Goal: Task Accomplishment & Management: Complete application form

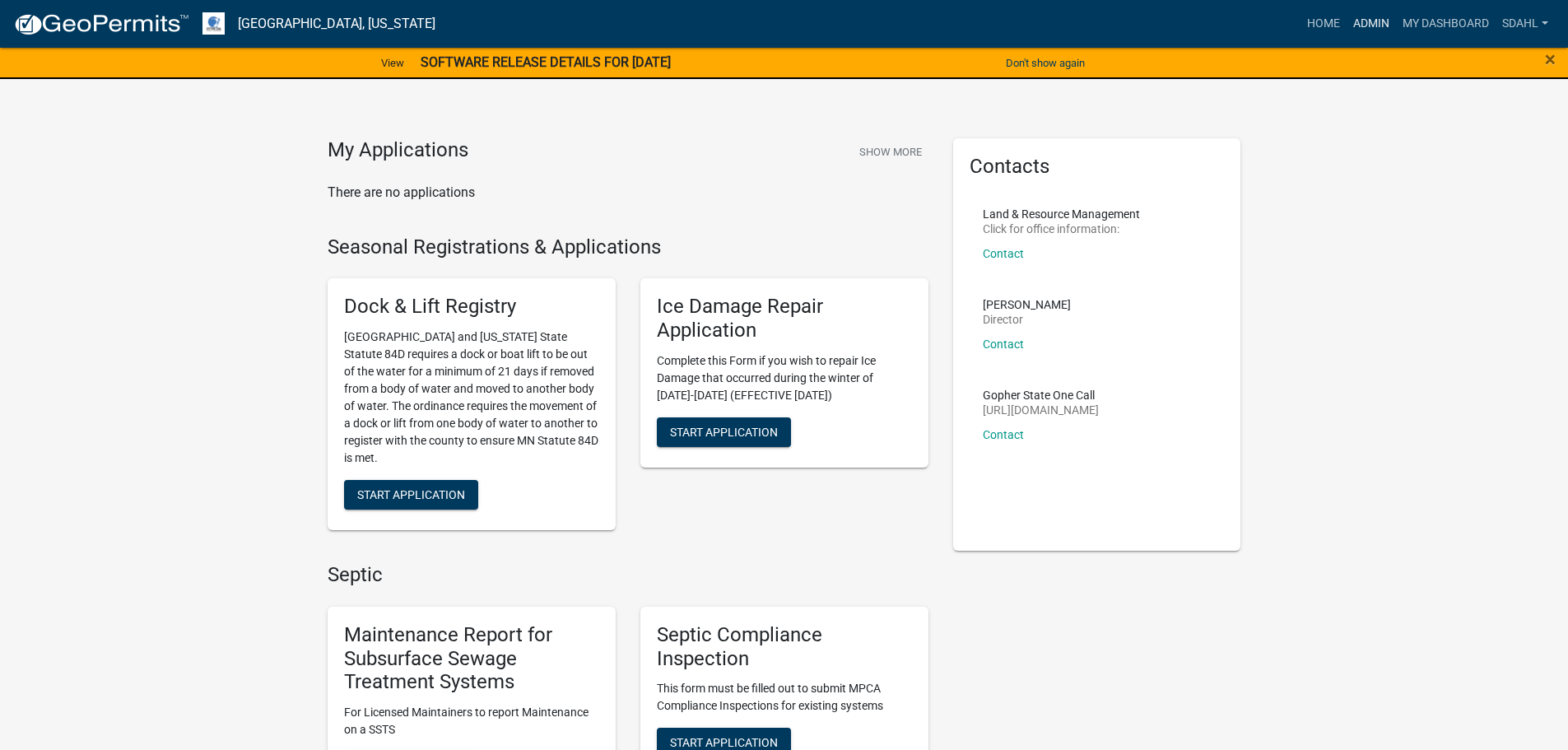
click at [1370, 24] on link "Admin" at bounding box center [1371, 23] width 49 height 31
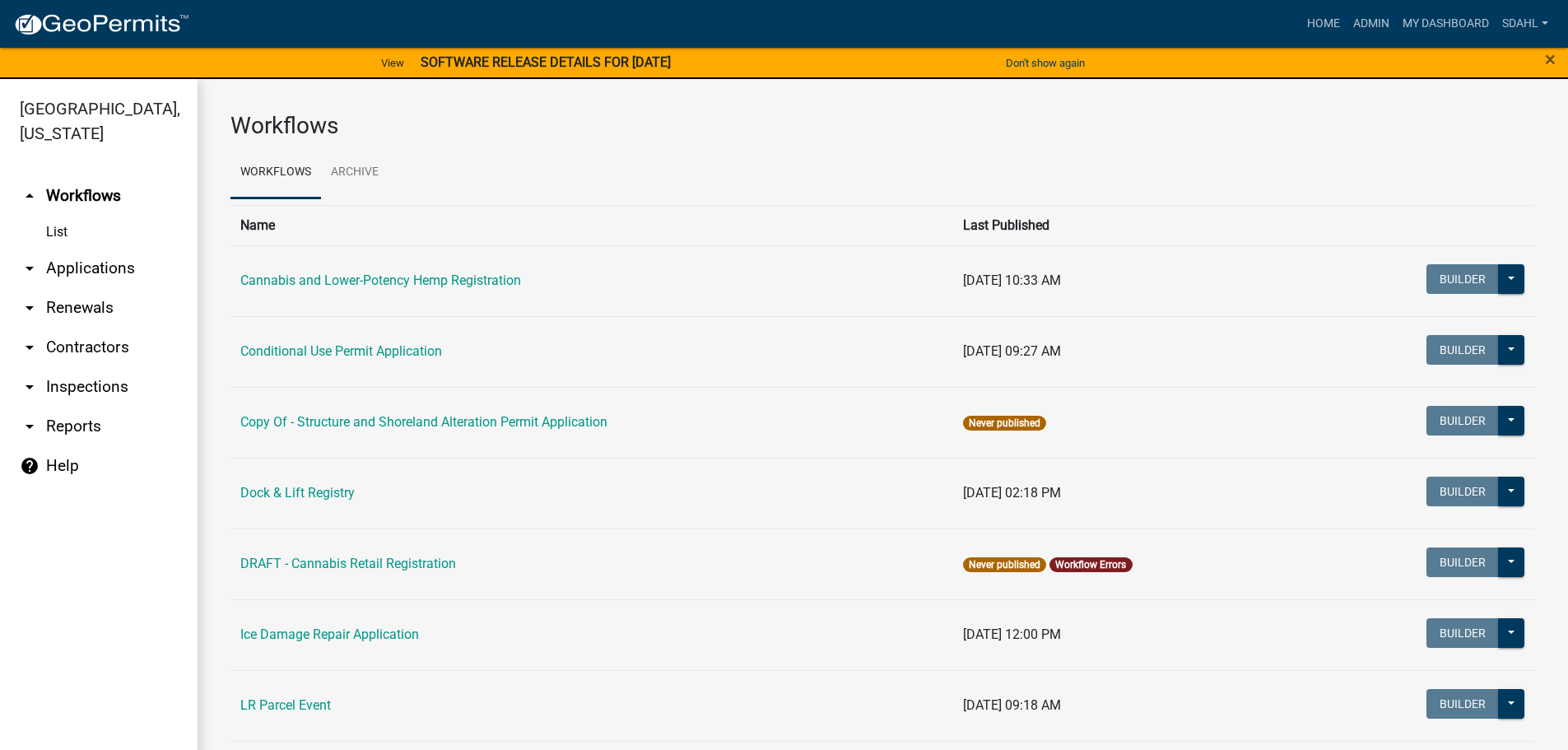
click at [114, 265] on link "arrow_drop_down Applications" at bounding box center [99, 268] width 198 height 39
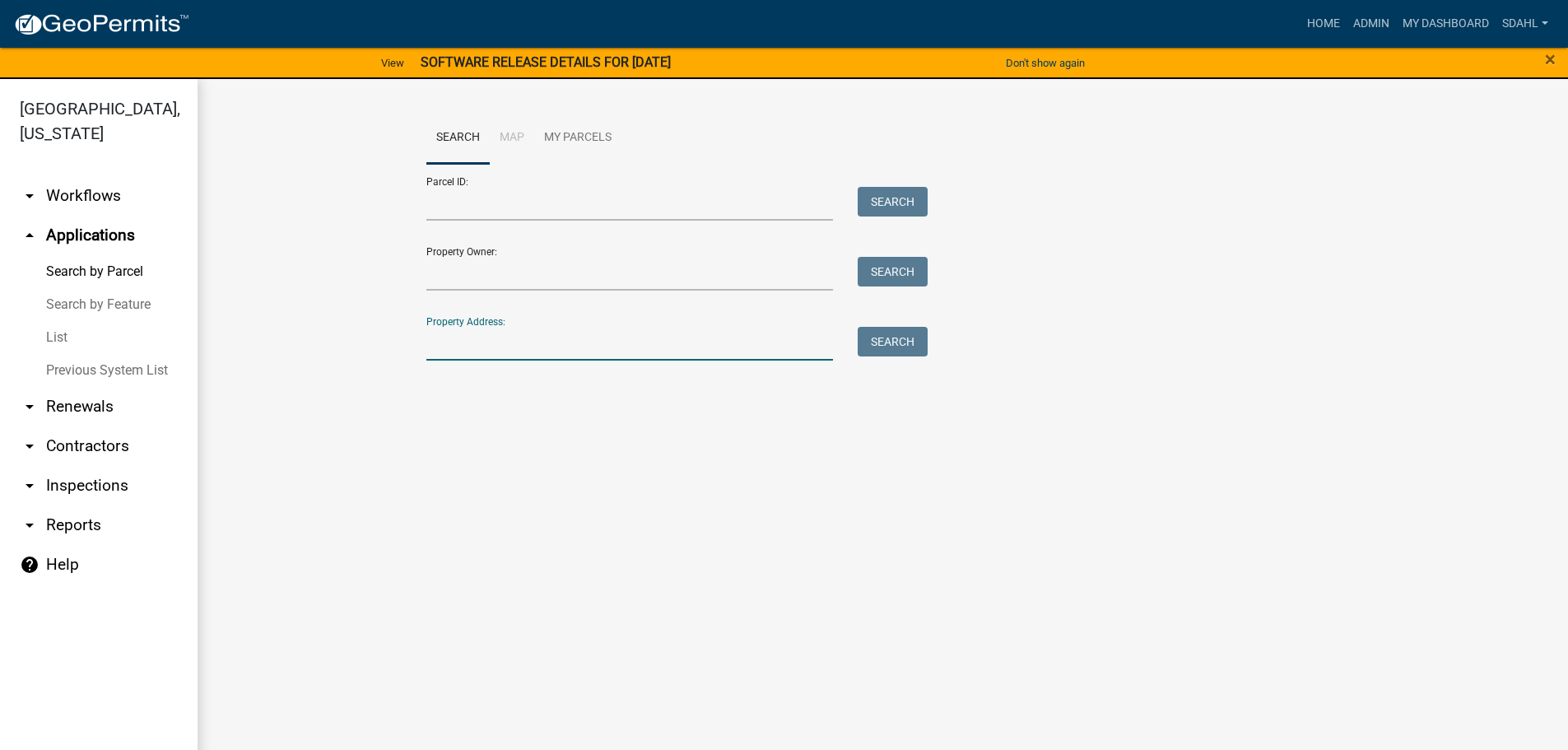
click at [547, 339] on input "Property Address:" at bounding box center [630, 344] width 408 height 34
click at [642, 181] on div "Parcel ID: Search" at bounding box center [673, 193] width 494 height 57
click at [640, 216] on input "Parcel ID:" at bounding box center [630, 204] width 408 height 34
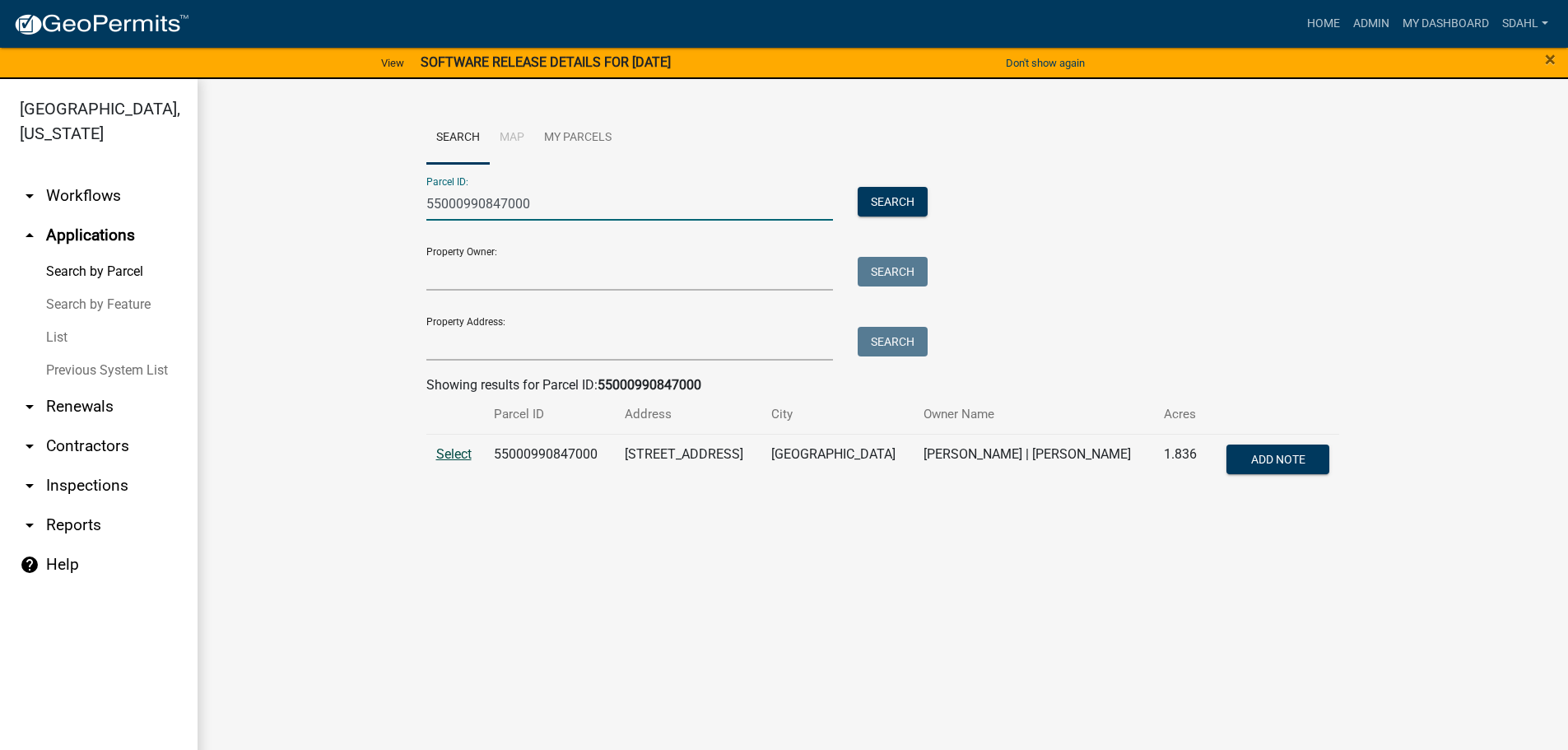
type input "55000990847000"
click at [453, 454] on span "Select" at bounding box center [454, 454] width 35 height 16
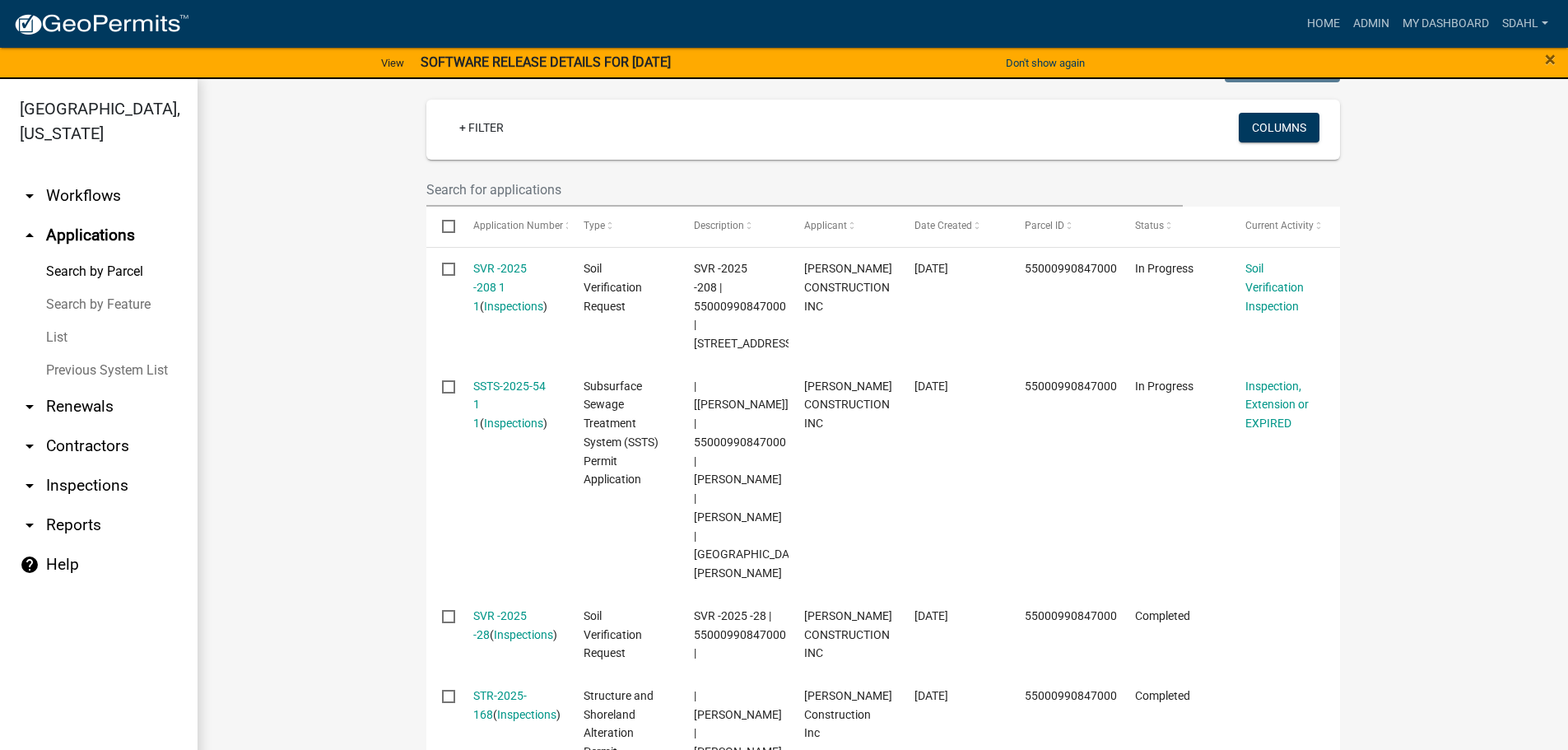
scroll to position [411, 0]
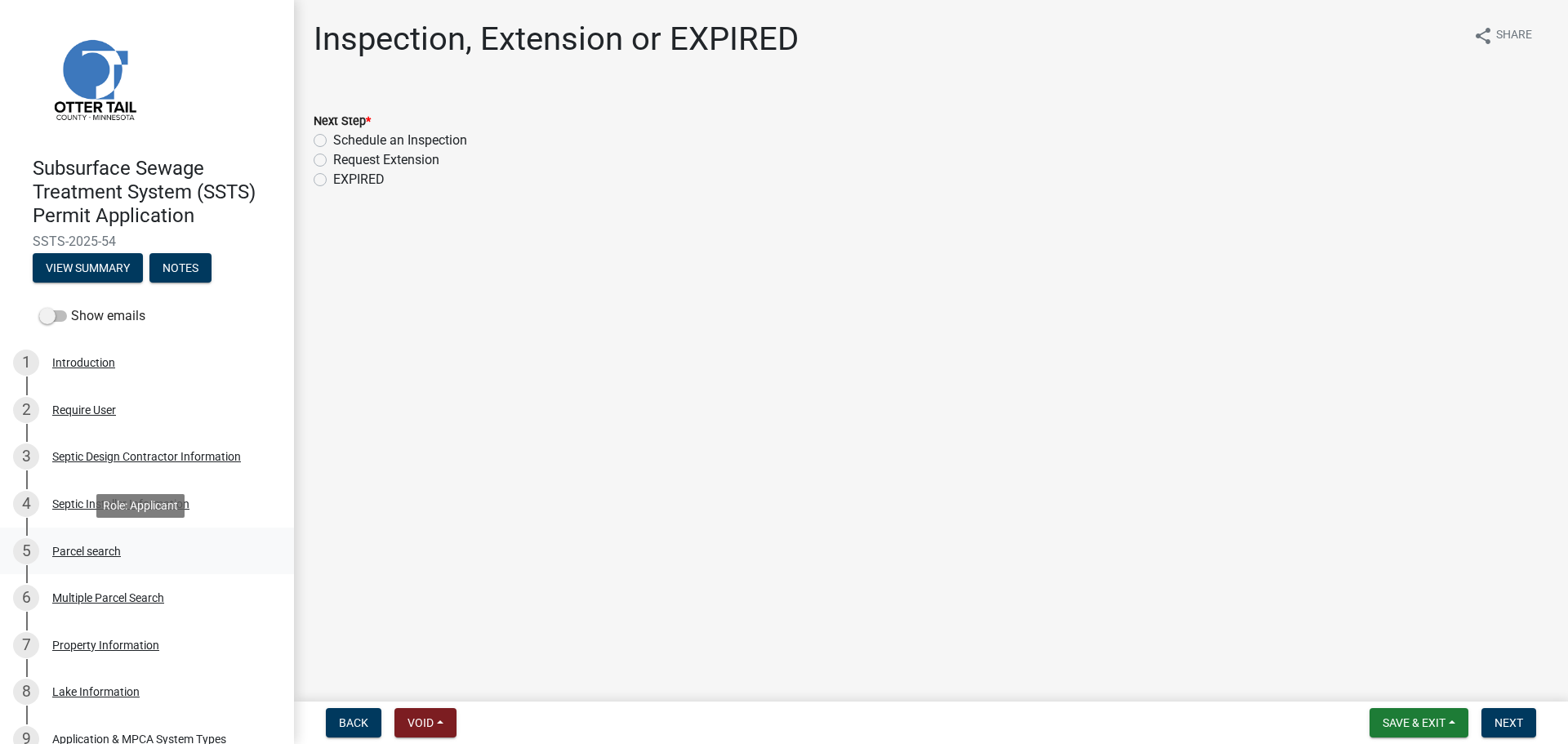
click at [71, 551] on div "Parcel search" at bounding box center [86, 552] width 69 height 12
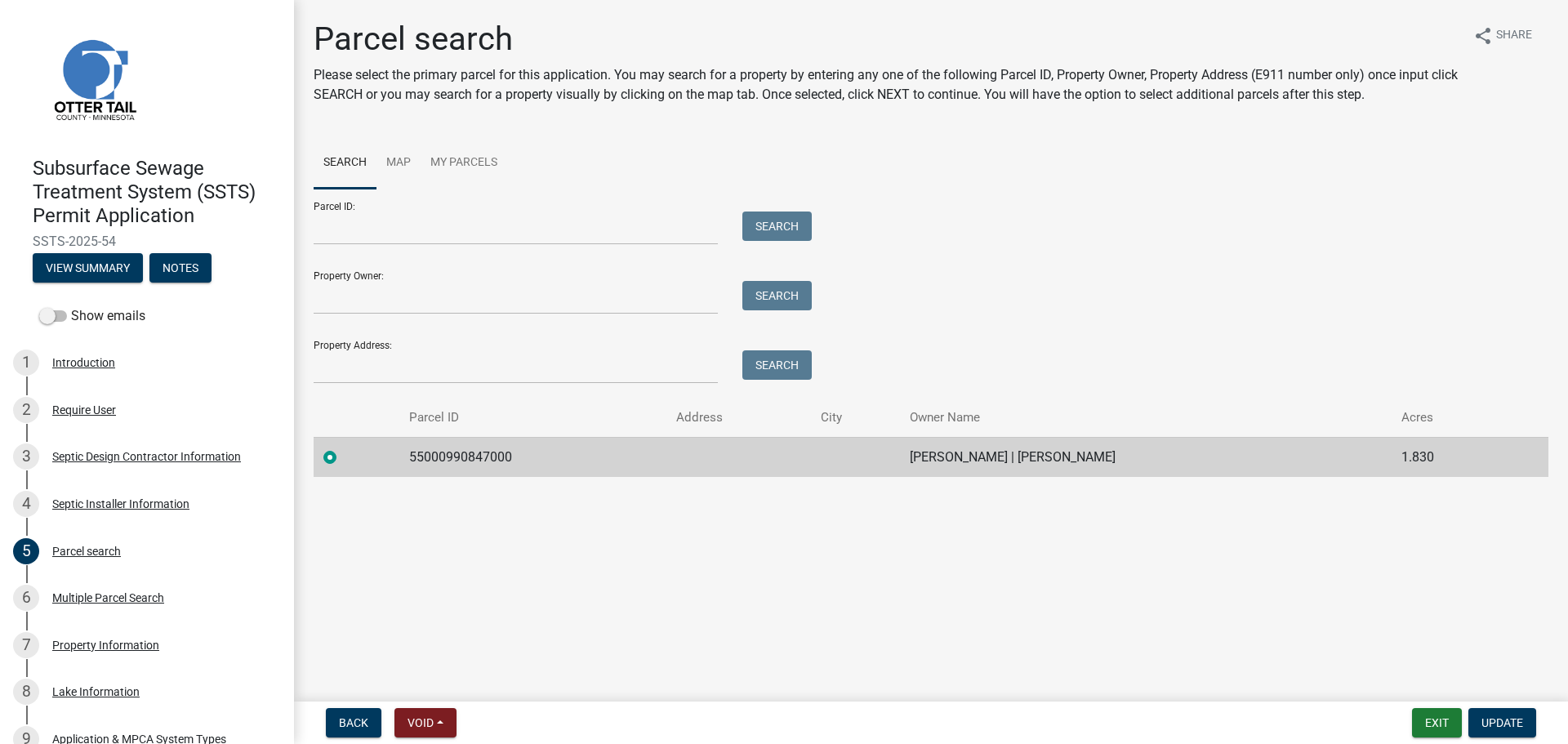
drag, startPoint x: 113, startPoint y: 241, endPoint x: 29, endPoint y: 239, distance: 84.0
click at [29, 239] on div "Subsurface Sewage Treatment System (SSTS) Permit Application SSTS-2025-54 View …" at bounding box center [147, 215] width 268 height 143
copy span "SSTS-2025-54"
drag, startPoint x: 406, startPoint y: 455, endPoint x: 1115, endPoint y: 474, distance: 709.3
click at [1115, 474] on tr "55000990847000 ROBERT B LANGLEY | LUANN N LANGLEY 1.830" at bounding box center [931, 457] width 1235 height 40
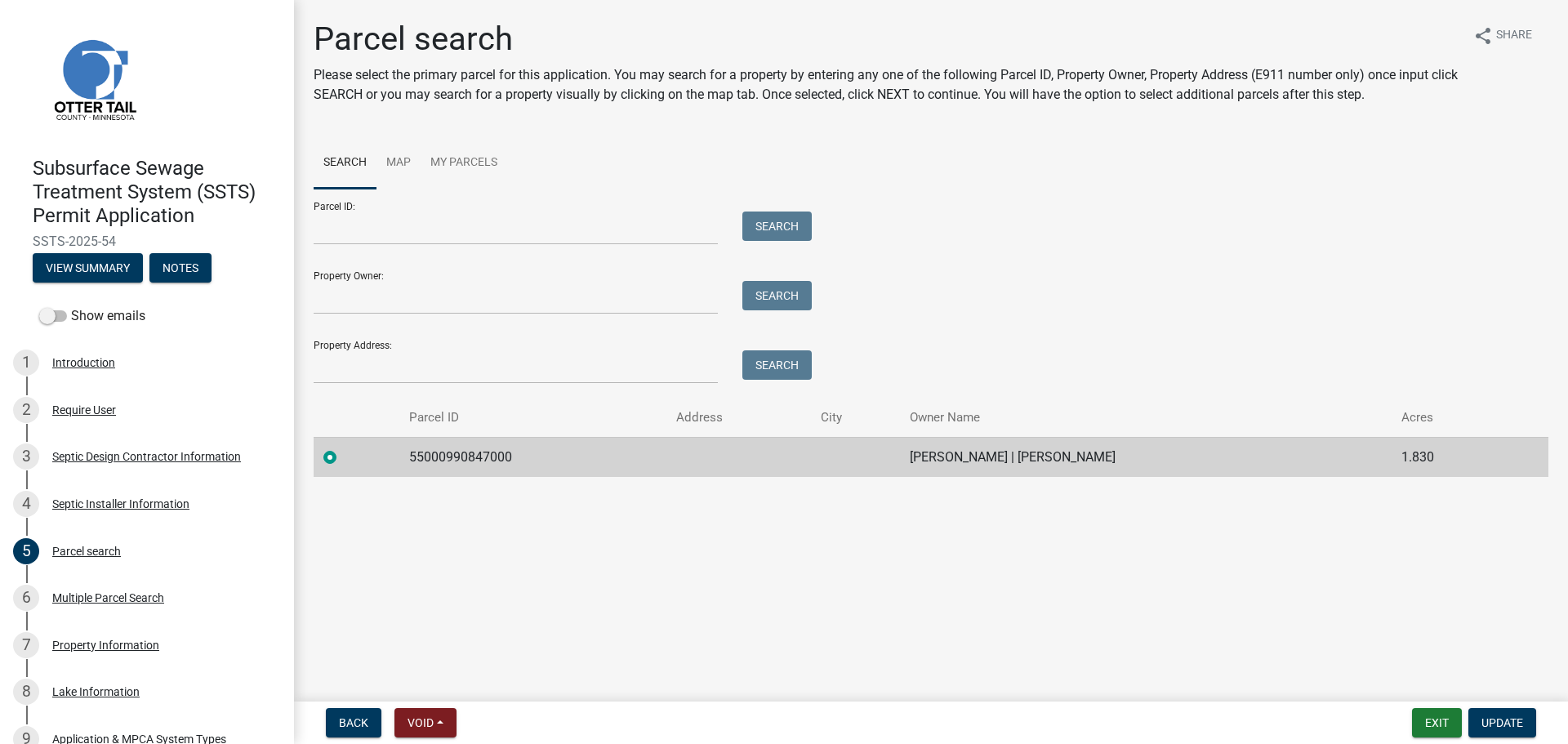
copy tr "55000990847000 ROBERT B LANGLEY | LUANN N LANGLEY"
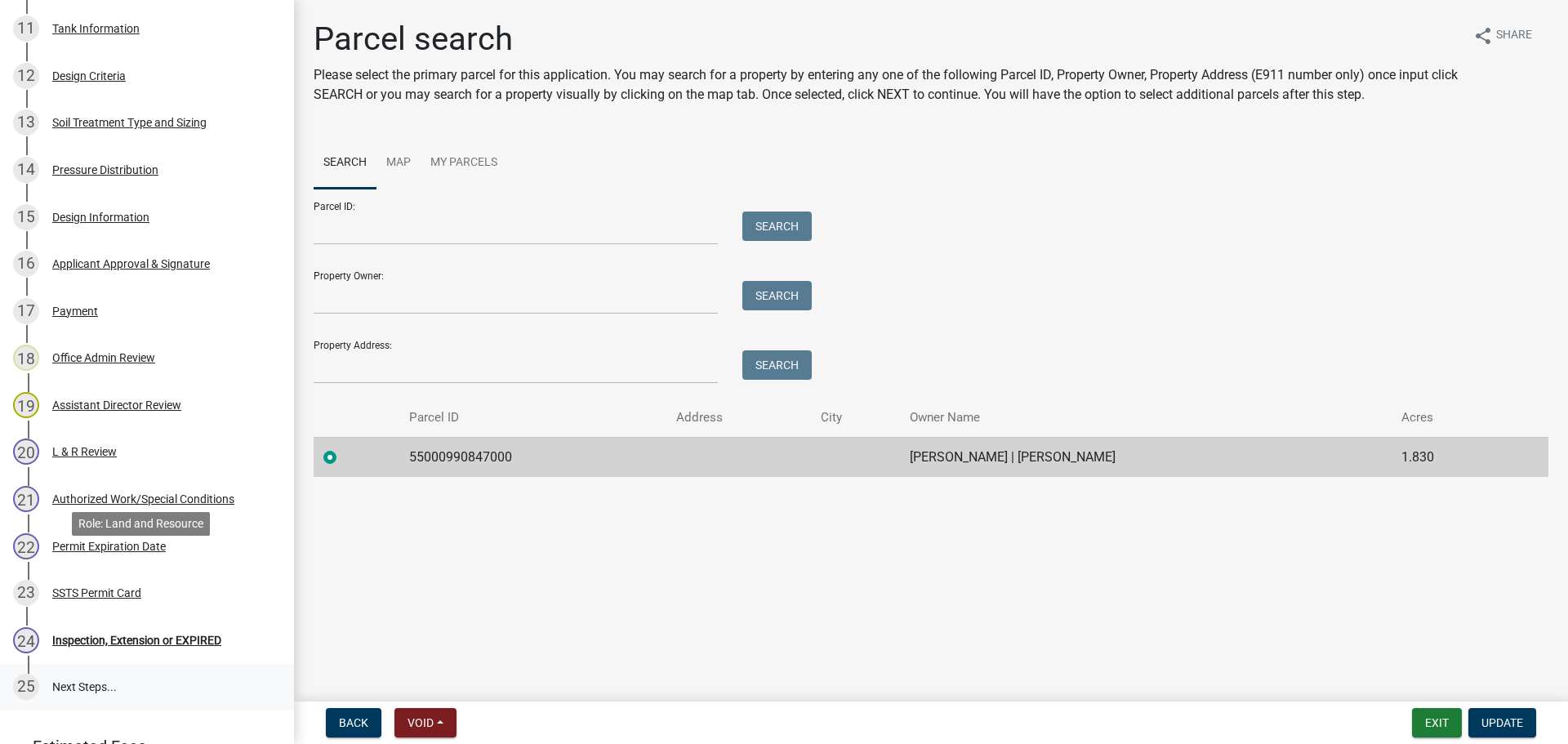
scroll to position [924, 0]
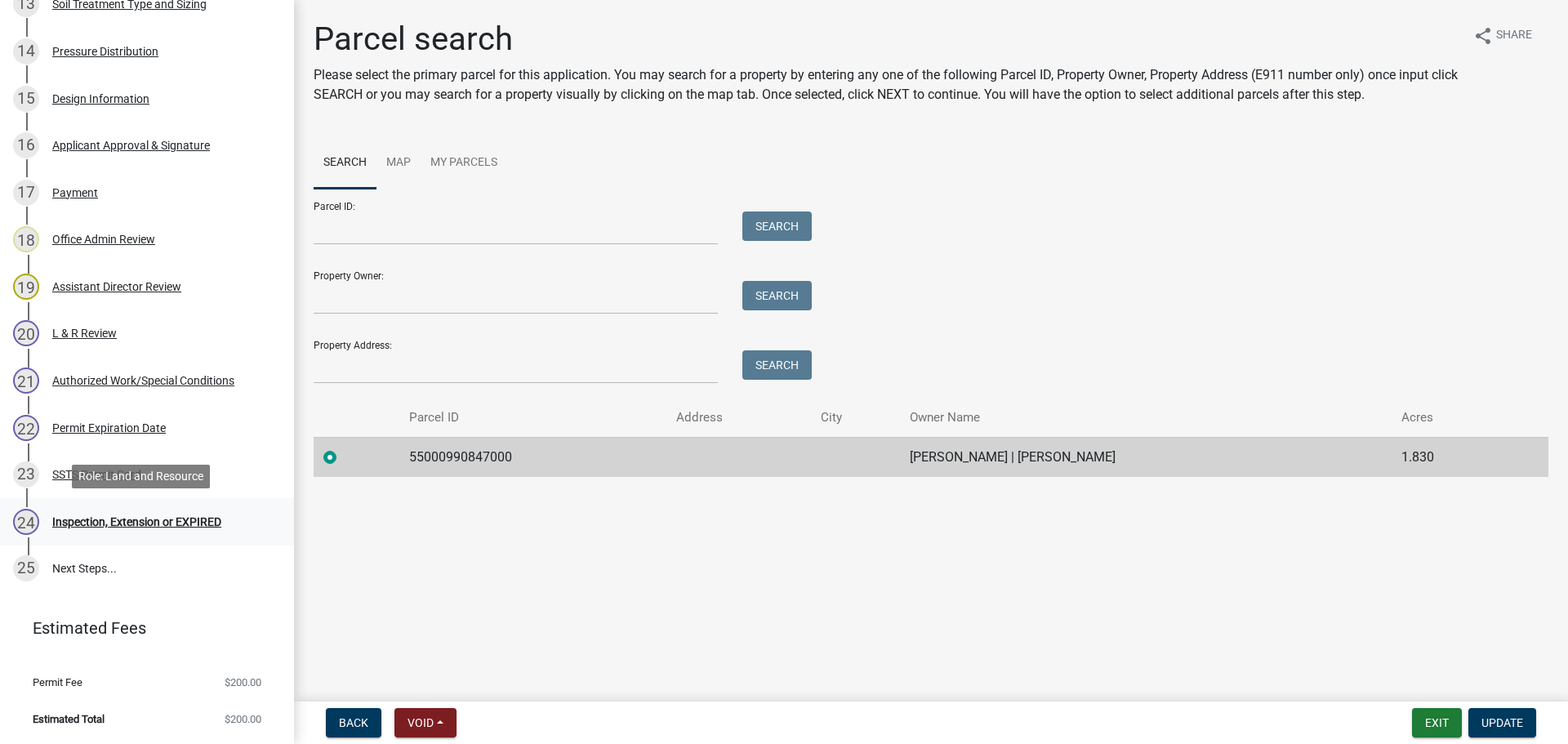
click at [111, 525] on div "Inspection, Extension or EXPIRED" at bounding box center [136, 522] width 169 height 12
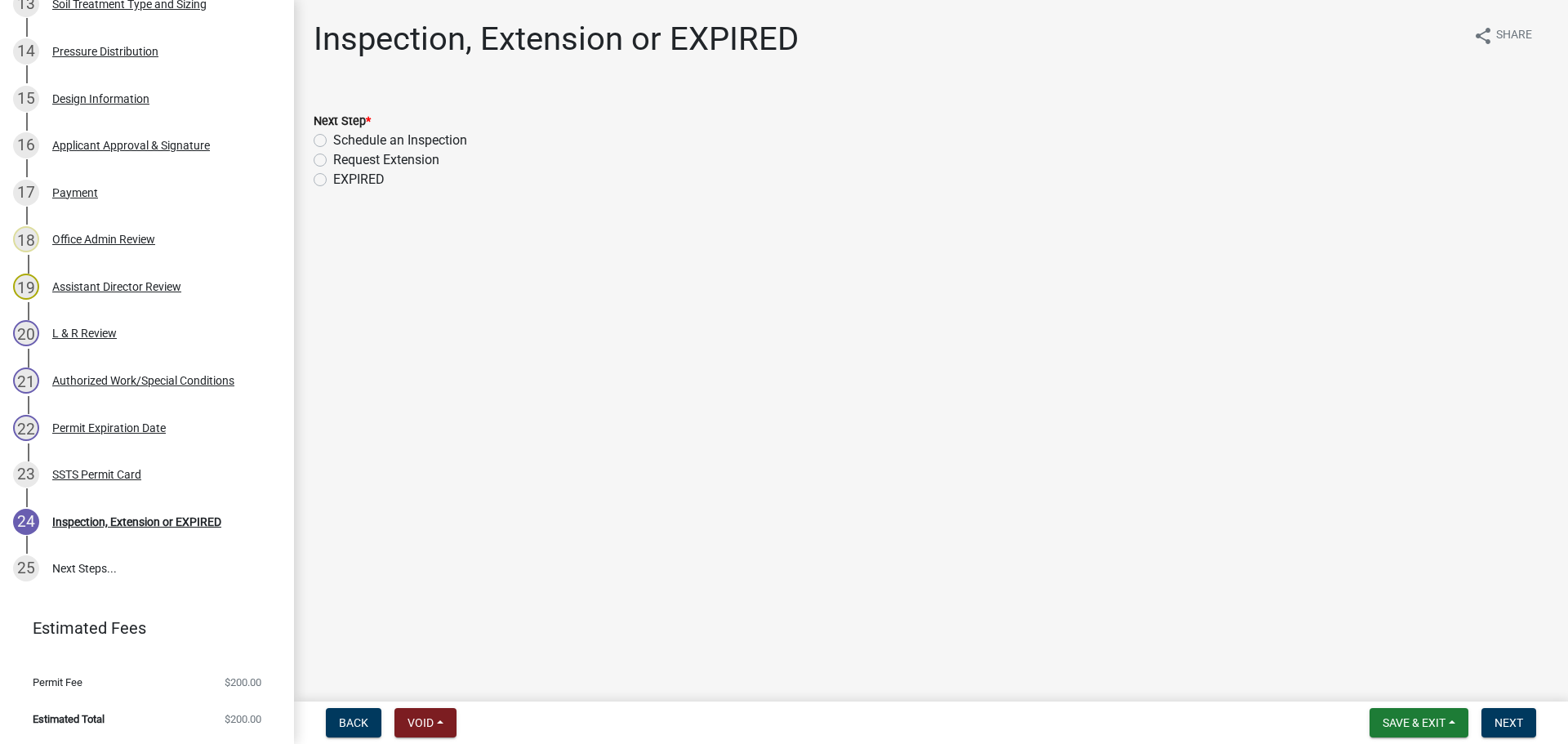
click at [336, 140] on label "Schedule an Inspection" at bounding box center [400, 140] width 134 height 20
click at [336, 140] on input "Schedule an Inspection" at bounding box center [338, 135] width 11 height 11
radio input "true"
click at [1496, 717] on span "Next" at bounding box center [1509, 723] width 28 height 13
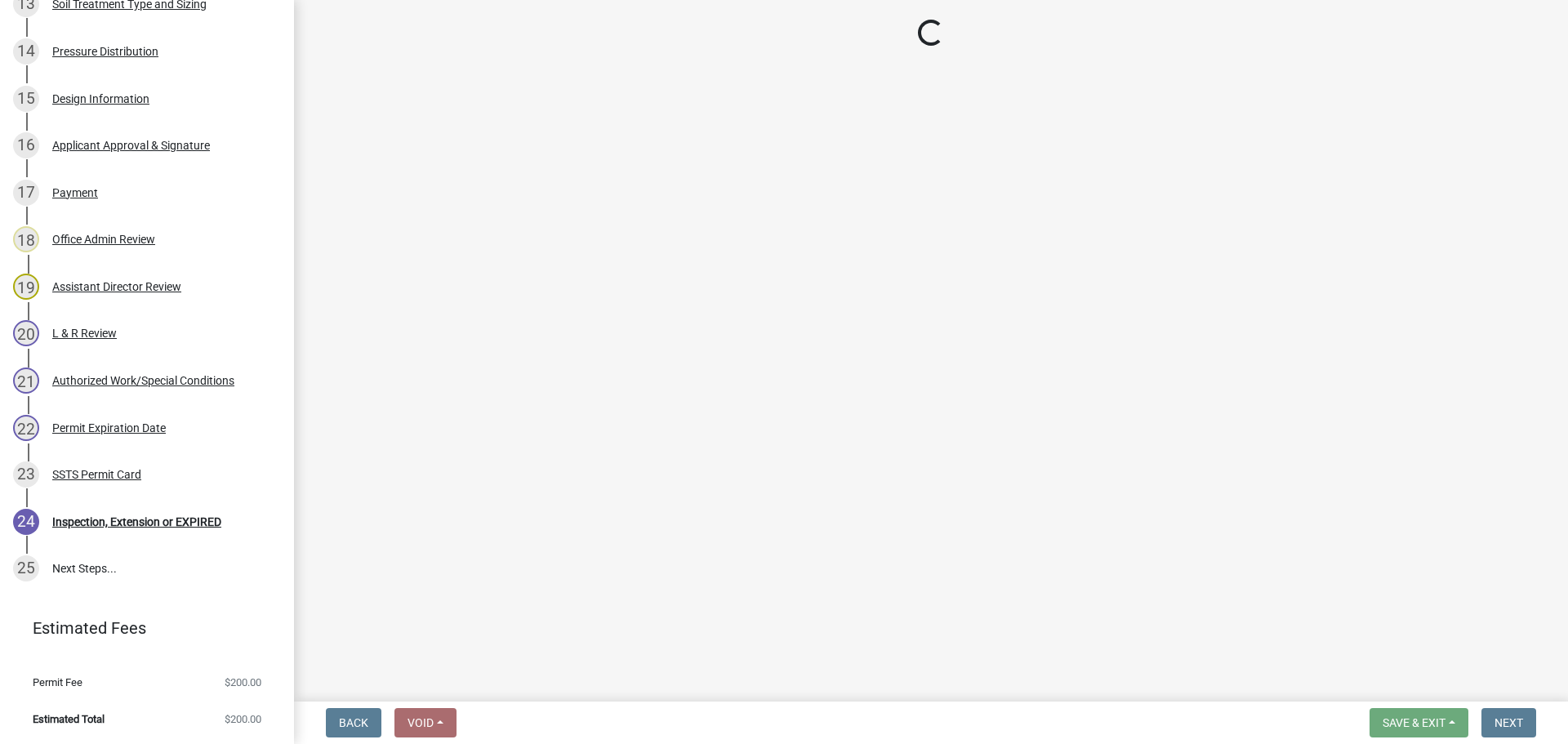
scroll to position [970, 0]
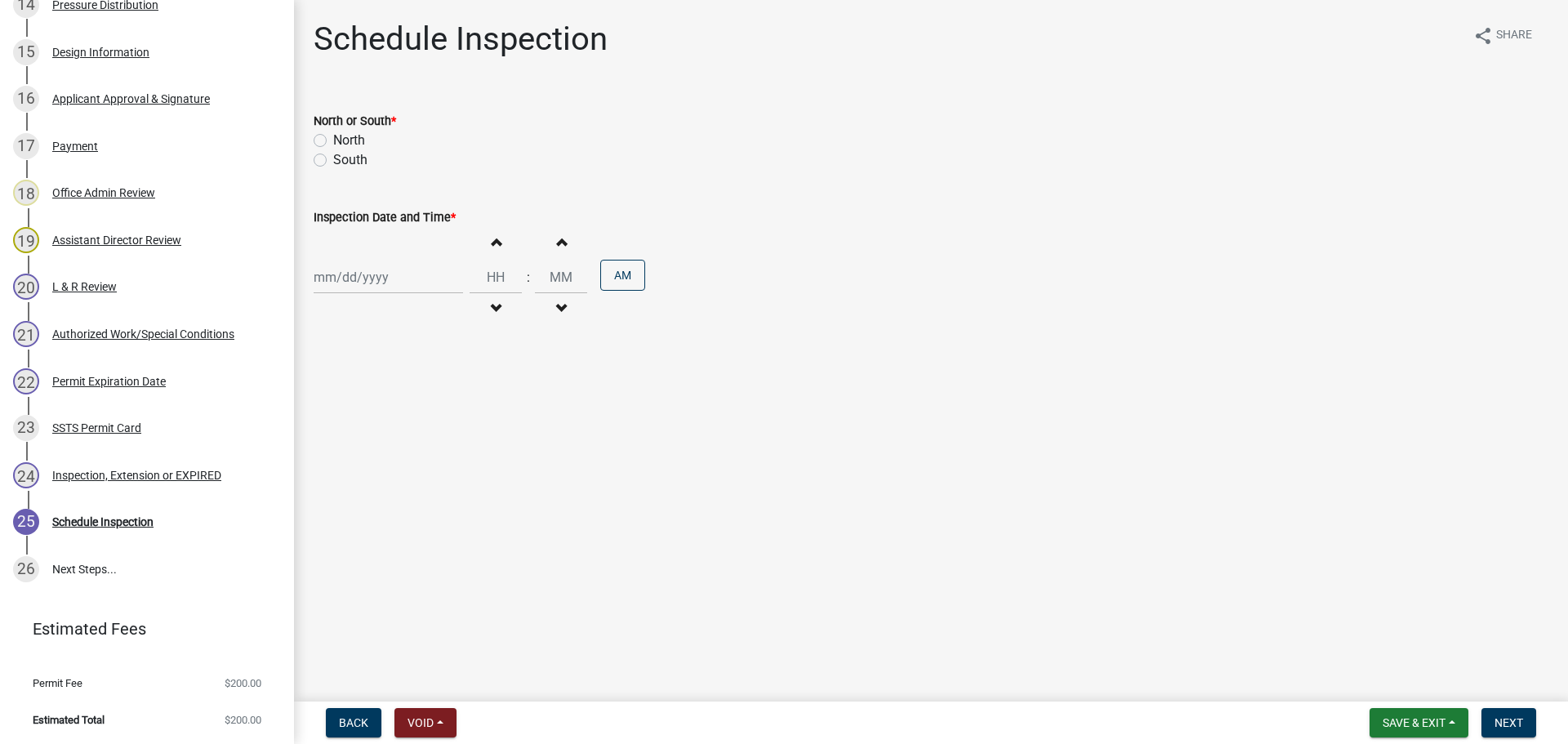
click at [333, 143] on label "North" at bounding box center [349, 140] width 32 height 20
click at [333, 141] on input "North" at bounding box center [338, 135] width 11 height 11
radio input "true"
select select "10"
select select "2025"
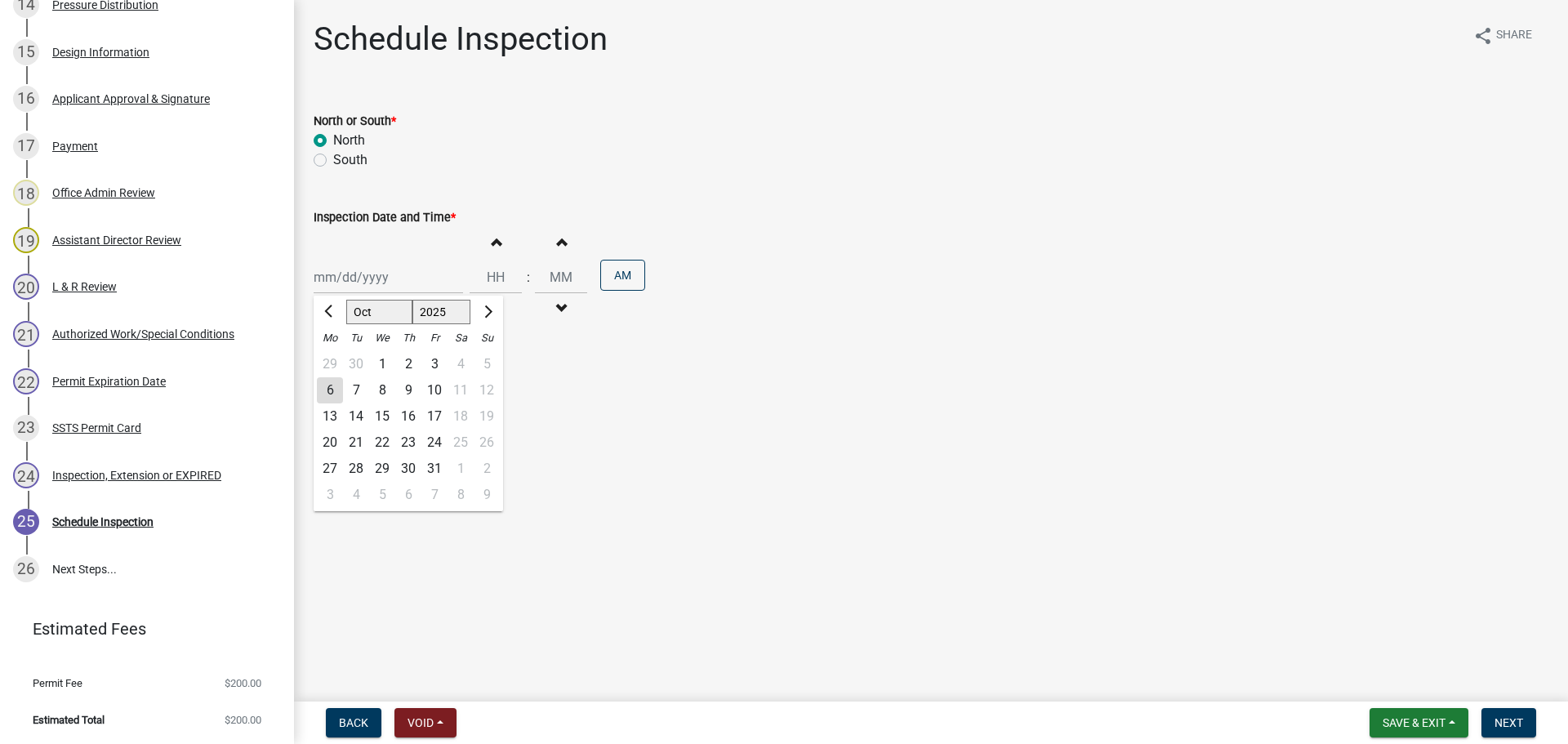
click at [352, 277] on div "Jan Feb Mar Apr May Jun Jul Aug Sep Oct Nov Dec 1525 1526 1527 1528 1529 1530 1…" at bounding box center [388, 278] width 150 height 33
click at [381, 386] on div "8" at bounding box center [381, 390] width 26 height 26
type input "10/08/2025"
click at [492, 245] on span "button" at bounding box center [496, 242] width 8 height 13
type input "01"
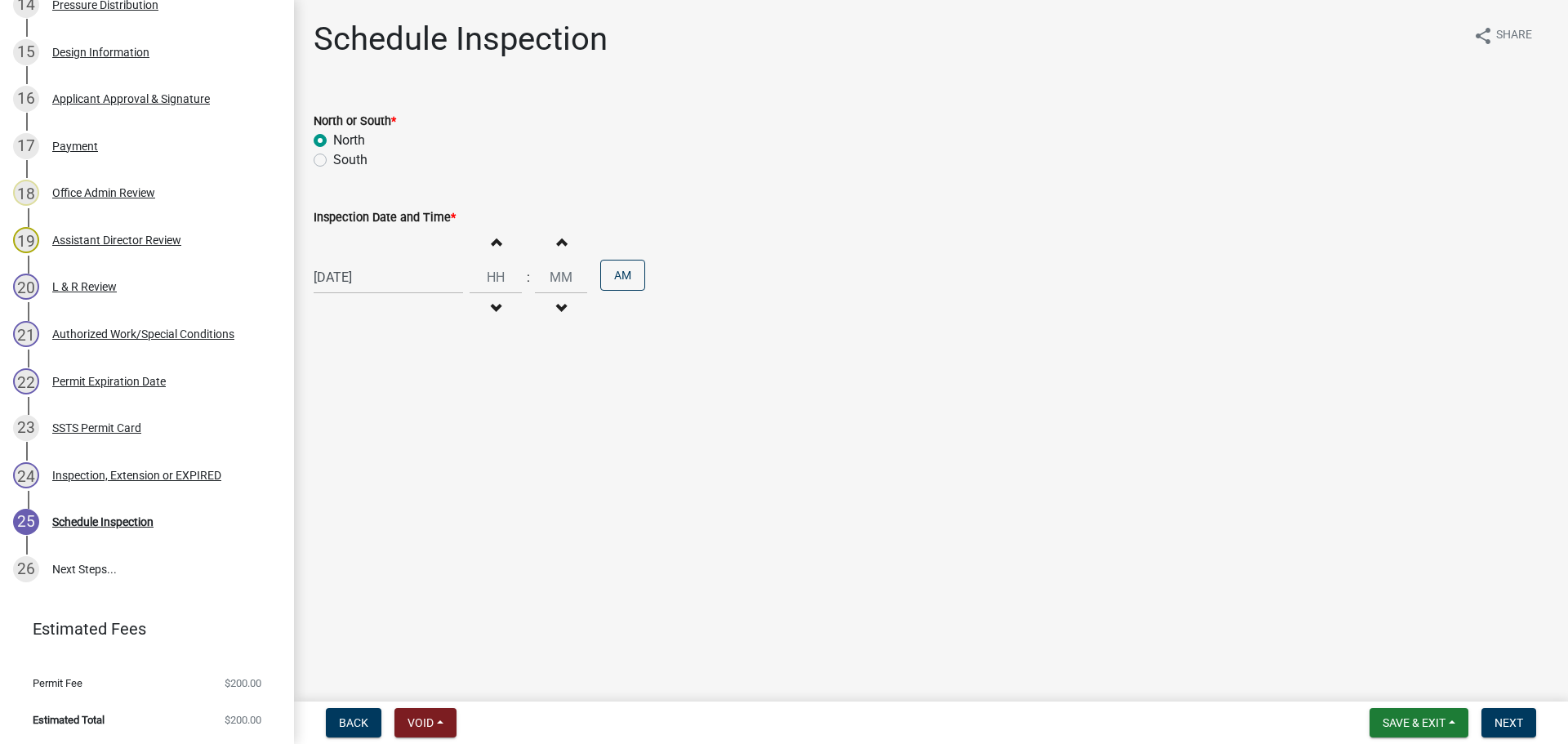
type input "00"
click at [494, 313] on button "Decrement hours" at bounding box center [495, 308] width 34 height 29
type input "10"
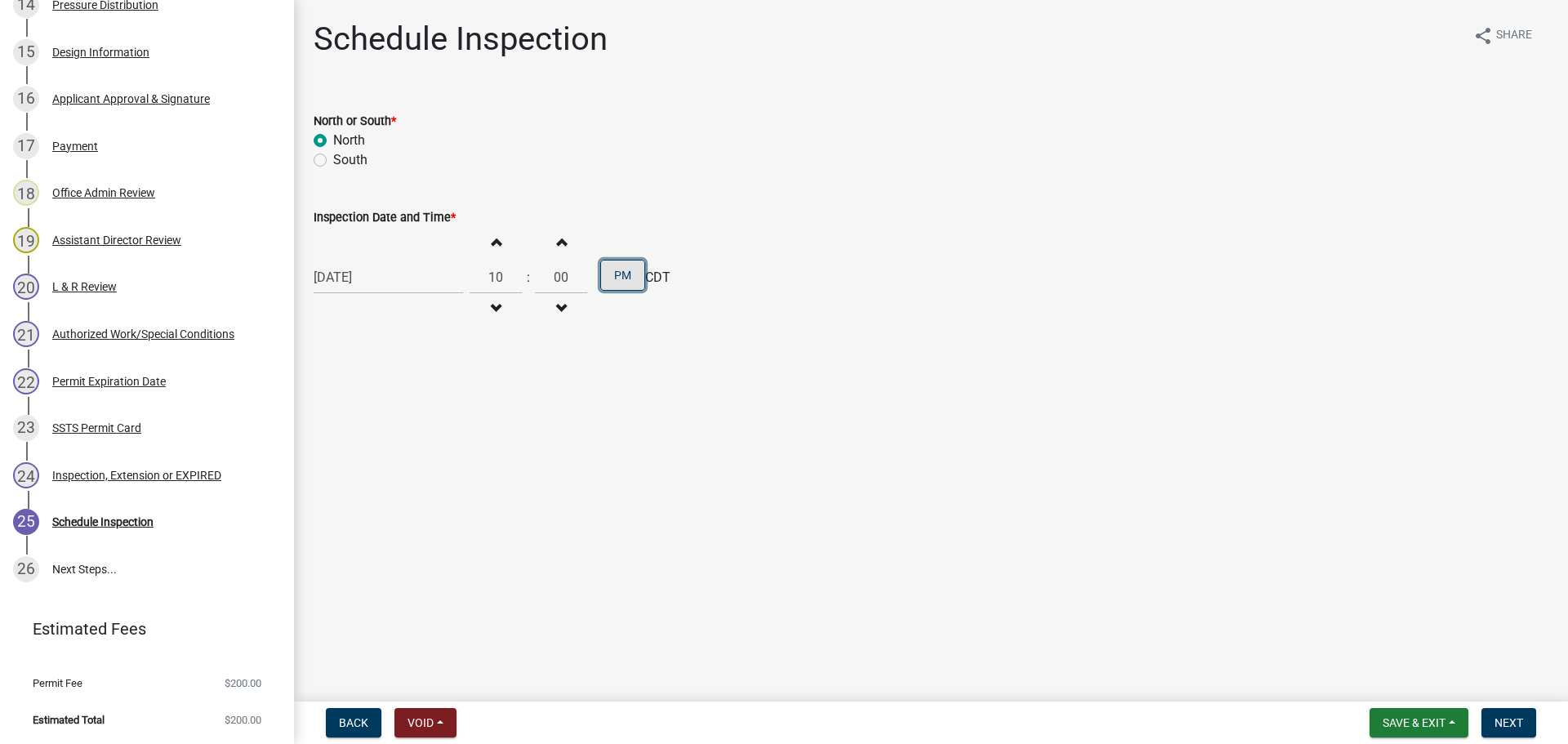
click at [609, 270] on button "PM" at bounding box center [622, 275] width 45 height 31
click at [1511, 719] on span "Next" at bounding box center [1509, 723] width 28 height 13
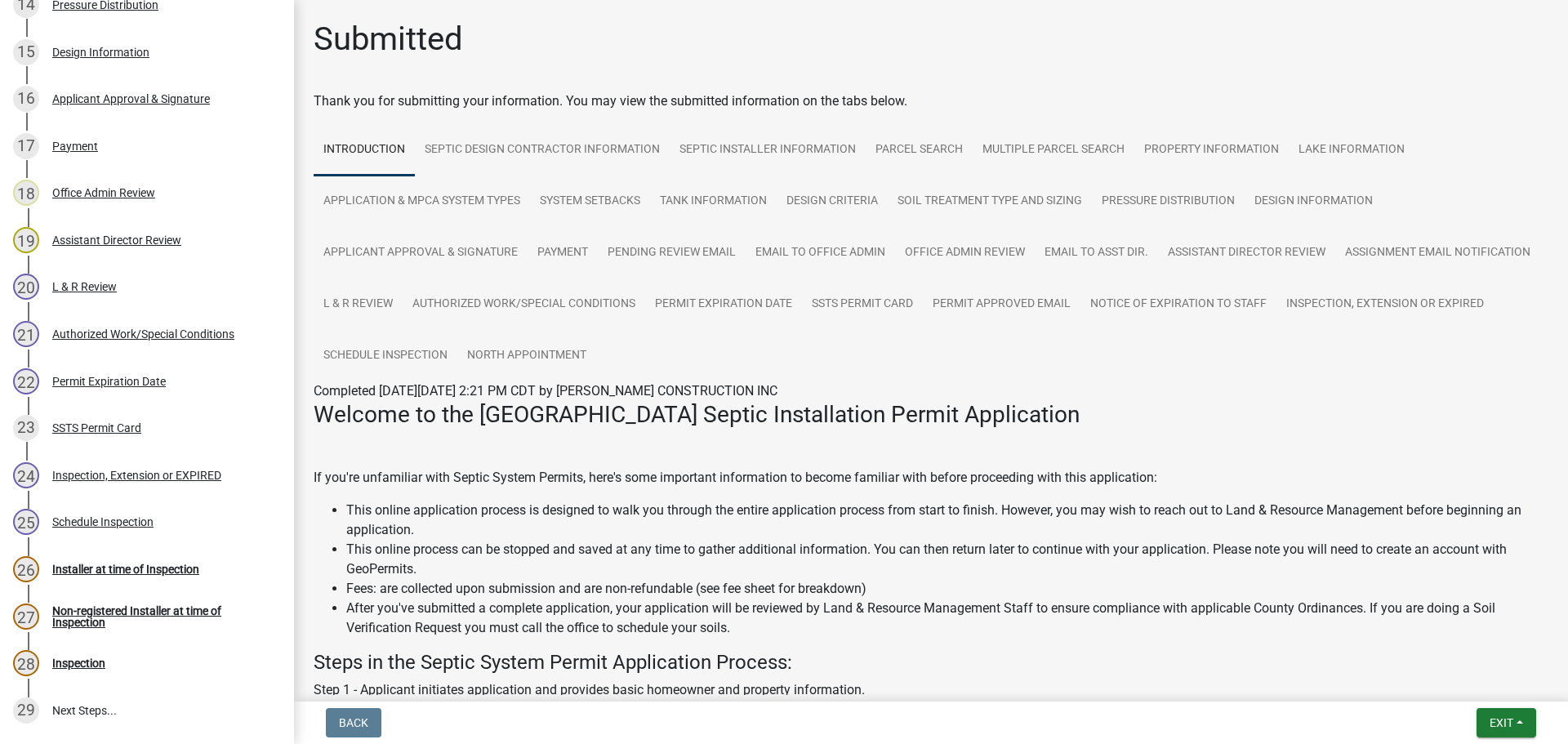
scroll to position [1111, 0]
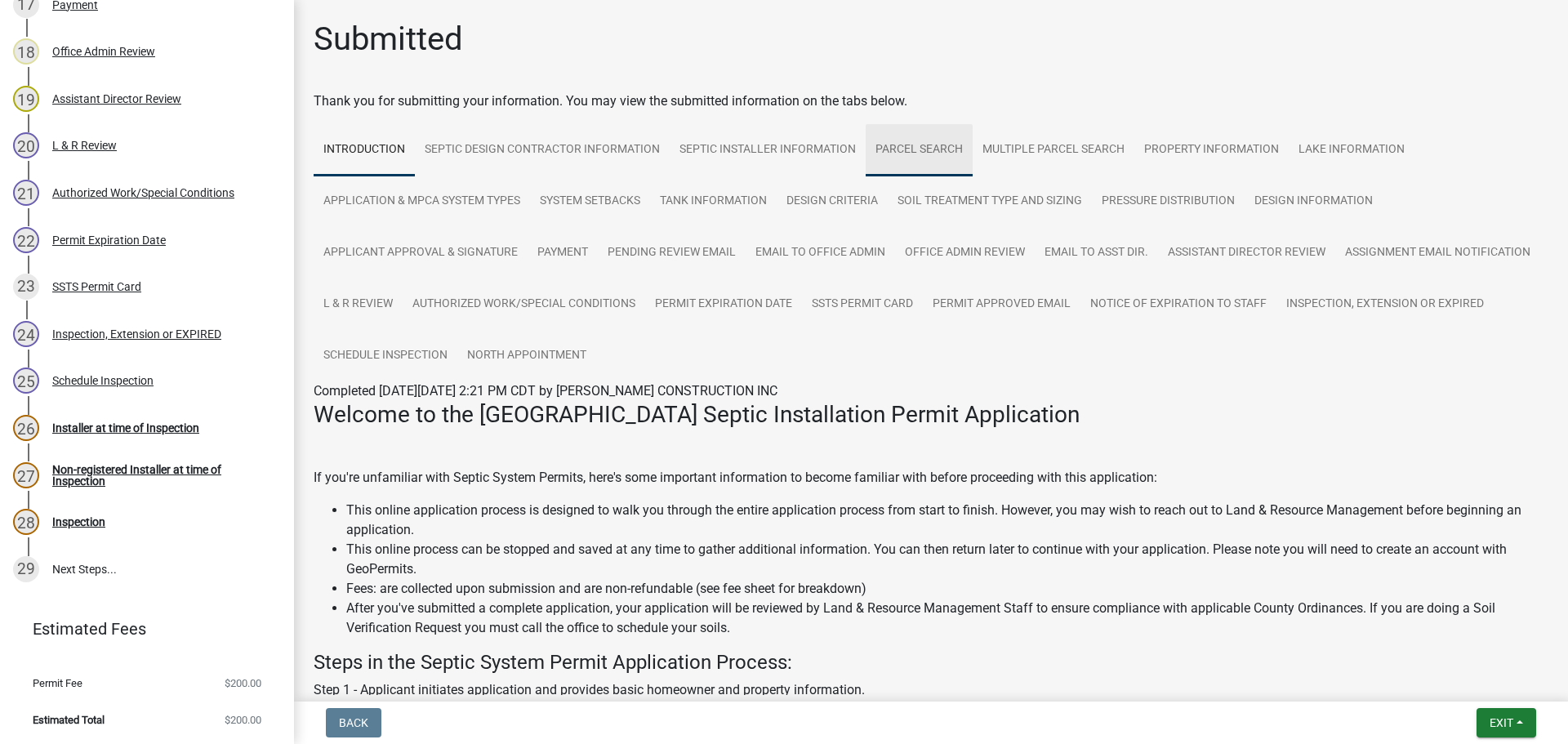
click at [950, 154] on link "Parcel search" at bounding box center [919, 150] width 107 height 52
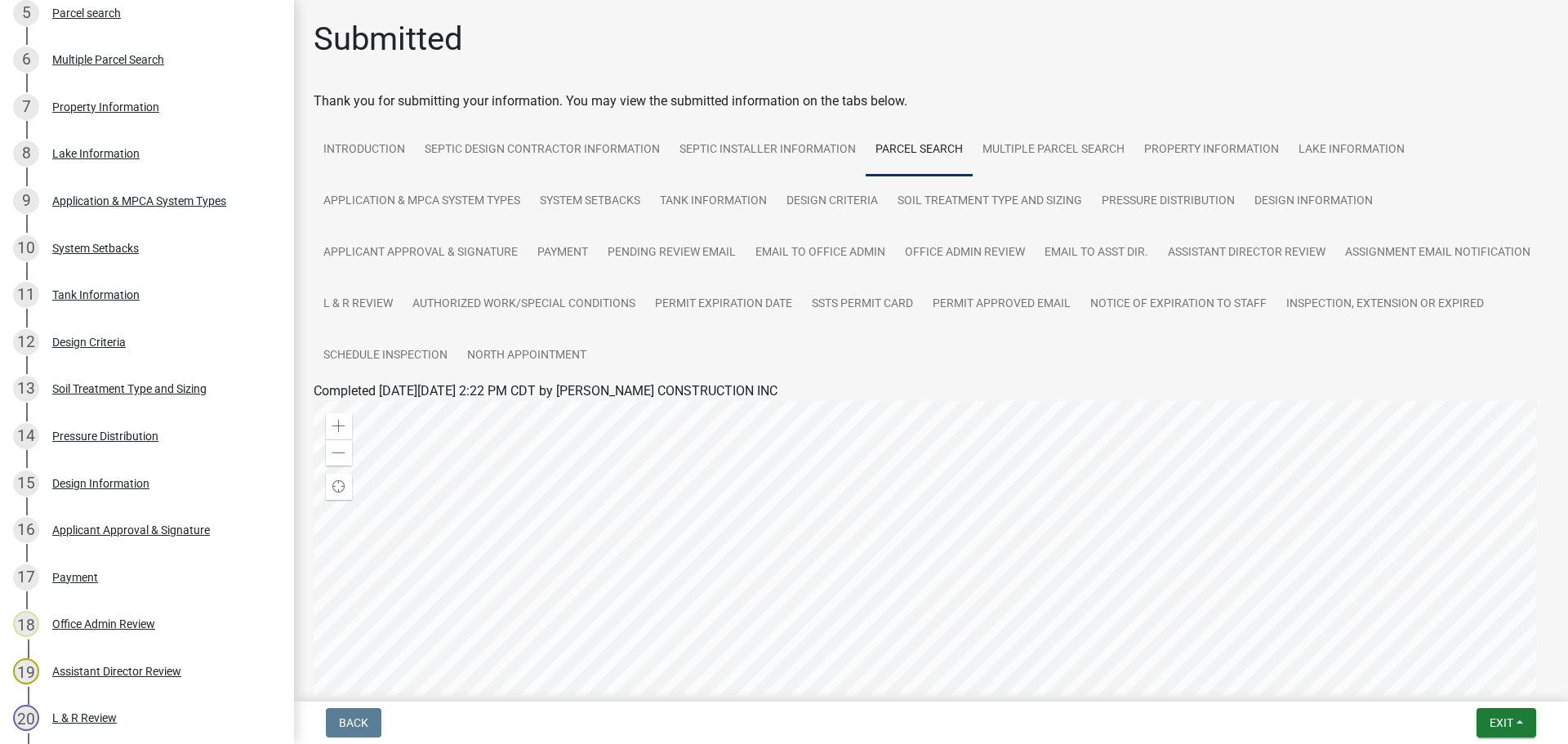
scroll to position [0, 0]
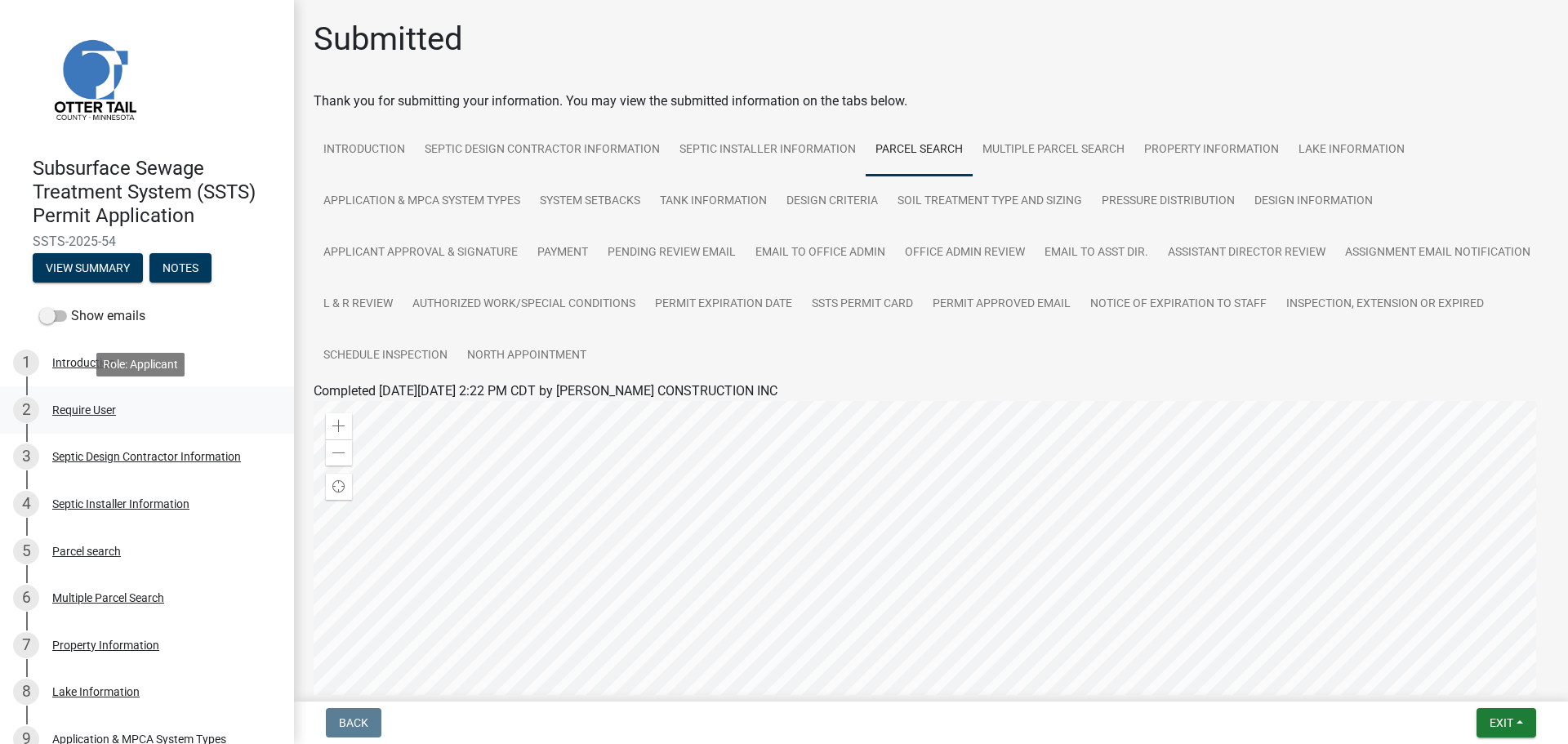
click at [96, 411] on div "Require User" at bounding box center [84, 411] width 64 height 12
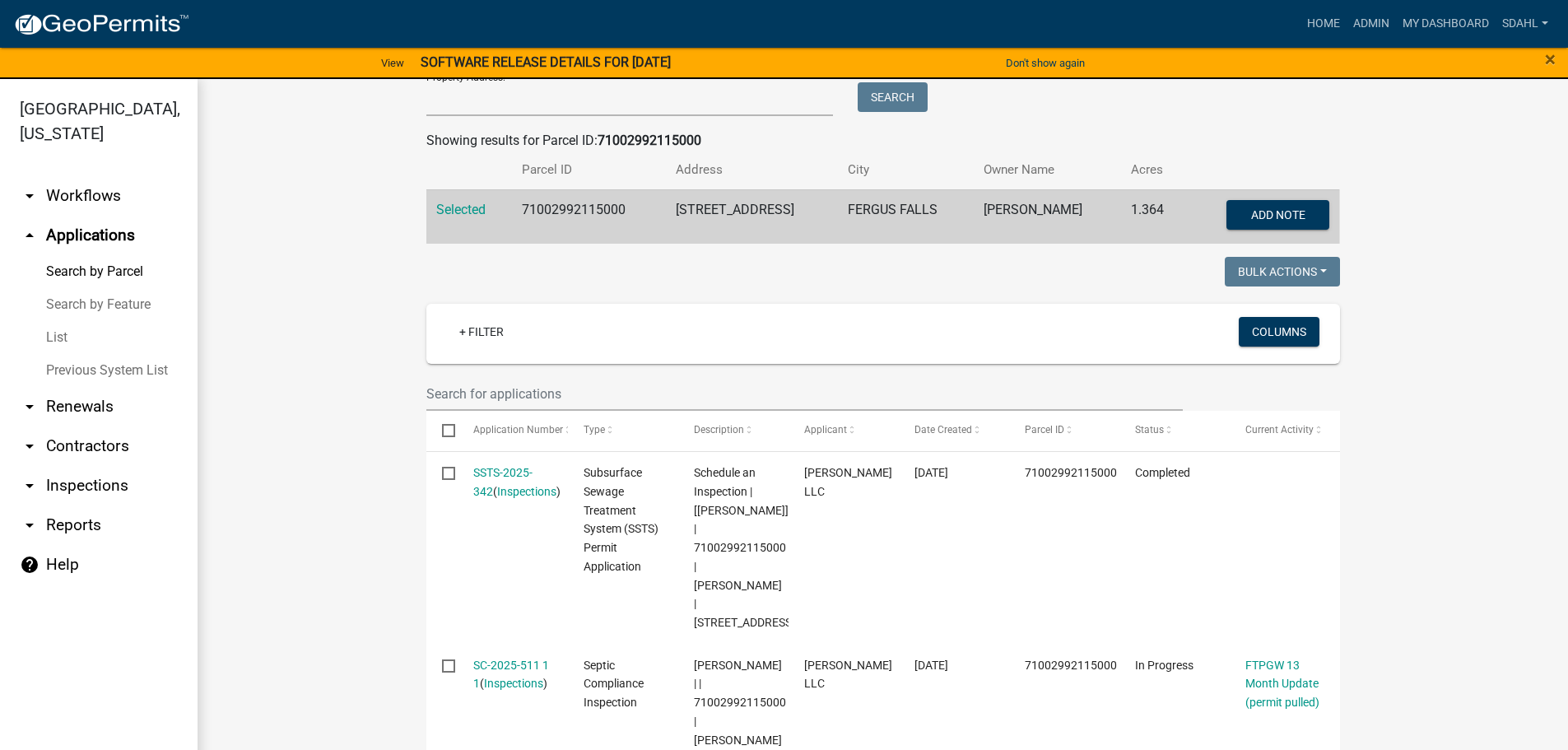
scroll to position [204, 0]
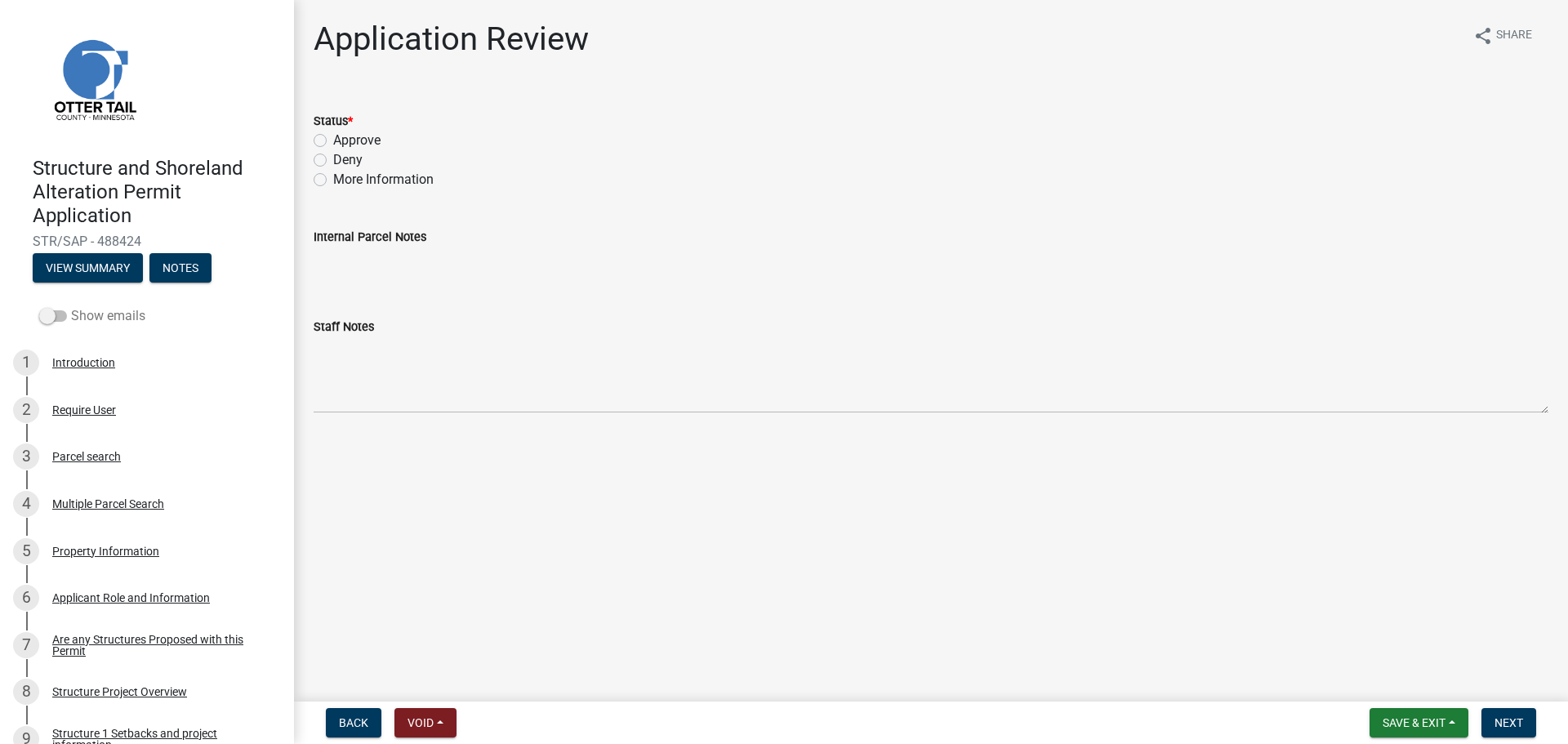
click at [63, 321] on span at bounding box center [52, 317] width 27 height 12
click at [71, 307] on input "Show emails" at bounding box center [71, 307] width 0 height 0
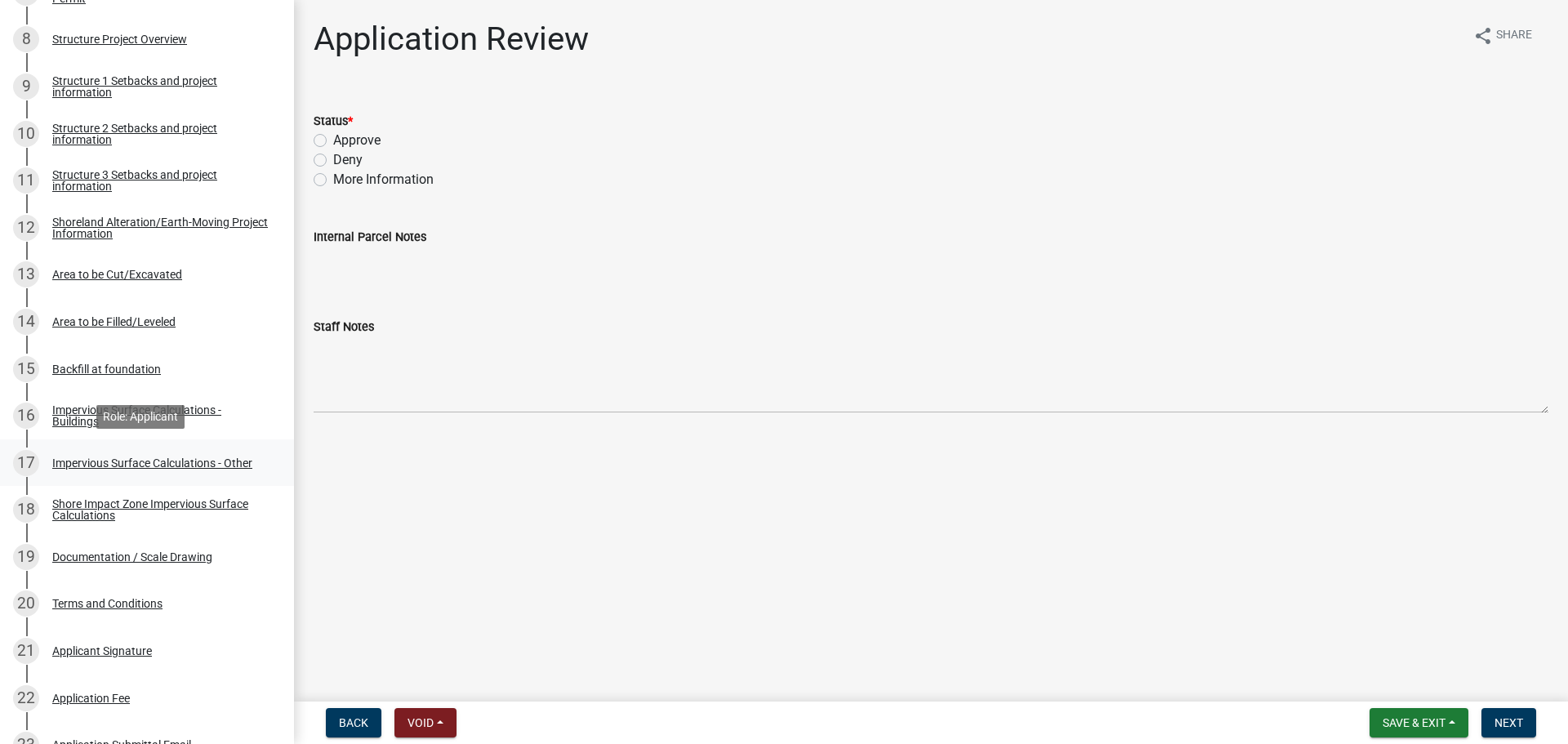
scroll to position [653, 0]
click at [186, 561] on div "Documentation / Scale Drawing" at bounding box center [132, 556] width 160 height 12
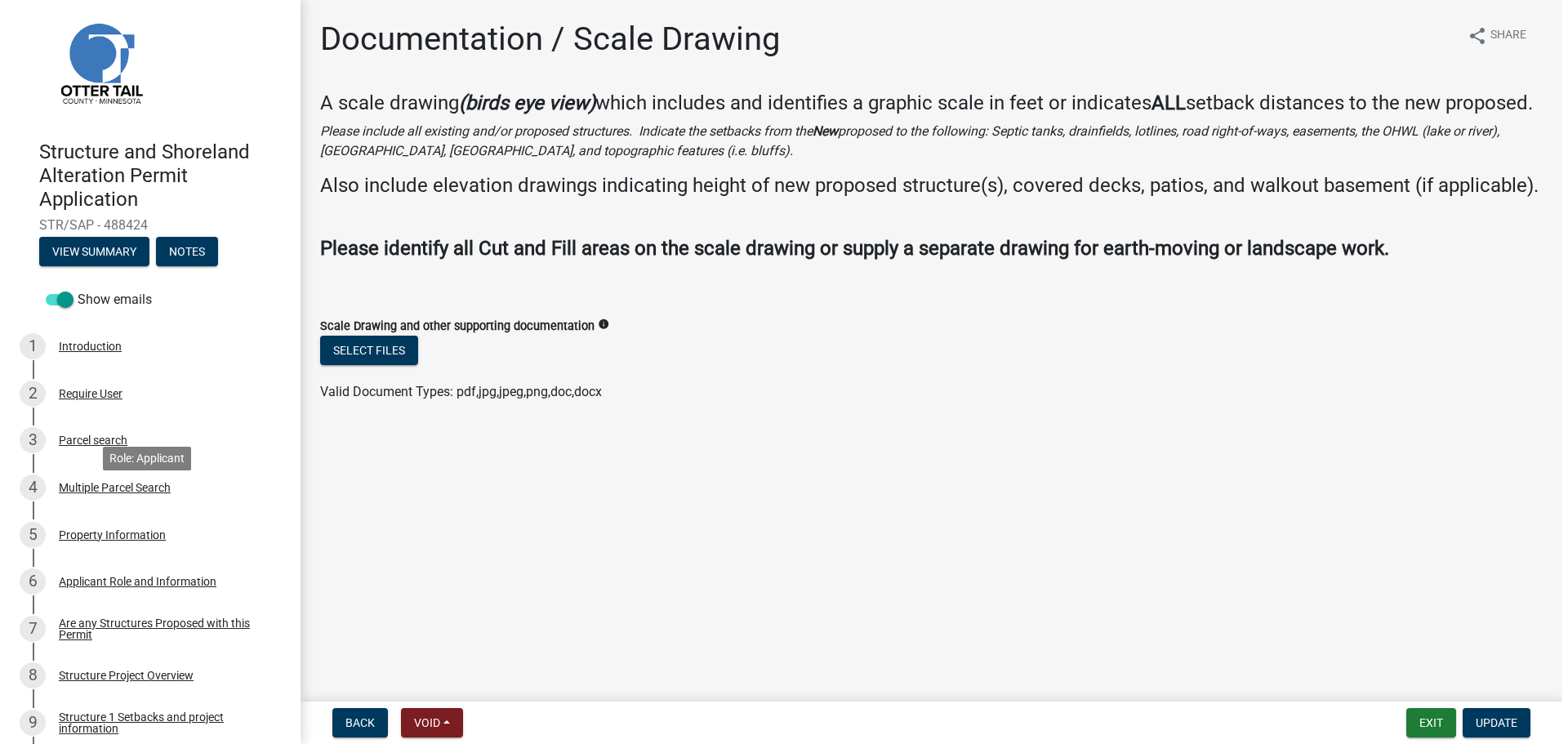
scroll to position [0, 0]
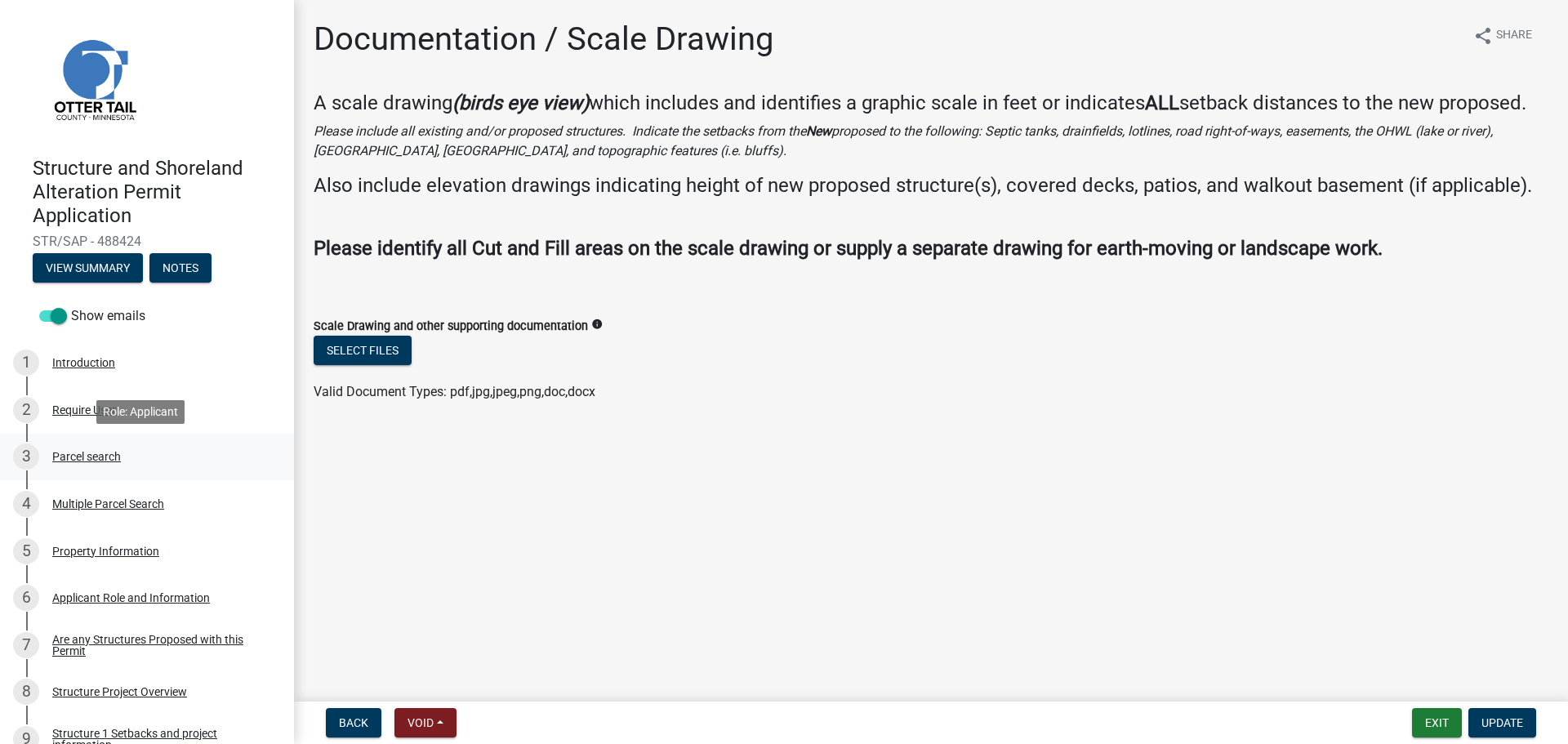
click at [81, 446] on div "3 Parcel search" at bounding box center [140, 456] width 255 height 26
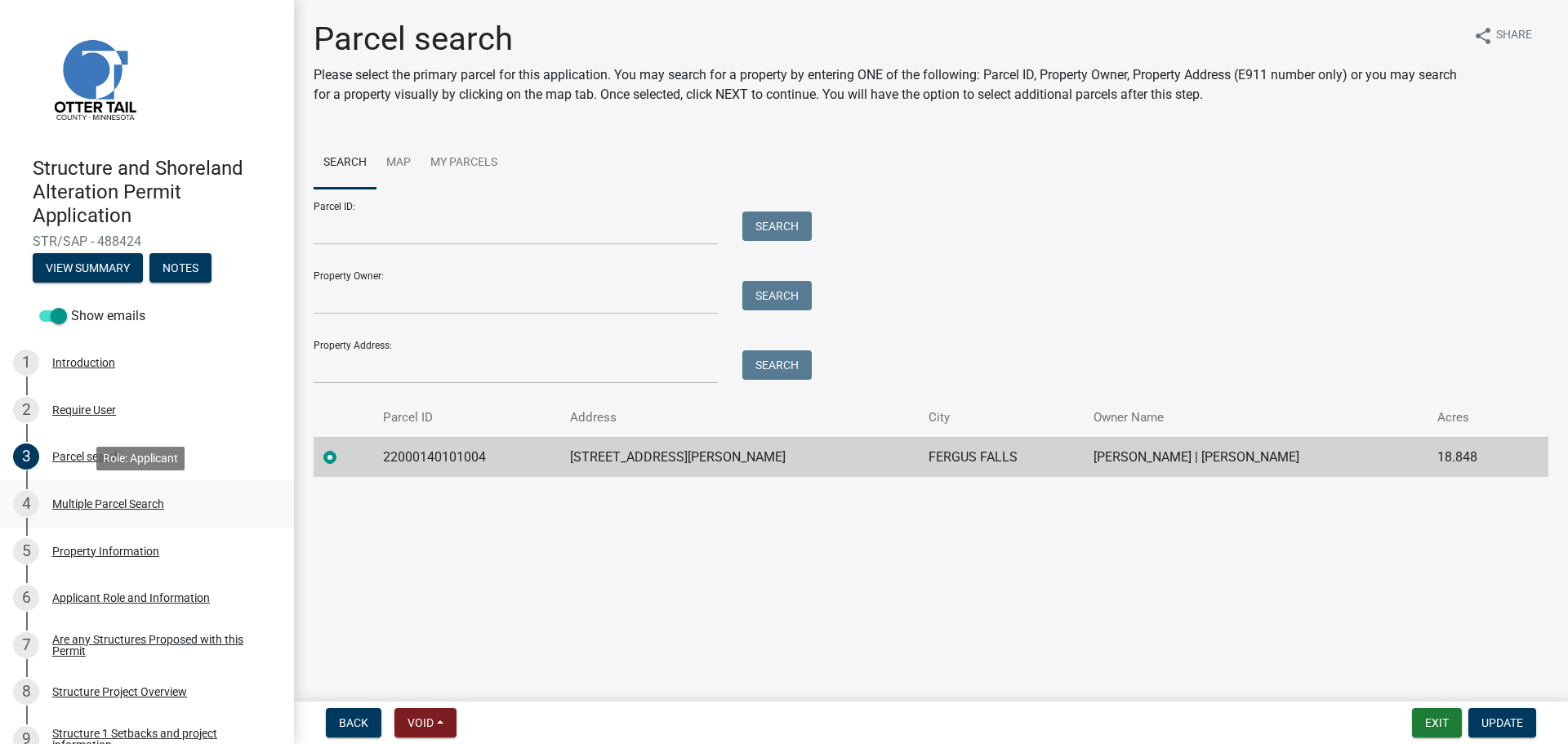
click at [78, 502] on div "Multiple Parcel Search" at bounding box center [108, 505] width 112 height 12
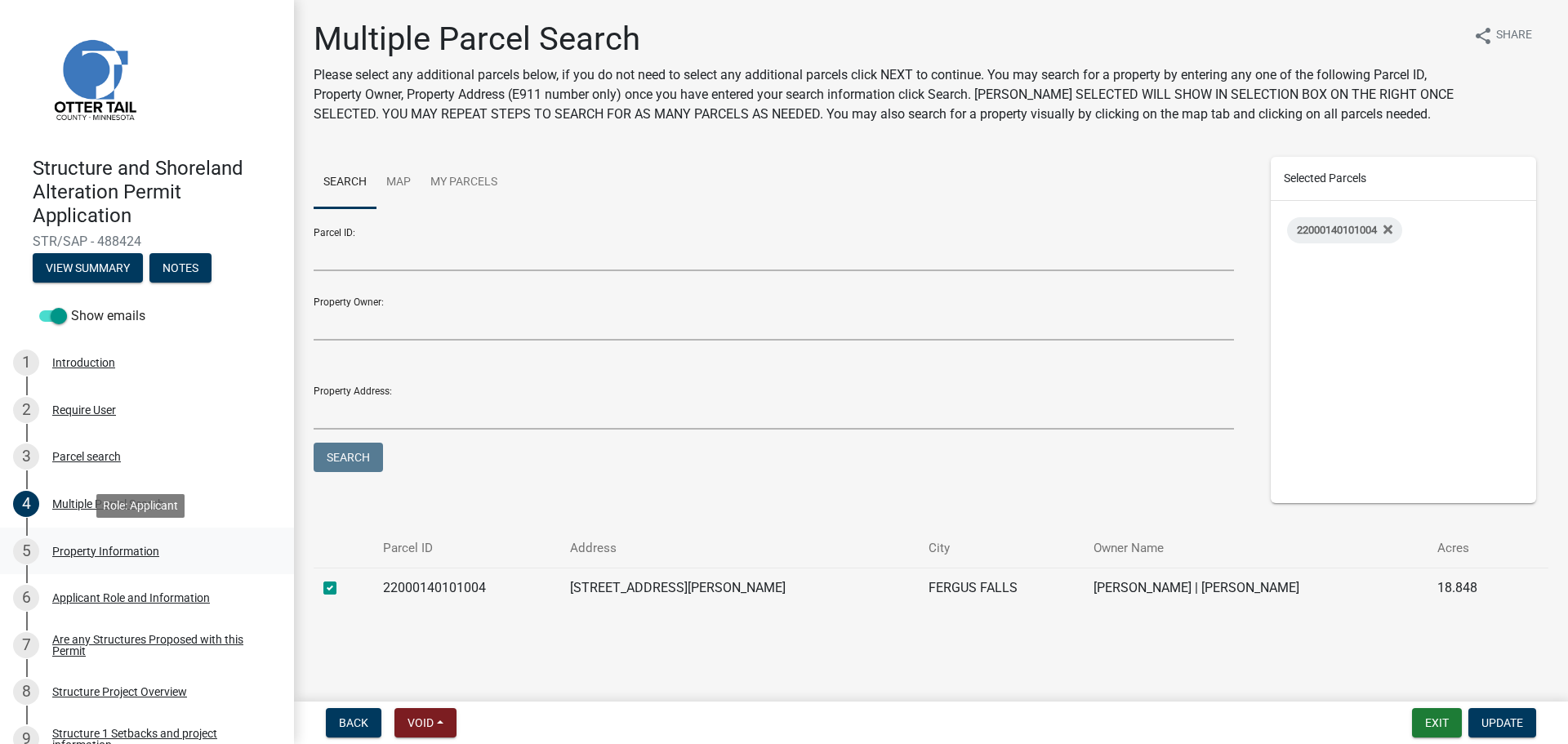
click at [102, 550] on div "Property Information" at bounding box center [106, 552] width 107 height 12
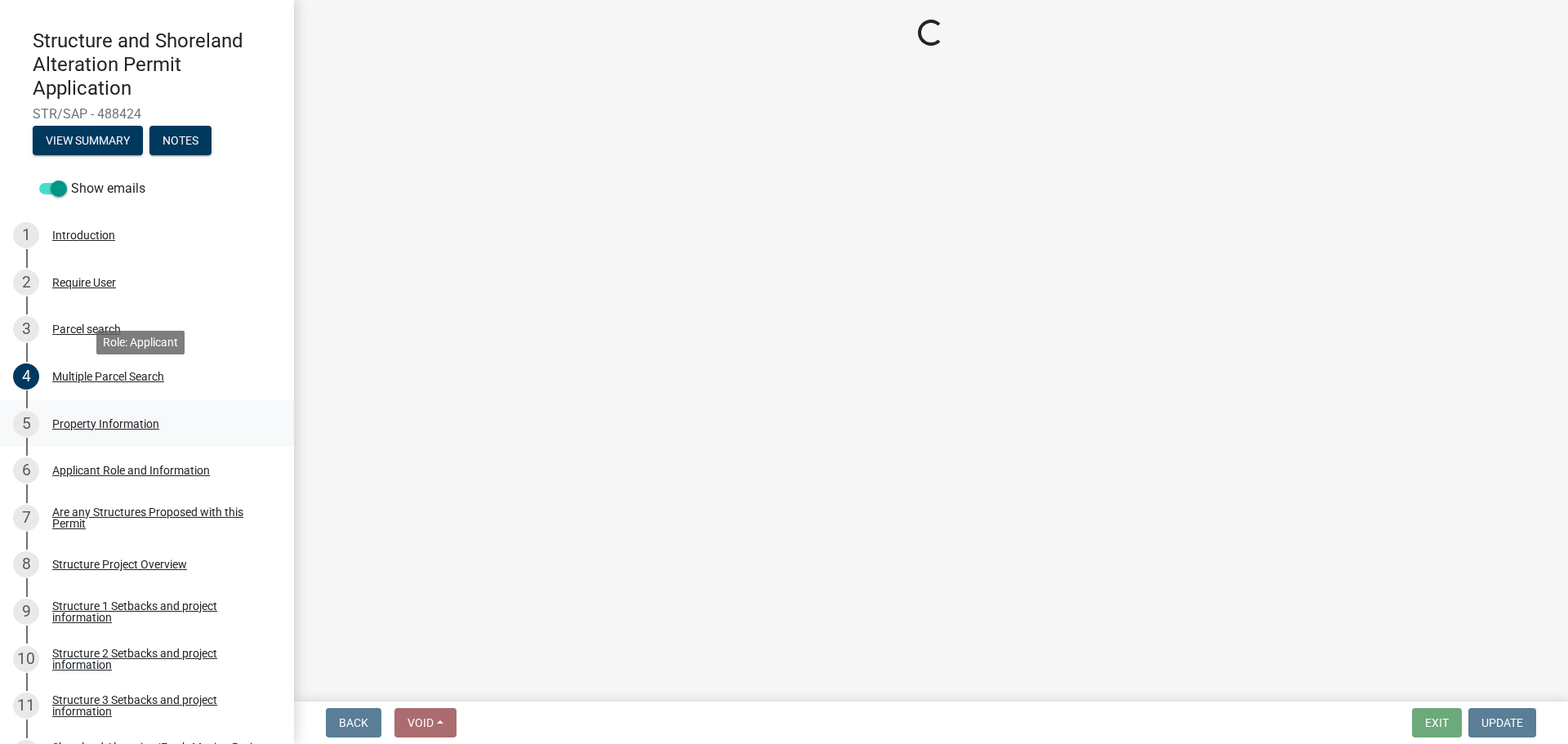
scroll to position [164, 0]
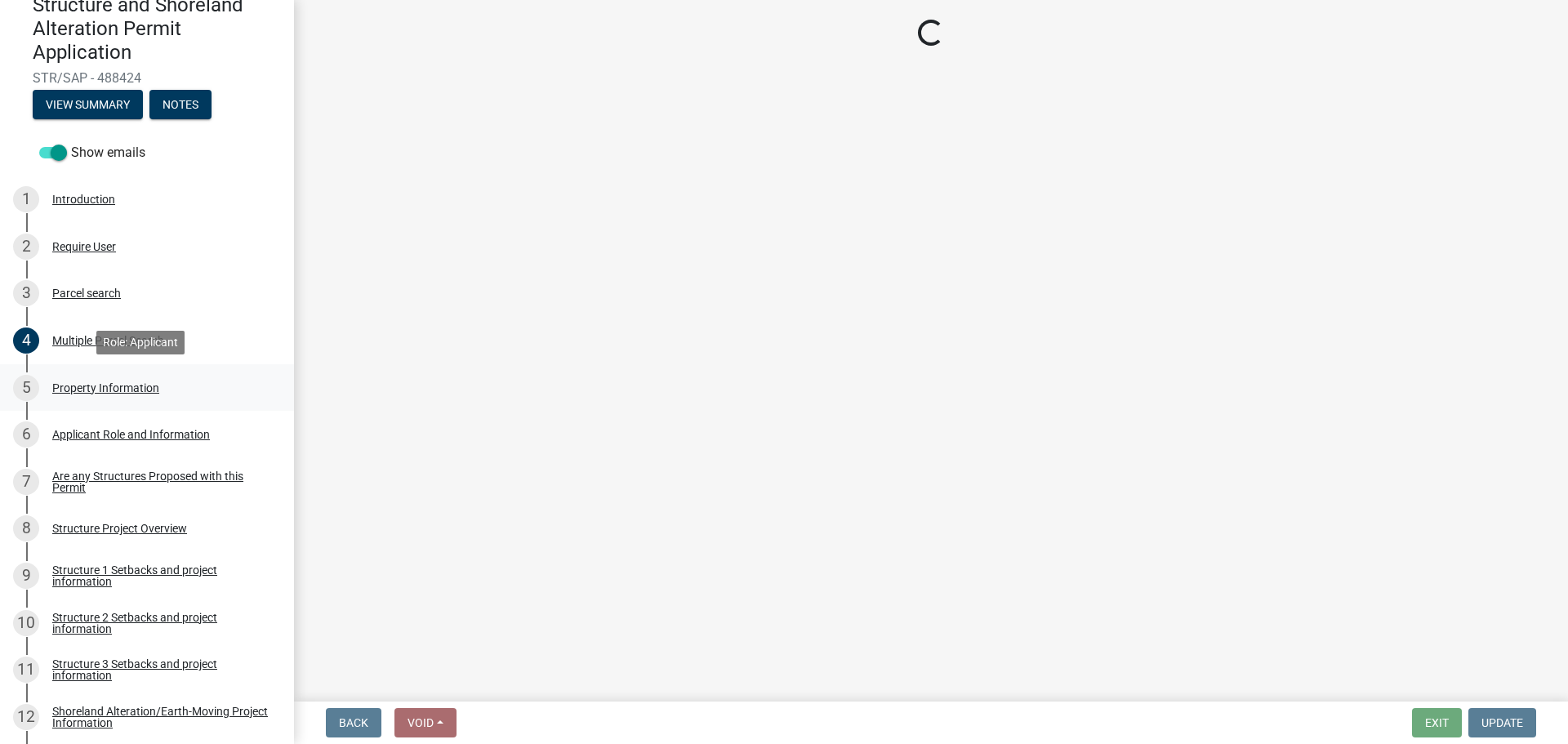
select select "25eae269-250f-4108-84f8-371eea18a758"
select select "91995f90-6606-463b-bec3-c5862f147548"
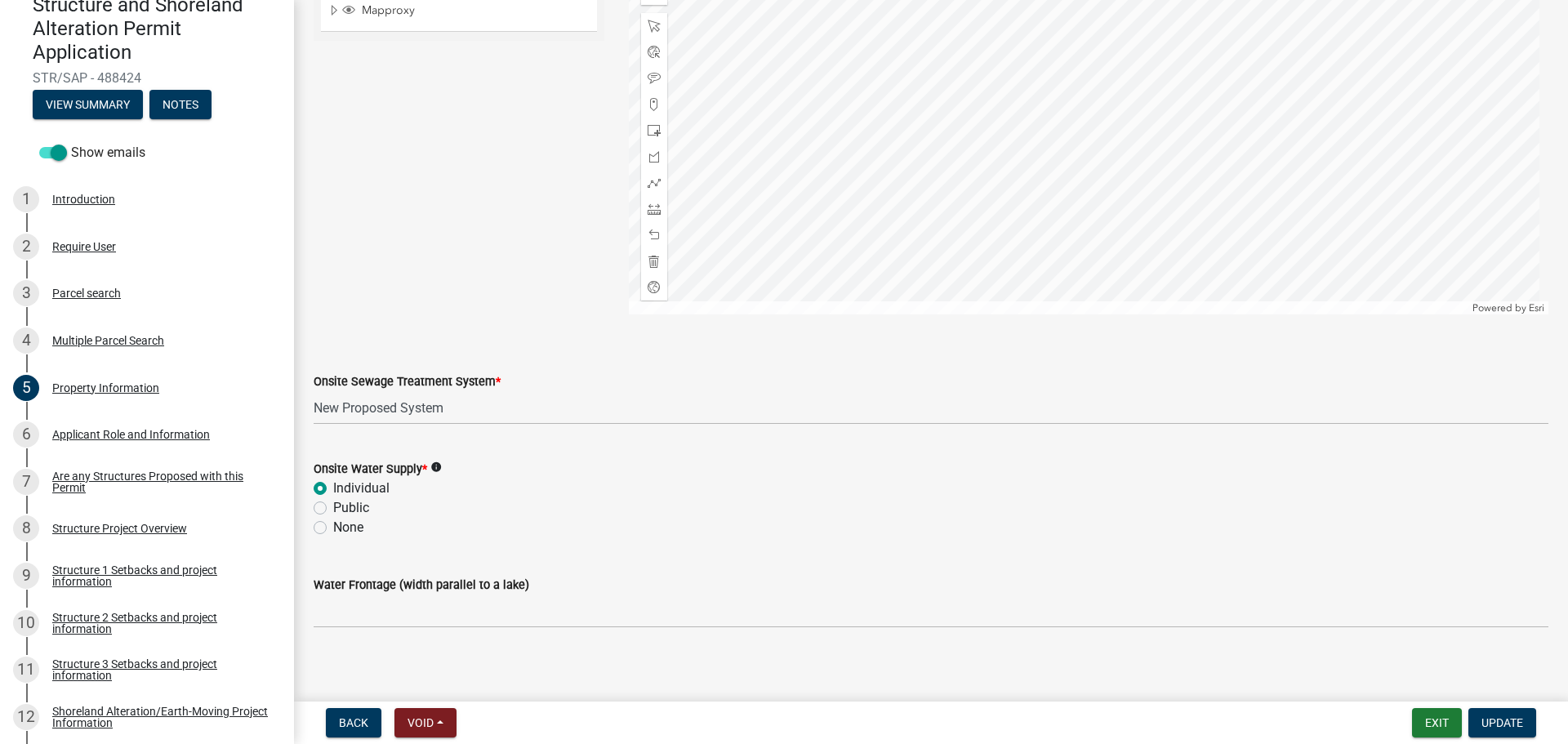
scroll to position [963, 0]
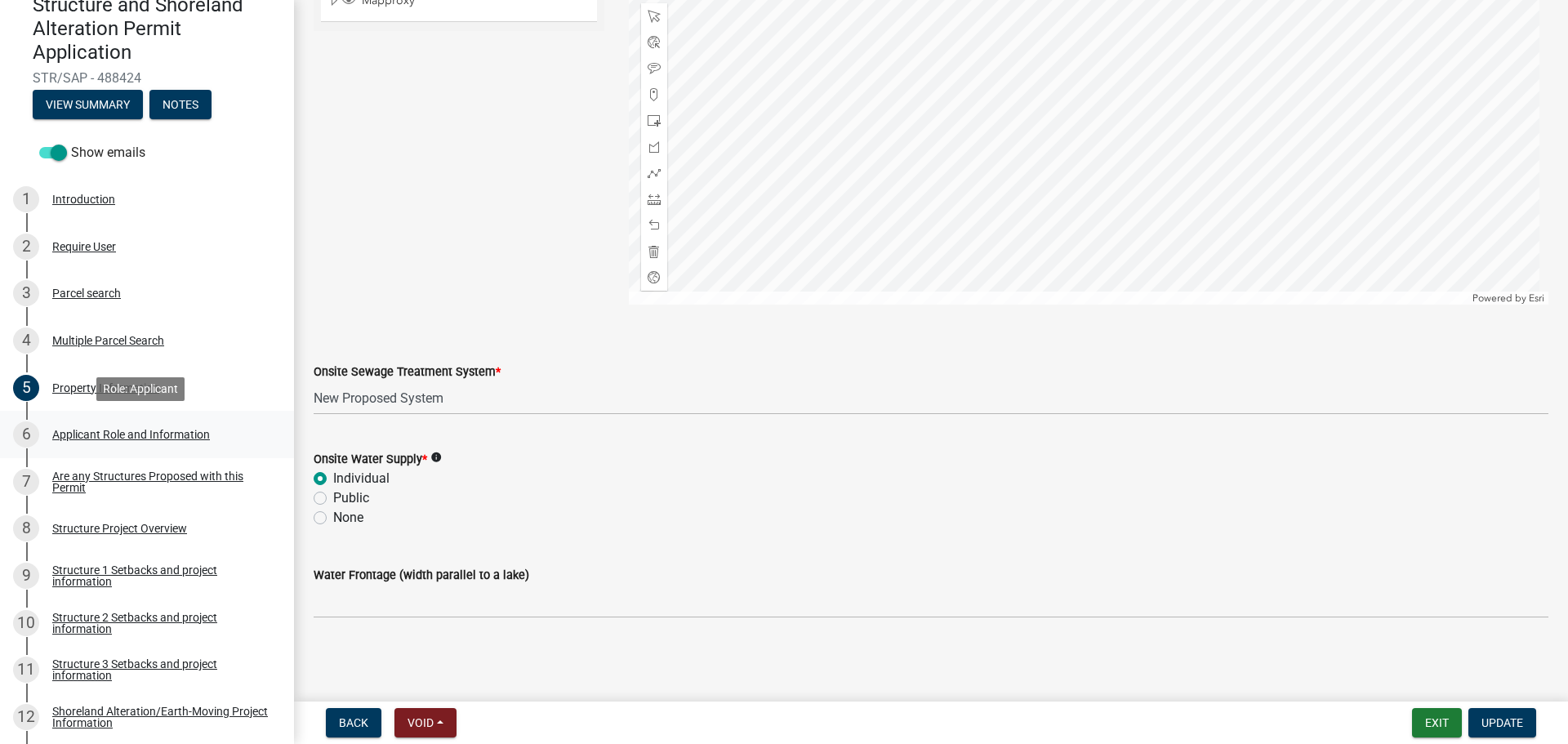
click at [86, 431] on div "Applicant Role and Information" at bounding box center [131, 435] width 158 height 12
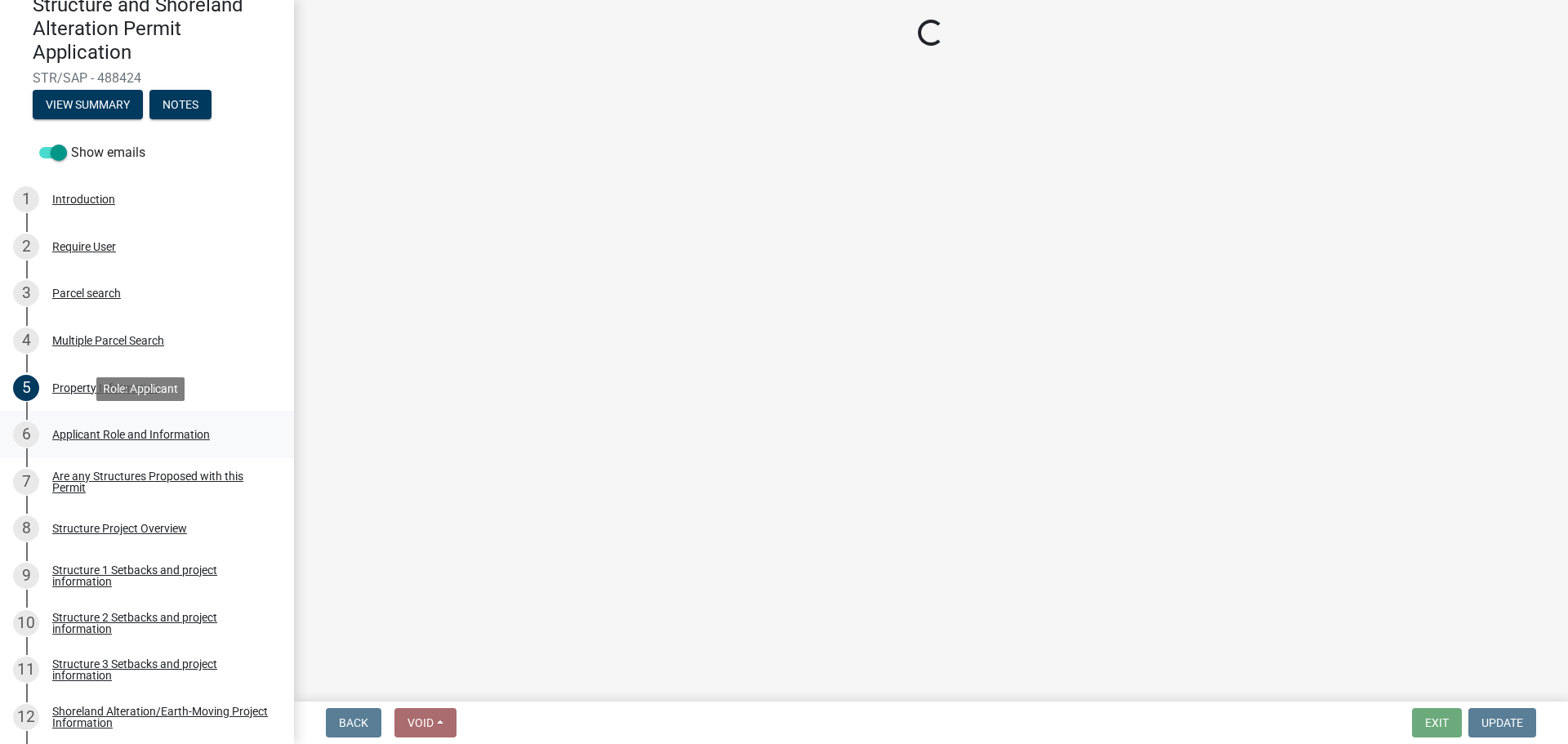
scroll to position [0, 0]
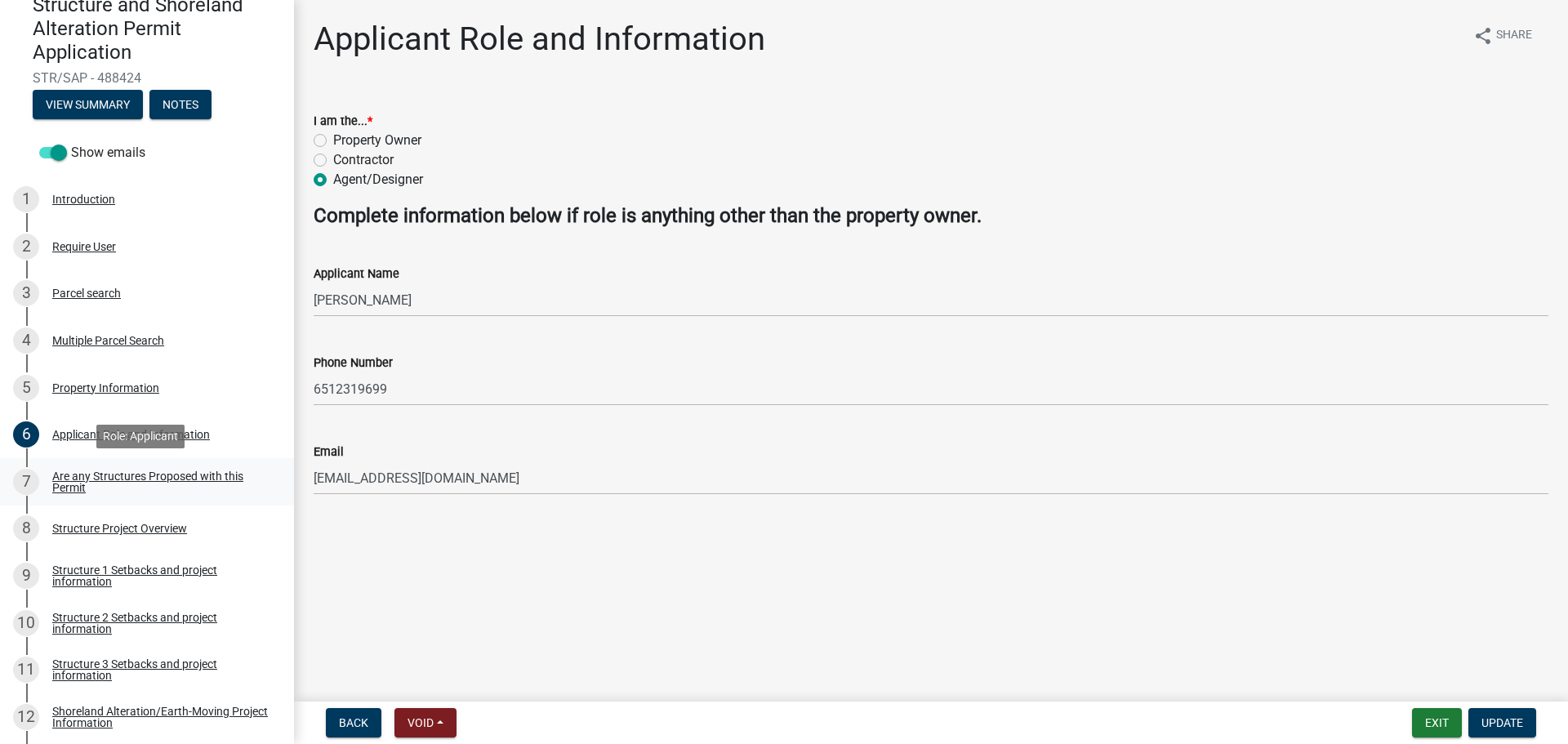
click at [111, 475] on div "Are any Structures Proposed with this Permit" at bounding box center [160, 482] width 215 height 23
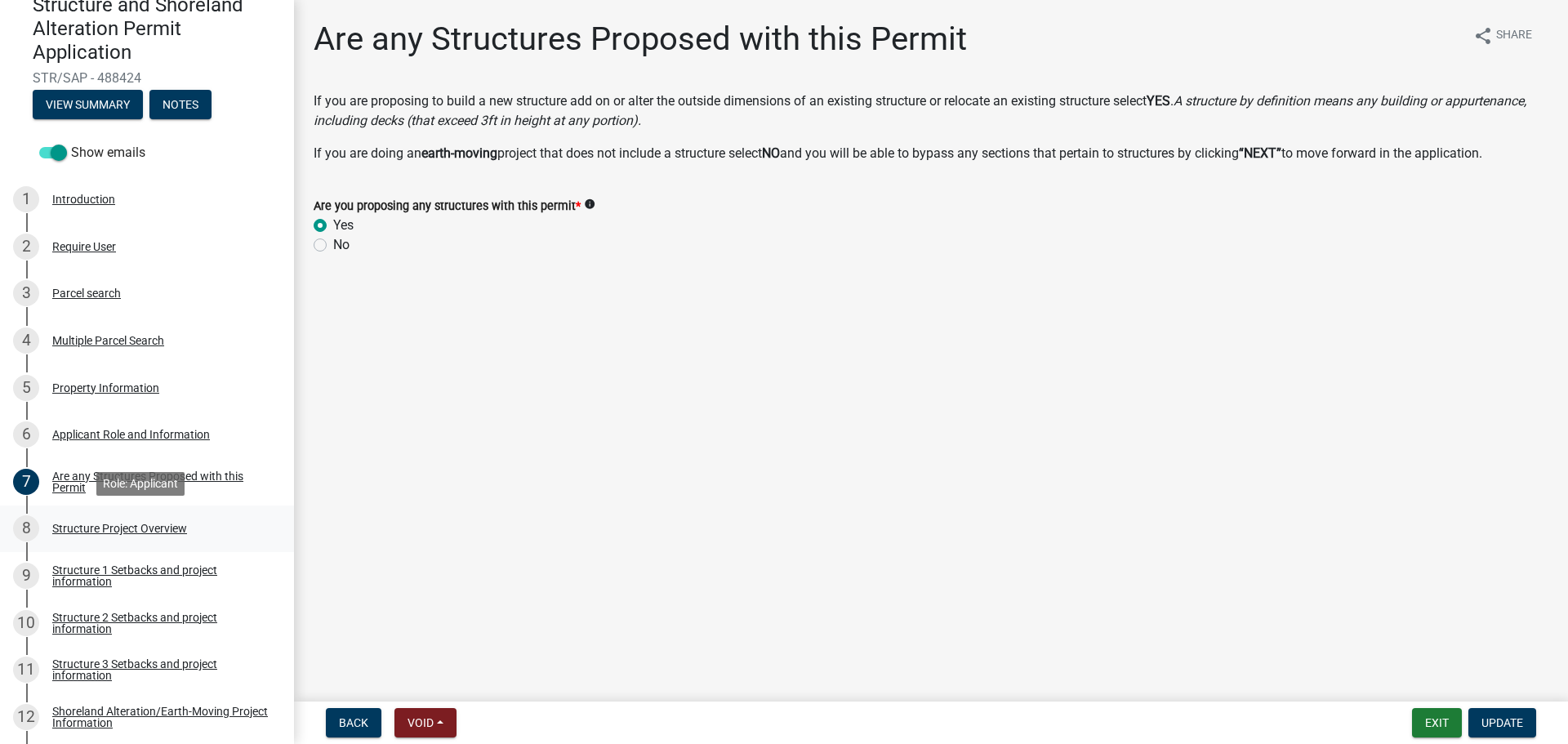
click at [120, 523] on div "Structure Project Overview" at bounding box center [120, 529] width 135 height 12
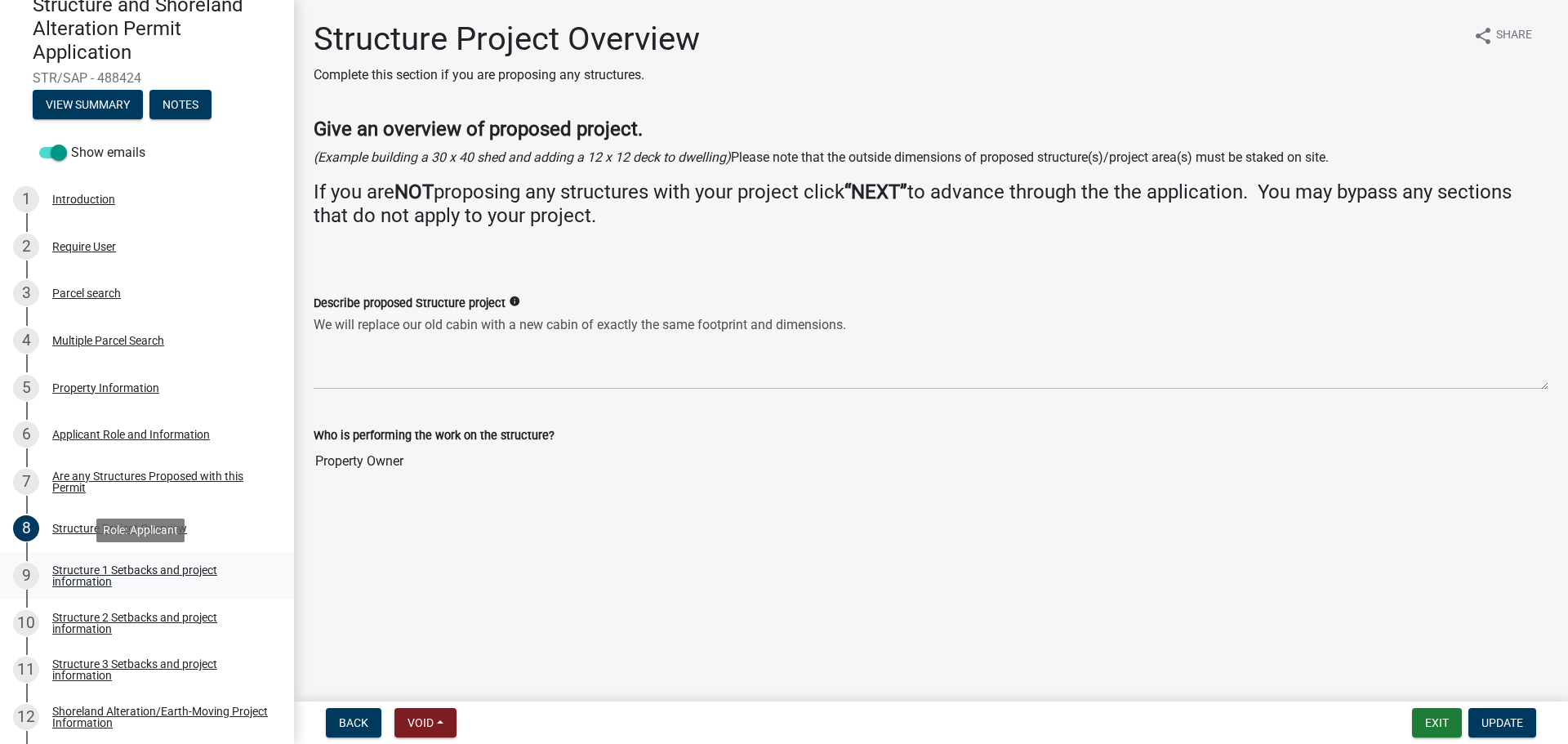
click at [132, 569] on div "Structure 1 Setbacks and project information" at bounding box center [160, 576] width 215 height 23
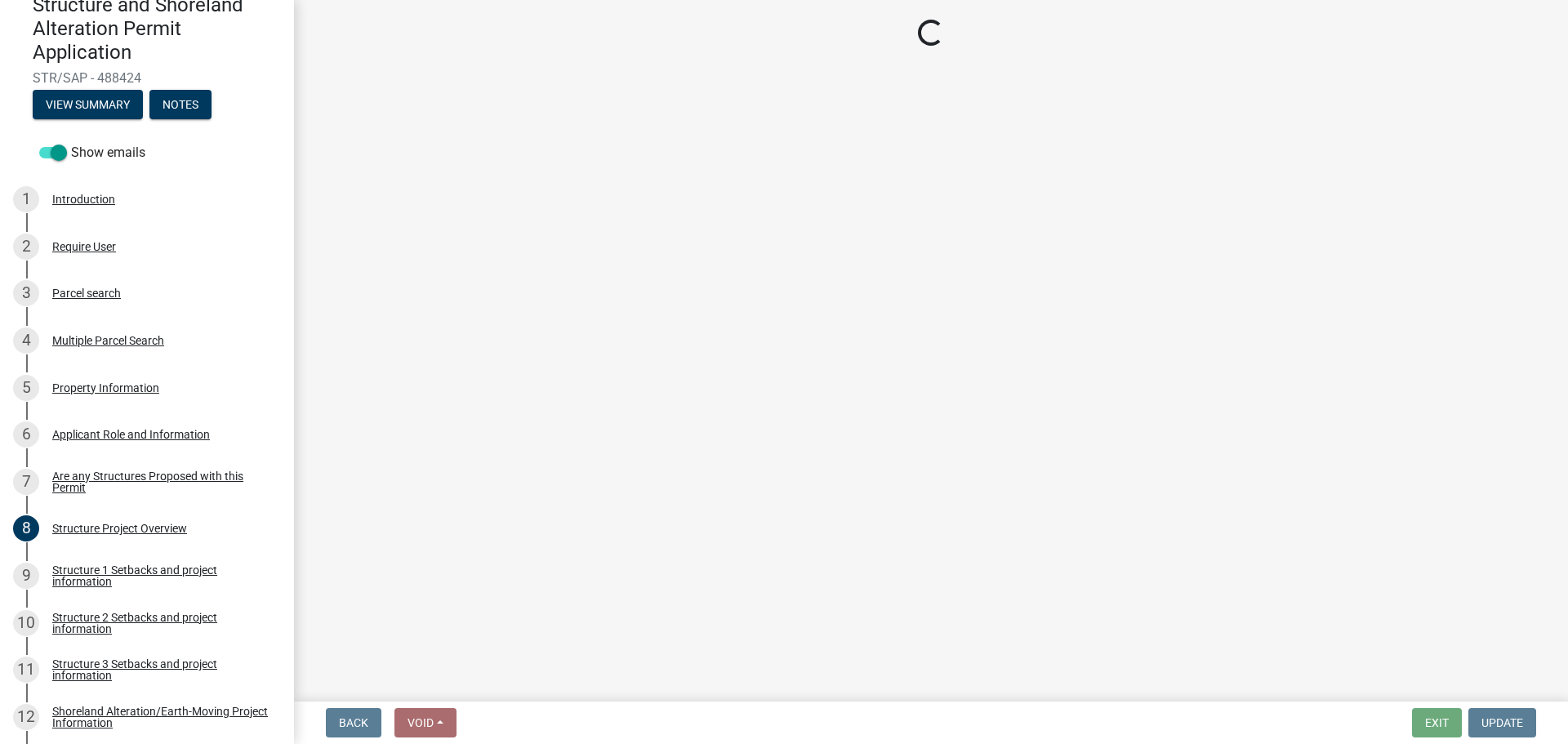
select select "a3cc236c-43aa-406a-8353-e0398d57c407"
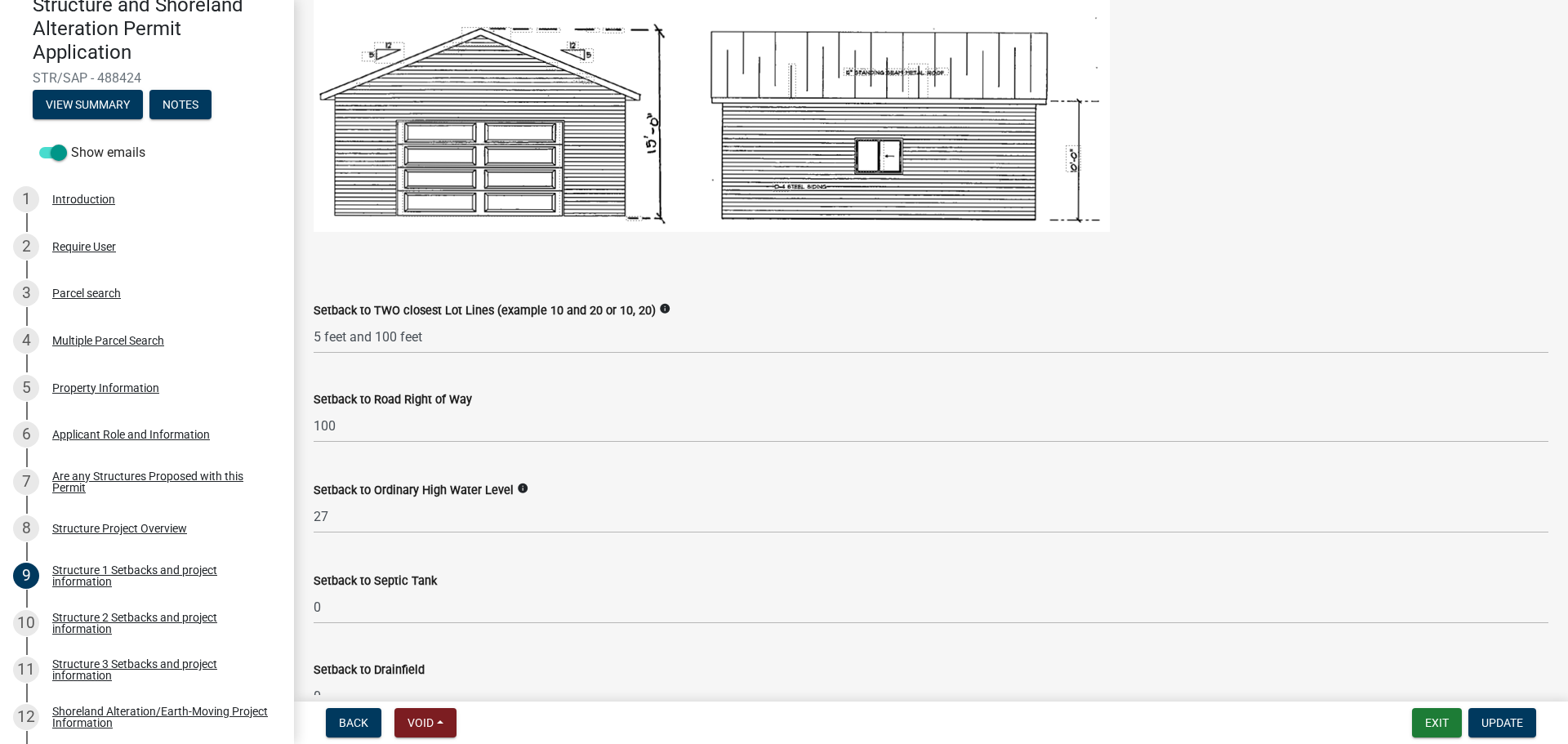
scroll to position [1062, 0]
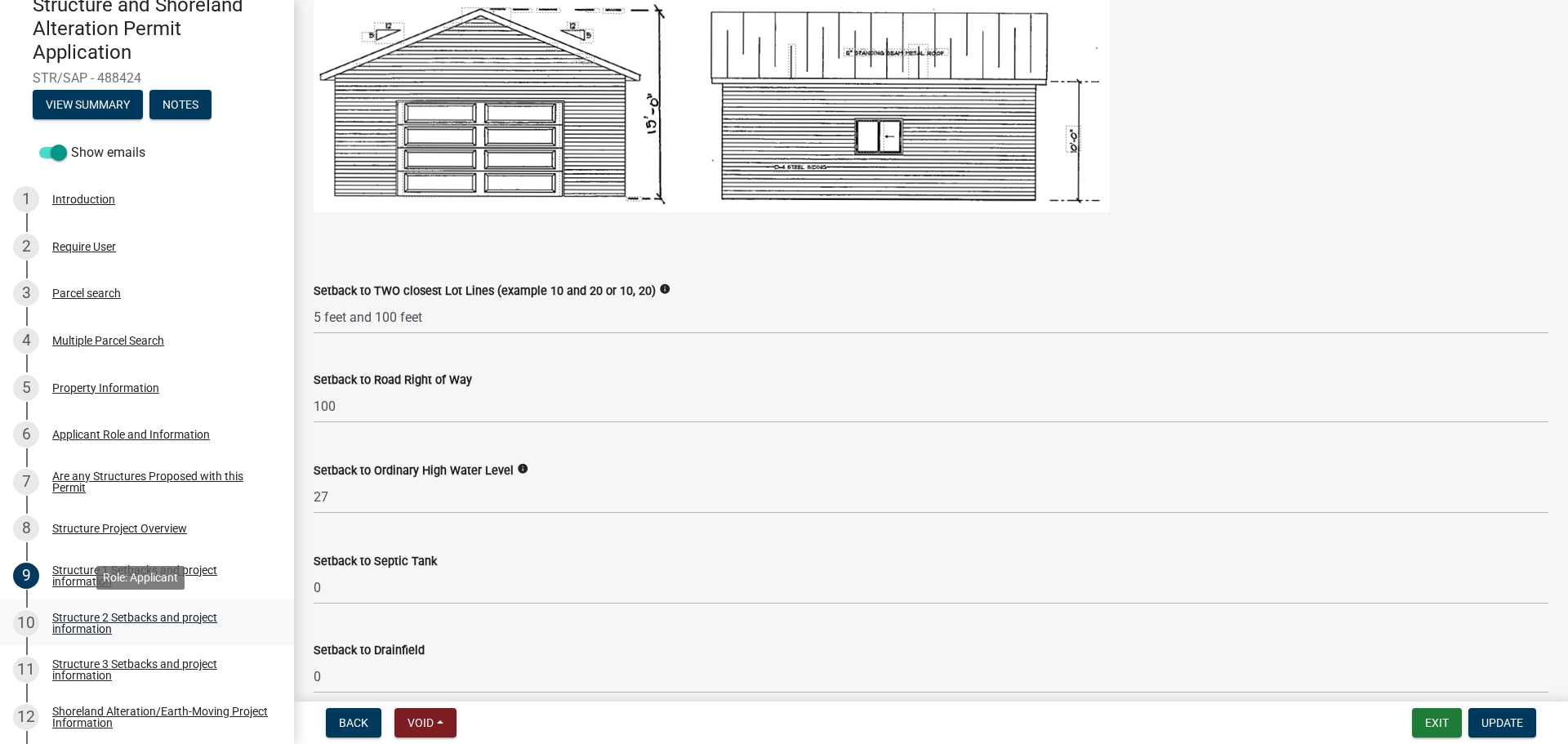
click at [166, 618] on div "Structure 2 Setbacks and project information" at bounding box center [160, 623] width 215 height 23
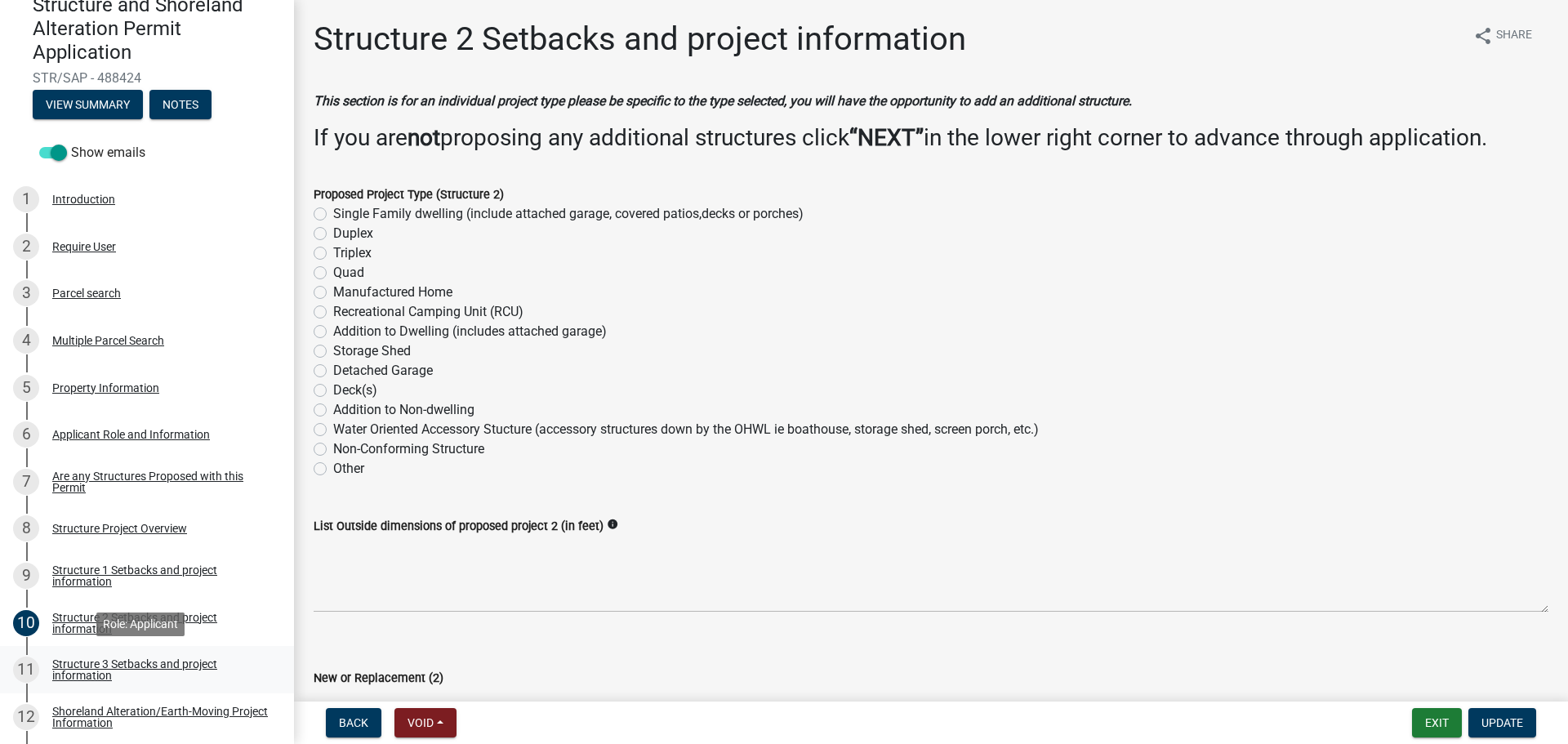
click at [142, 663] on div "Structure 3 Setbacks and project information" at bounding box center [160, 670] width 215 height 23
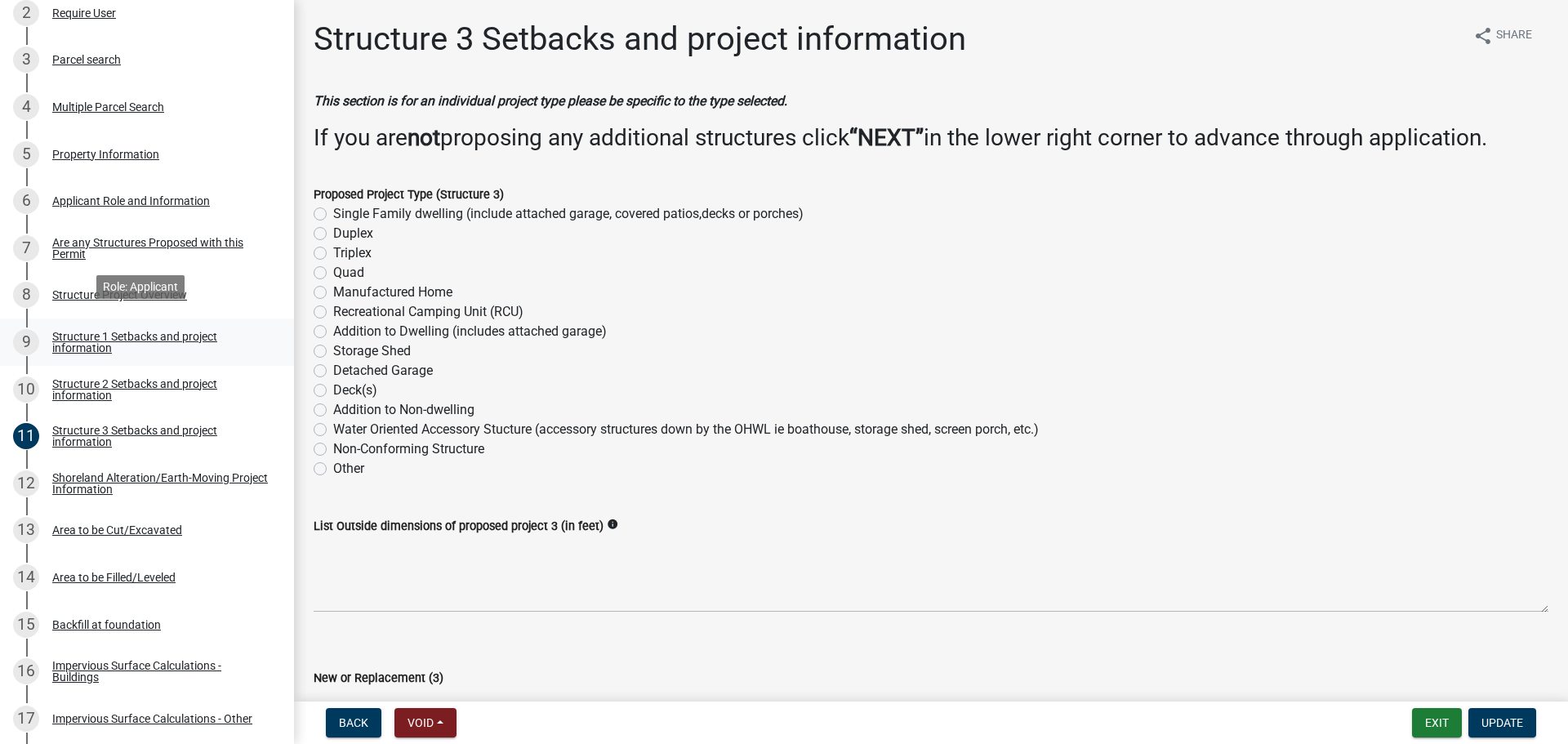
scroll to position [408, 0]
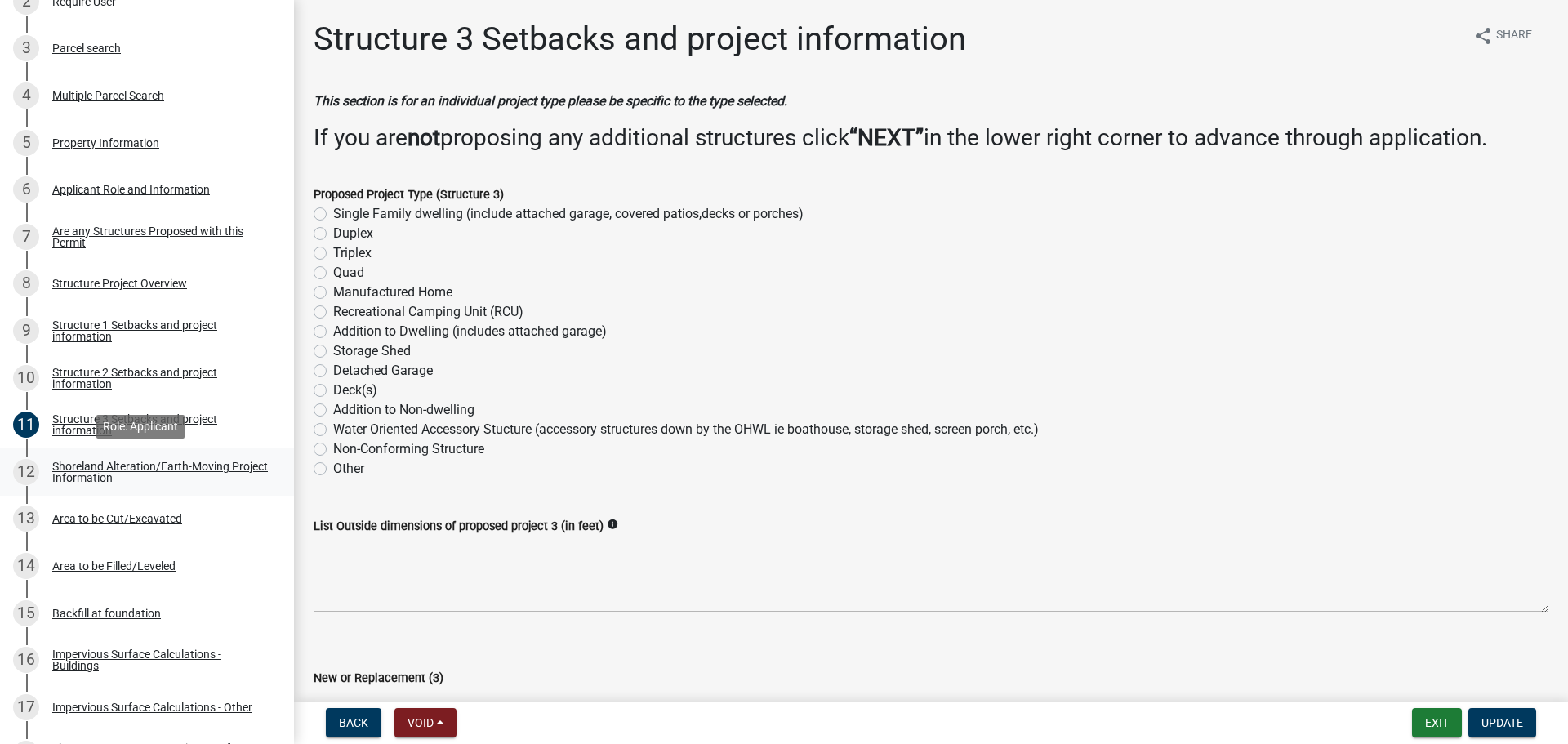
click at [126, 473] on div "Shoreland Alteration/Earth-Moving Project Information" at bounding box center [160, 472] width 215 height 23
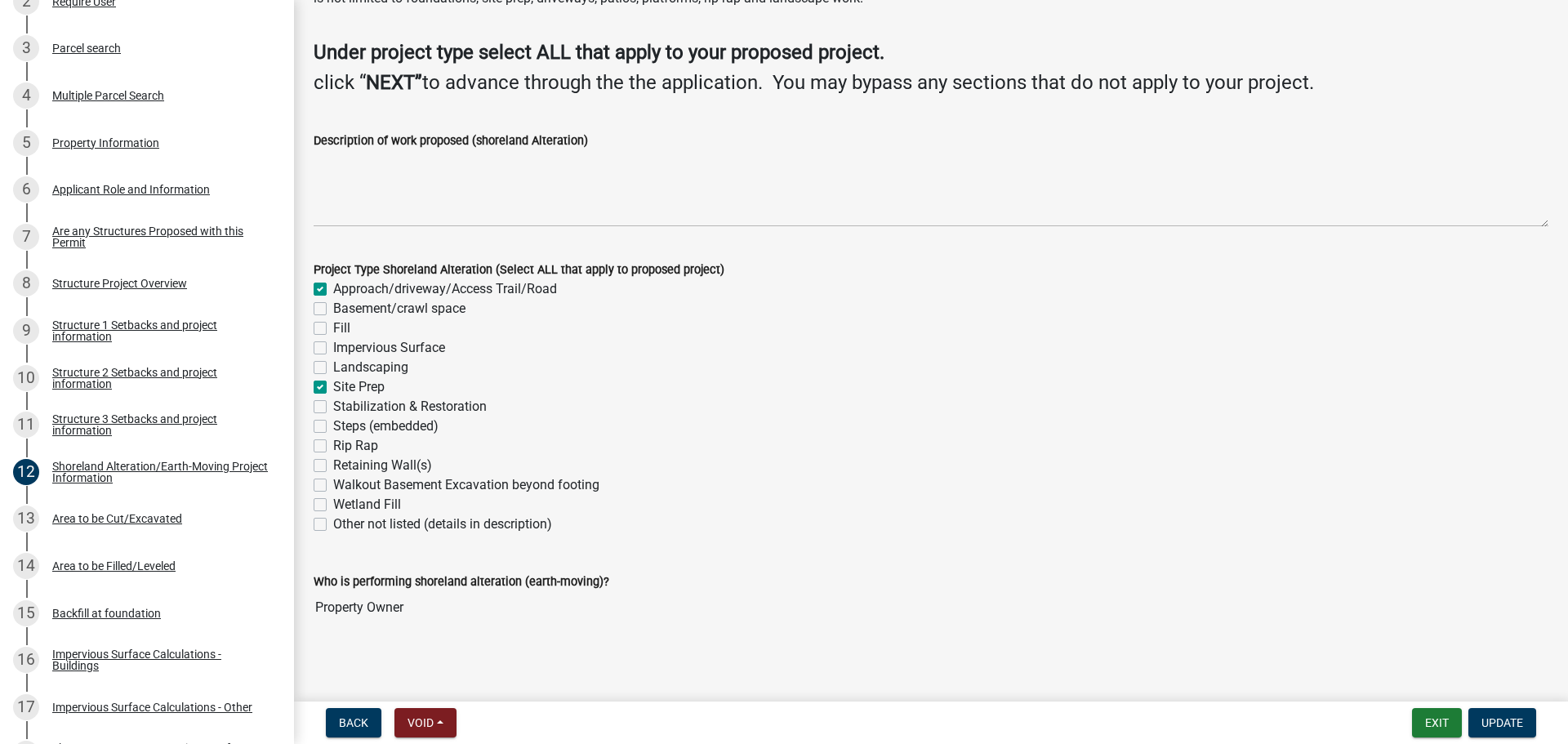
scroll to position [102, 0]
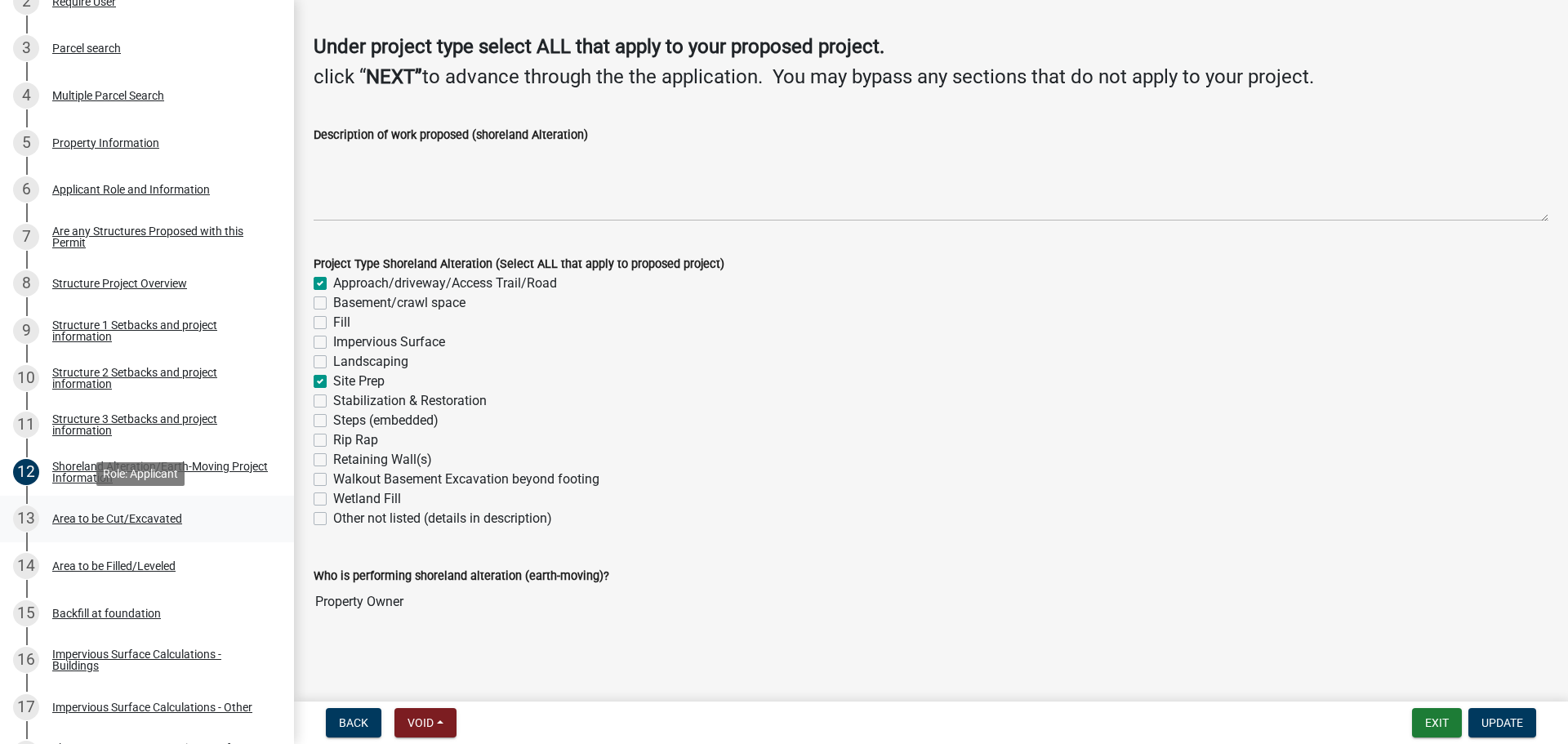
click at [142, 522] on div "Area to be Cut/Excavated" at bounding box center [117, 519] width 130 height 12
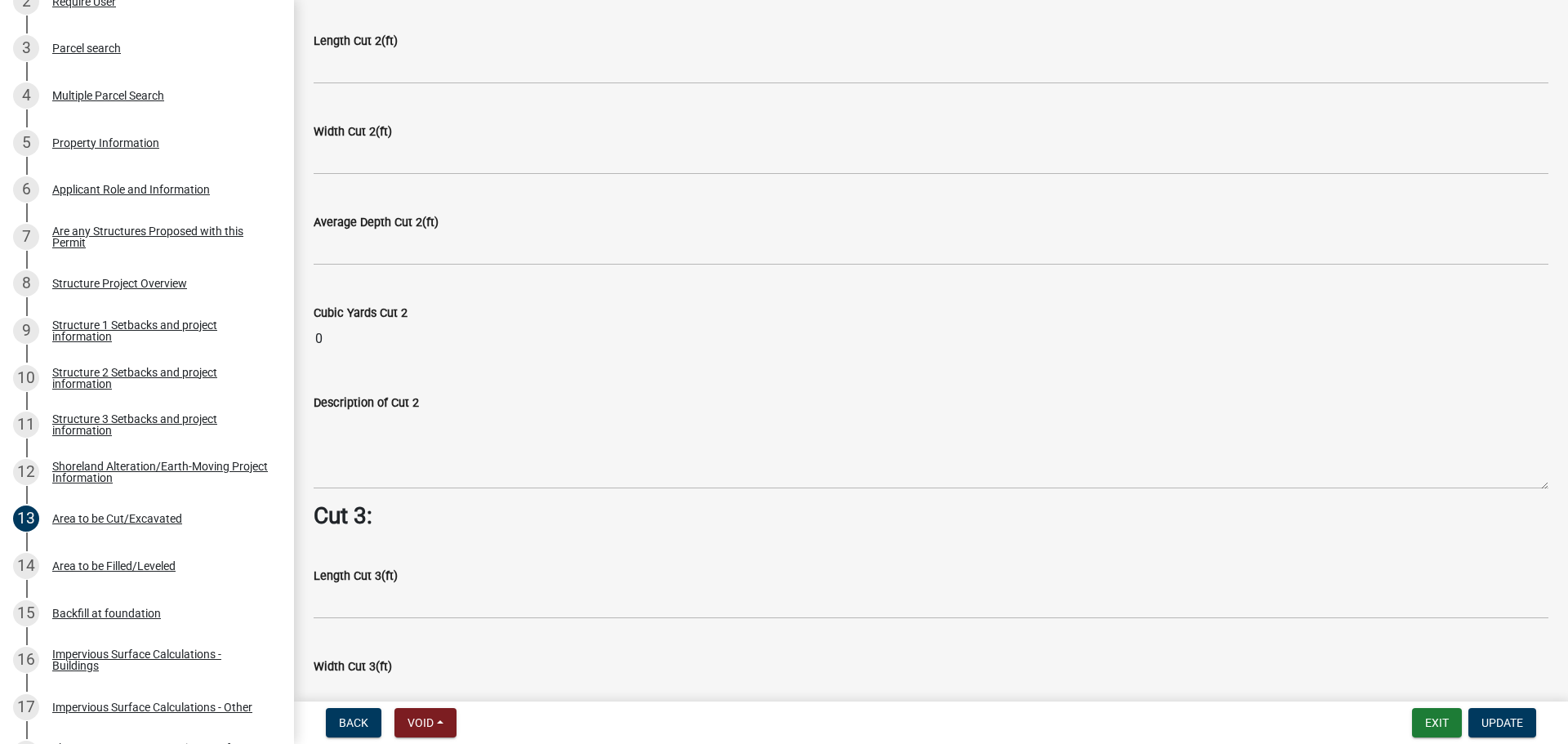
scroll to position [1797, 0]
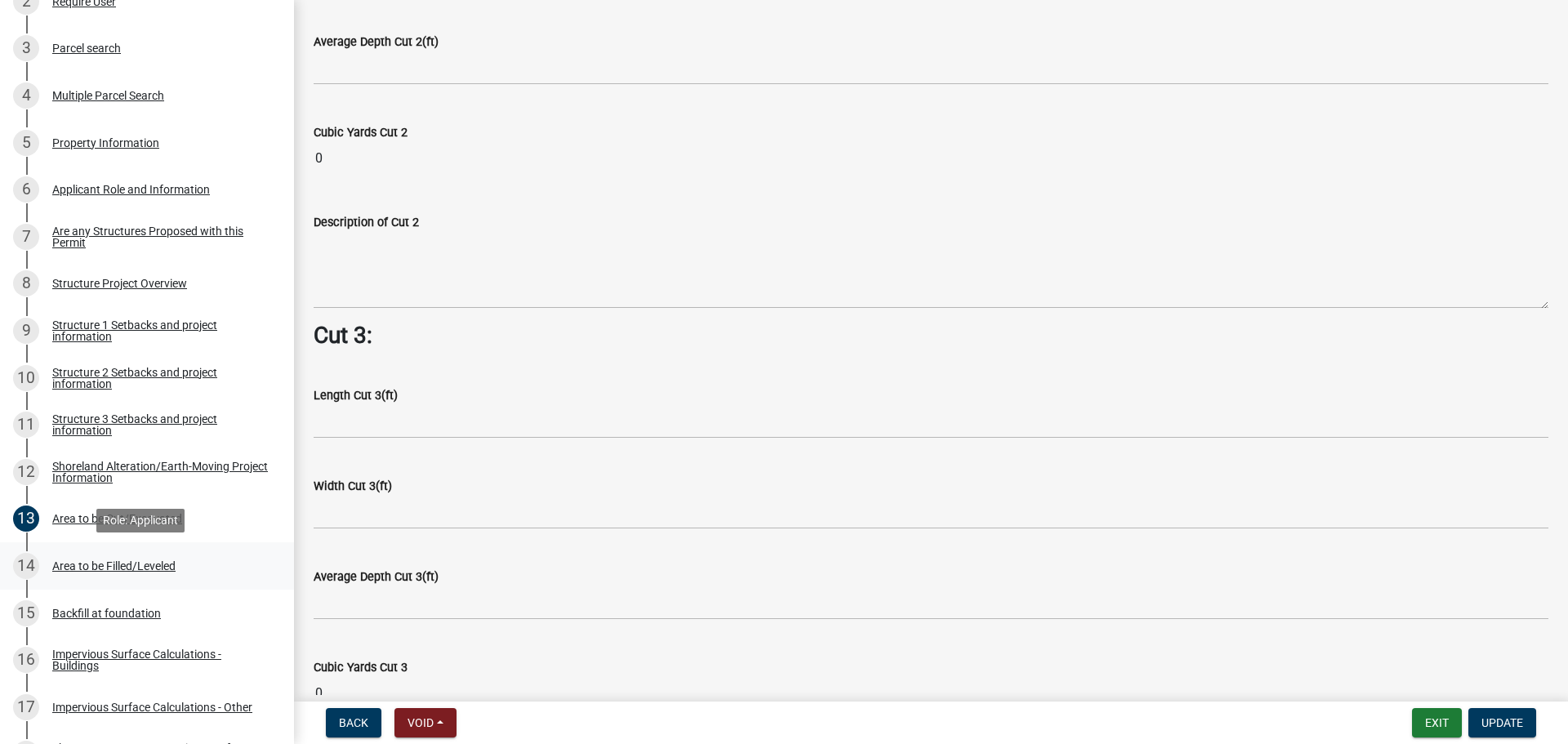
click at [109, 564] on div "Area to be Filled/Leveled" at bounding box center [114, 566] width 123 height 12
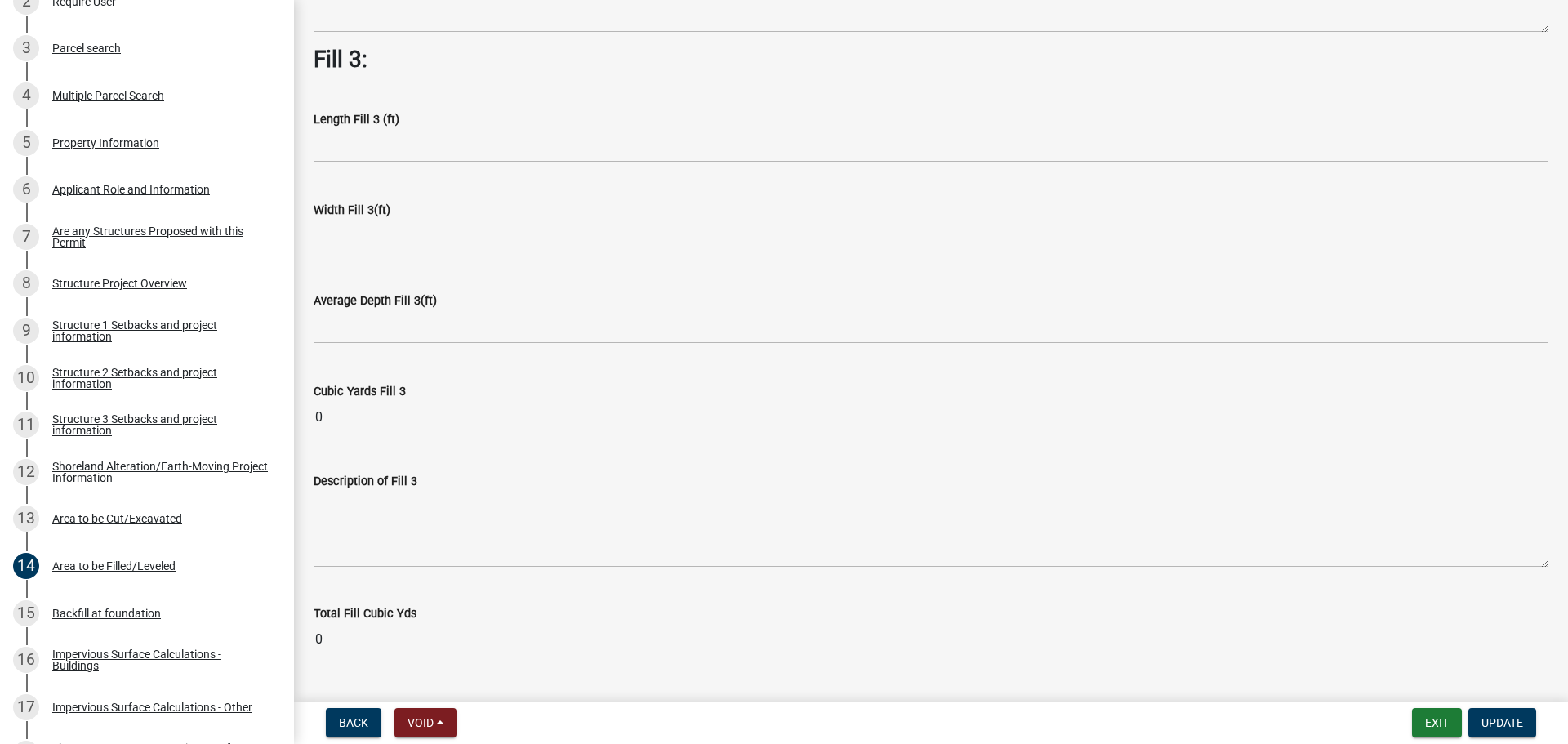
scroll to position [1144, 0]
drag, startPoint x: 88, startPoint y: 608, endPoint x: 406, endPoint y: 586, distance: 318.8
click at [87, 608] on div "Backfill at foundation" at bounding box center [106, 613] width 109 height 12
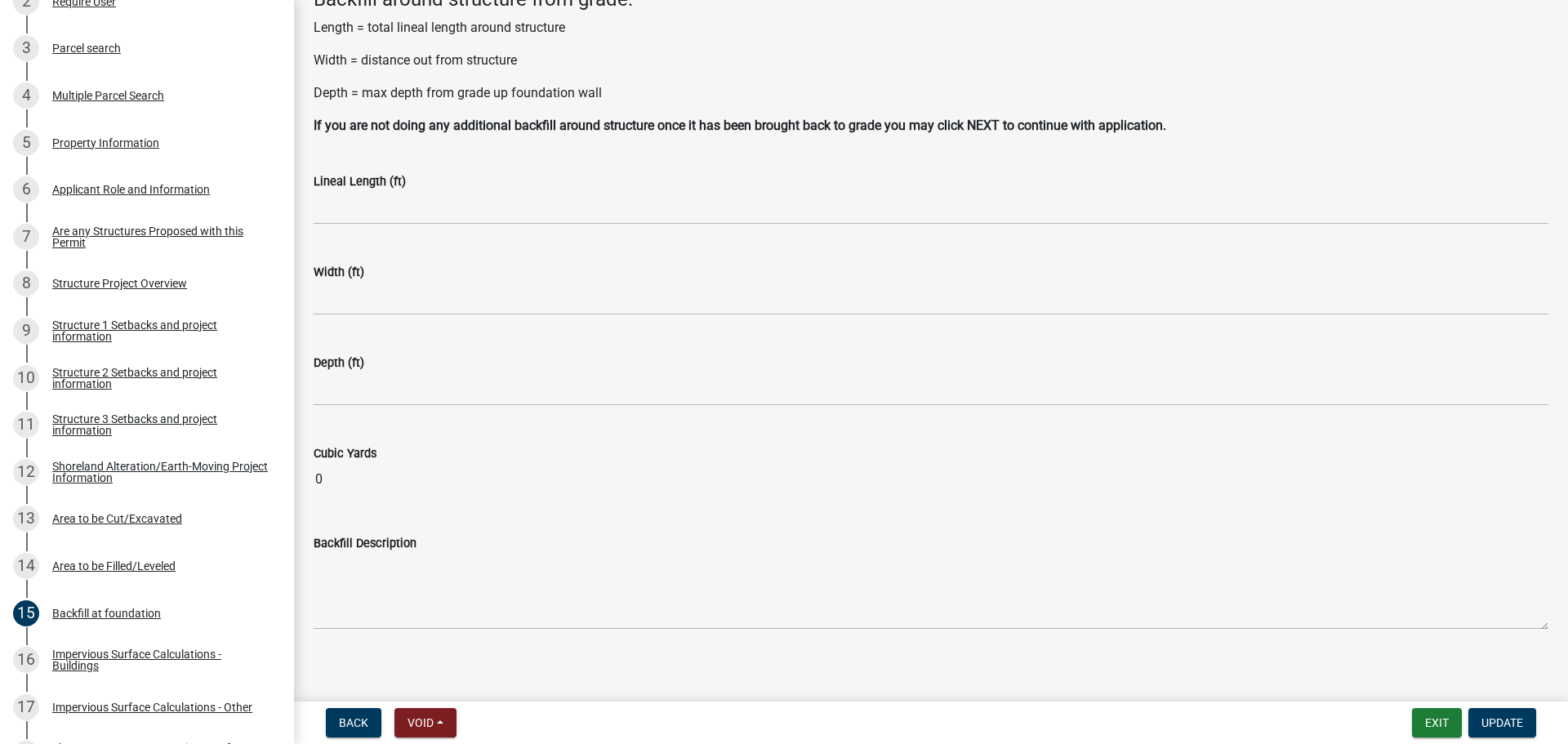
scroll to position [116, 0]
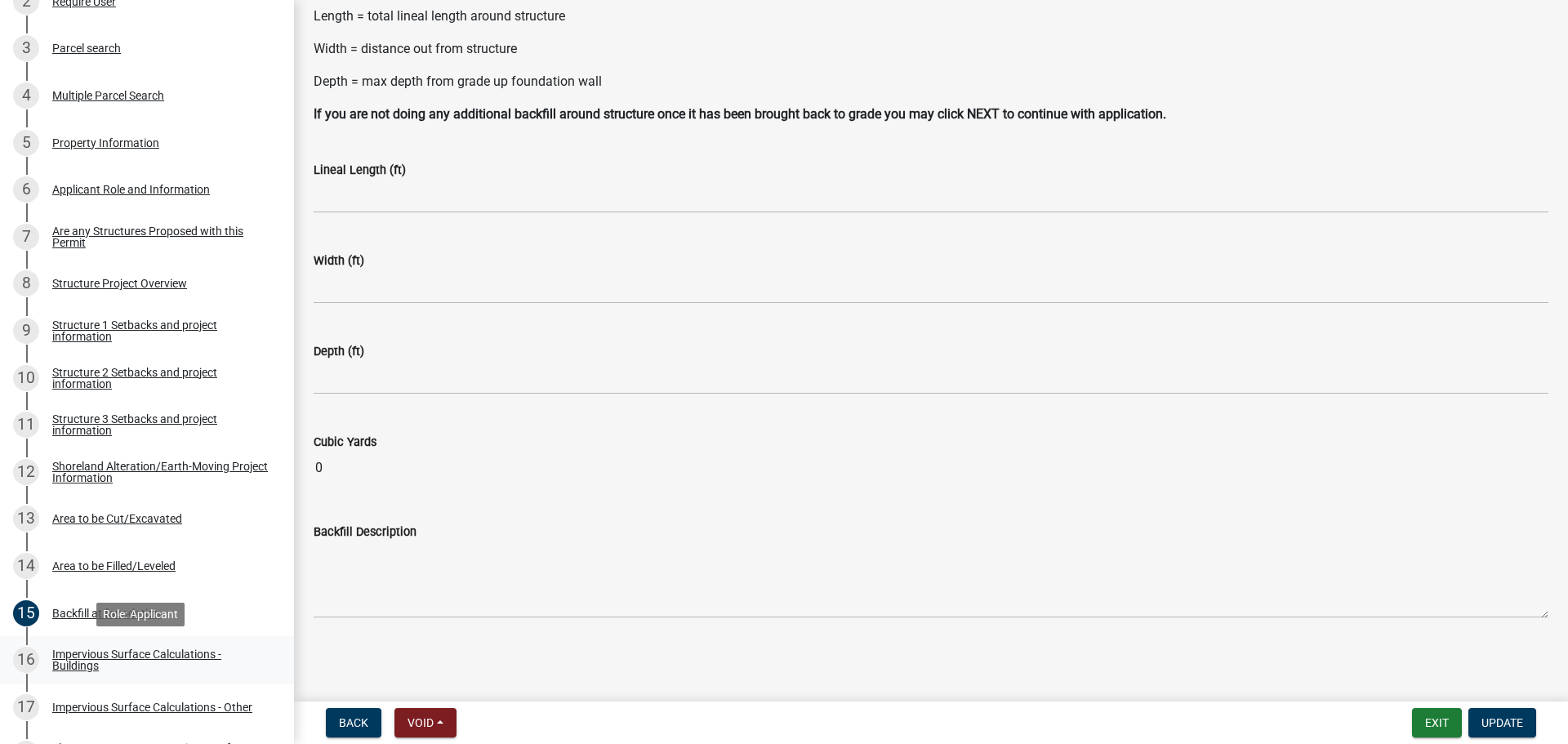
click at [121, 653] on div "Impervious Surface Calculations - Buildings" at bounding box center [160, 660] width 215 height 23
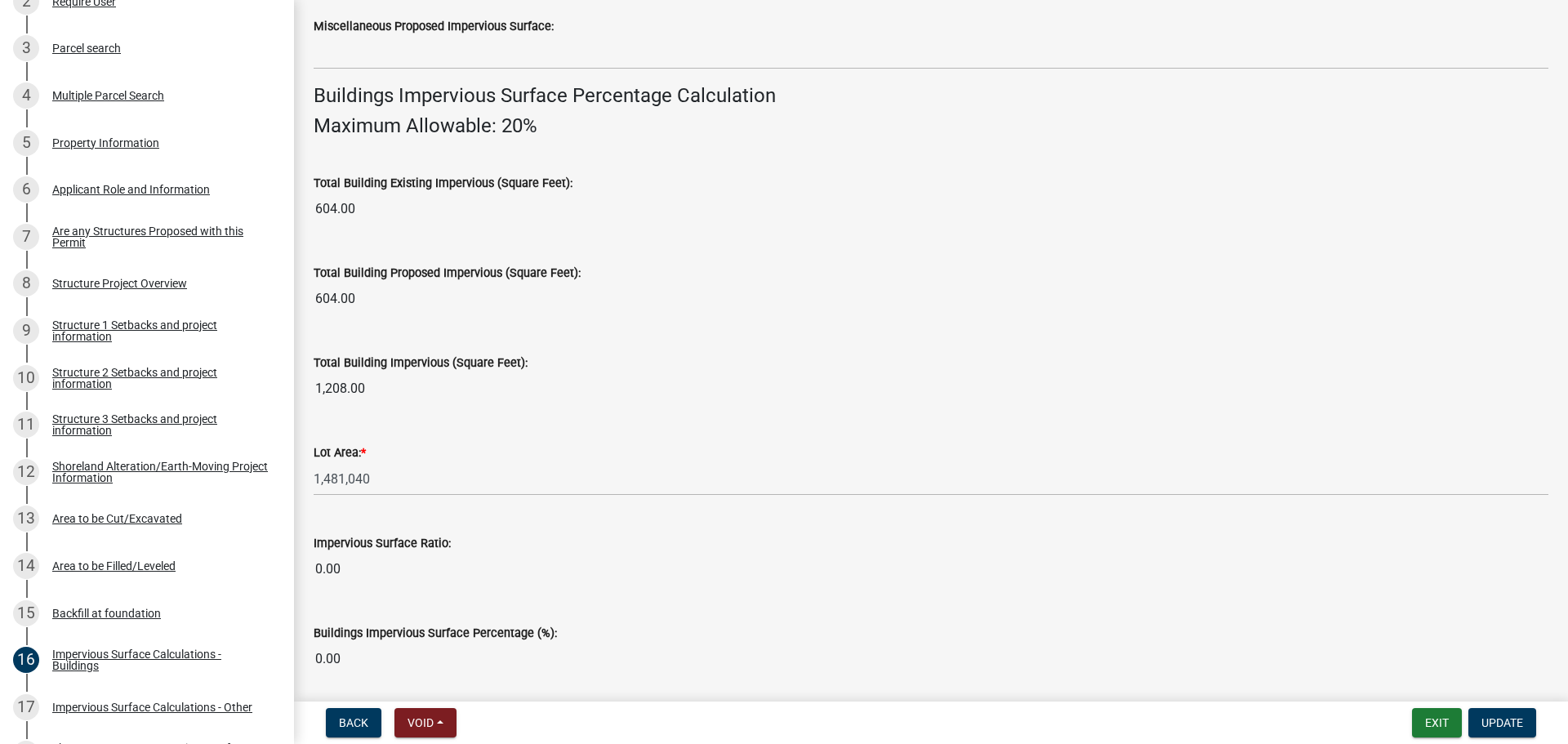
scroll to position [1108, 0]
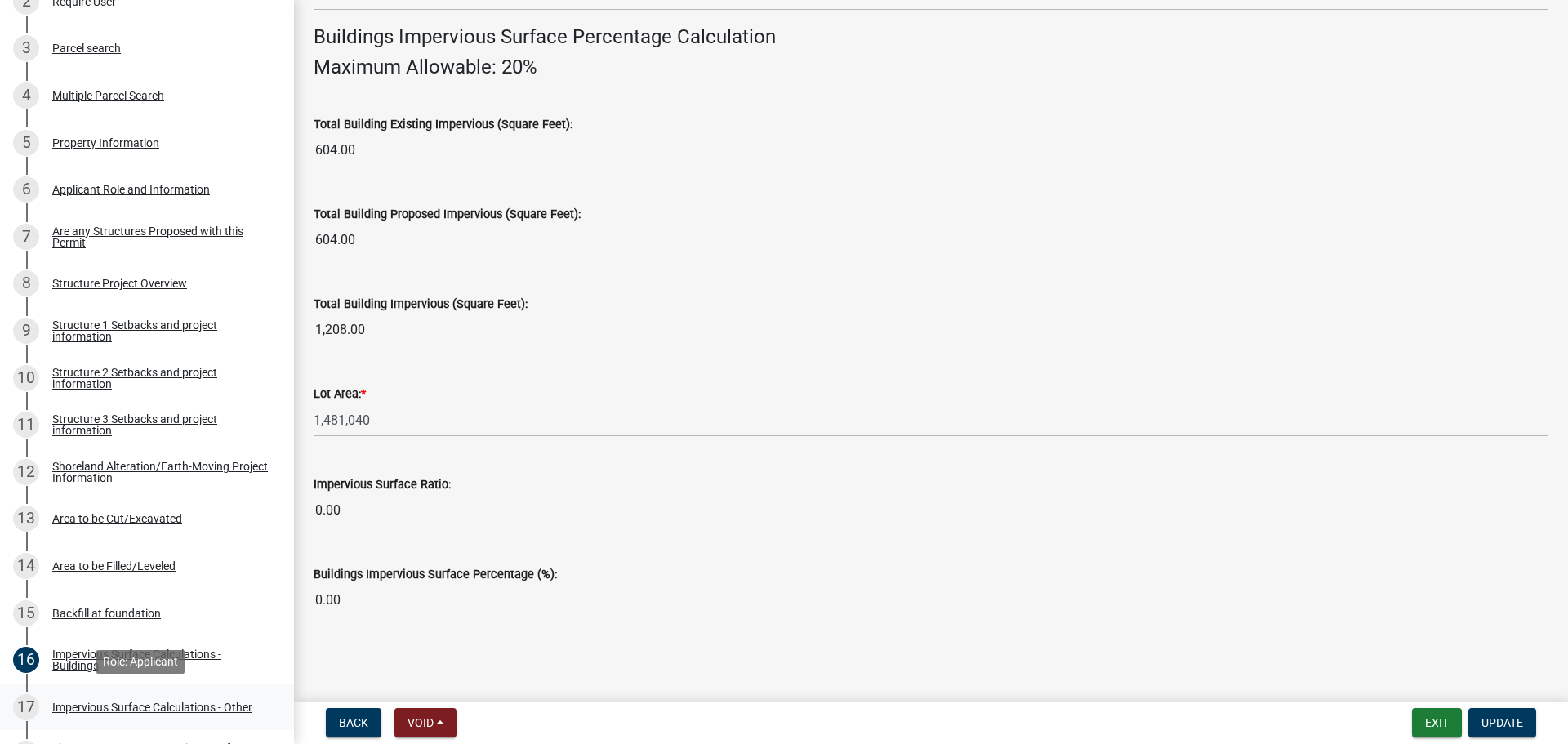
click at [85, 705] on div "Impervious Surface Calculations - Other" at bounding box center [152, 707] width 200 height 12
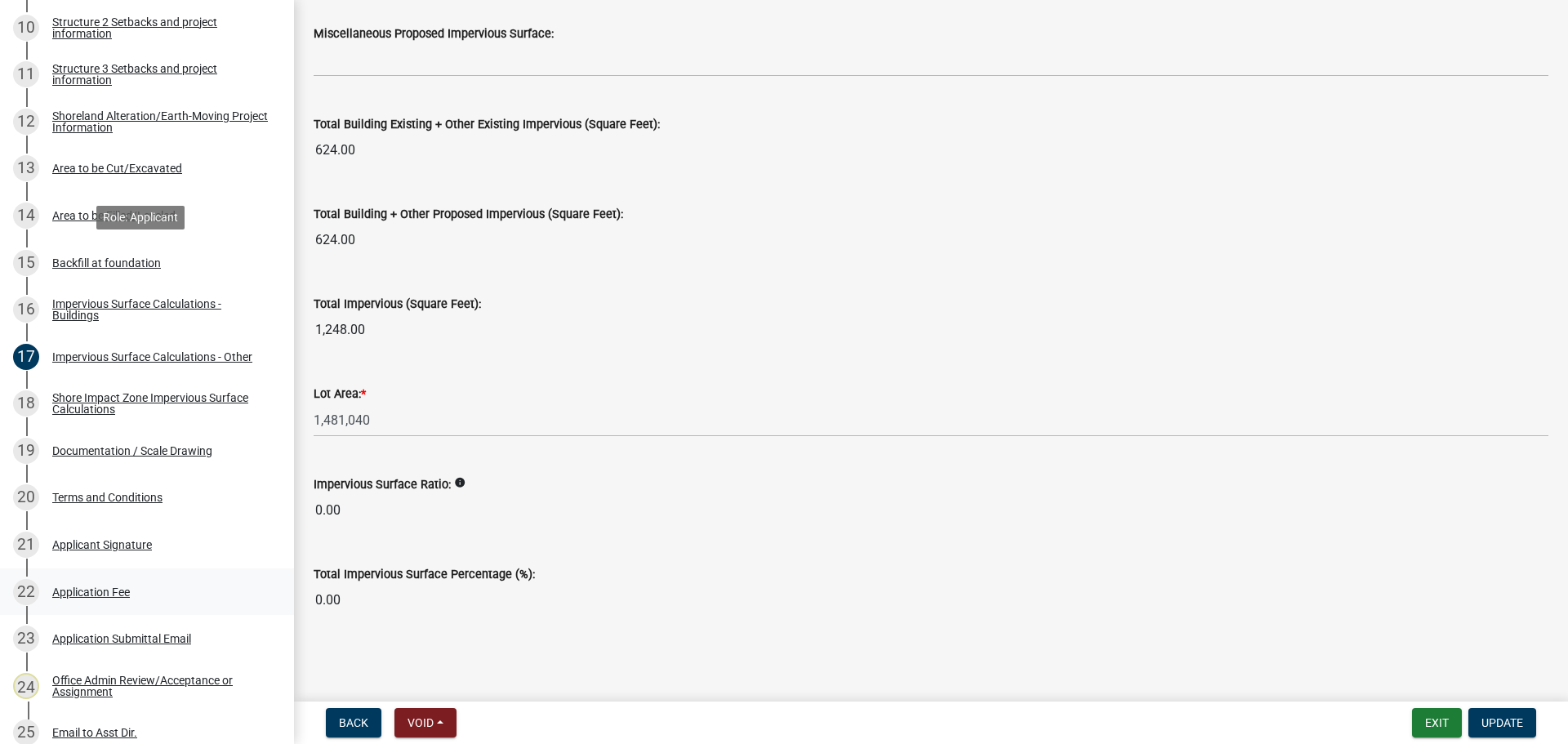
scroll to position [817, 0]
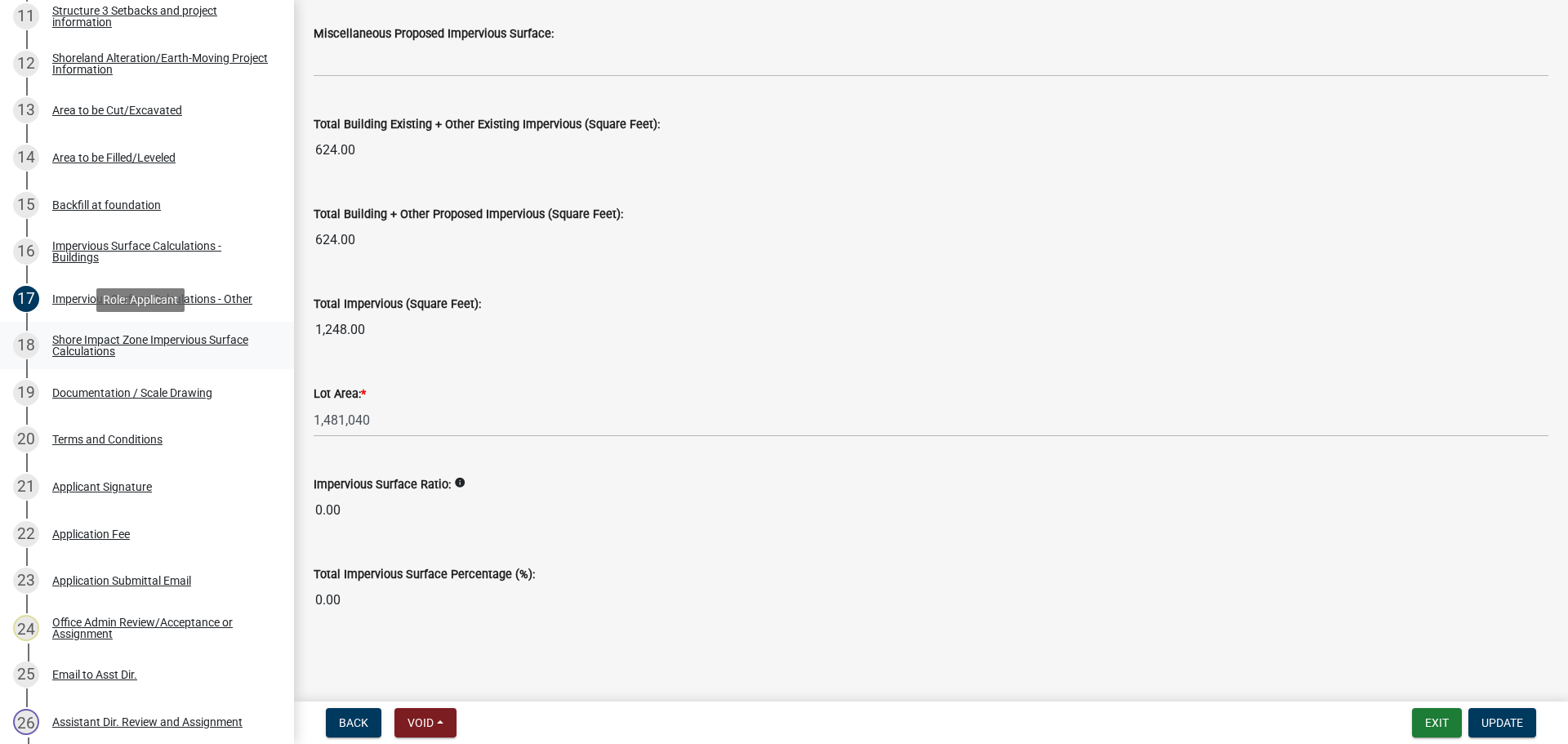
click at [156, 337] on div "Shore Impact Zone Impervious Surface Calculations" at bounding box center [160, 346] width 215 height 23
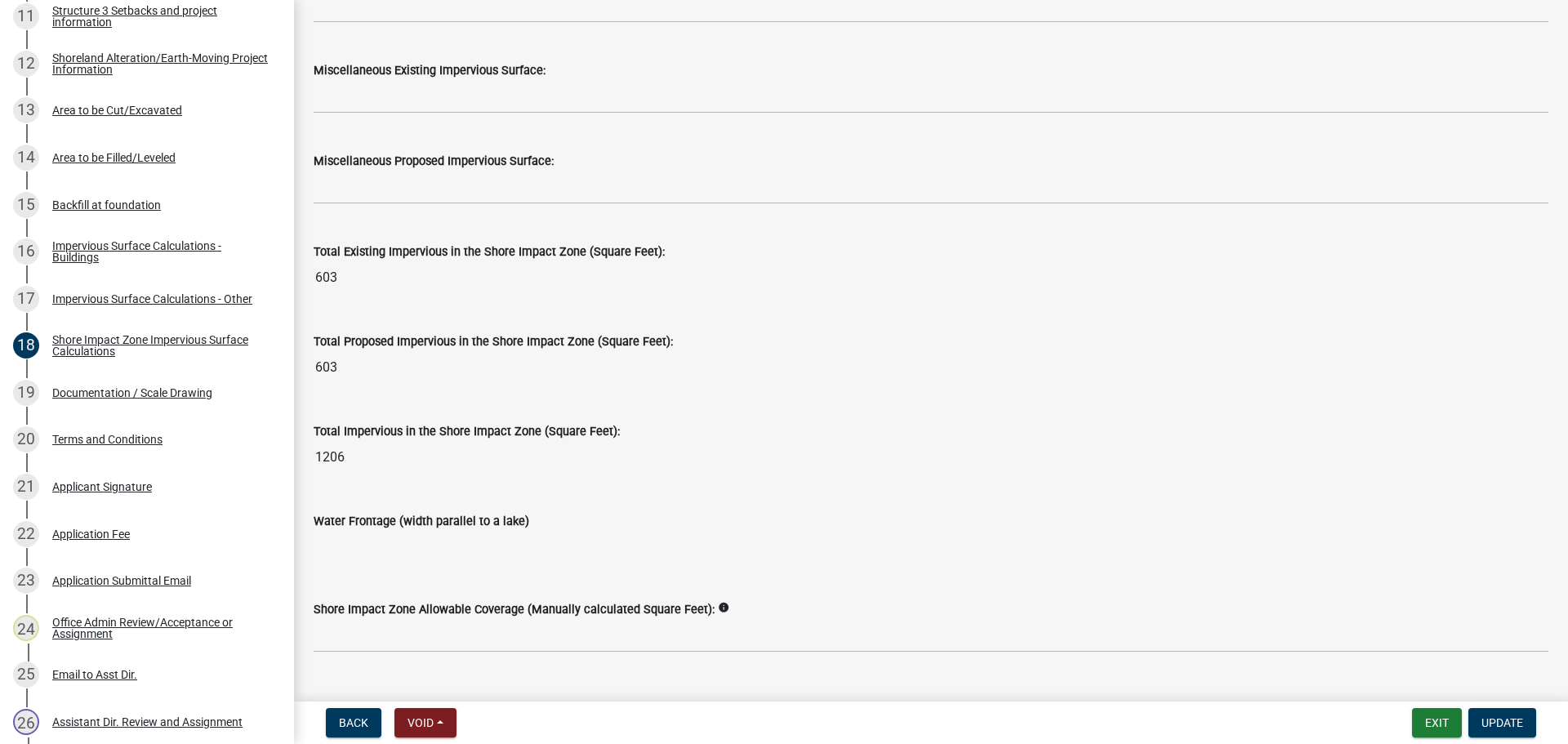
scroll to position [1983, 0]
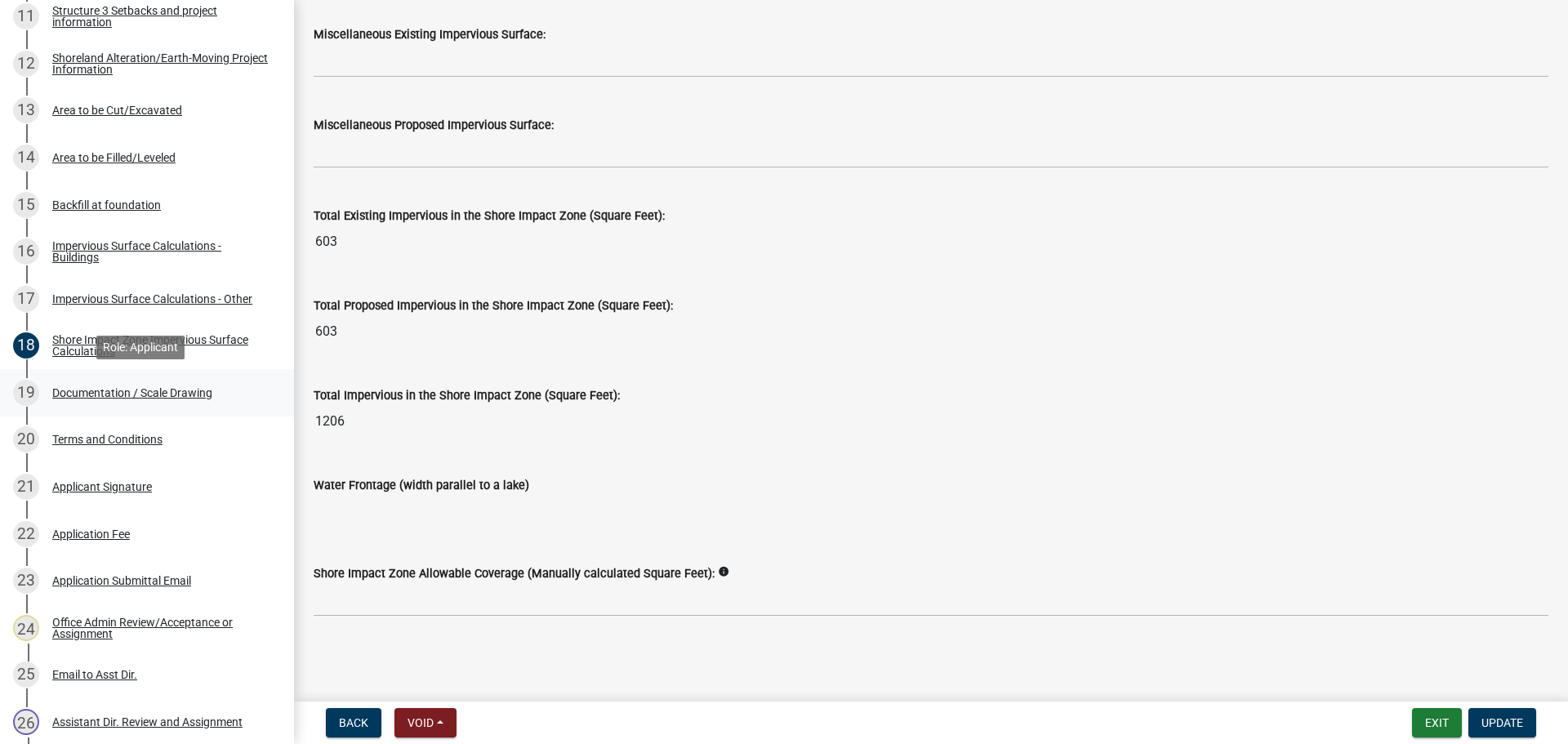
click at [97, 394] on div "Documentation / Scale Drawing" at bounding box center [132, 393] width 160 height 12
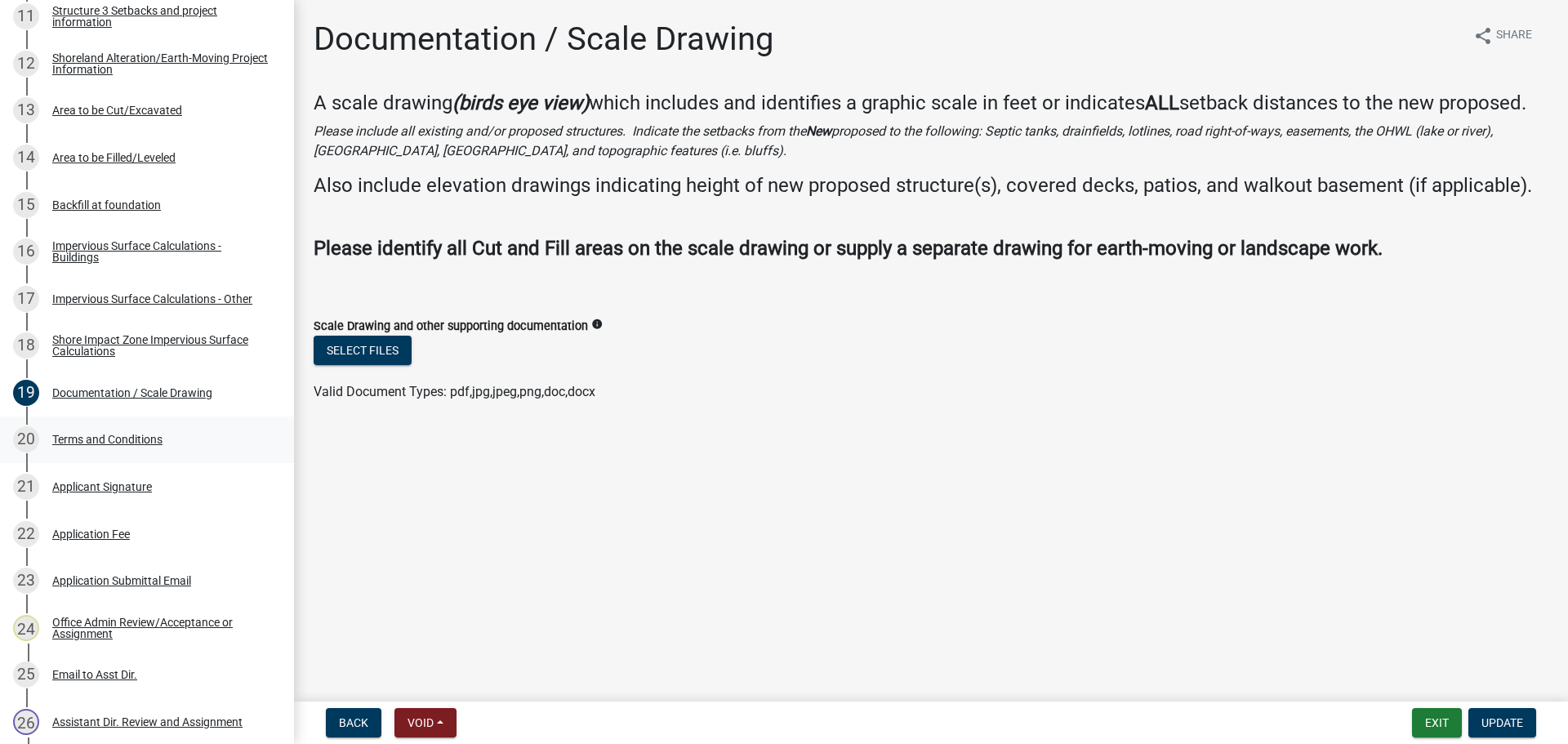
click at [106, 437] on div "Terms and Conditions" at bounding box center [107, 440] width 111 height 12
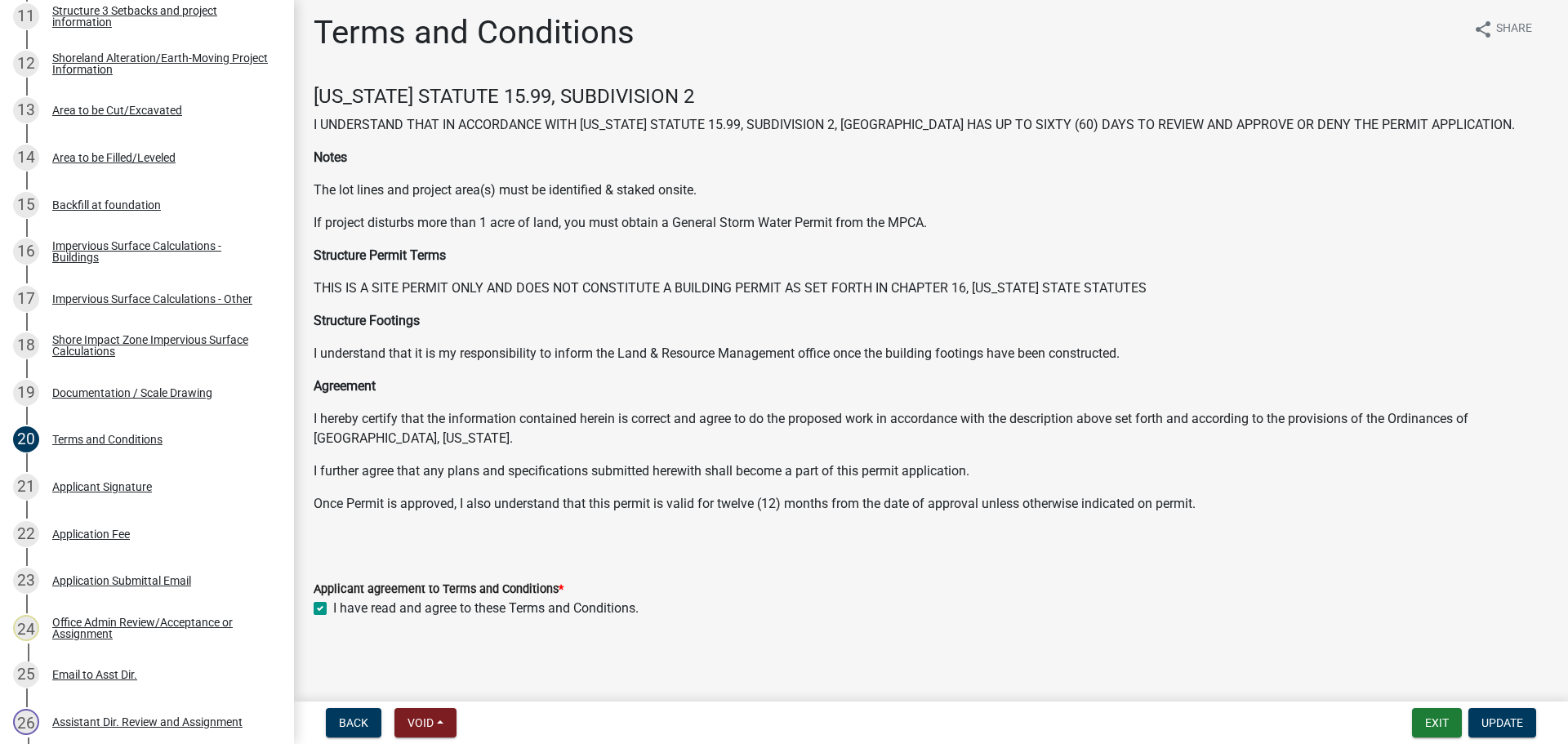
scroll to position [8, 0]
click at [111, 481] on div "Applicant Signature" at bounding box center [102, 487] width 100 height 12
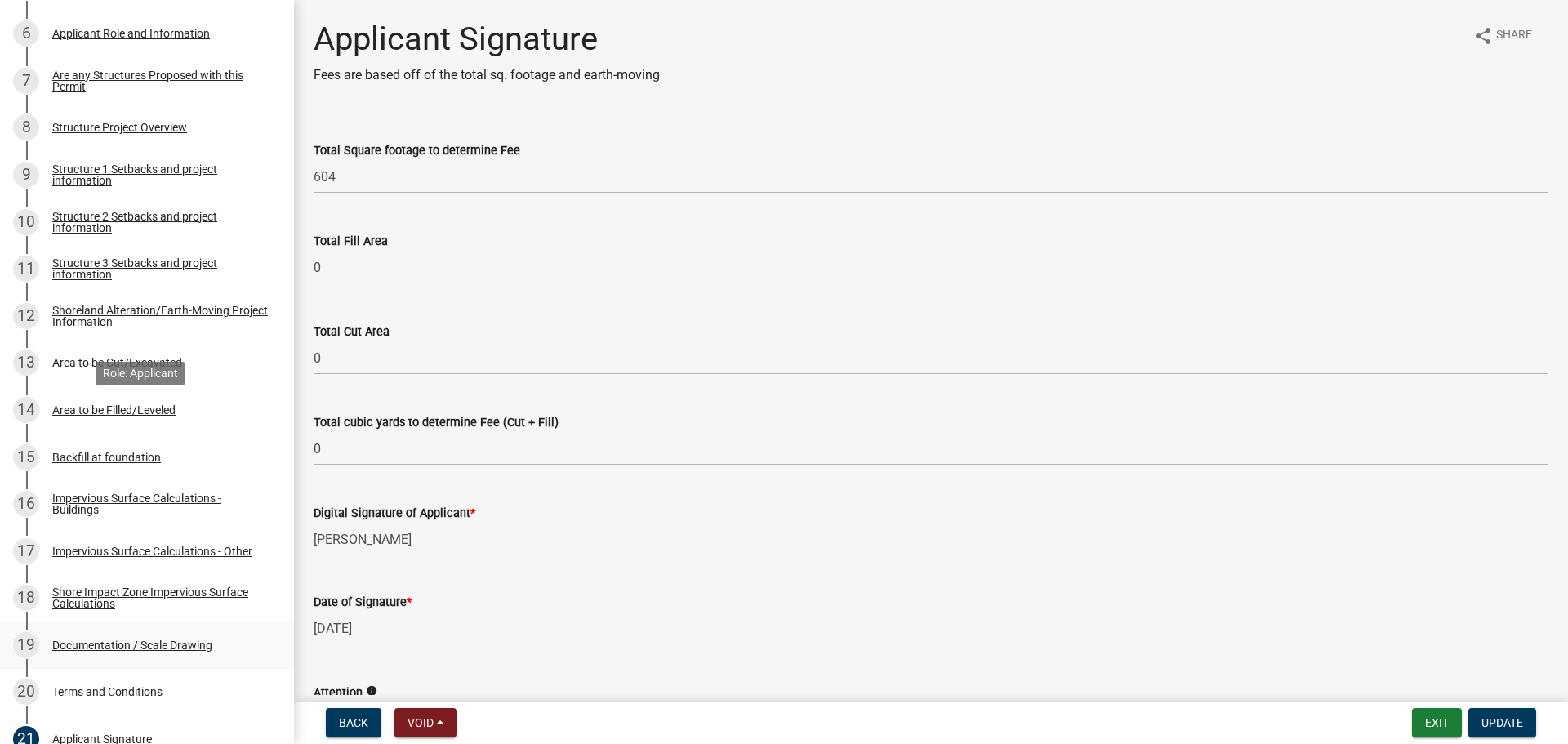
scroll to position [164, 0]
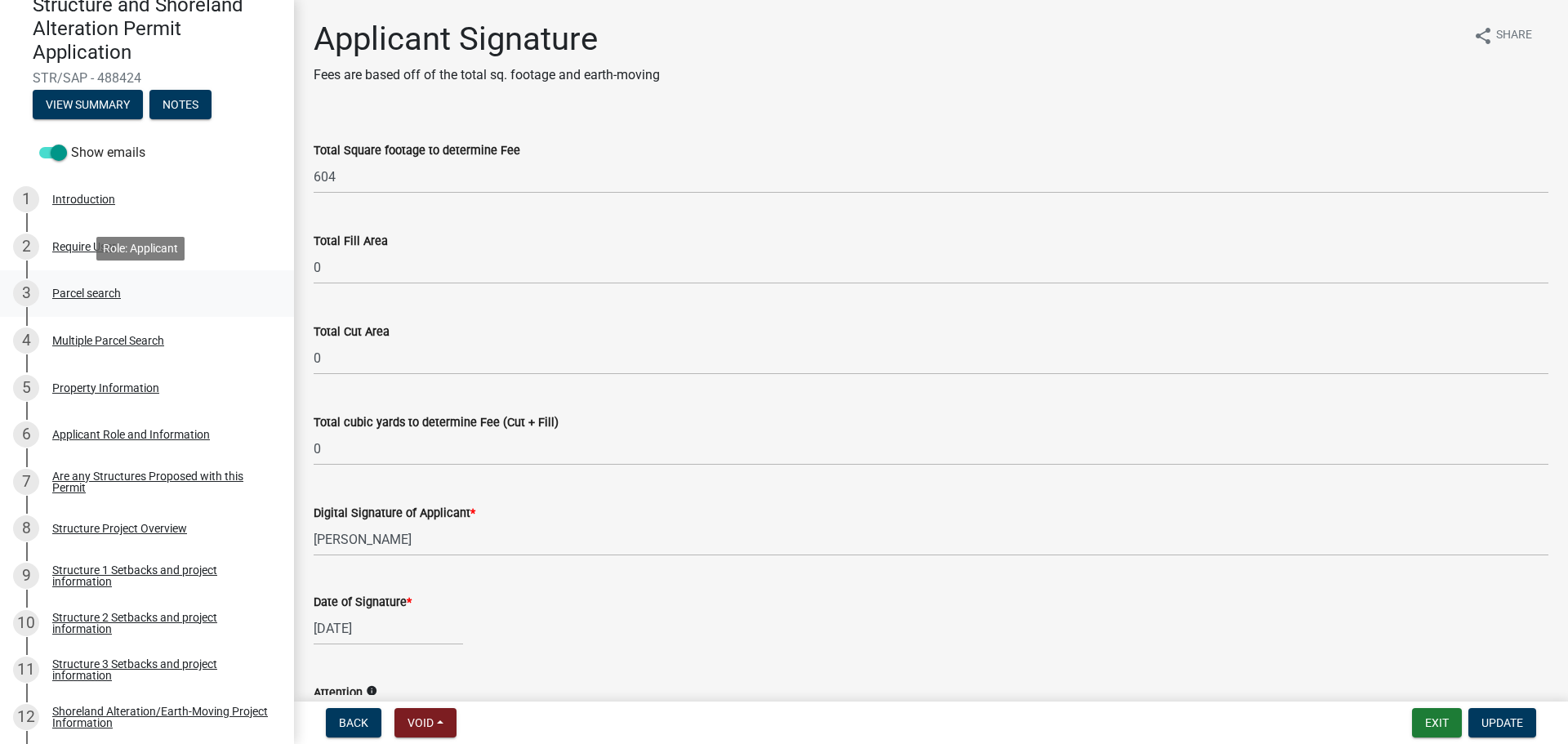
click at [100, 294] on div "Parcel search" at bounding box center [86, 293] width 69 height 12
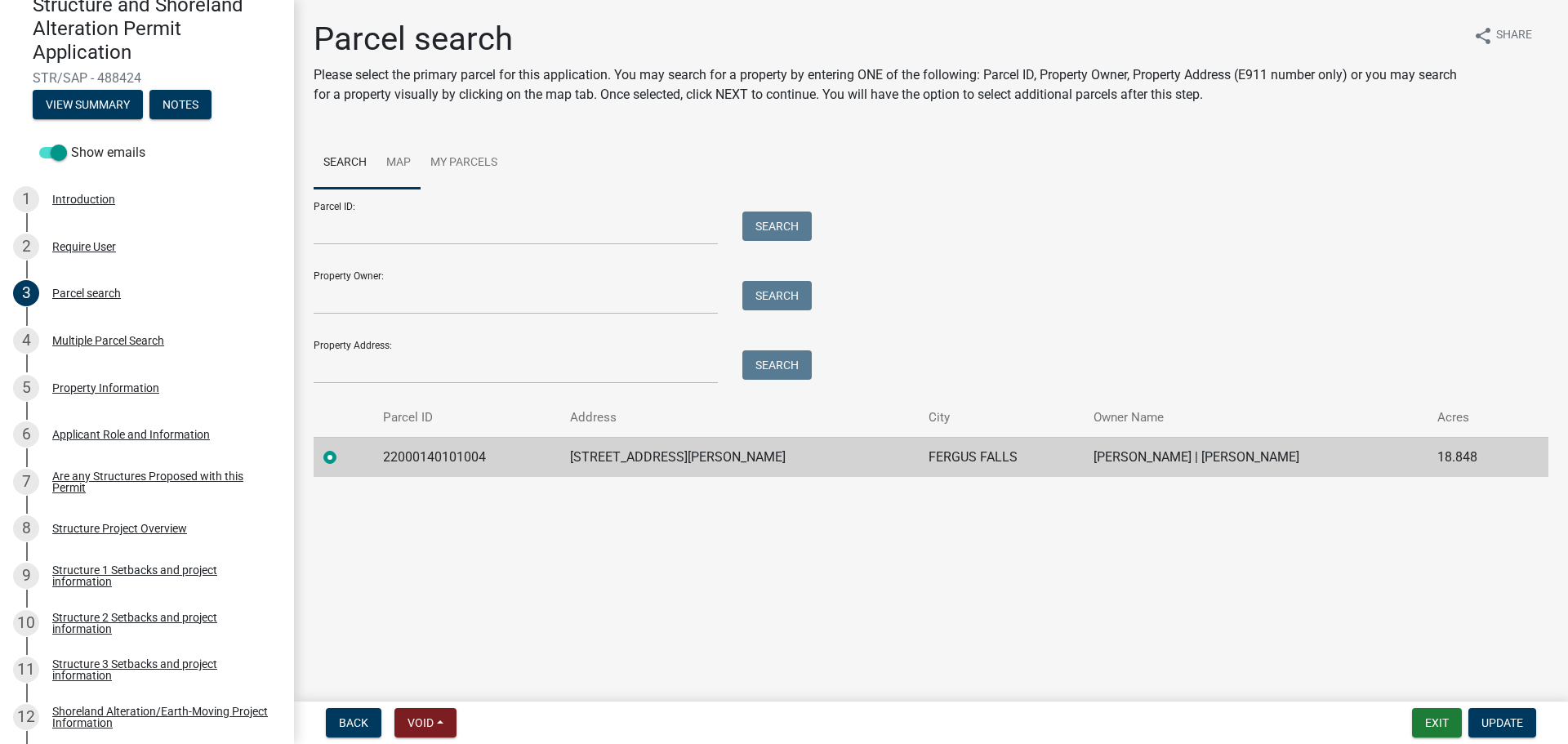
click at [404, 167] on link "Map" at bounding box center [398, 163] width 44 height 52
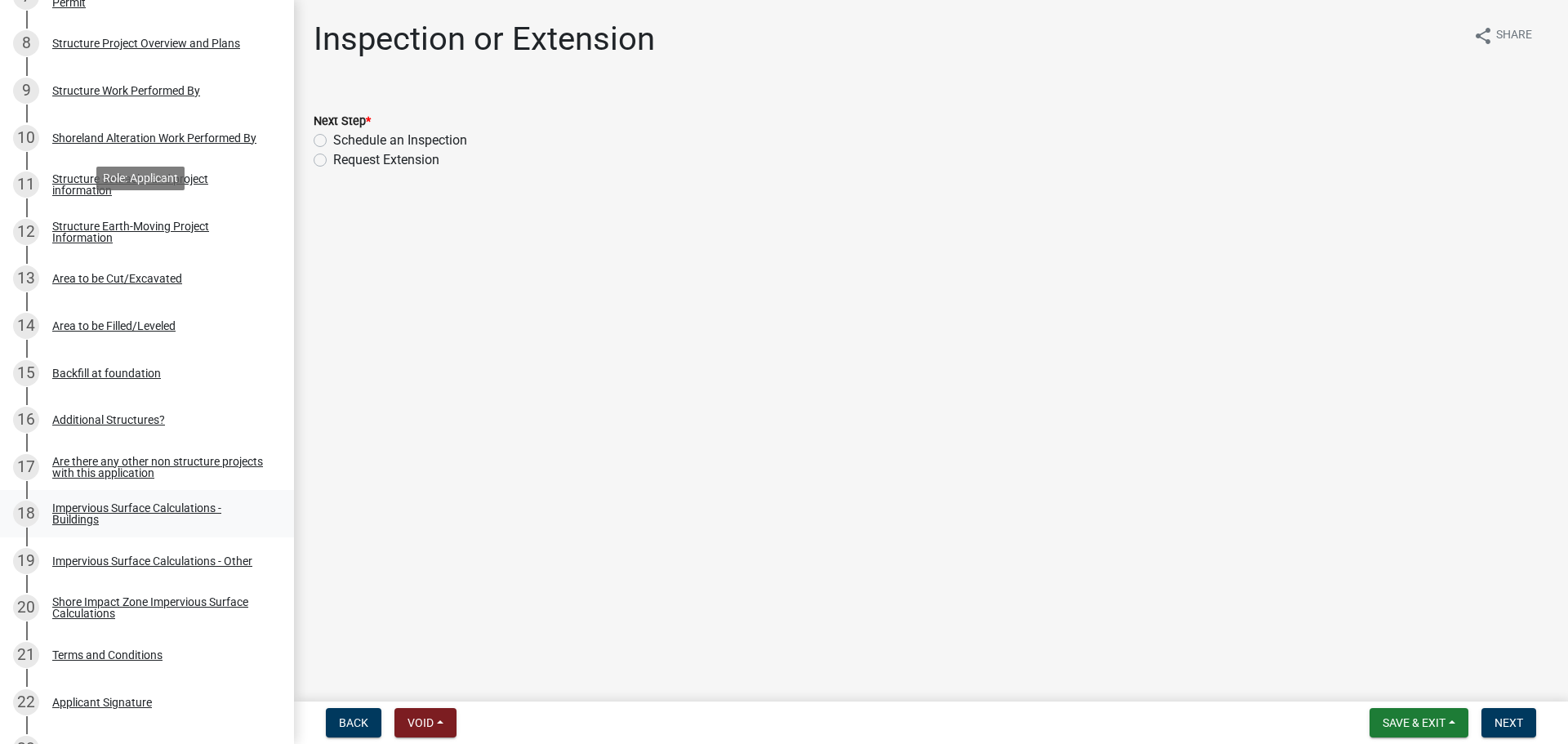
scroll to position [981, 0]
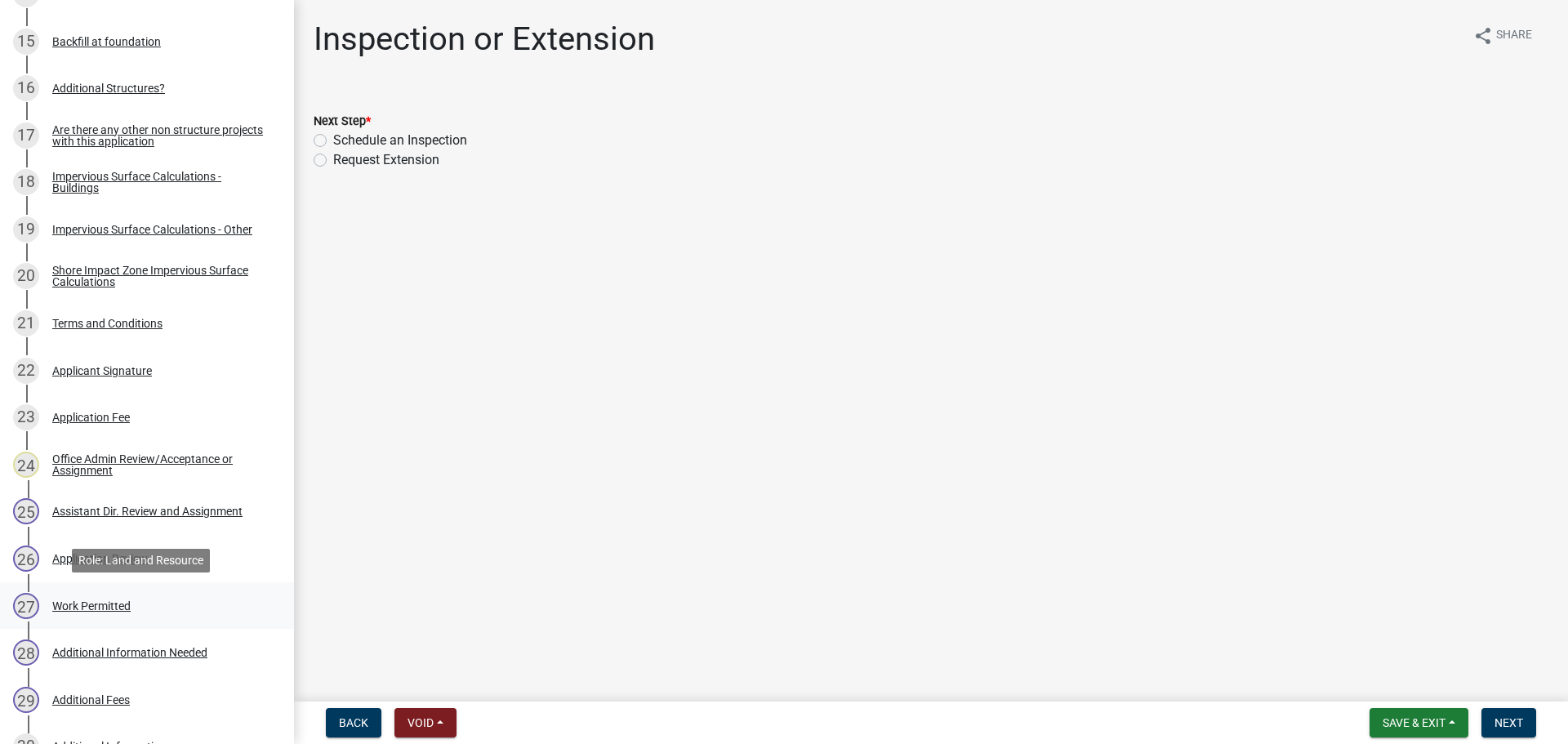
click at [116, 604] on div "Work Permitted" at bounding box center [91, 606] width 78 height 12
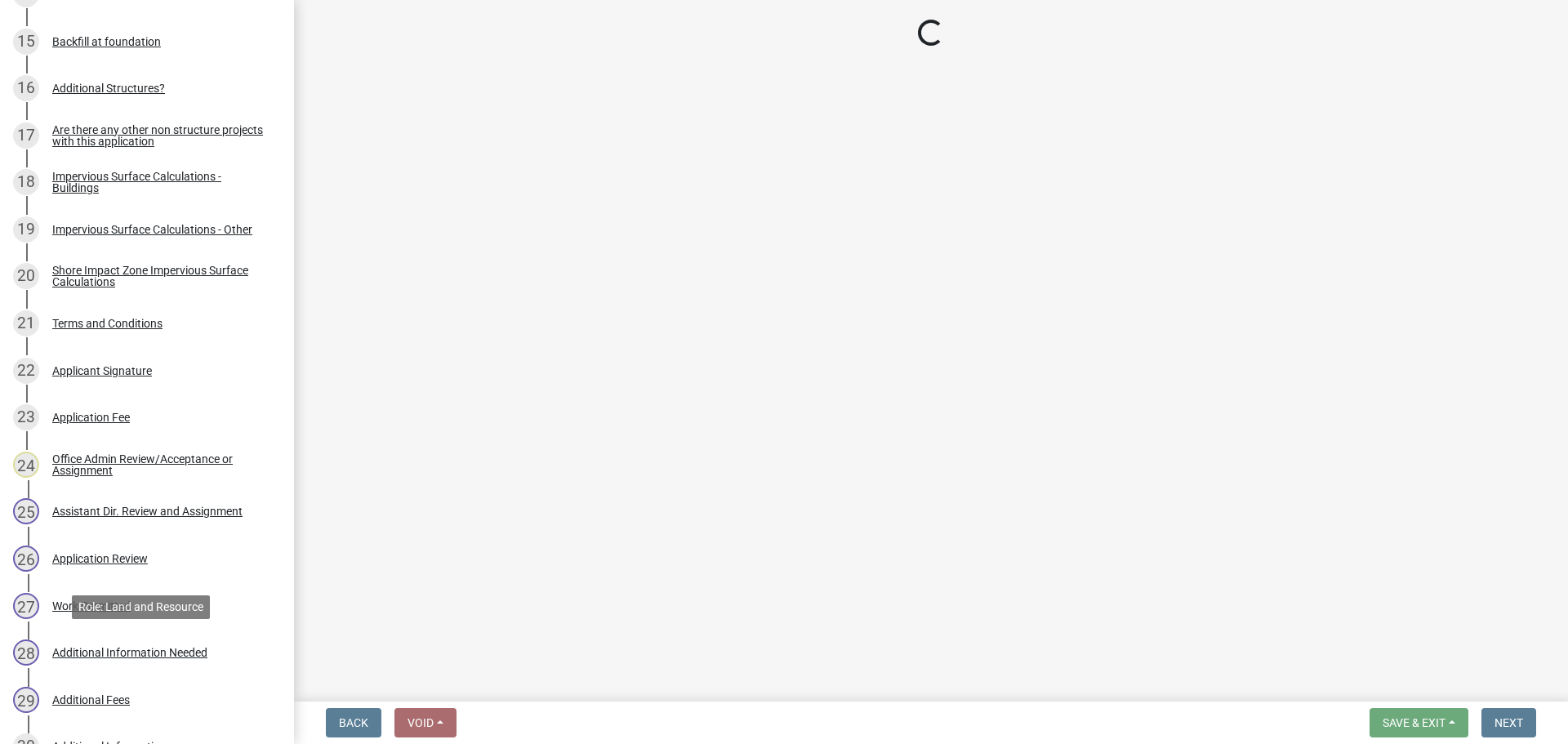
select select "67745ee8-7159-4960-80f9-a638286b467c"
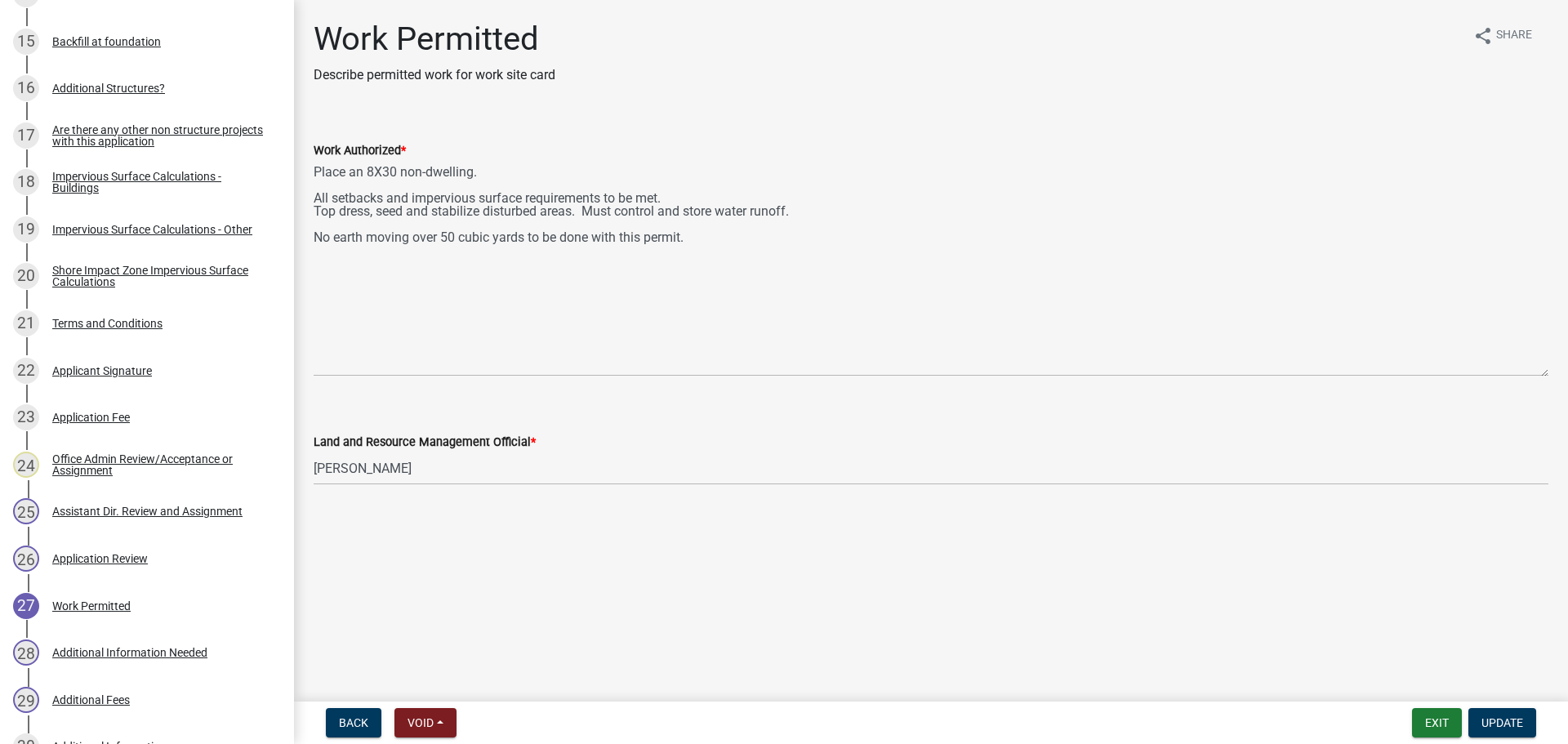
drag, startPoint x: 1543, startPoint y: 232, endPoint x: 1527, endPoint y: 372, distance: 140.9
click at [1527, 372] on textarea "Place an 8X30 non-dwelling. All setbacks and impervious surface requirements to…" at bounding box center [931, 269] width 1235 height 216
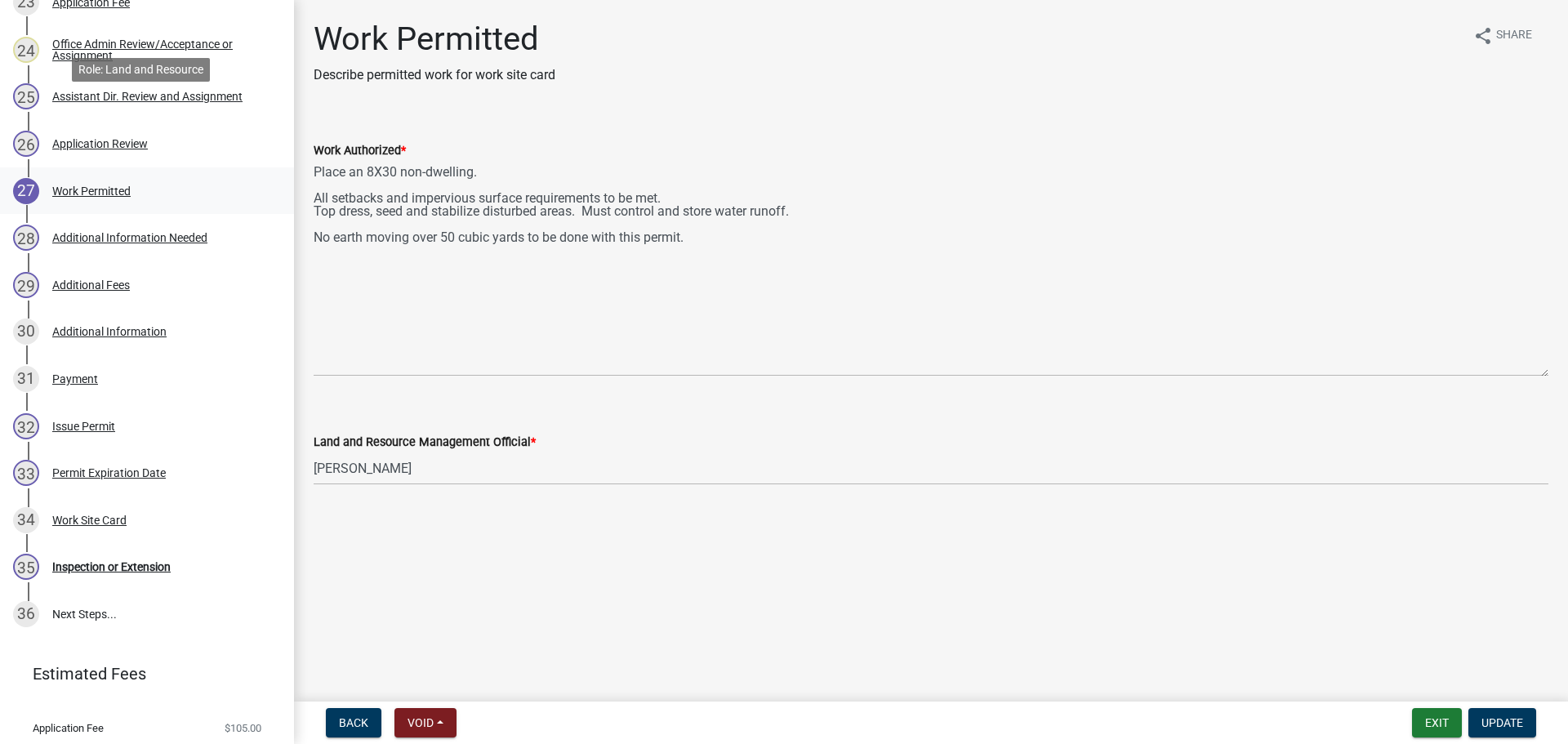
scroll to position [1478, 0]
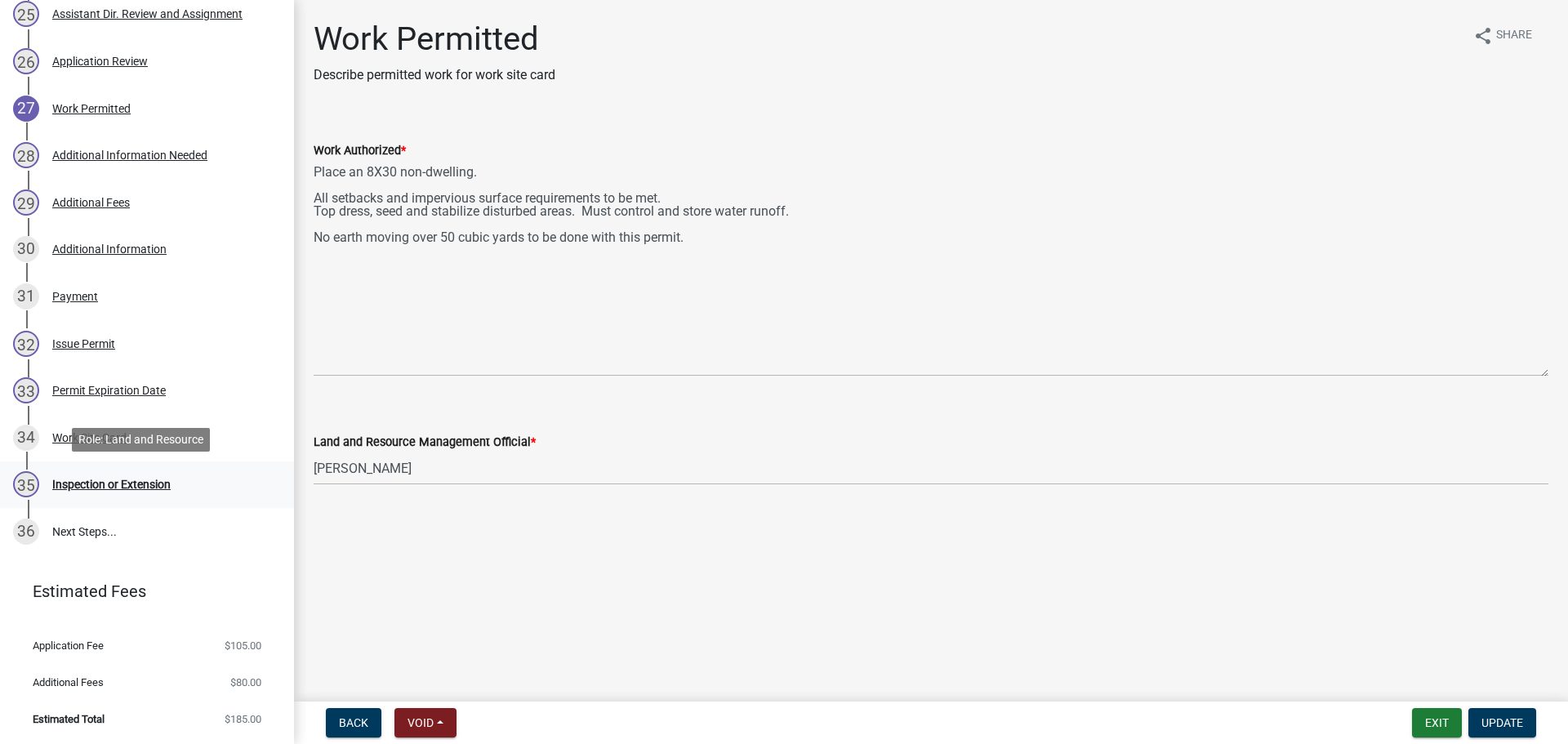
click at [140, 484] on div "Inspection or Extension" at bounding box center [111, 485] width 119 height 12
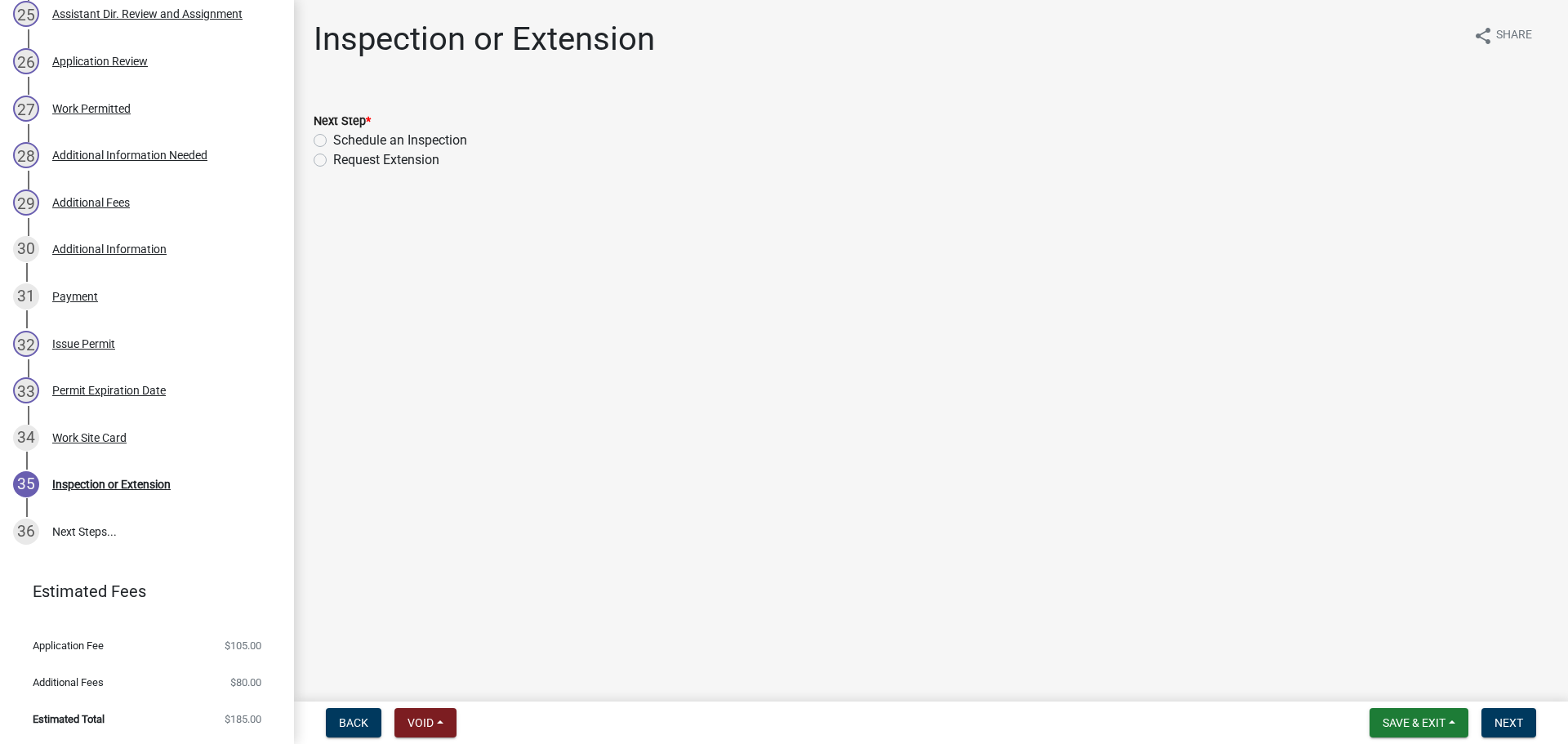
click at [333, 142] on label "Schedule an Inspection" at bounding box center [400, 140] width 134 height 20
click at [333, 141] on input "Schedule an Inspection" at bounding box center [338, 135] width 11 height 11
radio input "true"
click at [1480, 596] on main "Inspection or Extension share Share Next Step * Schedule an Inspection Request …" at bounding box center [931, 347] width 1274 height 695
click at [1507, 717] on span "Next" at bounding box center [1509, 723] width 28 height 13
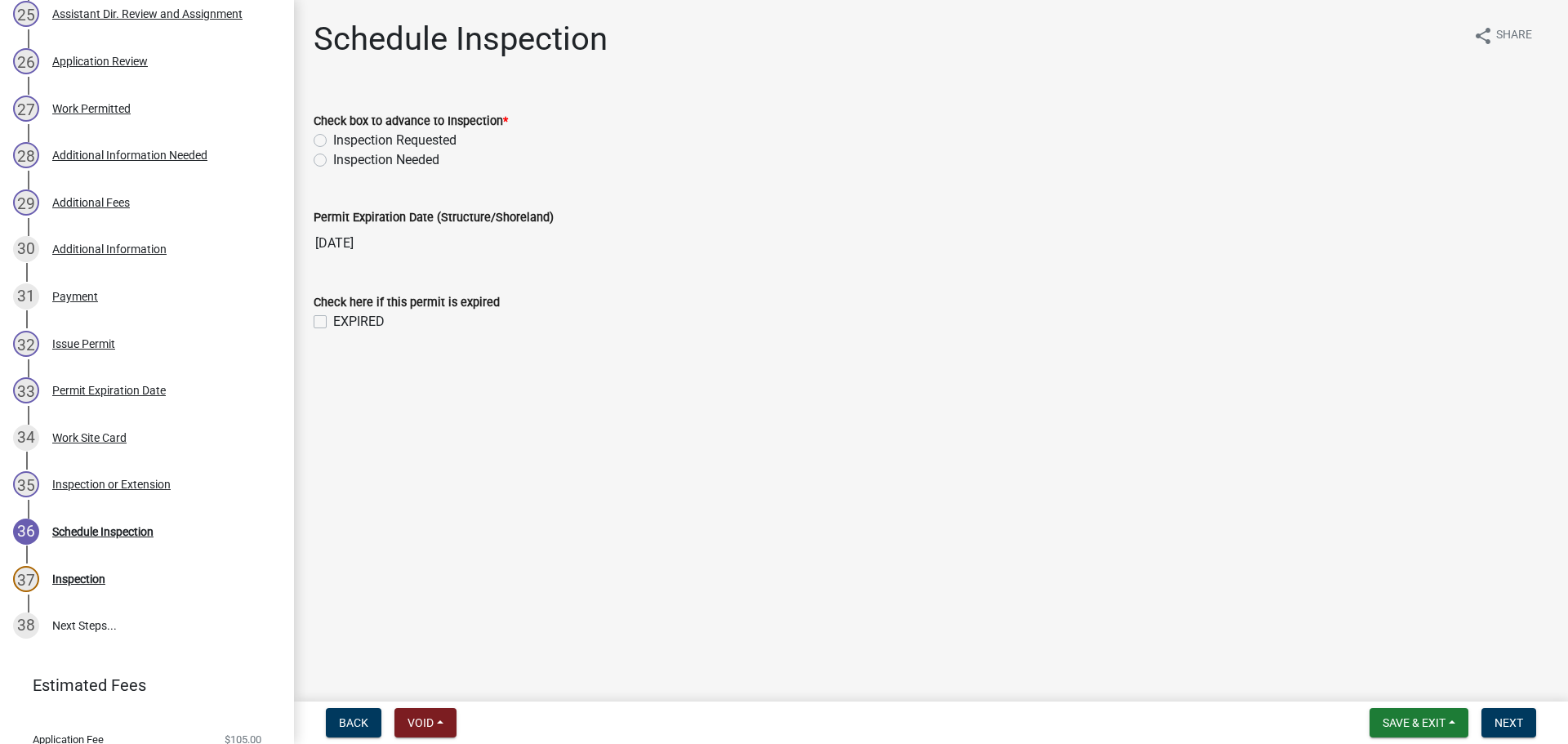
scroll to position [1572, 0]
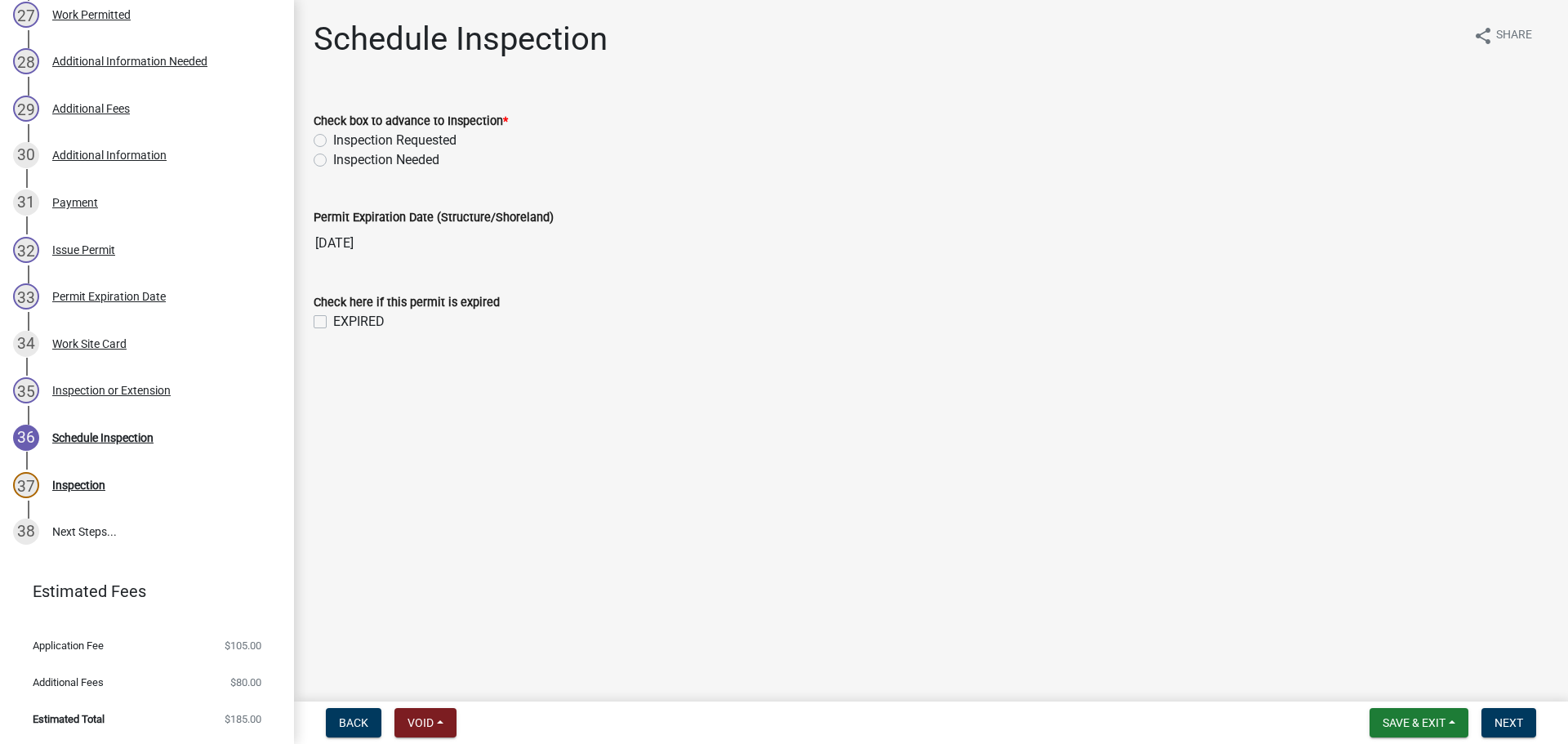
click at [333, 141] on label "Inspection Requested" at bounding box center [395, 140] width 123 height 20
click at [333, 141] on input "Inspection Requested" at bounding box center [338, 135] width 11 height 11
radio input "true"
click at [1513, 720] on span "Next" at bounding box center [1509, 723] width 28 height 13
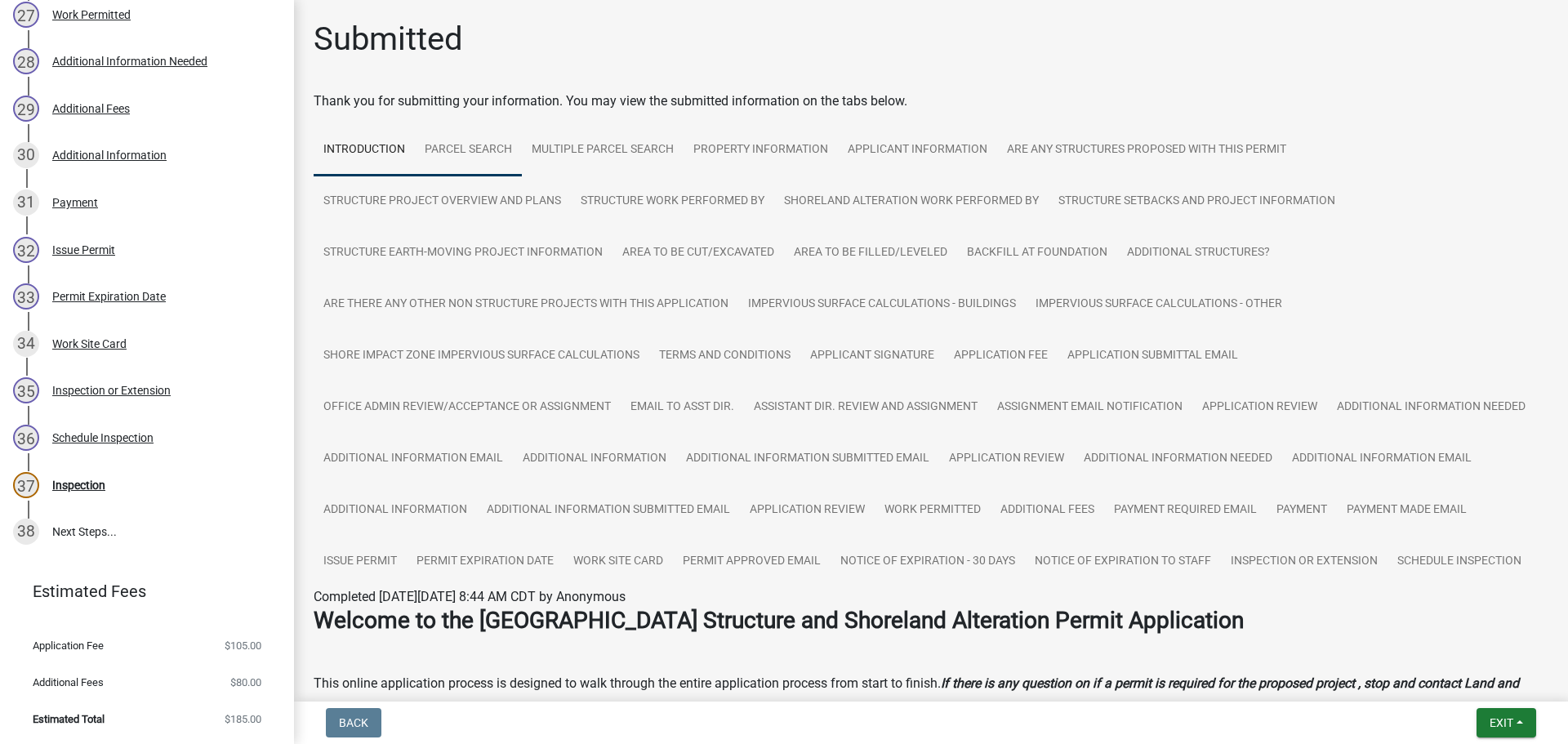
click at [456, 142] on link "Parcel search" at bounding box center [468, 150] width 107 height 52
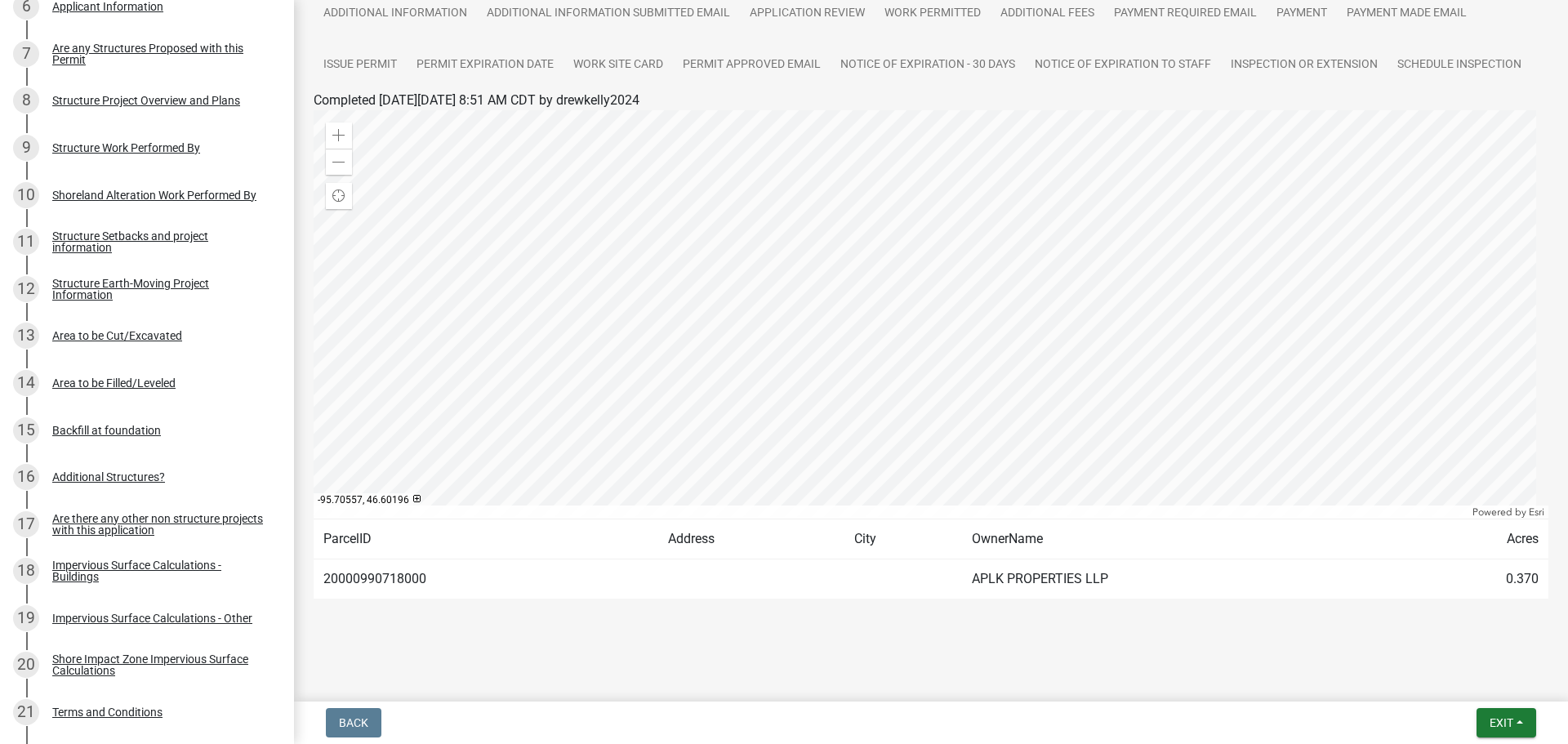
scroll to position [20, 0]
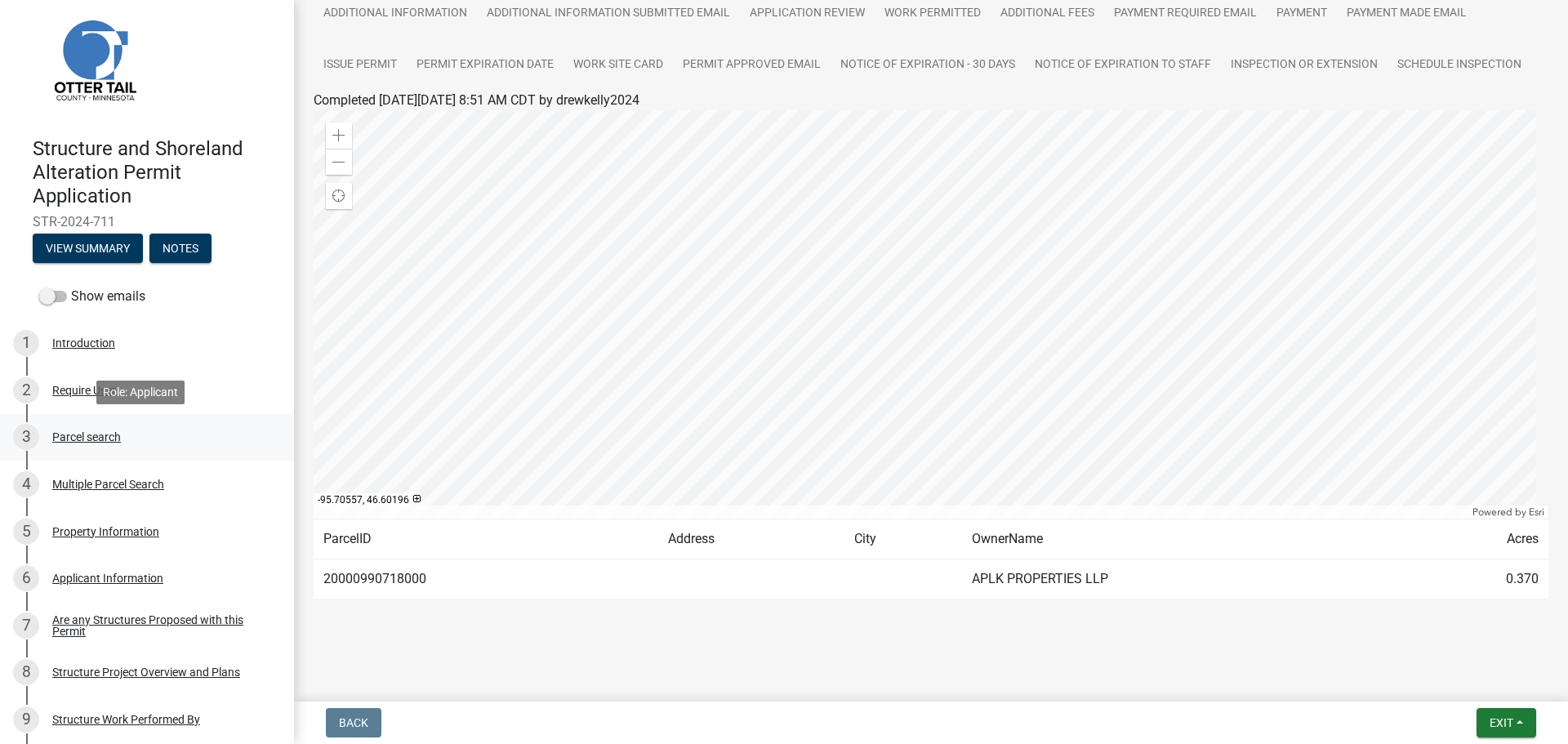
click at [93, 435] on div "Parcel search" at bounding box center [86, 437] width 69 height 12
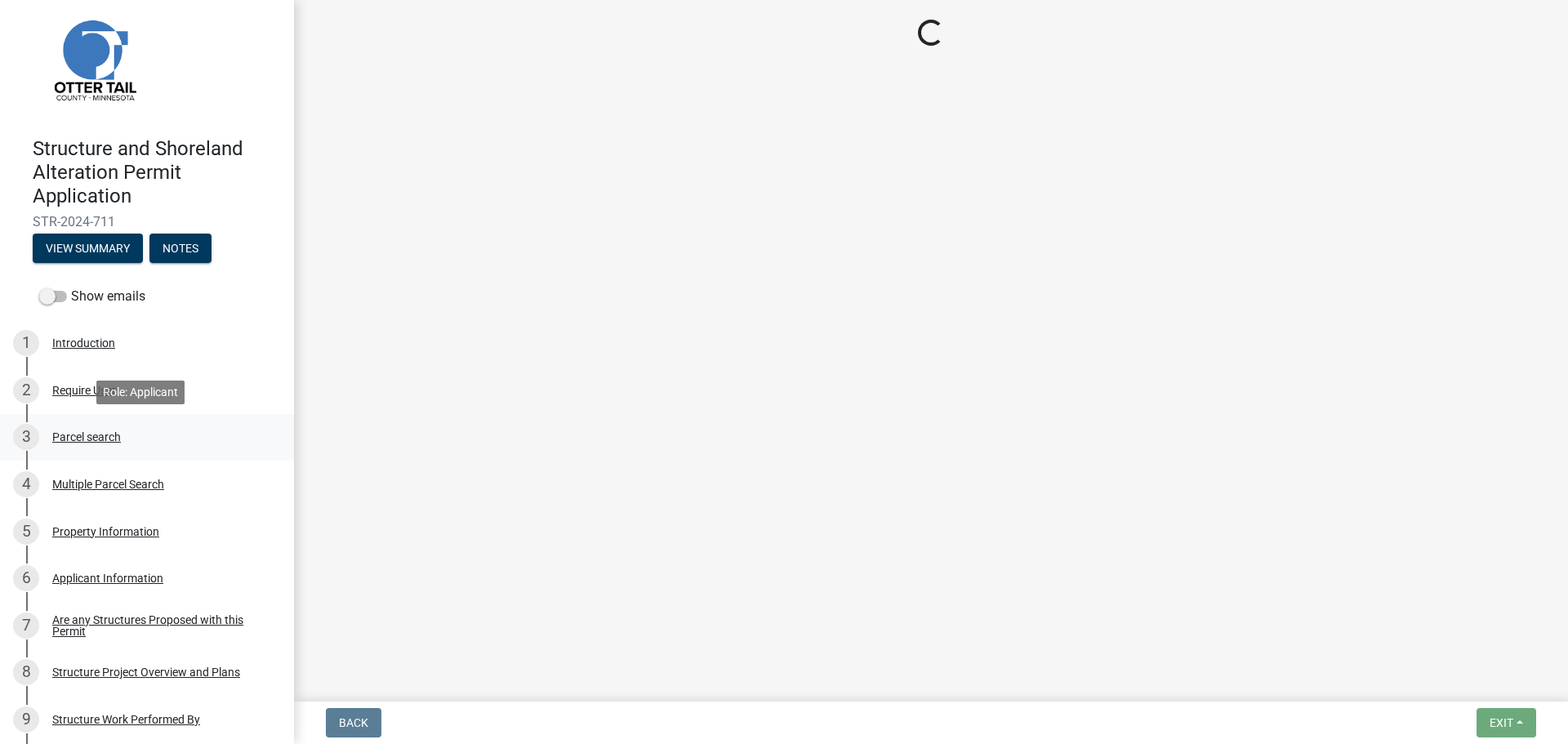
scroll to position [0, 0]
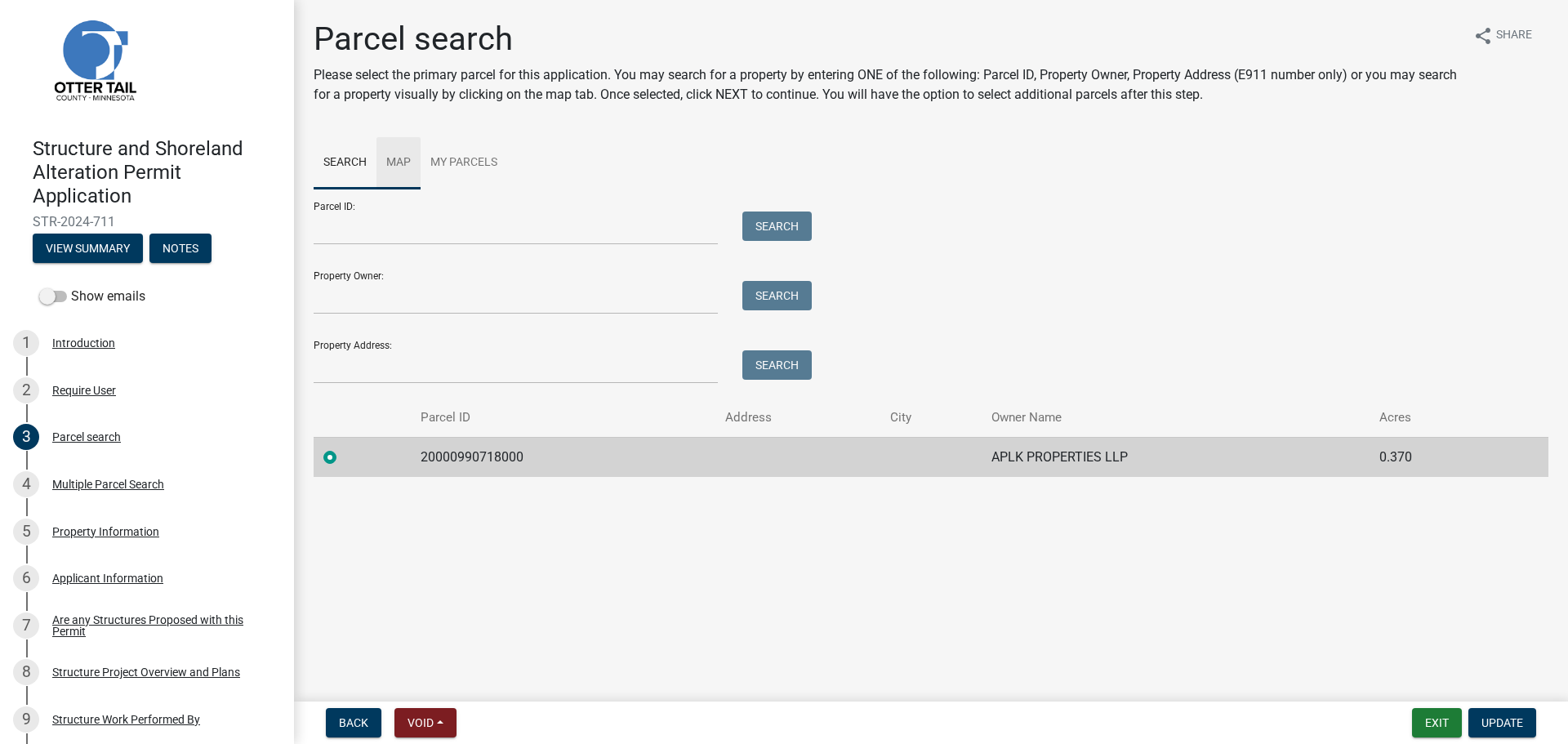
click at [392, 161] on link "Map" at bounding box center [398, 163] width 44 height 52
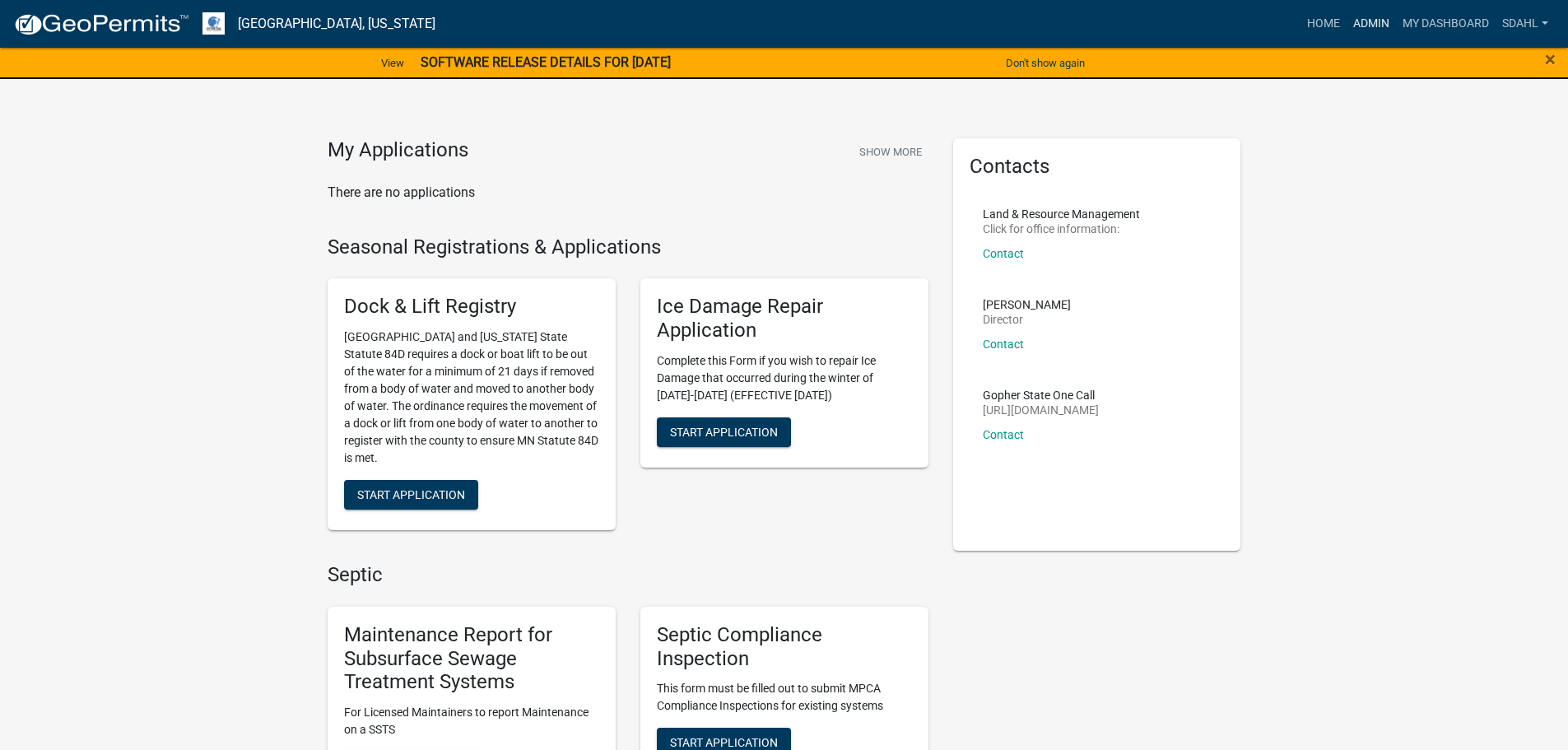
click at [1367, 17] on link "Admin" at bounding box center [1371, 23] width 49 height 31
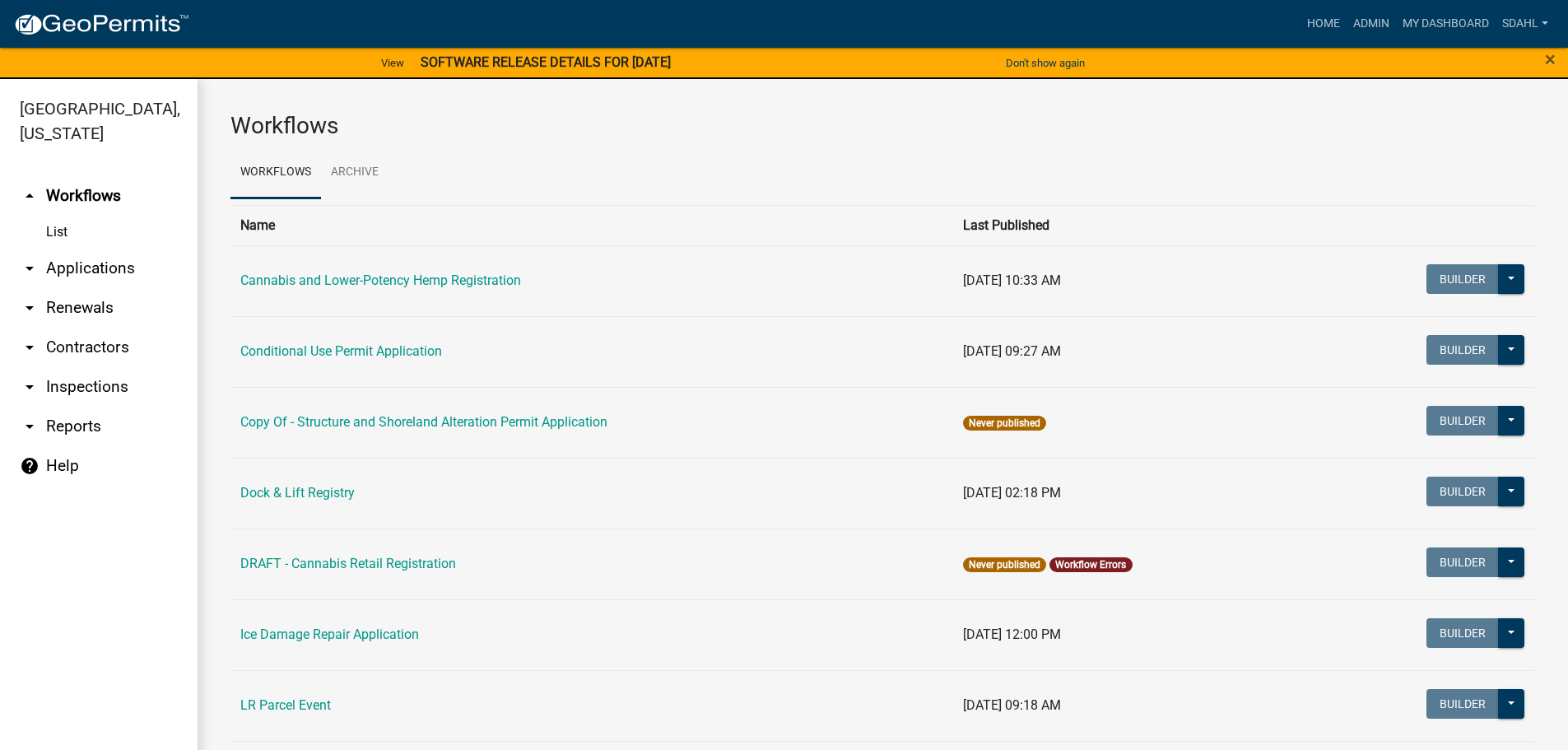
click at [106, 263] on link "arrow_drop_down Applications" at bounding box center [99, 268] width 198 height 39
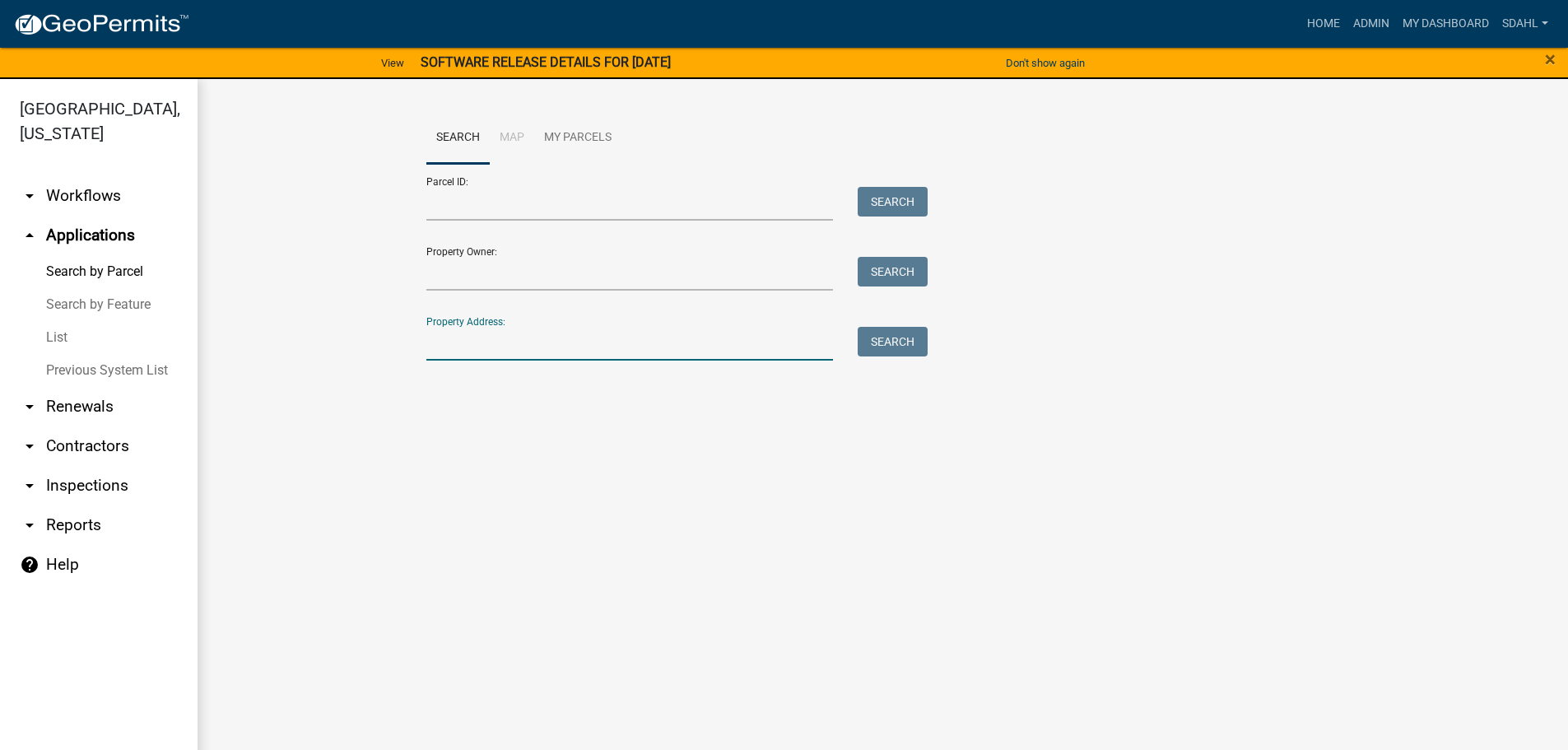
drag, startPoint x: 515, startPoint y: 351, endPoint x: 519, endPoint y: 340, distance: 11.7
click at [515, 351] on input "Property Address:" at bounding box center [630, 344] width 408 height 34
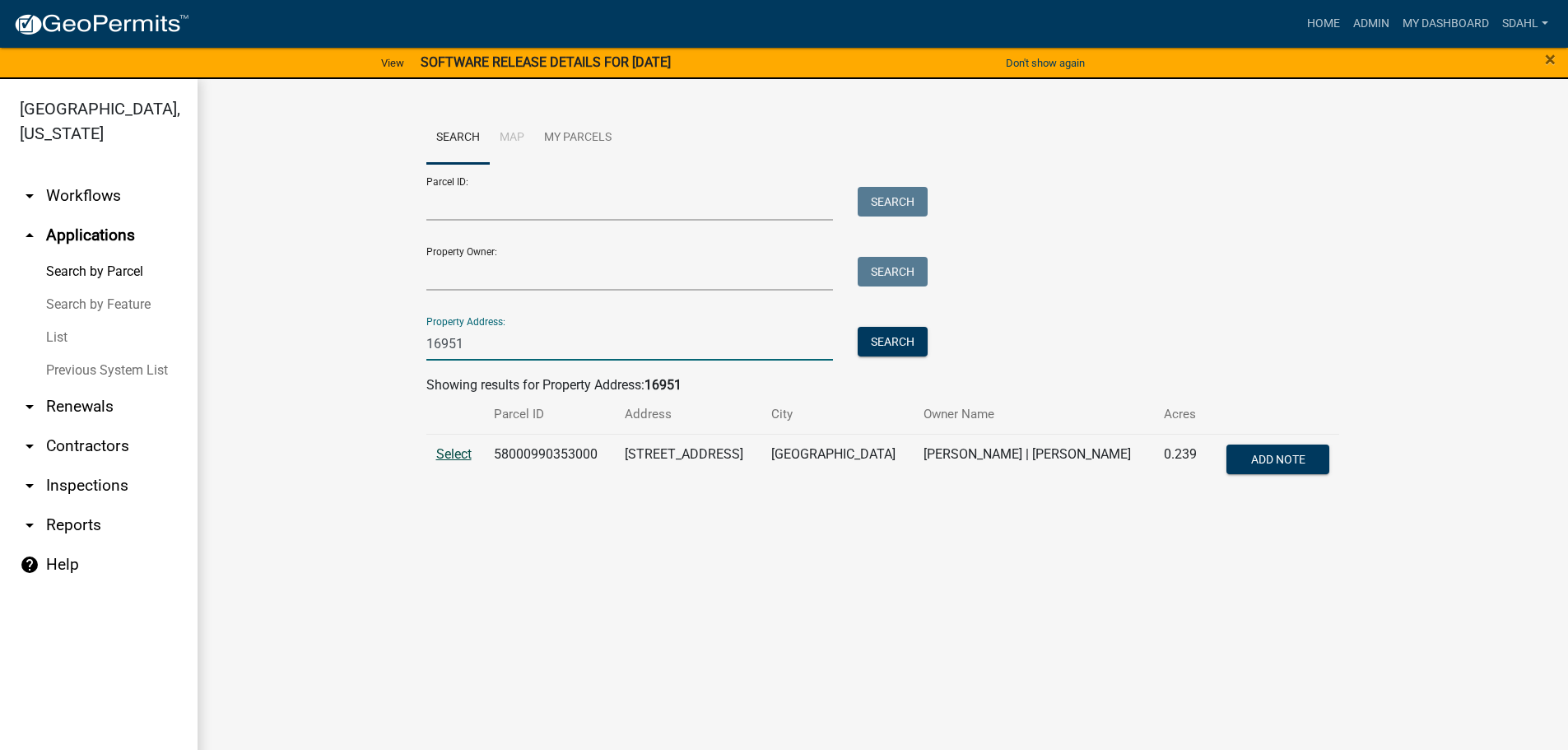
type input "16951"
click at [446, 447] on span "Select" at bounding box center [454, 454] width 35 height 16
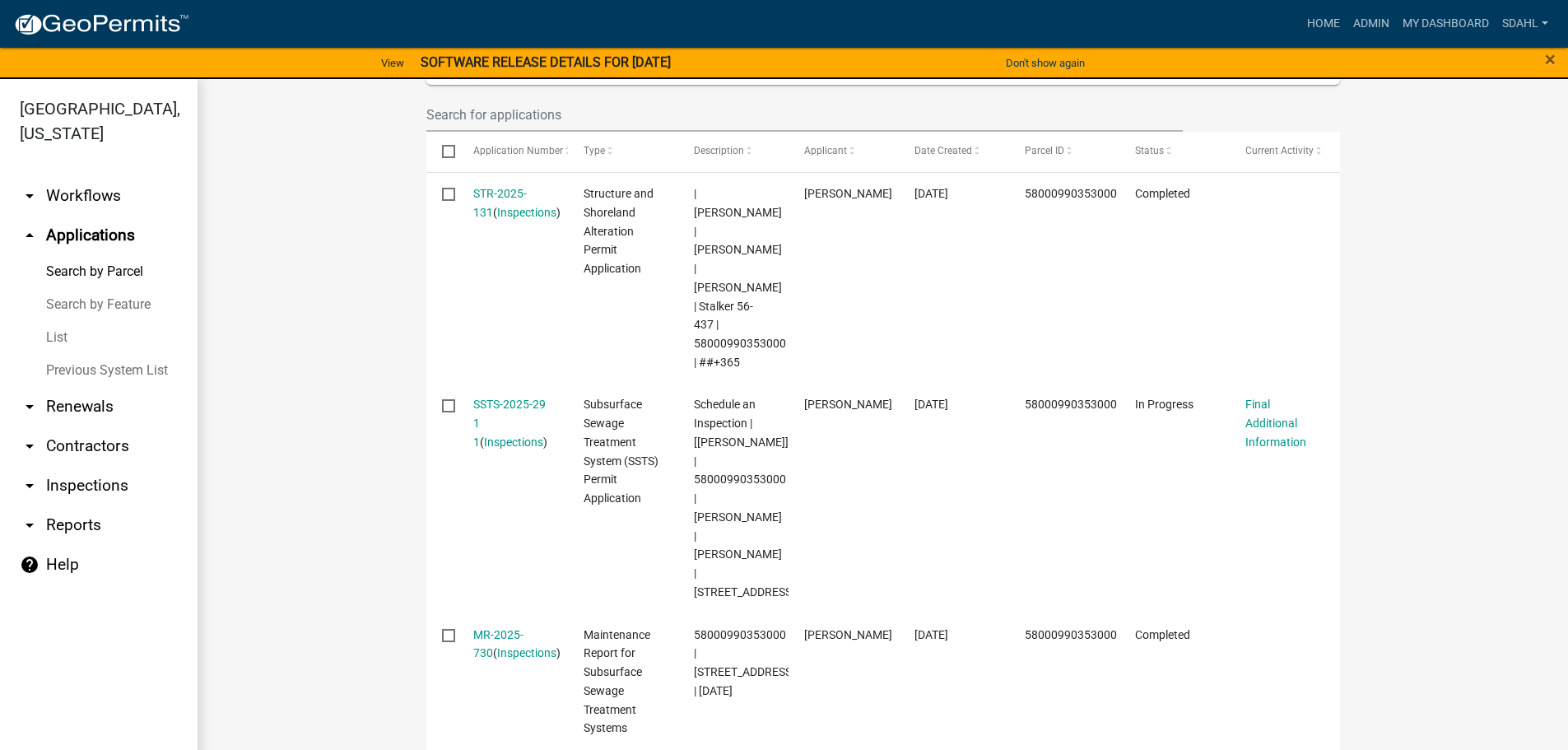
scroll to position [577, 0]
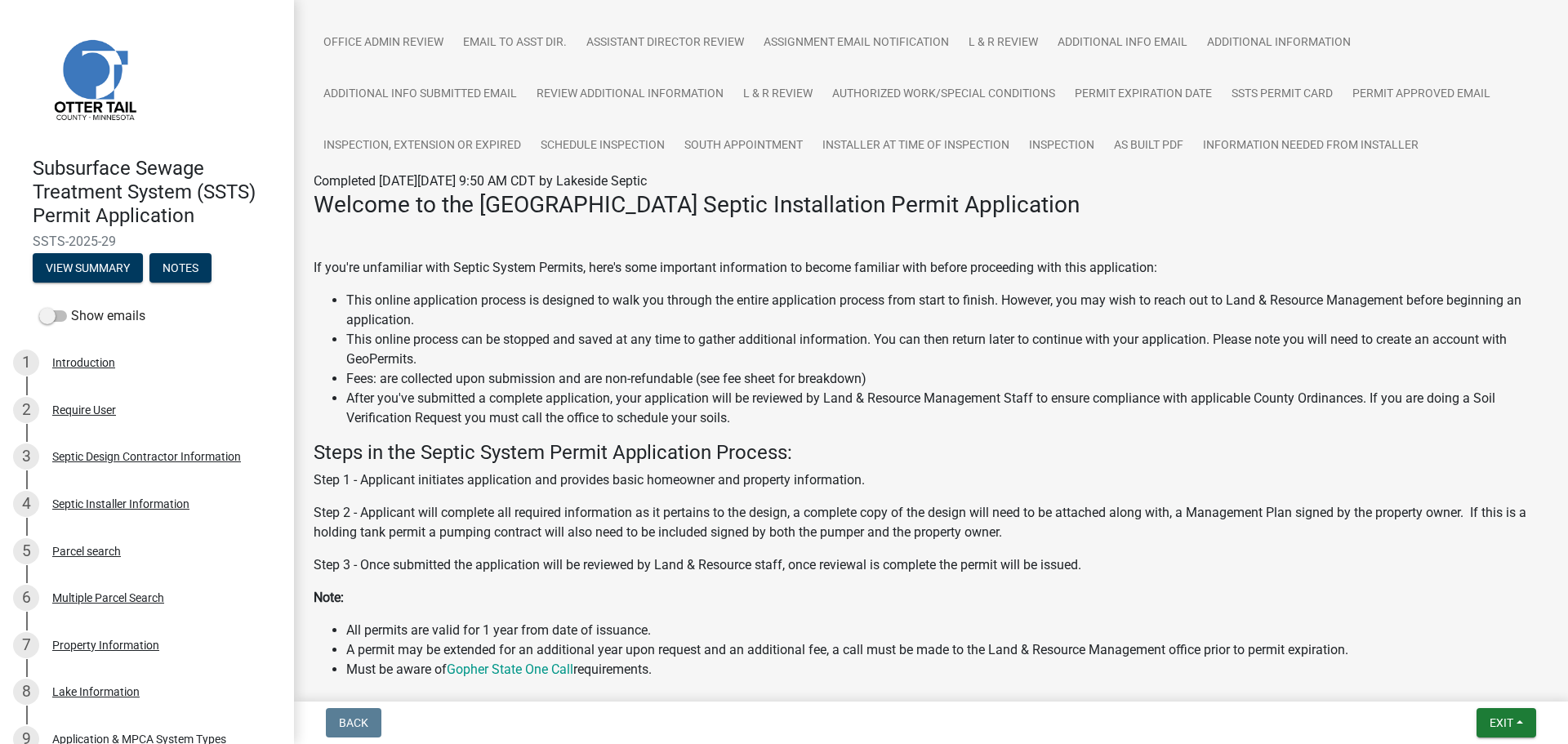
scroll to position [164, 0]
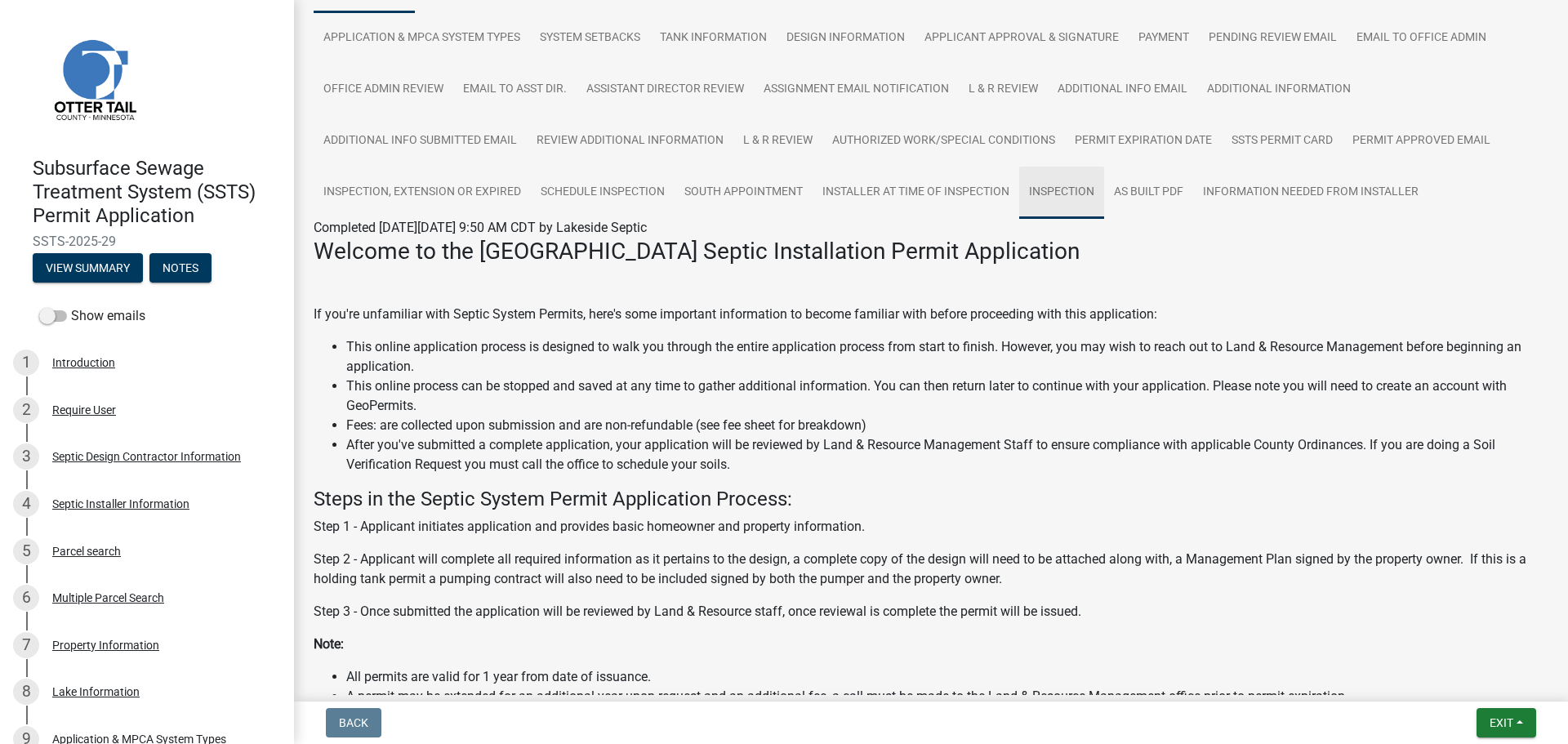
click at [1044, 194] on link "Inspection" at bounding box center [1062, 193] width 85 height 52
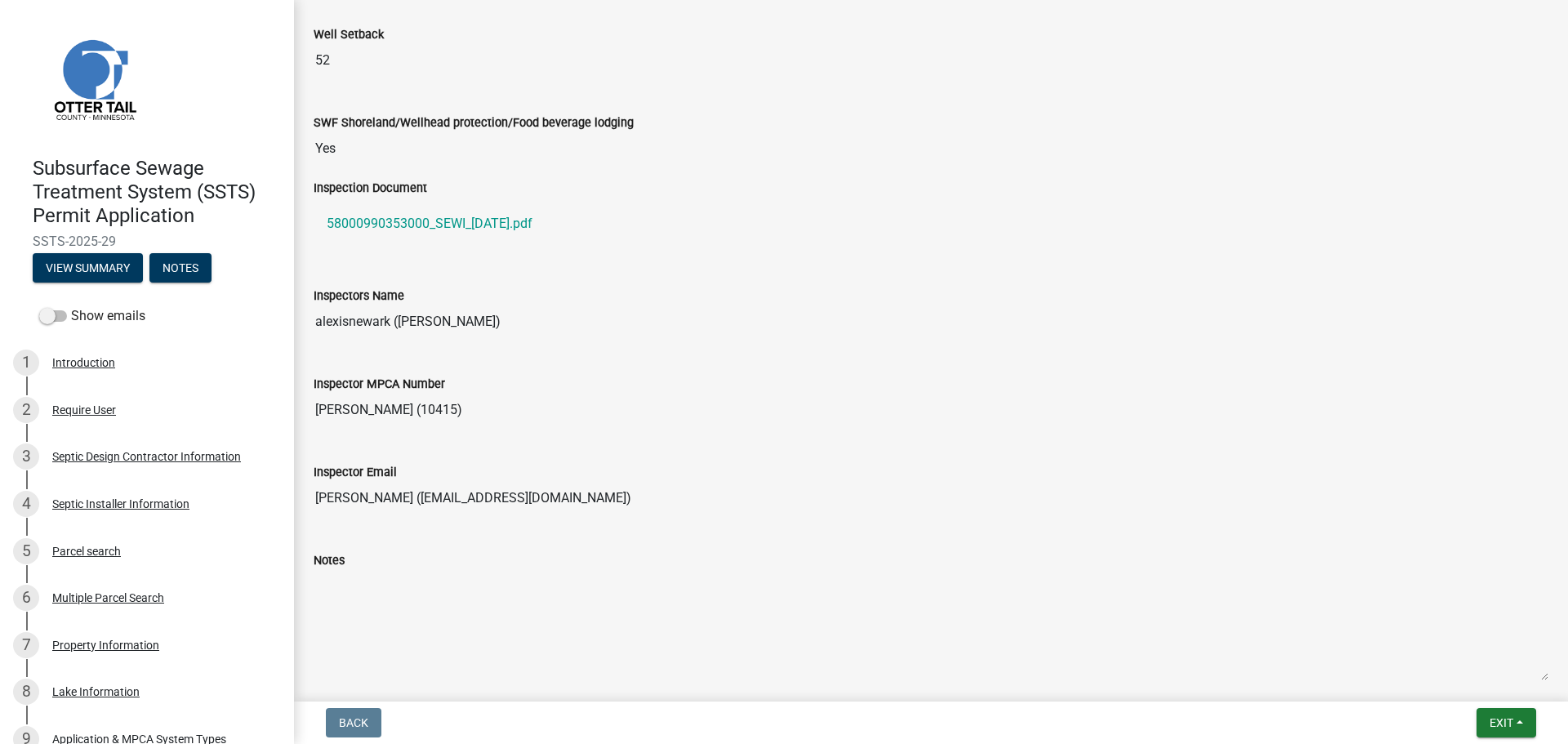
scroll to position [1303, 0]
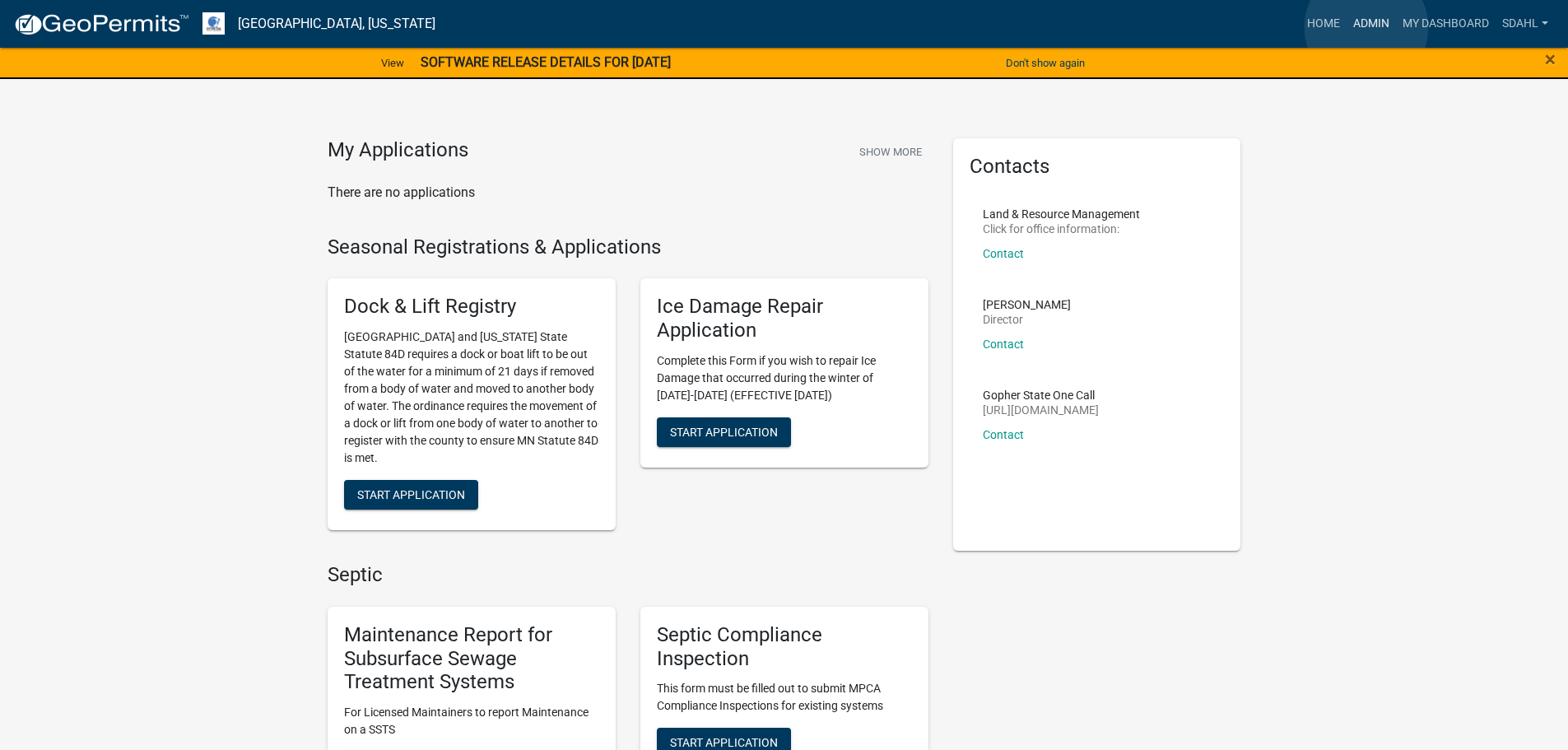
drag, startPoint x: 1367, startPoint y: 27, endPoint x: 1326, endPoint y: 65, distance: 55.9
click at [1366, 27] on link "Admin" at bounding box center [1371, 23] width 49 height 31
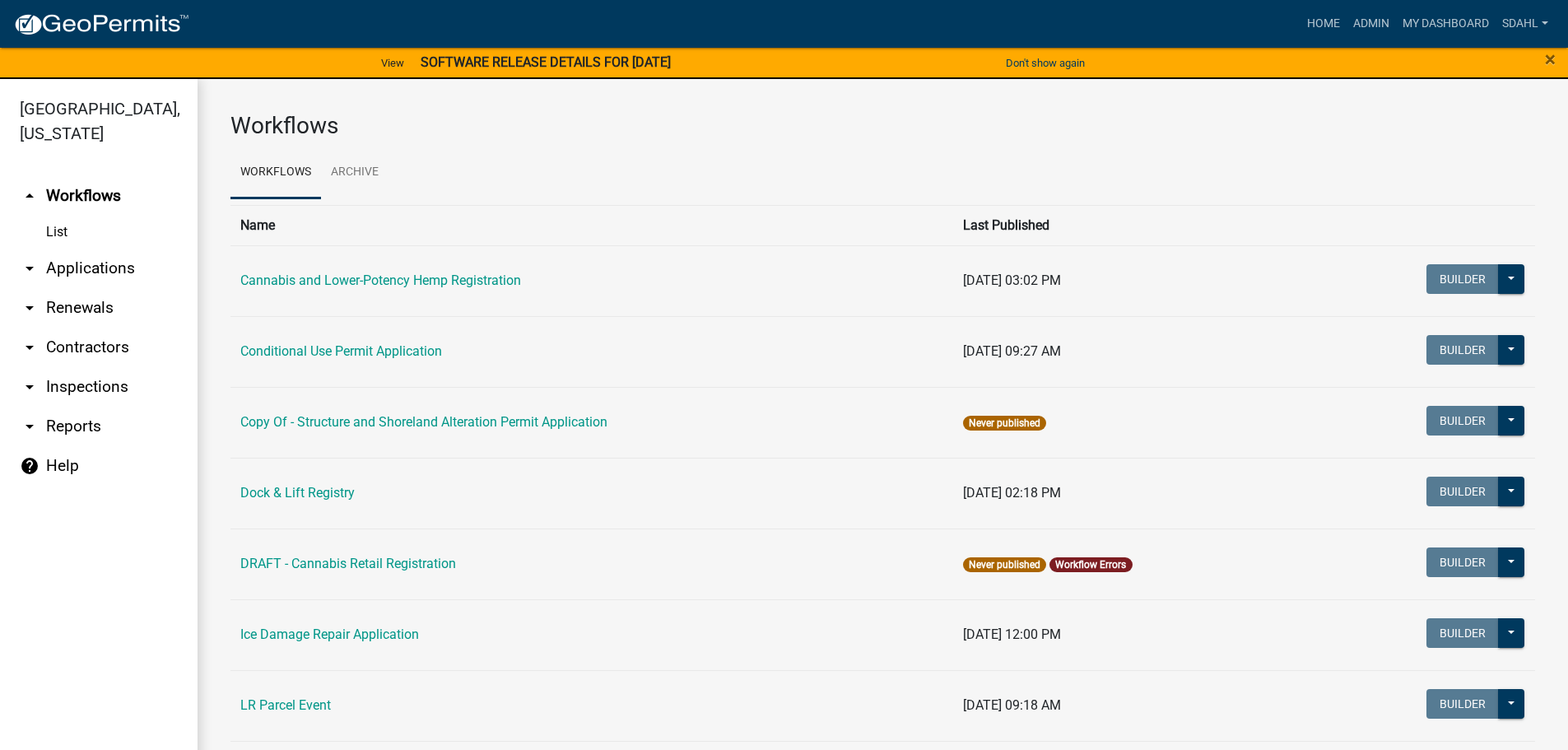
click at [77, 261] on link "arrow_drop_down Applications" at bounding box center [99, 268] width 198 height 39
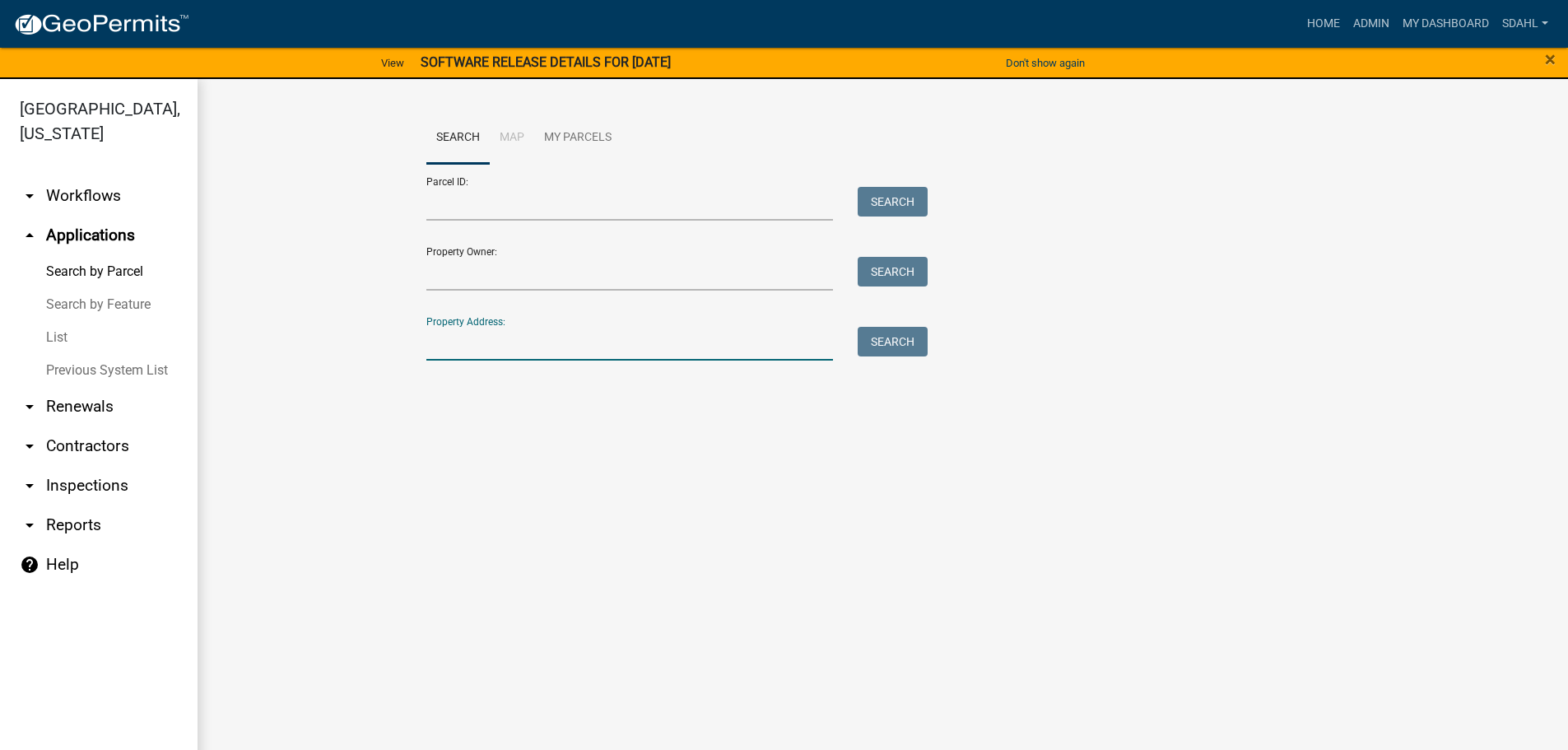
click at [474, 344] on input "Property Address:" at bounding box center [630, 344] width 408 height 34
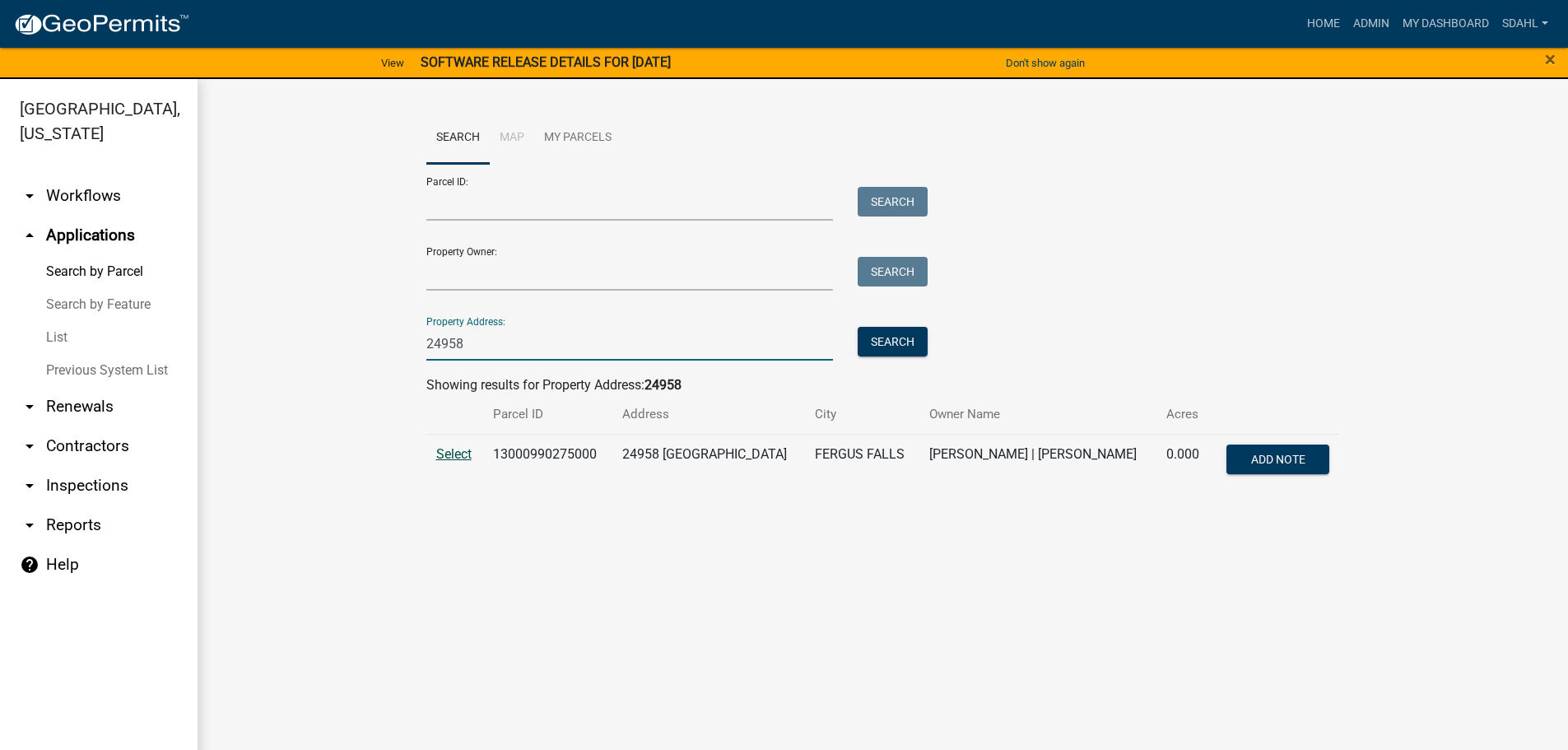
type input "24958"
click at [457, 454] on span "Select" at bounding box center [454, 454] width 35 height 16
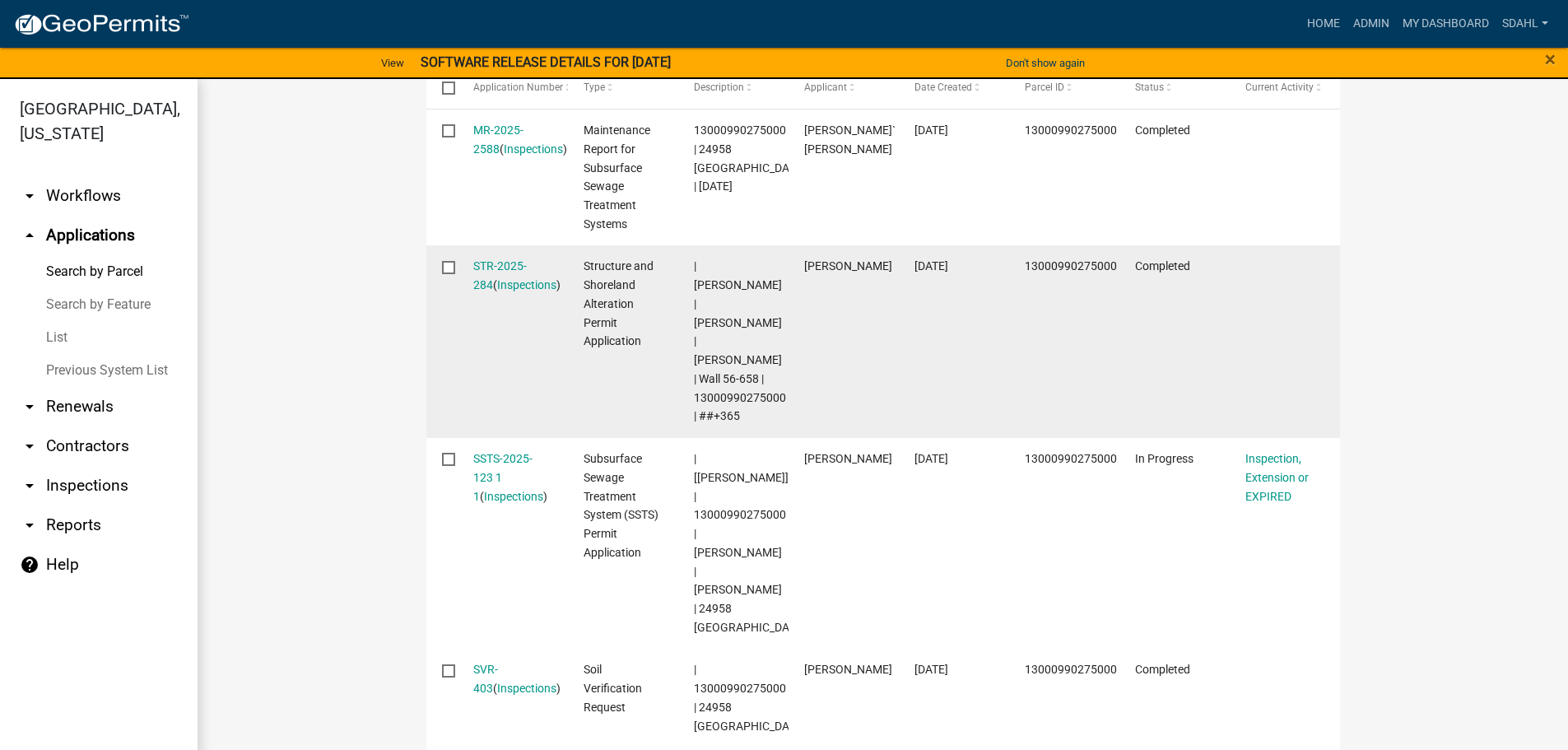
scroll to position [659, 0]
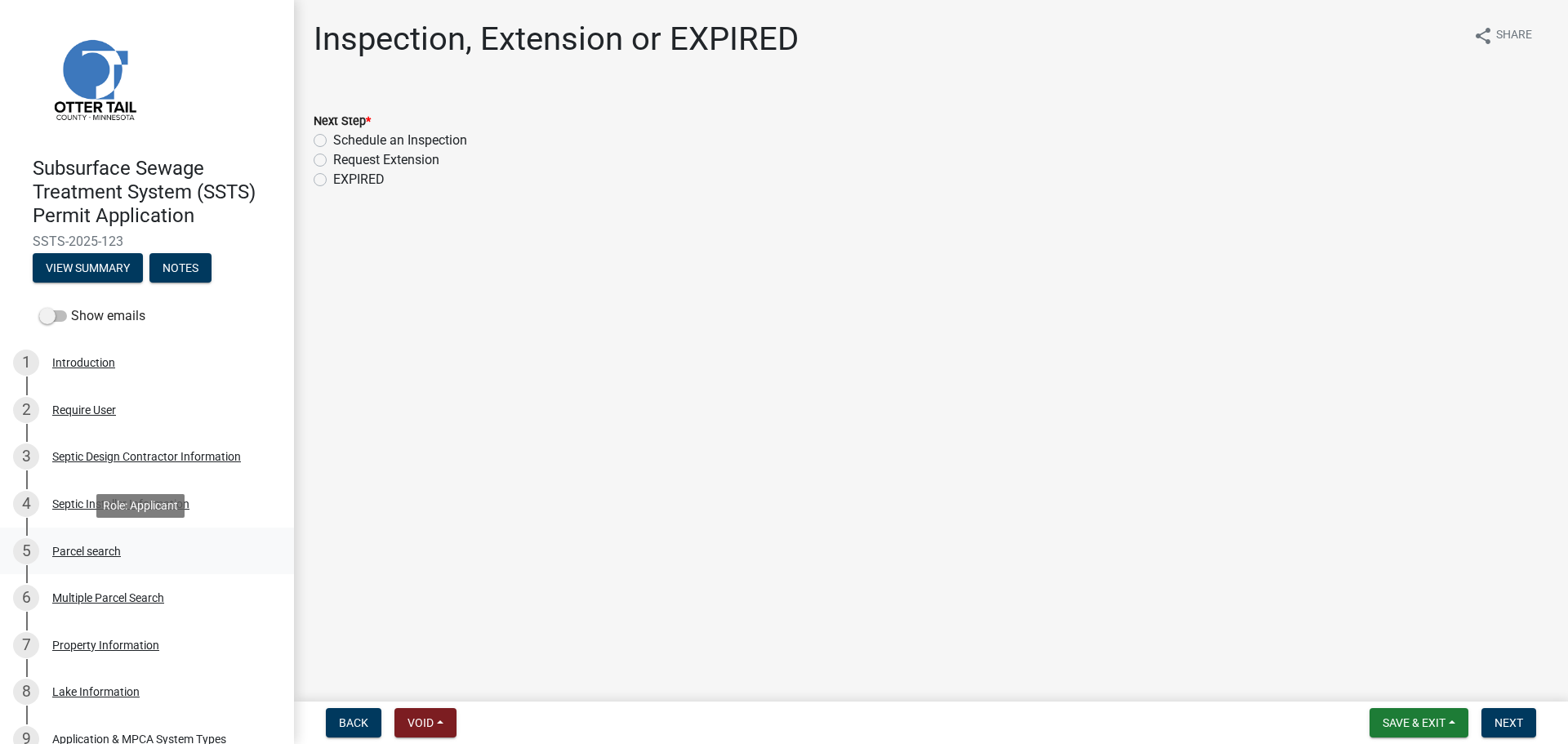
click at [75, 549] on div "Parcel search" at bounding box center [86, 552] width 69 height 12
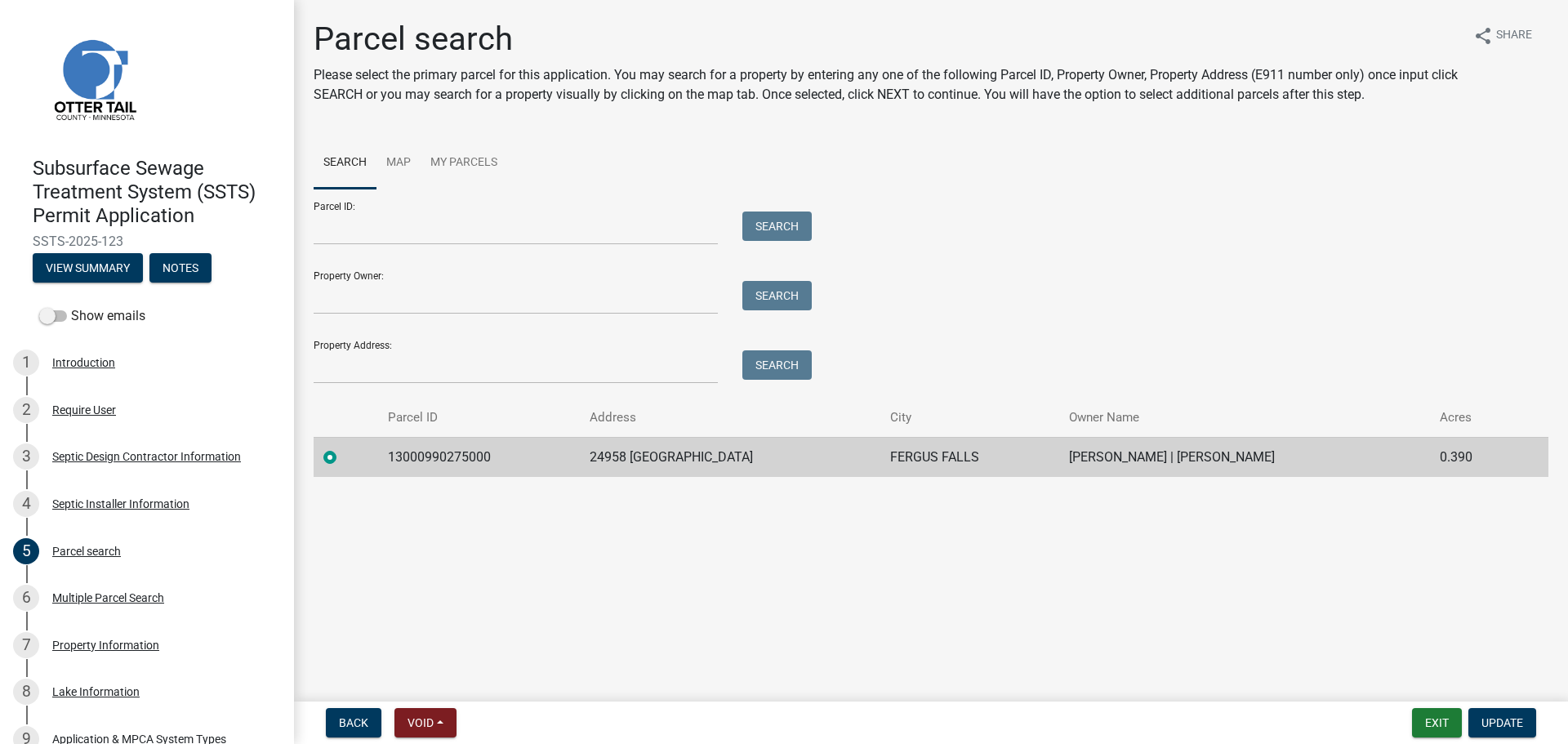
drag, startPoint x: 127, startPoint y: 240, endPoint x: 24, endPoint y: 239, distance: 103.0
click at [24, 239] on div "Subsurface Sewage Treatment System (SSTS) Permit Application SSTS-2025-123 View…" at bounding box center [147, 215] width 268 height 143
copy span "SSTS-2025-123"
drag, startPoint x: 381, startPoint y: 457, endPoint x: 1284, endPoint y: 458, distance: 903.0
click at [1284, 458] on tr "13000990275000 24958 WALL LAKE POINT CIR FERGUS FALLS [PERSON_NAME] | [PERSON_N…" at bounding box center [931, 457] width 1235 height 40
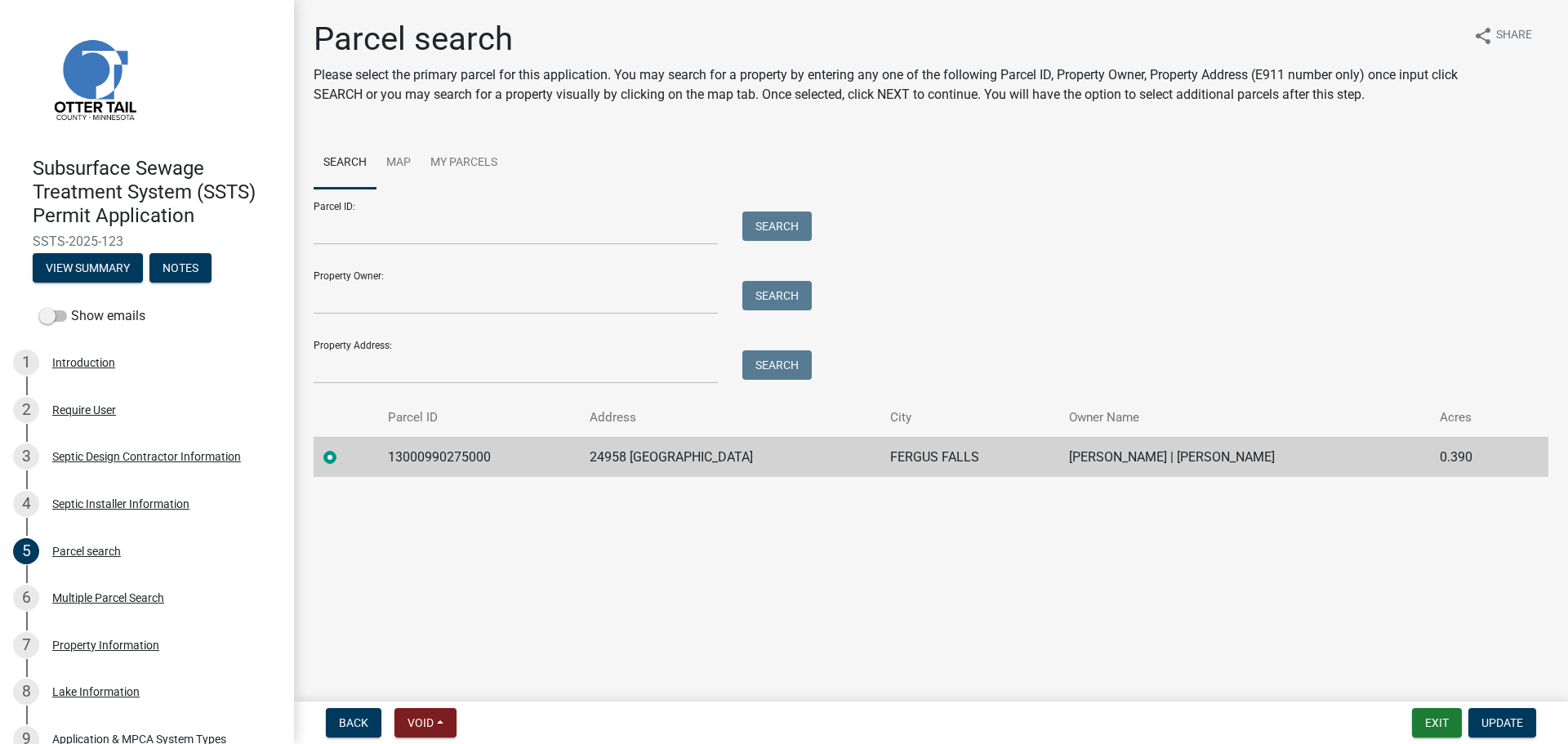
copy tr "13000990275000 24958 WALL LAKE POINT CIR FERGUS FALLS [PERSON_NAME] | [PERSON_N…"
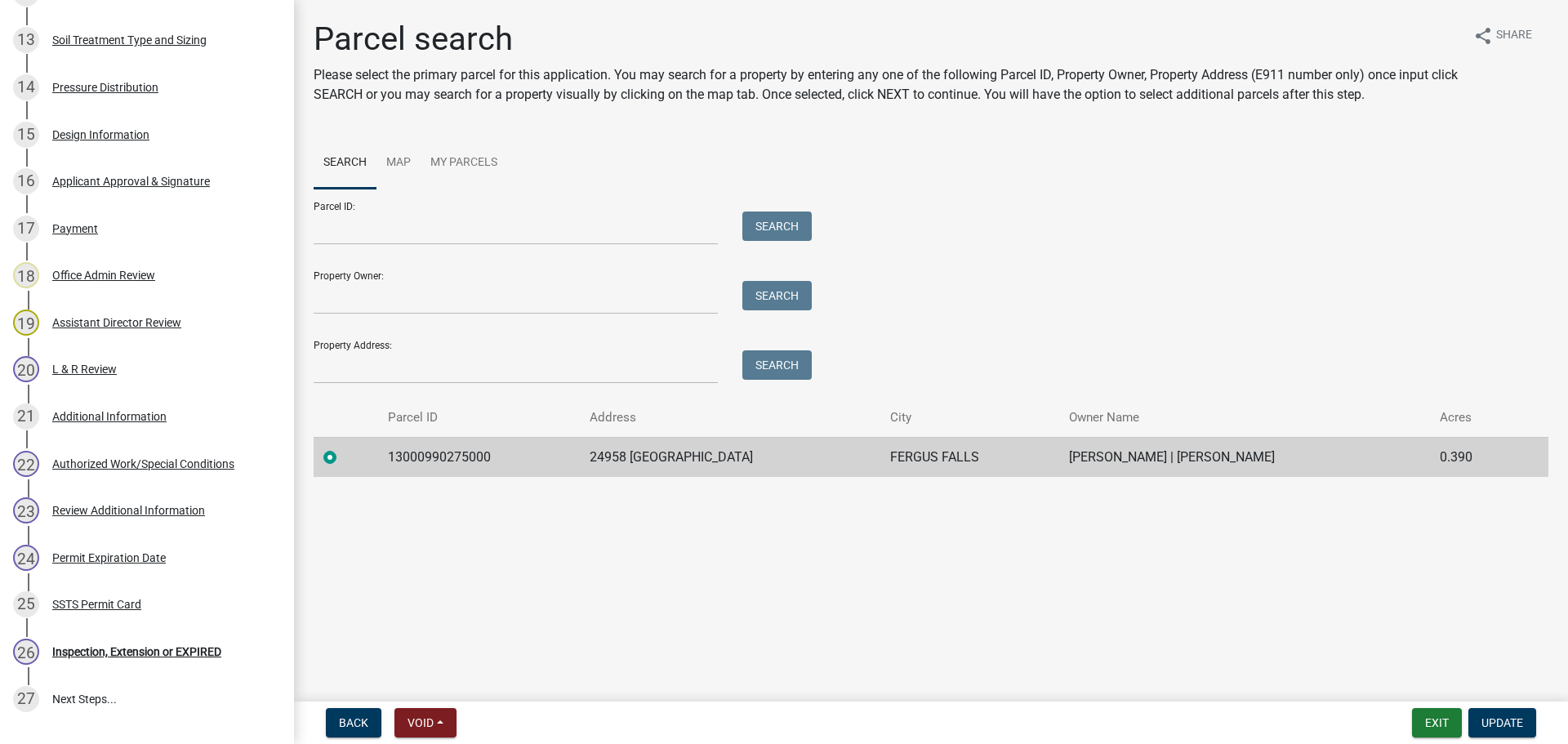
scroll to position [899, 0]
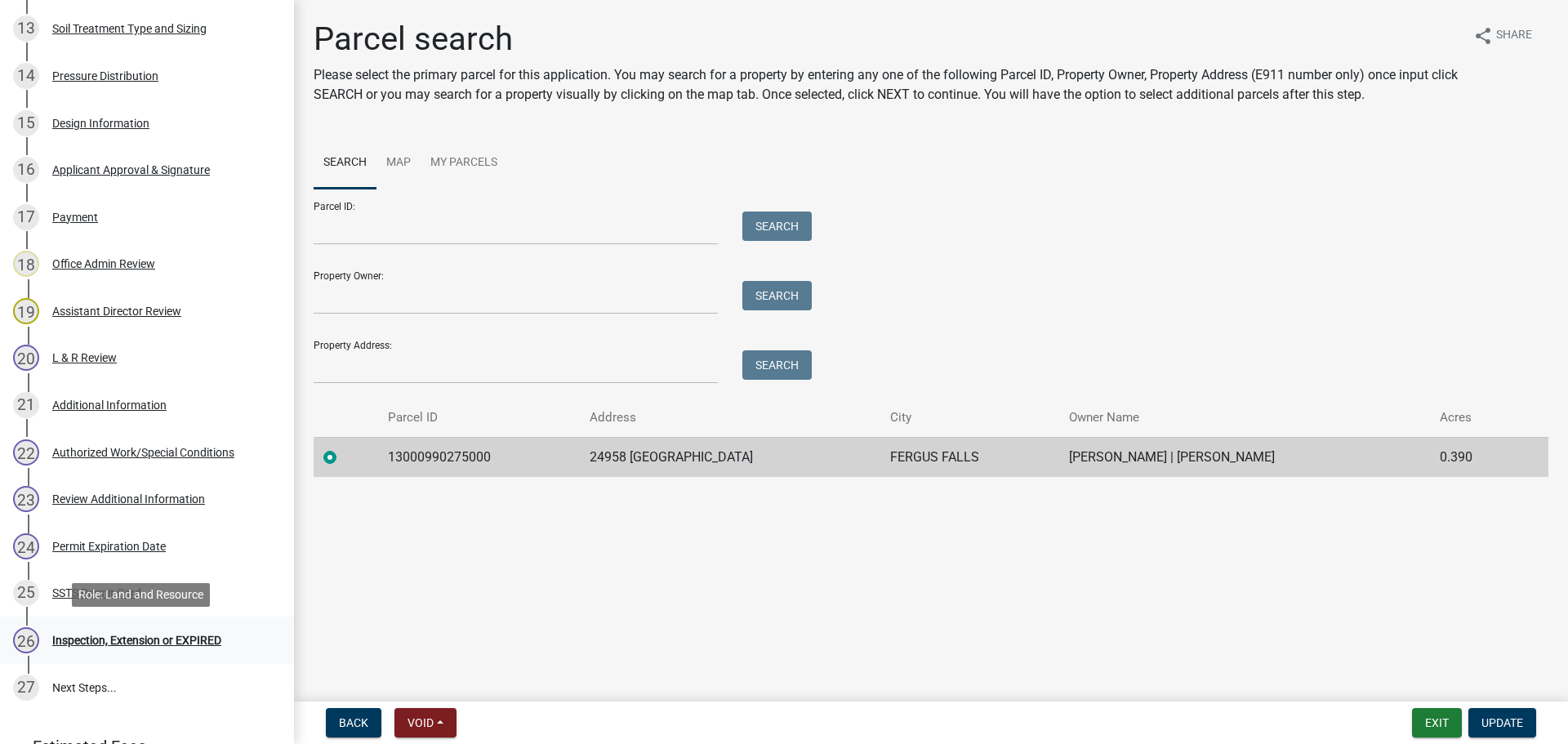
click at [111, 635] on div "Inspection, Extension or EXPIRED" at bounding box center [136, 641] width 169 height 12
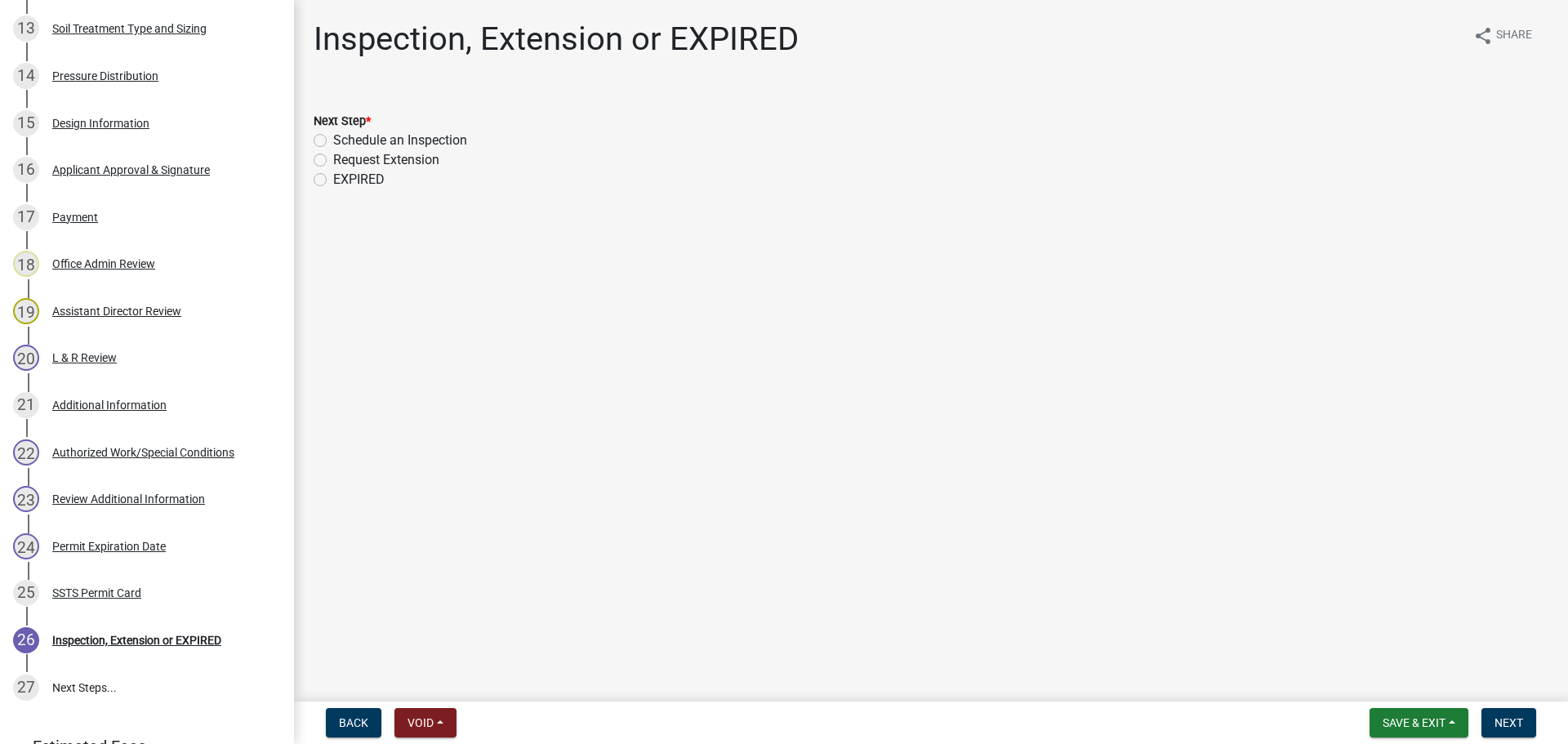
click at [368, 134] on label "Schedule an Inspection" at bounding box center [400, 140] width 134 height 20
click at [344, 134] on input "Schedule an Inspection" at bounding box center [338, 135] width 11 height 11
radio input "true"
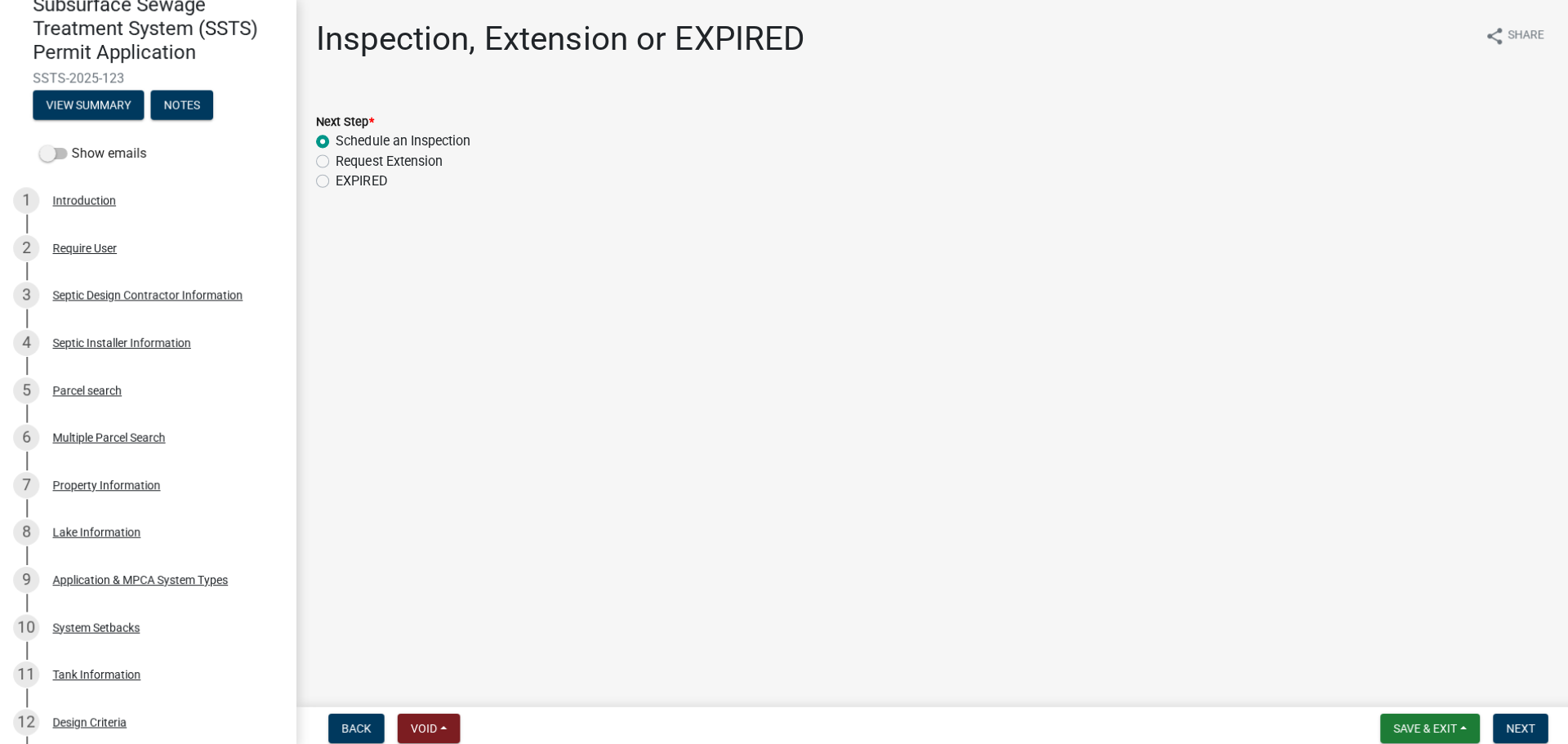
scroll to position [0, 0]
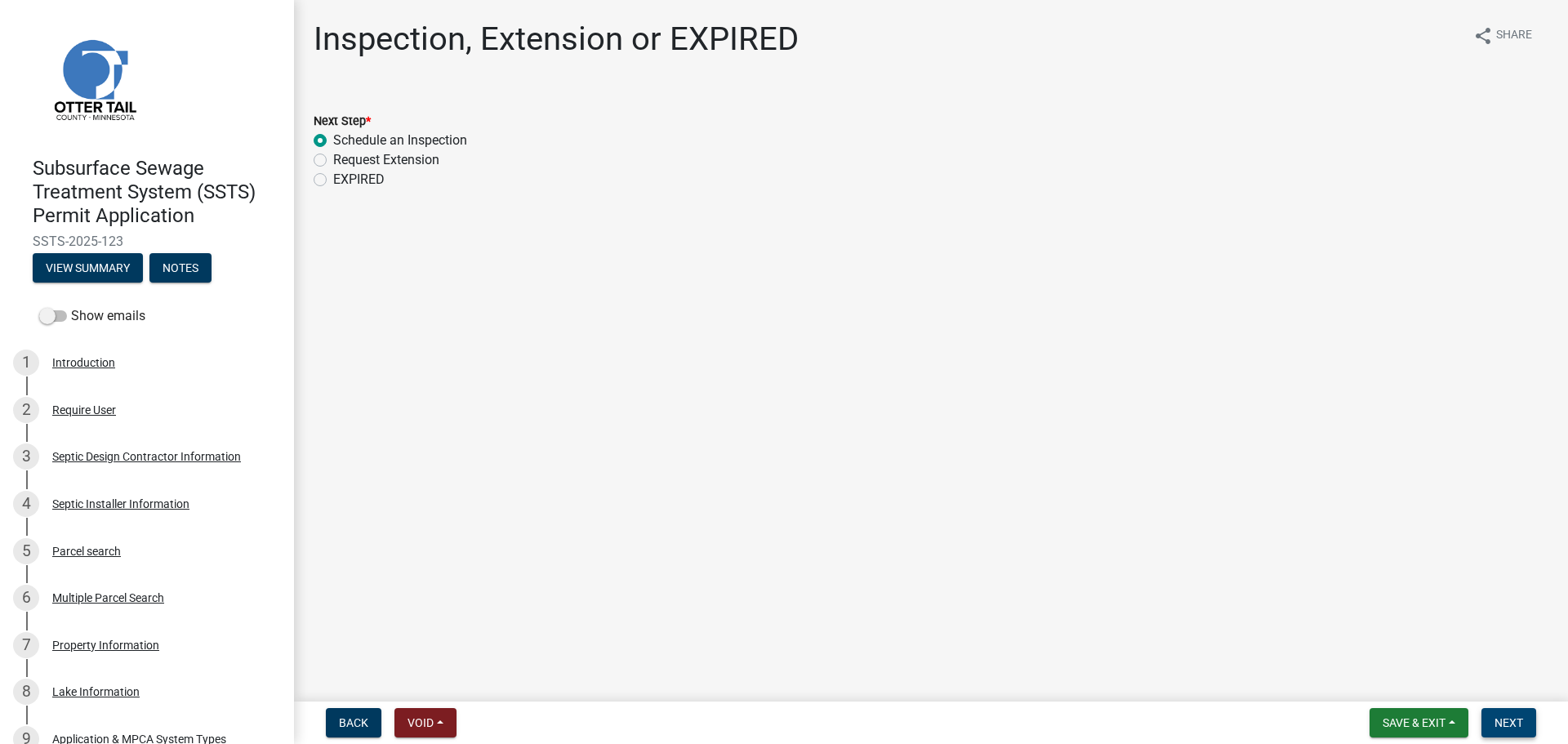
click at [1511, 721] on span "Next" at bounding box center [1509, 723] width 28 height 13
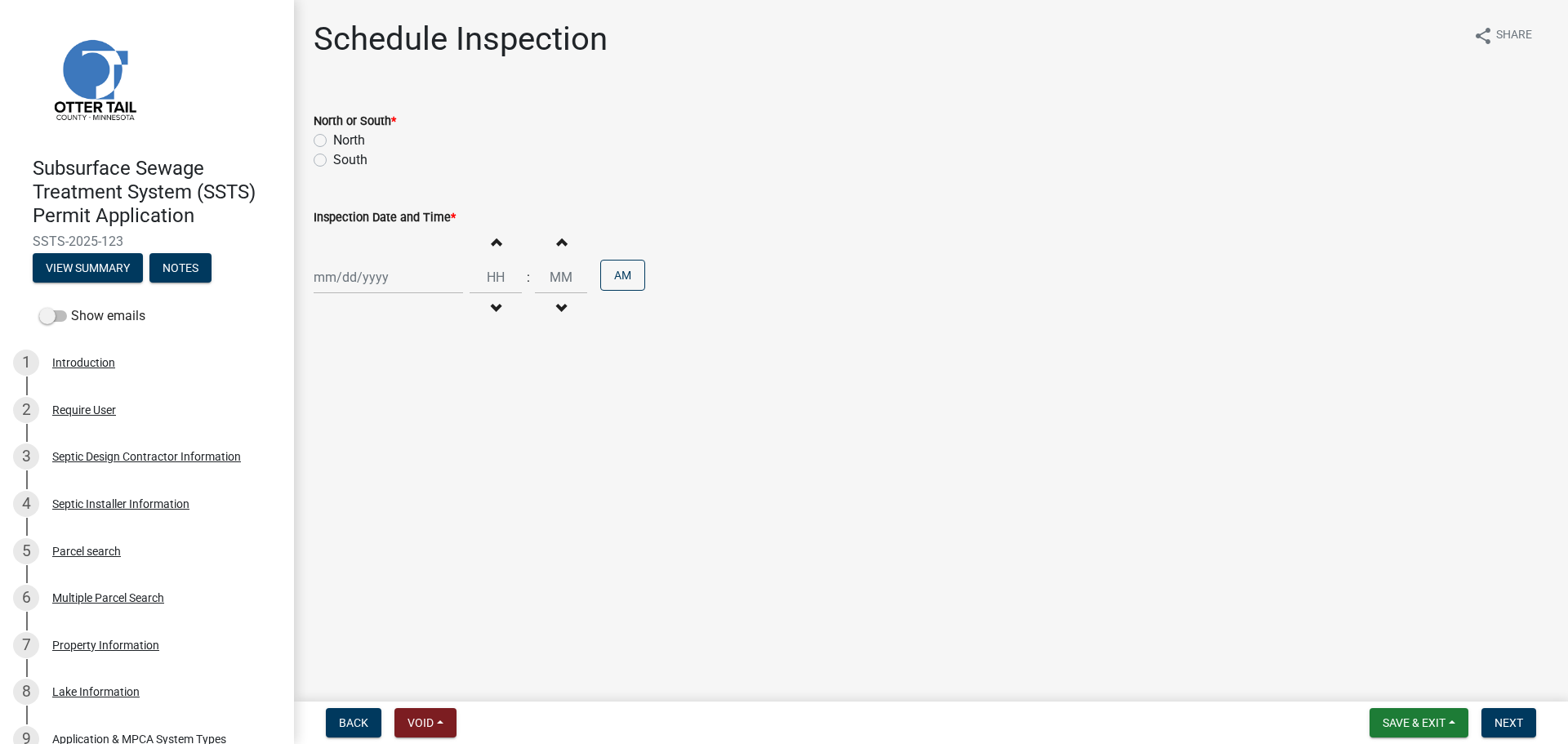
click at [333, 159] on label "South" at bounding box center [350, 160] width 34 height 20
click at [333, 159] on input "South" at bounding box center [338, 155] width 11 height 11
radio input "true"
click at [351, 277] on div at bounding box center [388, 278] width 150 height 33
select select "10"
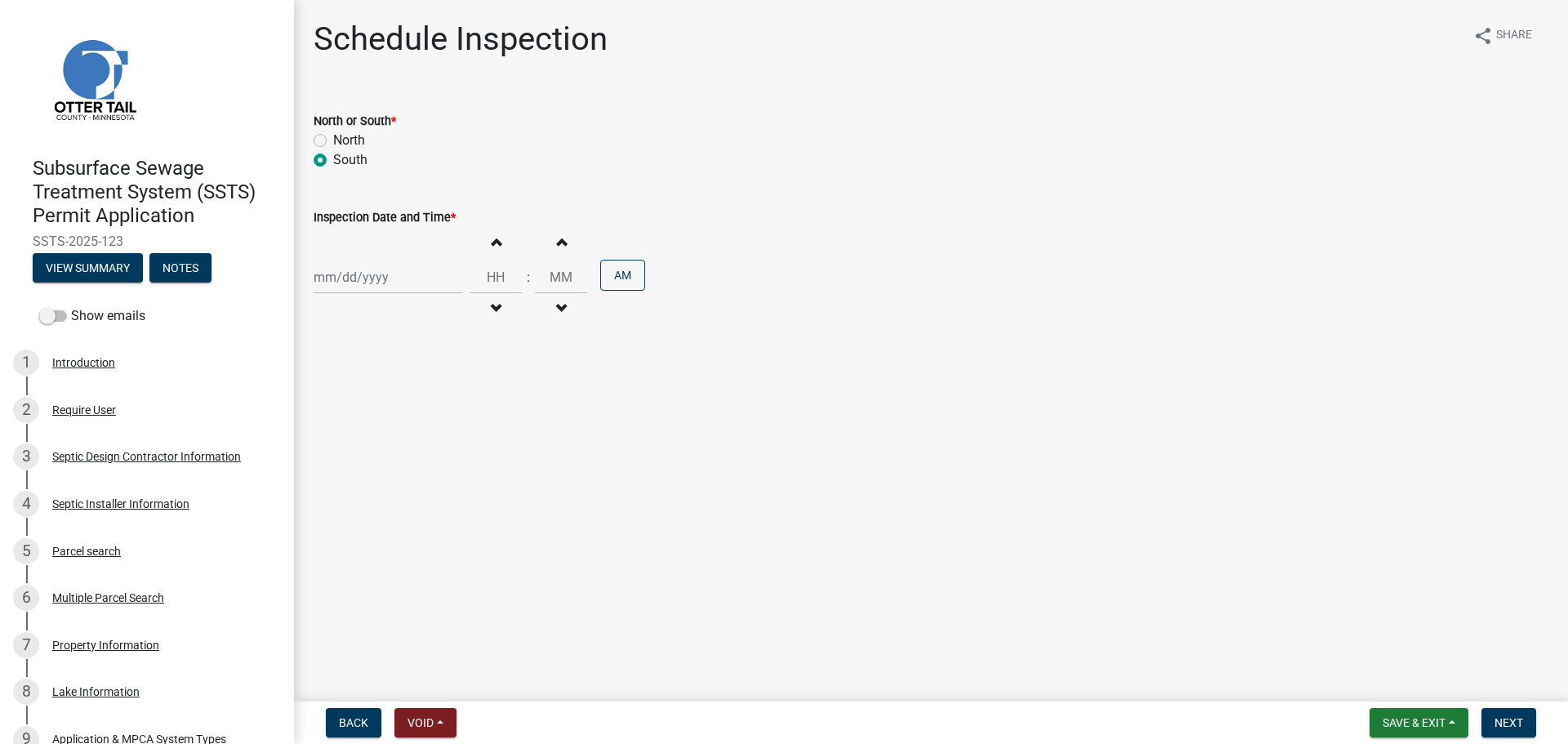
select select "2025"
click at [352, 390] on div "7" at bounding box center [356, 390] width 26 height 26
type input "10/07/2025"
click at [494, 254] on button "Increment hours" at bounding box center [495, 241] width 34 height 29
type input "01"
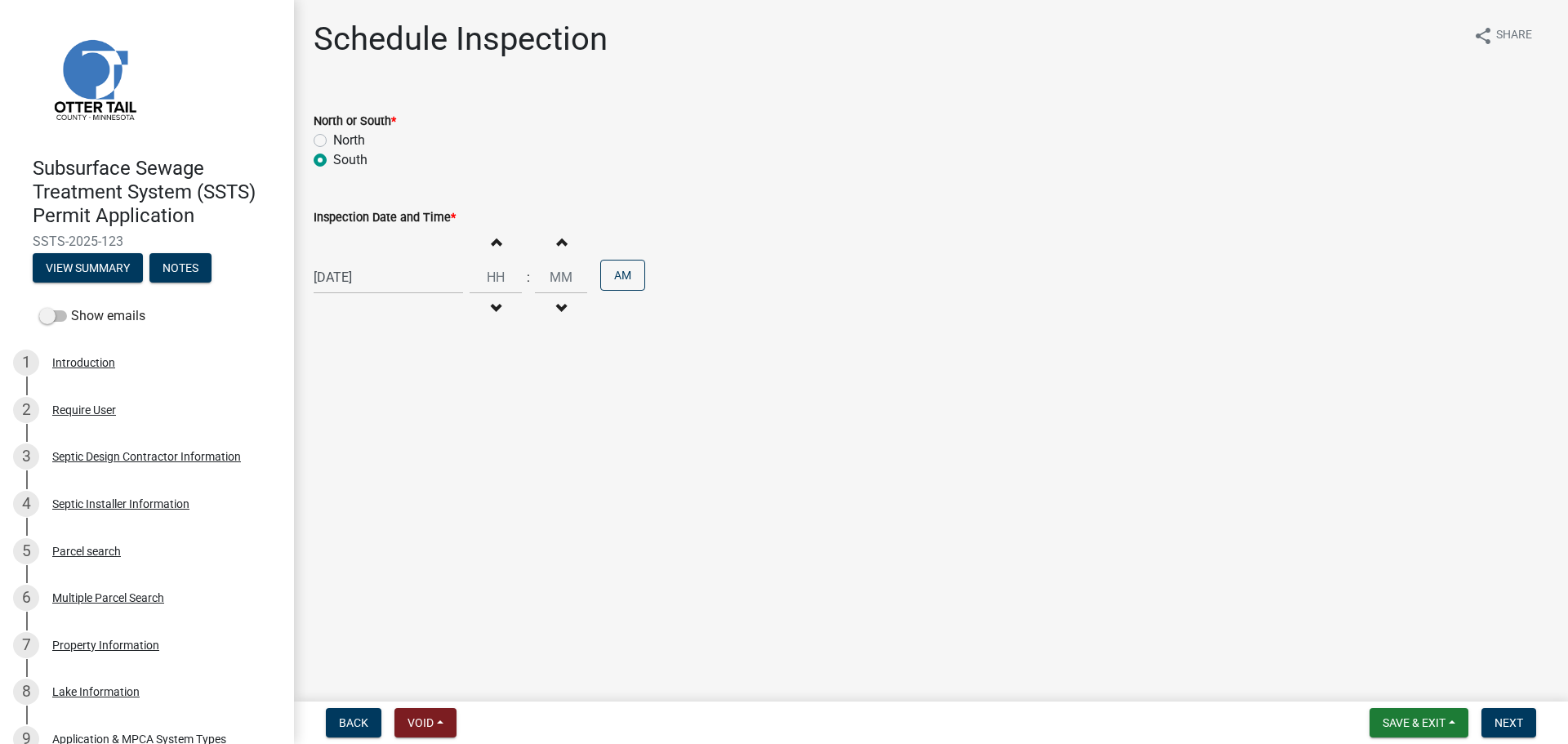
type input "00"
click at [494, 254] on button "Increment hours" at bounding box center [495, 241] width 34 height 29
type input "03"
click at [623, 278] on button "AM" at bounding box center [622, 275] width 45 height 31
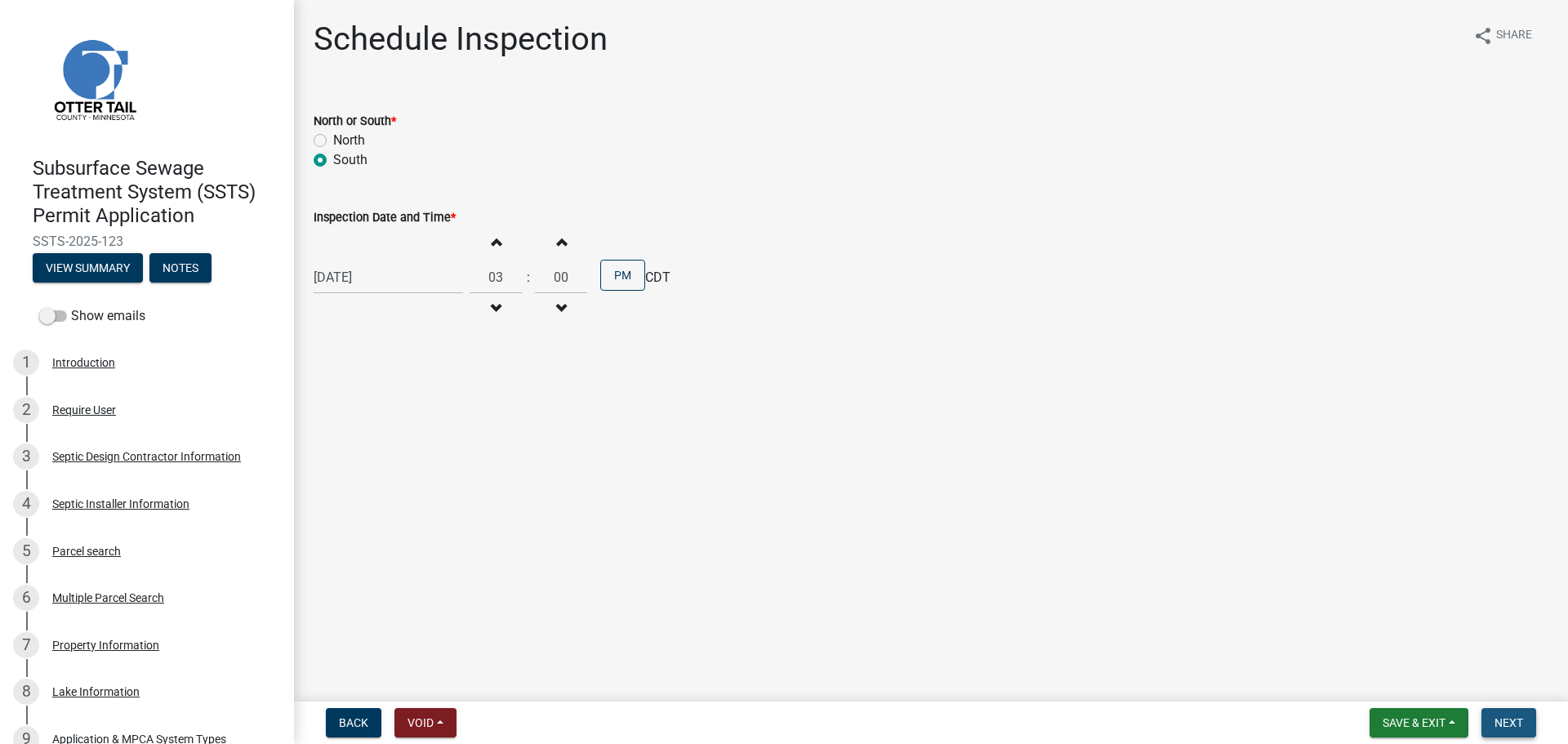
click at [1513, 722] on span "Next" at bounding box center [1509, 723] width 28 height 13
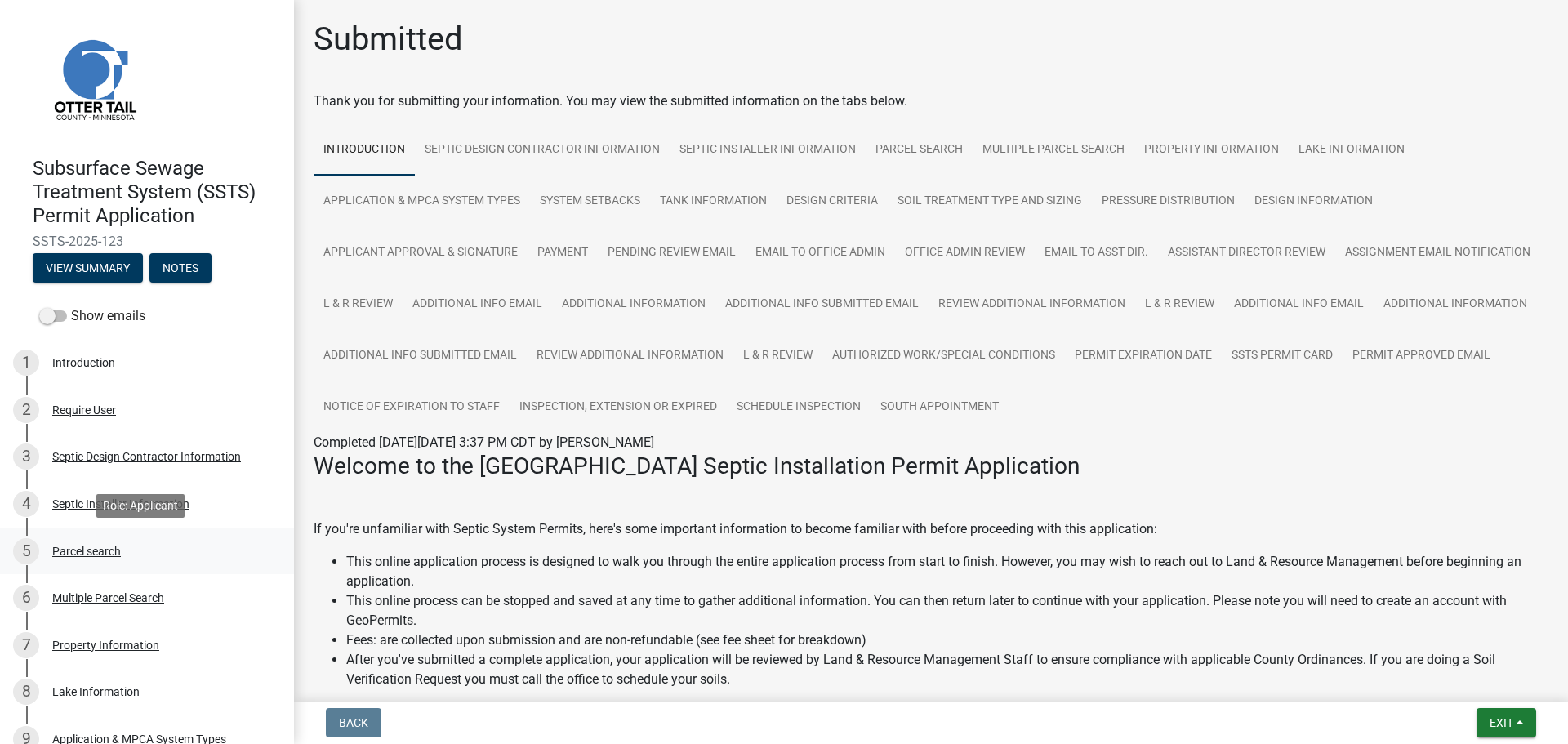
click at [95, 546] on div "Parcel search" at bounding box center [86, 552] width 69 height 12
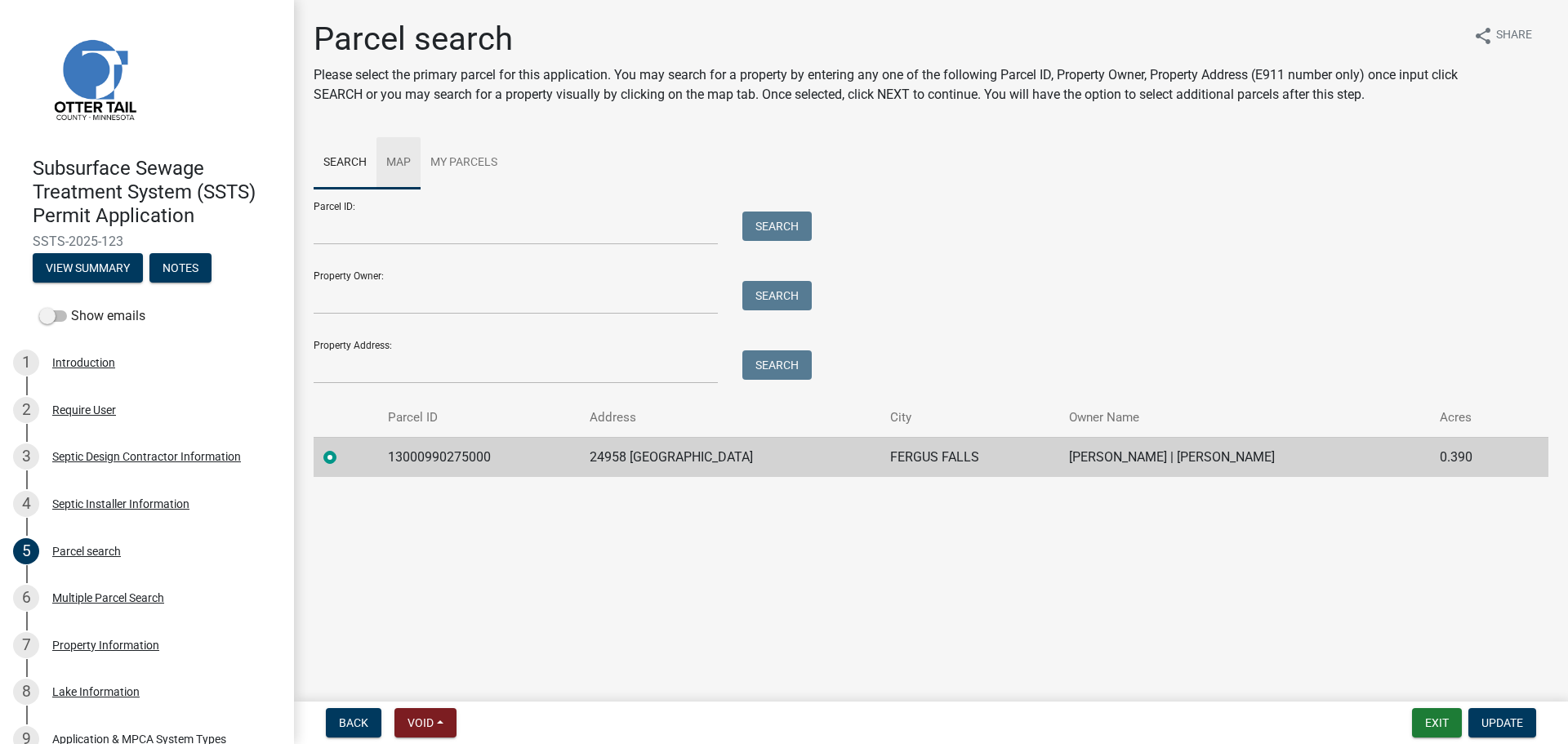
click at [406, 172] on link "Map" at bounding box center [398, 163] width 44 height 52
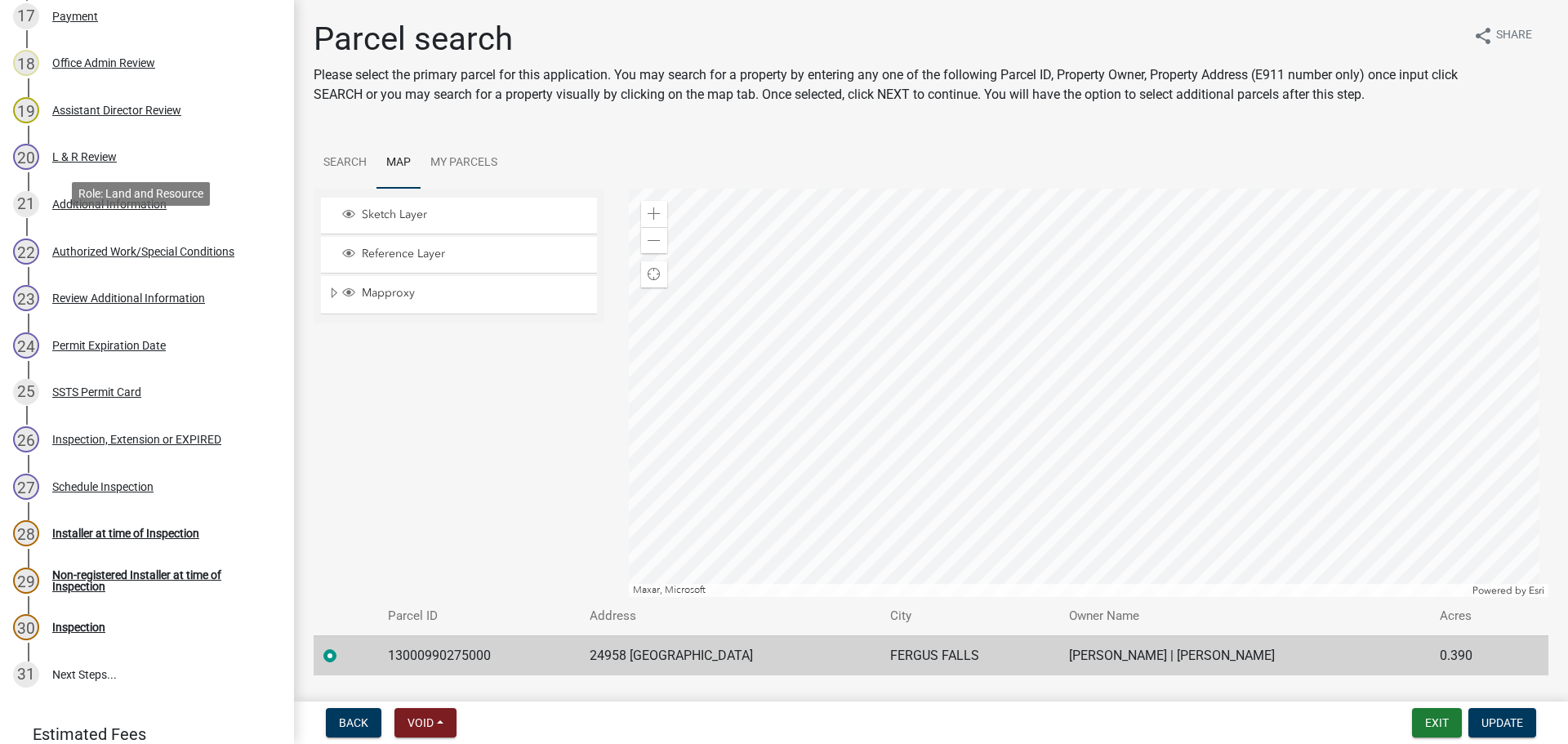
scroll to position [1206, 0]
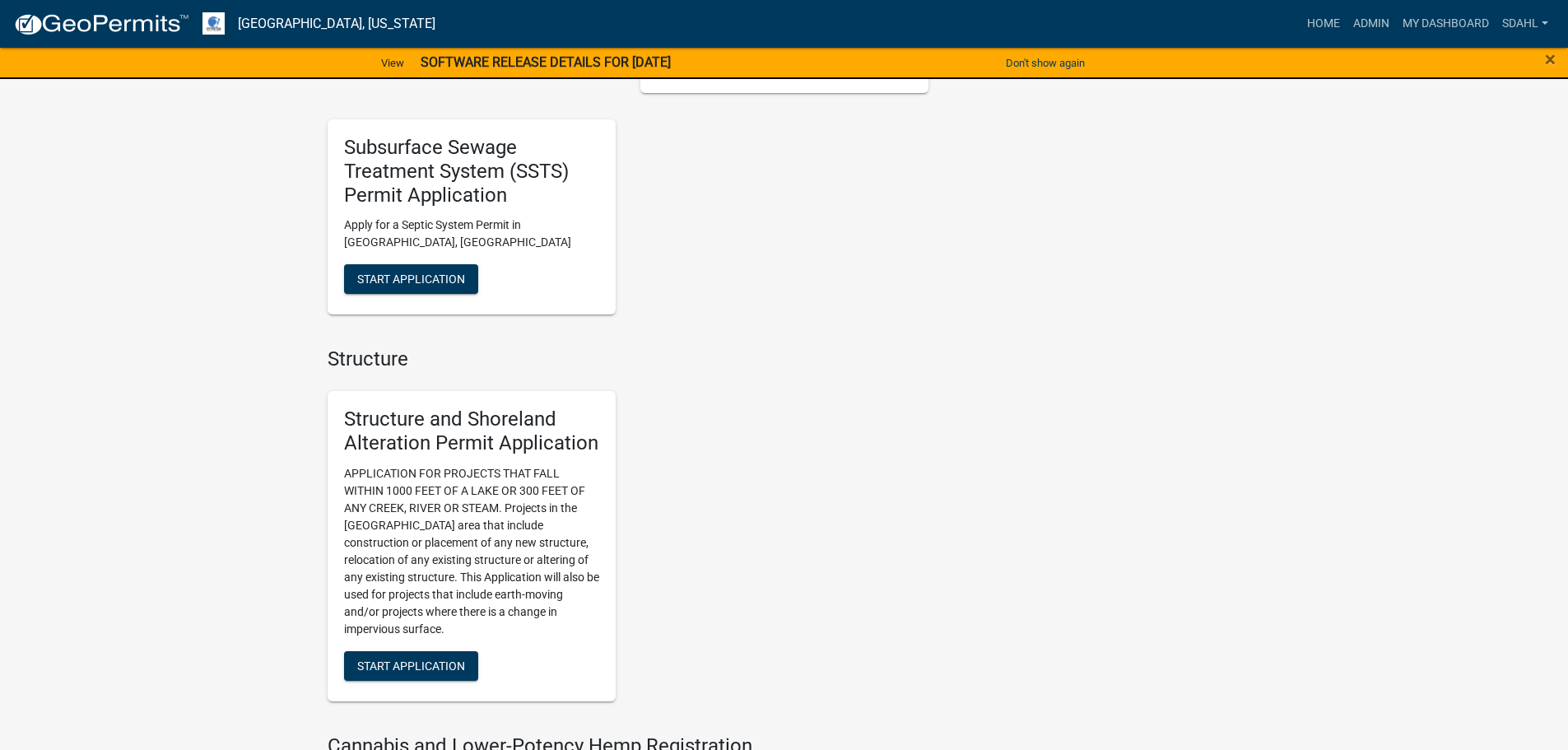
scroll to position [989, 0]
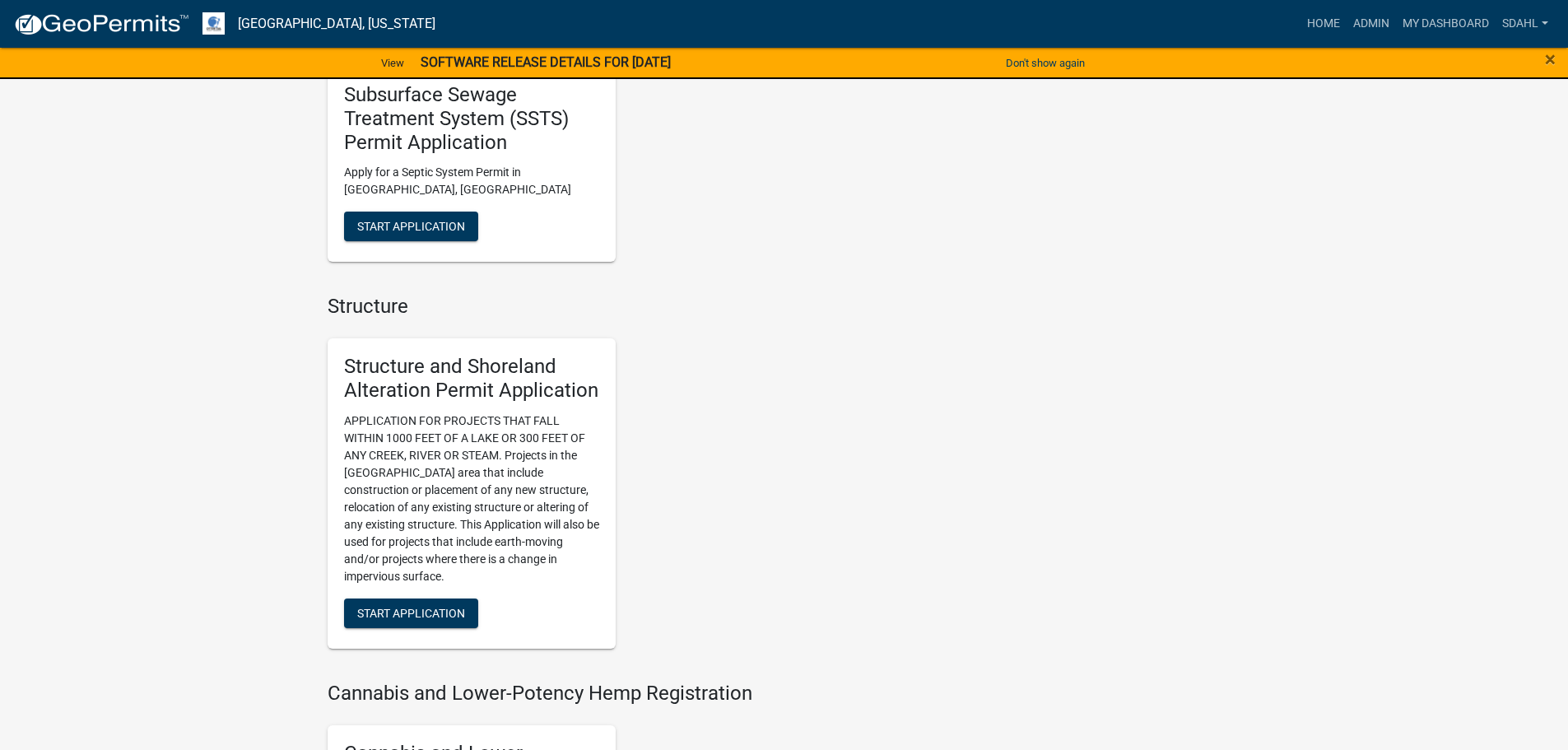
click at [911, 370] on div "Structure and Shoreland Alteration Permit Application APPLICATION FOR PROJECTS …" at bounding box center [627, 494] width 626 height 337
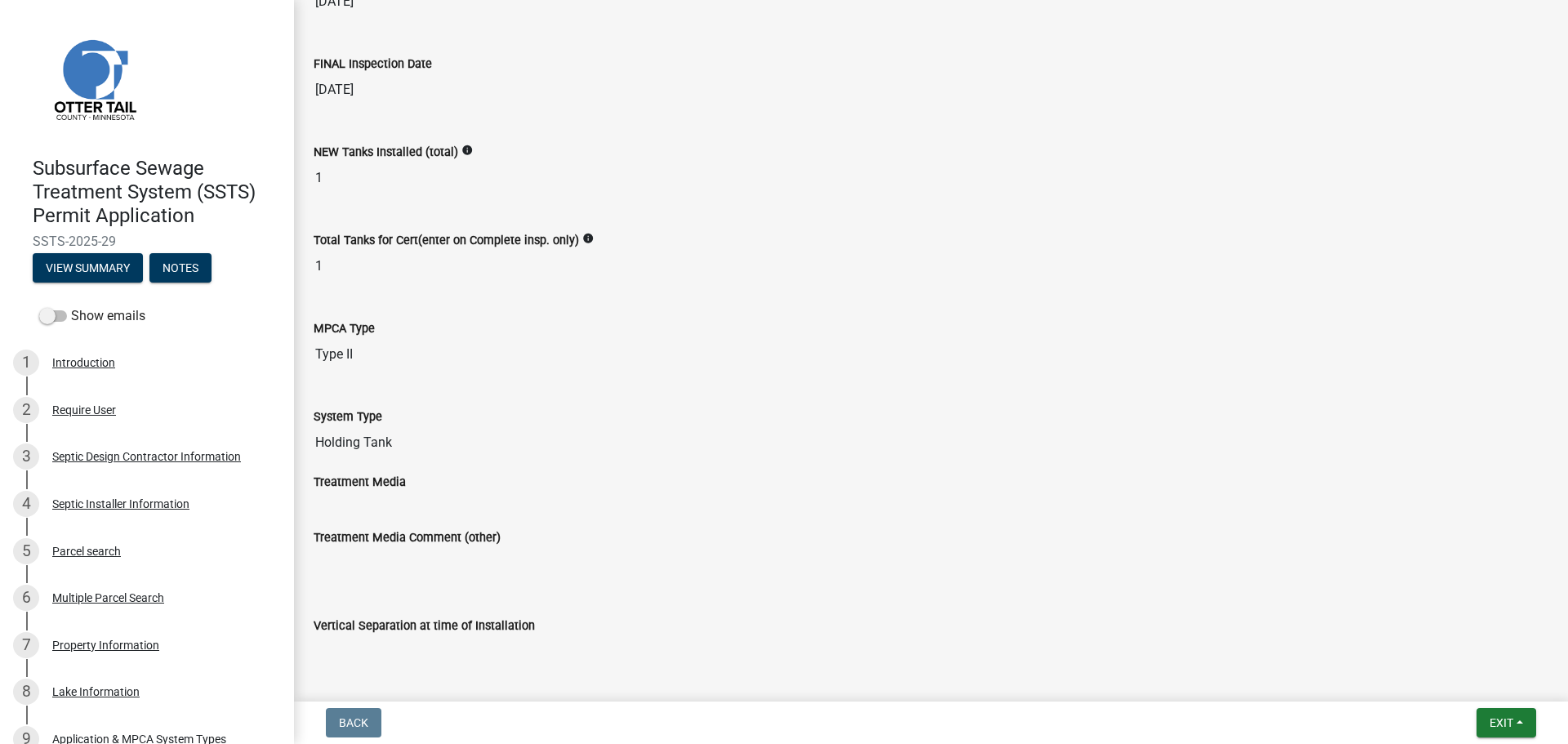
scroll to position [572, 0]
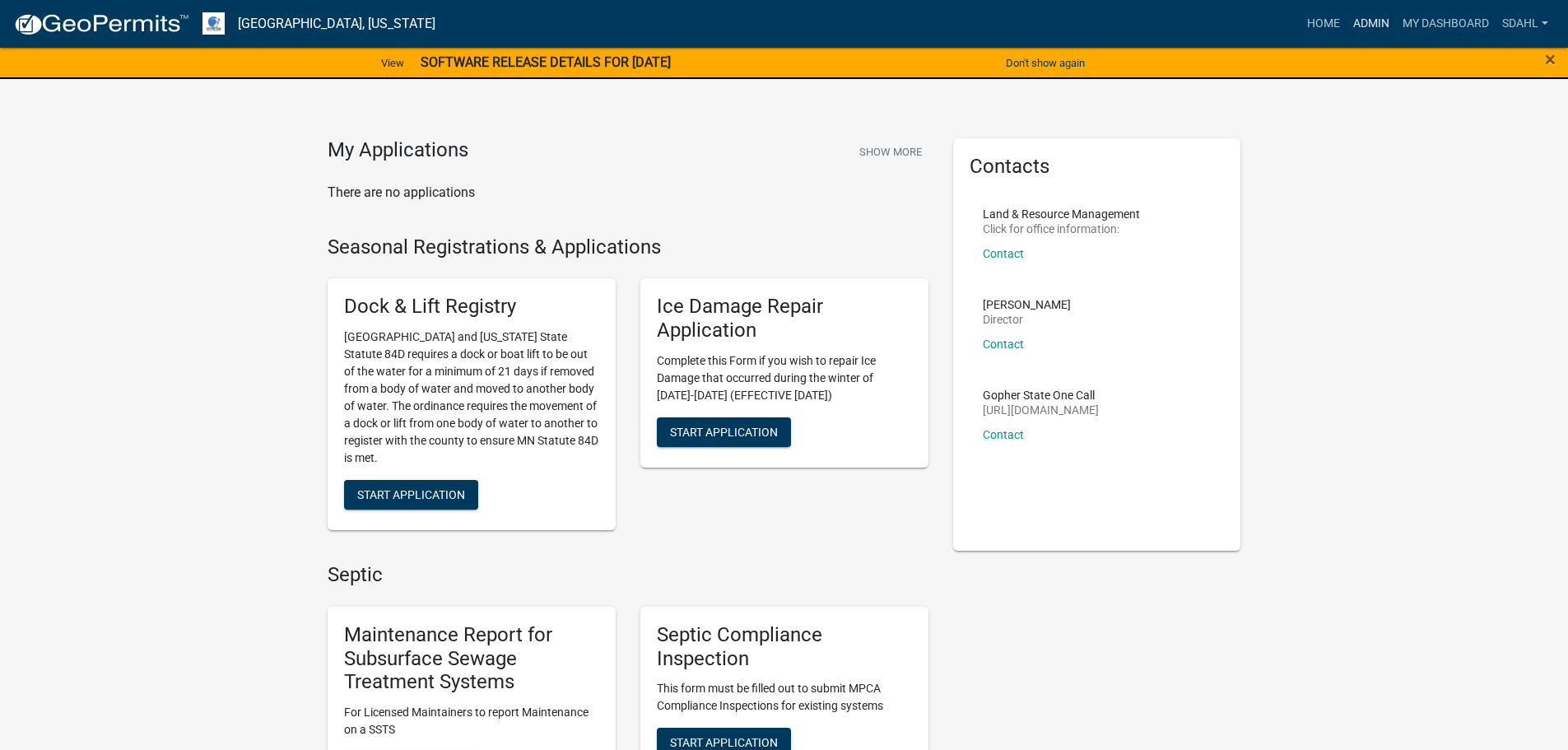
click at [1357, 26] on link "Admin" at bounding box center [1371, 23] width 49 height 31
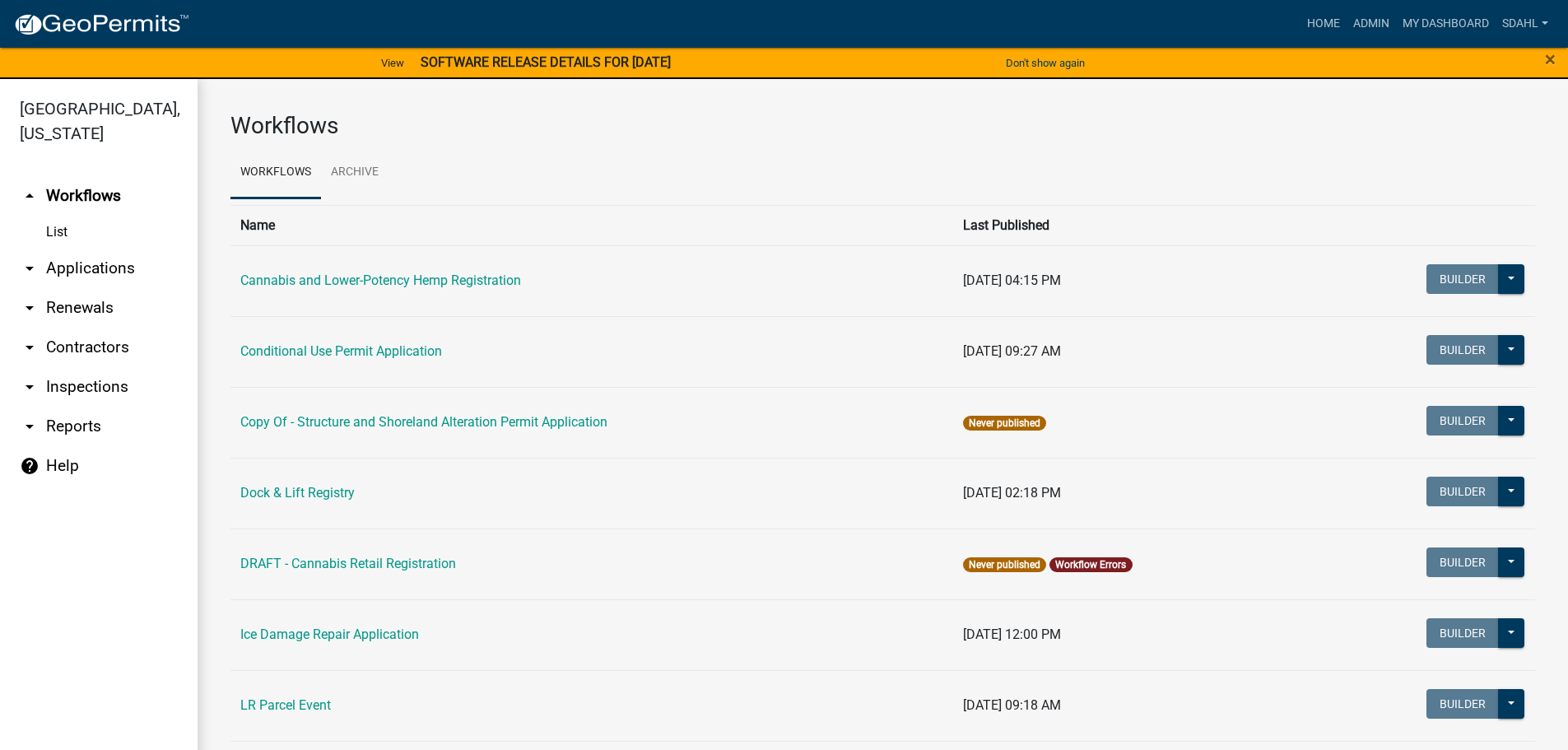
click at [92, 263] on link "arrow_drop_down Applications" at bounding box center [99, 268] width 198 height 39
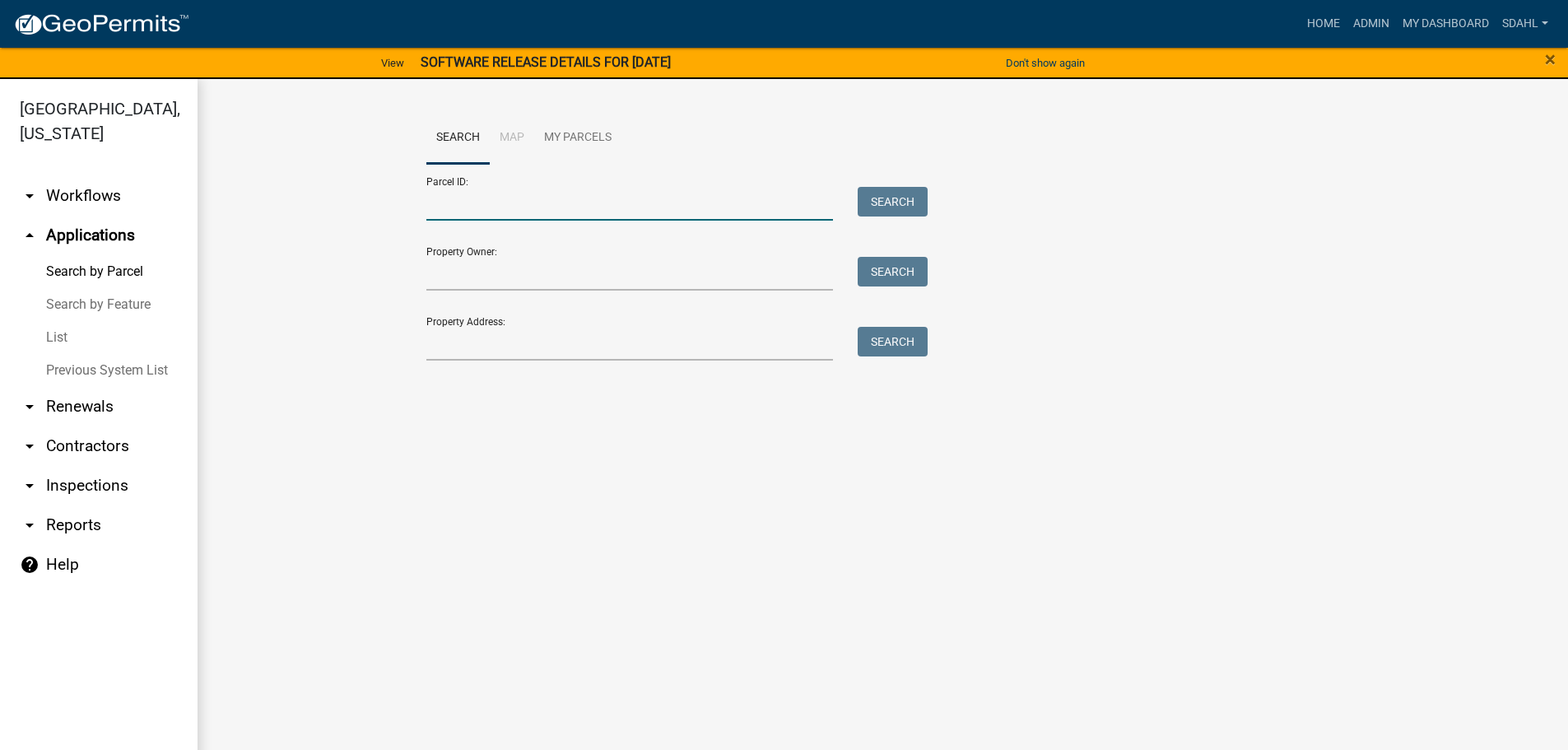
click at [482, 199] on input "Parcel ID:" at bounding box center [630, 204] width 408 height 34
paste input "29000050037002"
click at [902, 197] on button "Search" at bounding box center [893, 201] width 70 height 29
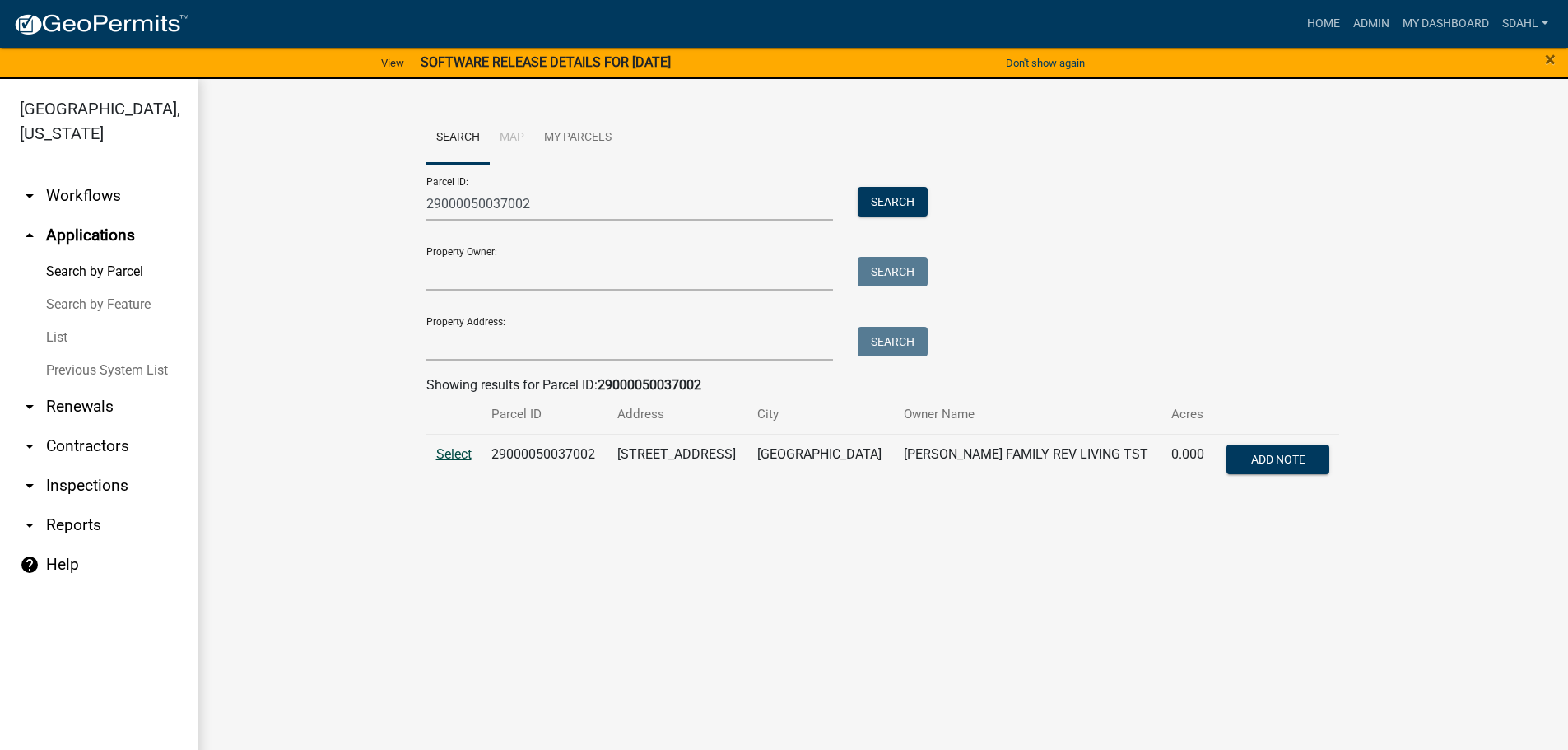
click at [457, 450] on span "Select" at bounding box center [454, 454] width 35 height 16
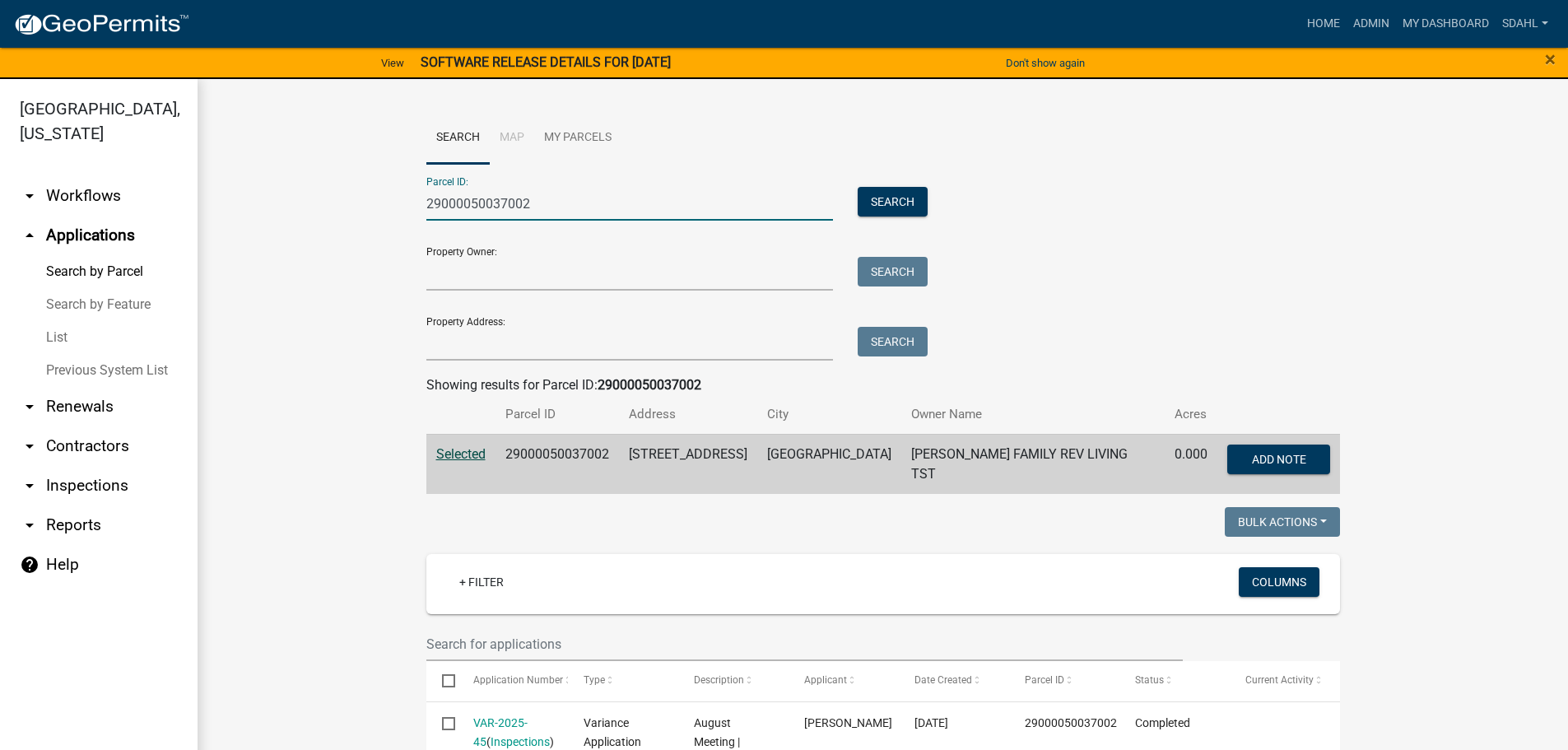
drag, startPoint x: 531, startPoint y: 205, endPoint x: 402, endPoint y: 210, distance: 129.1
paste input "990589000"
type input "29000990589000"
click at [875, 195] on button "Search" at bounding box center [893, 201] width 70 height 29
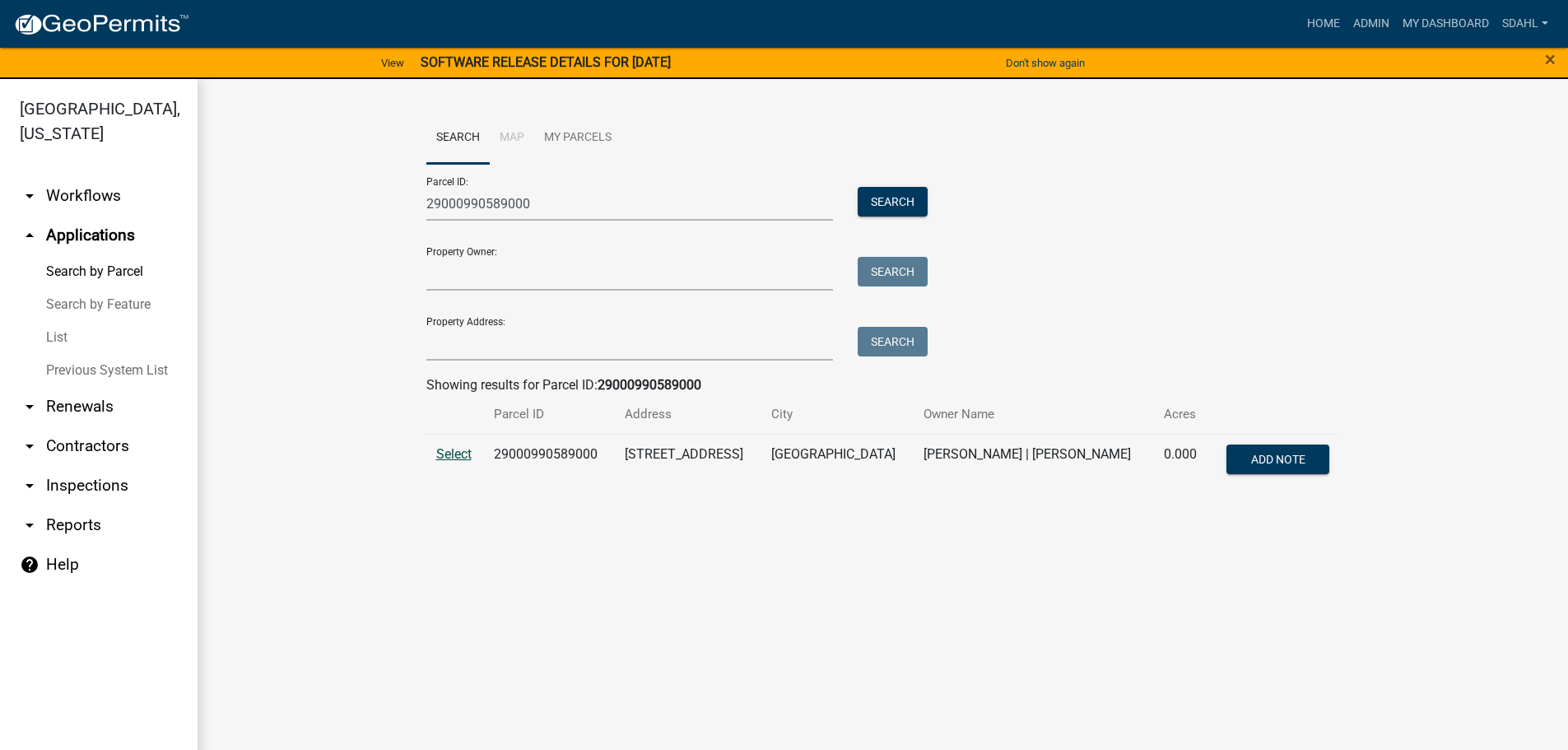
click at [455, 447] on span "Select" at bounding box center [454, 454] width 35 height 16
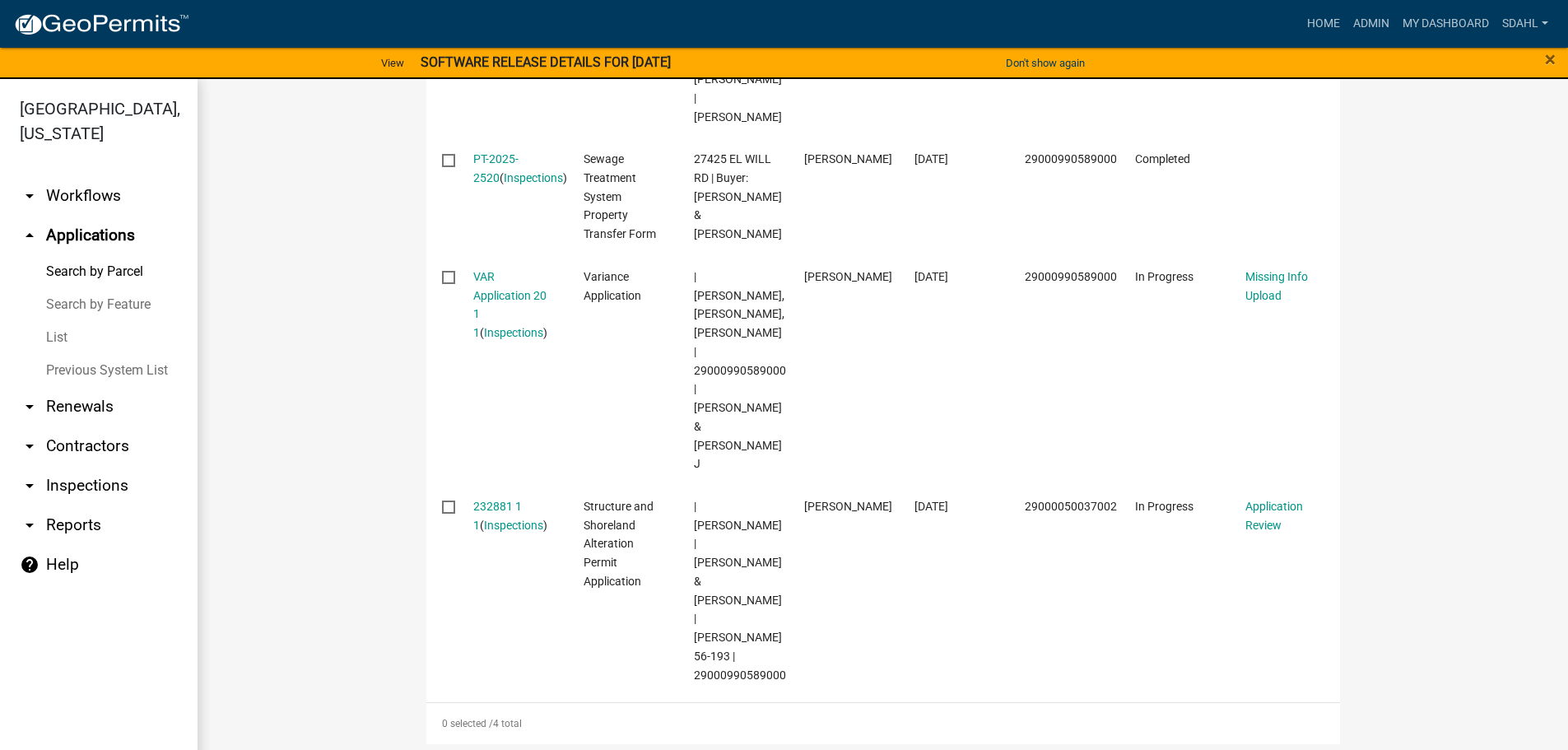
scroll to position [742, 0]
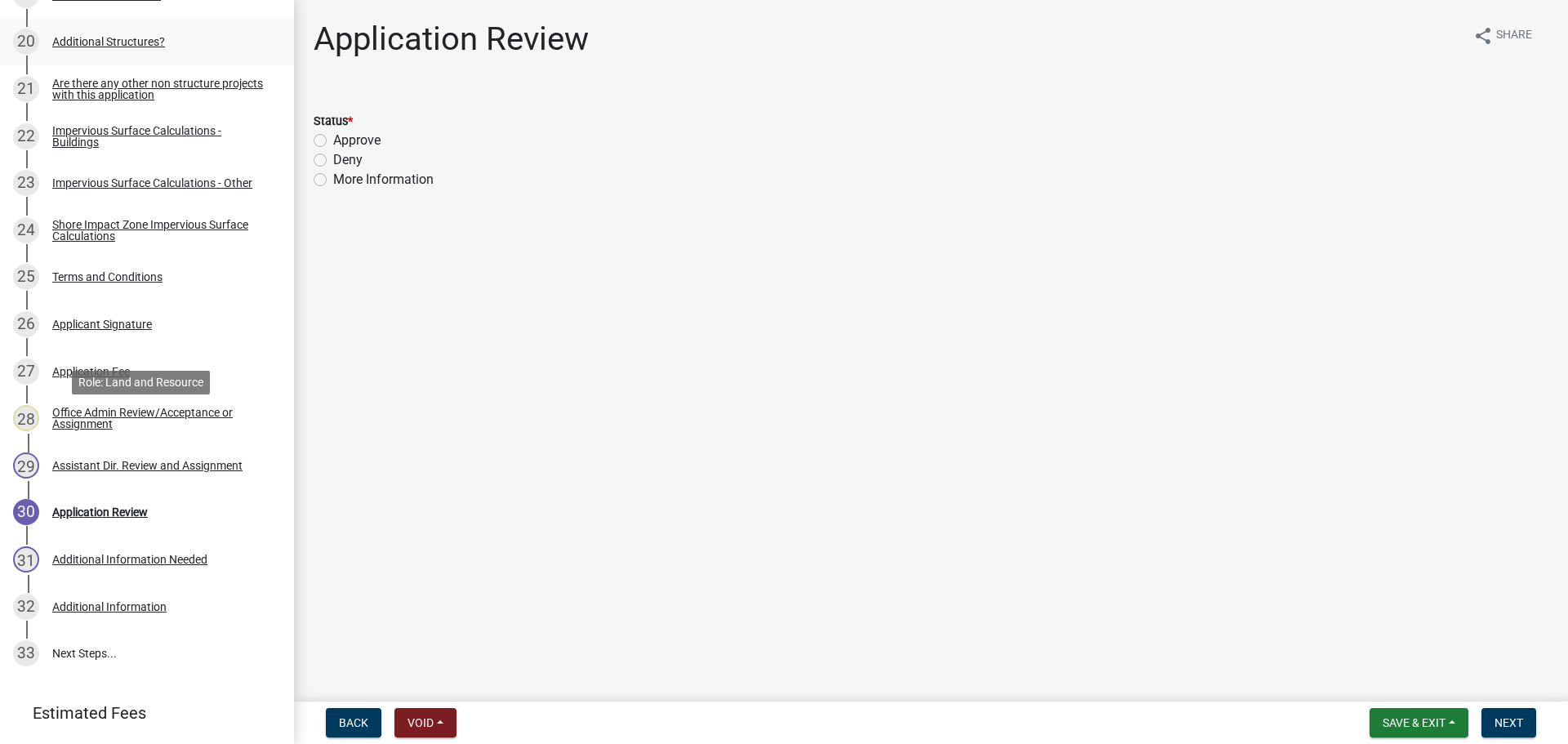
scroll to position [1300, 0]
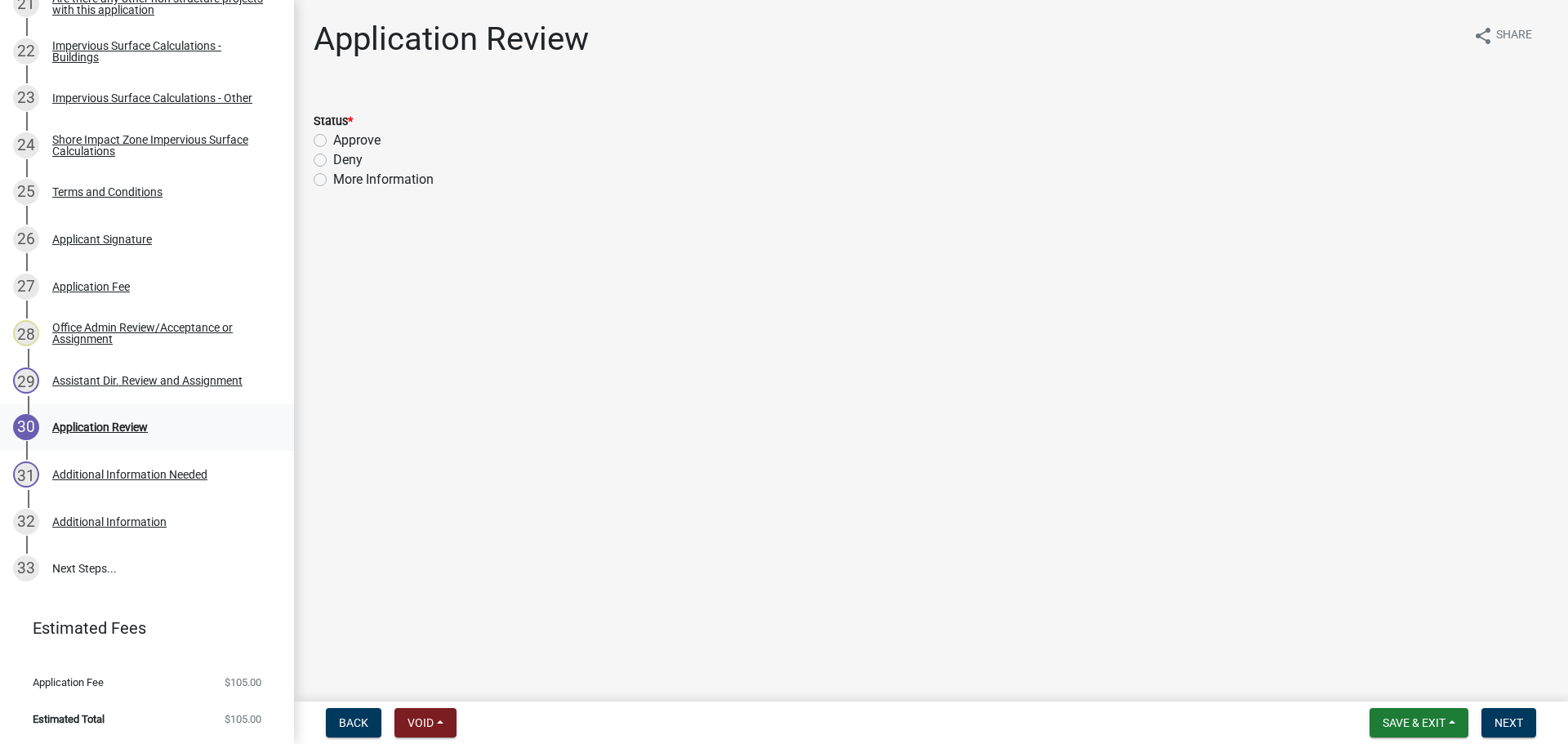
click at [127, 429] on div "Application Review" at bounding box center [100, 427] width 96 height 12
click at [345, 725] on span "Back" at bounding box center [353, 723] width 29 height 13
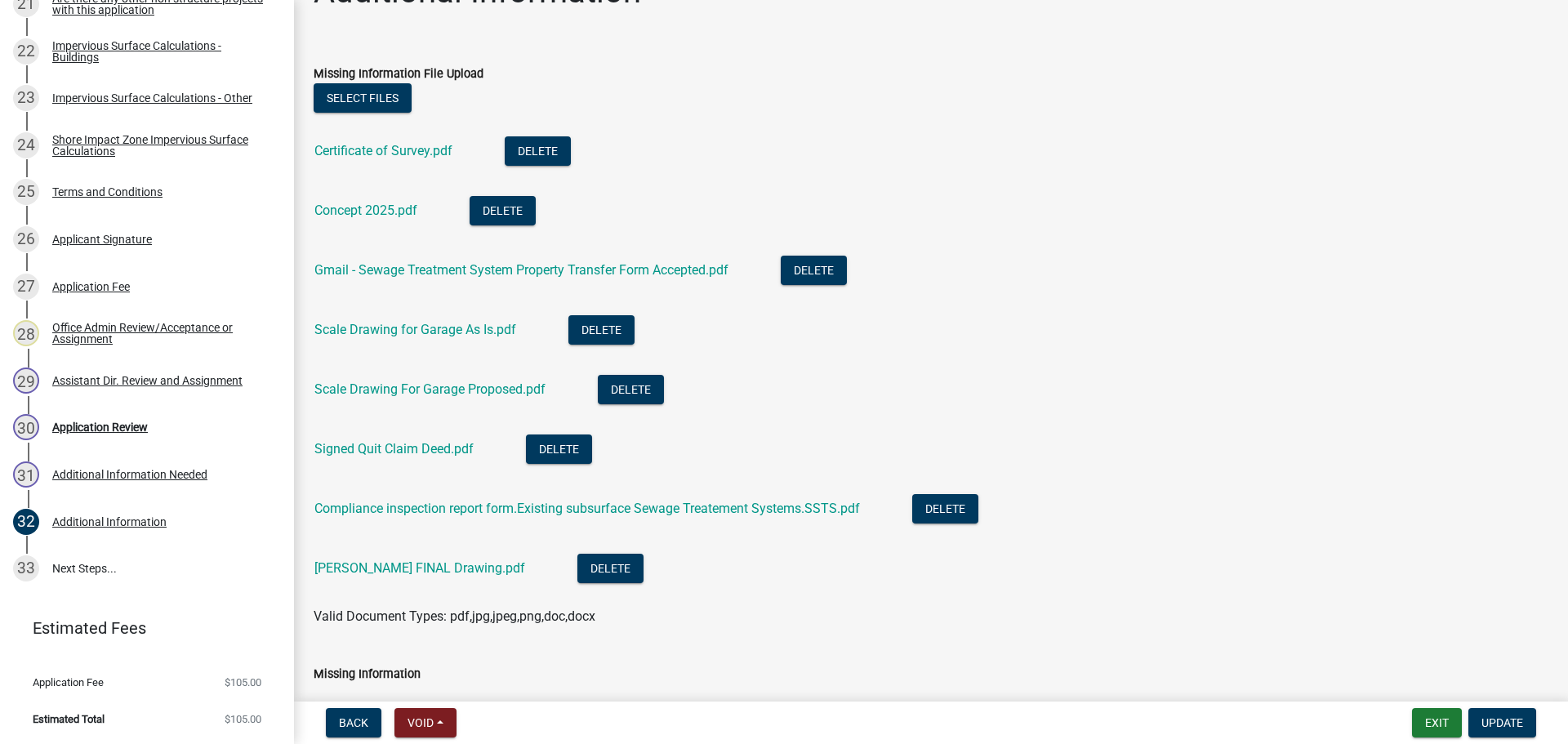
scroll to position [81, 0]
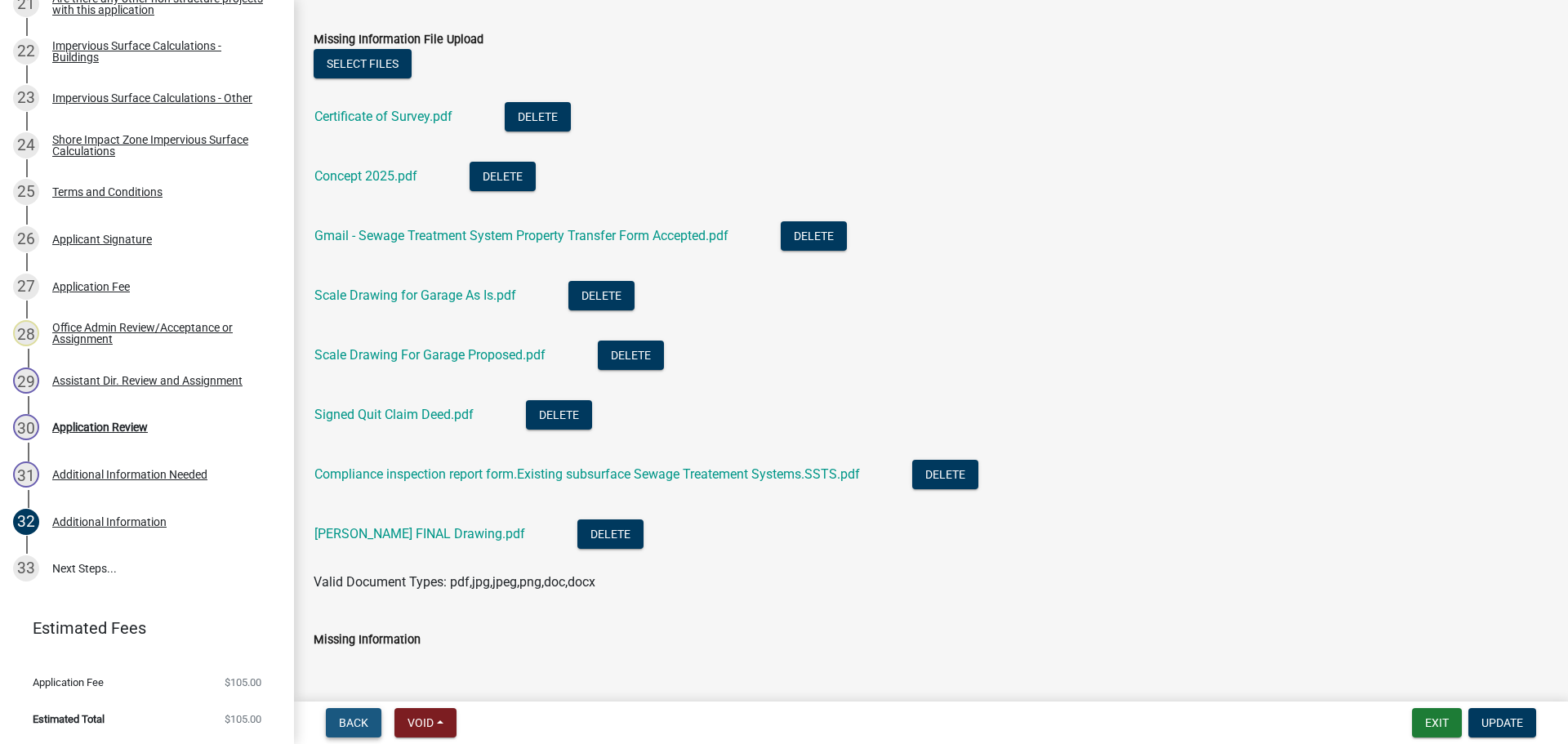
click at [353, 728] on span "Back" at bounding box center [353, 723] width 29 height 13
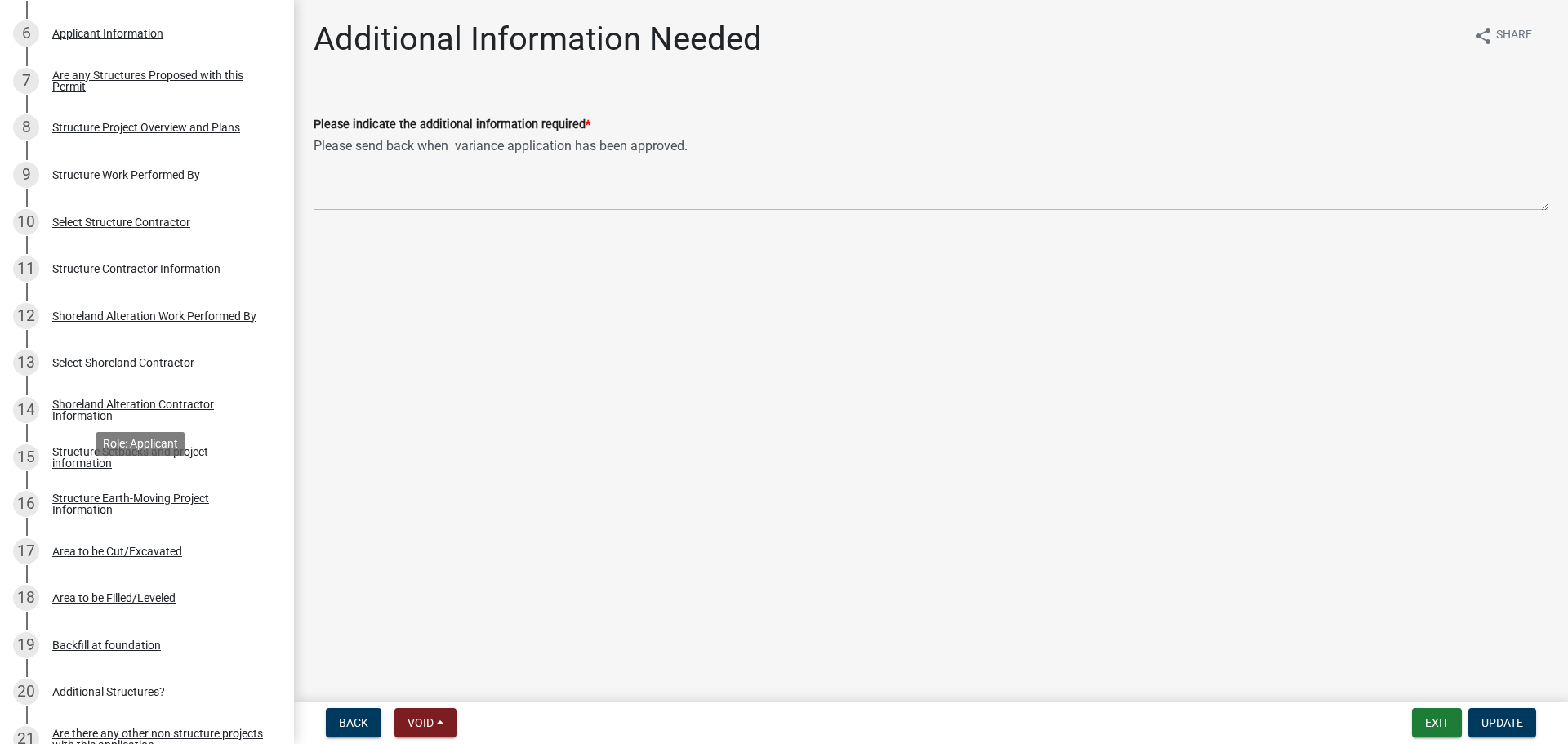
scroll to position [0, 0]
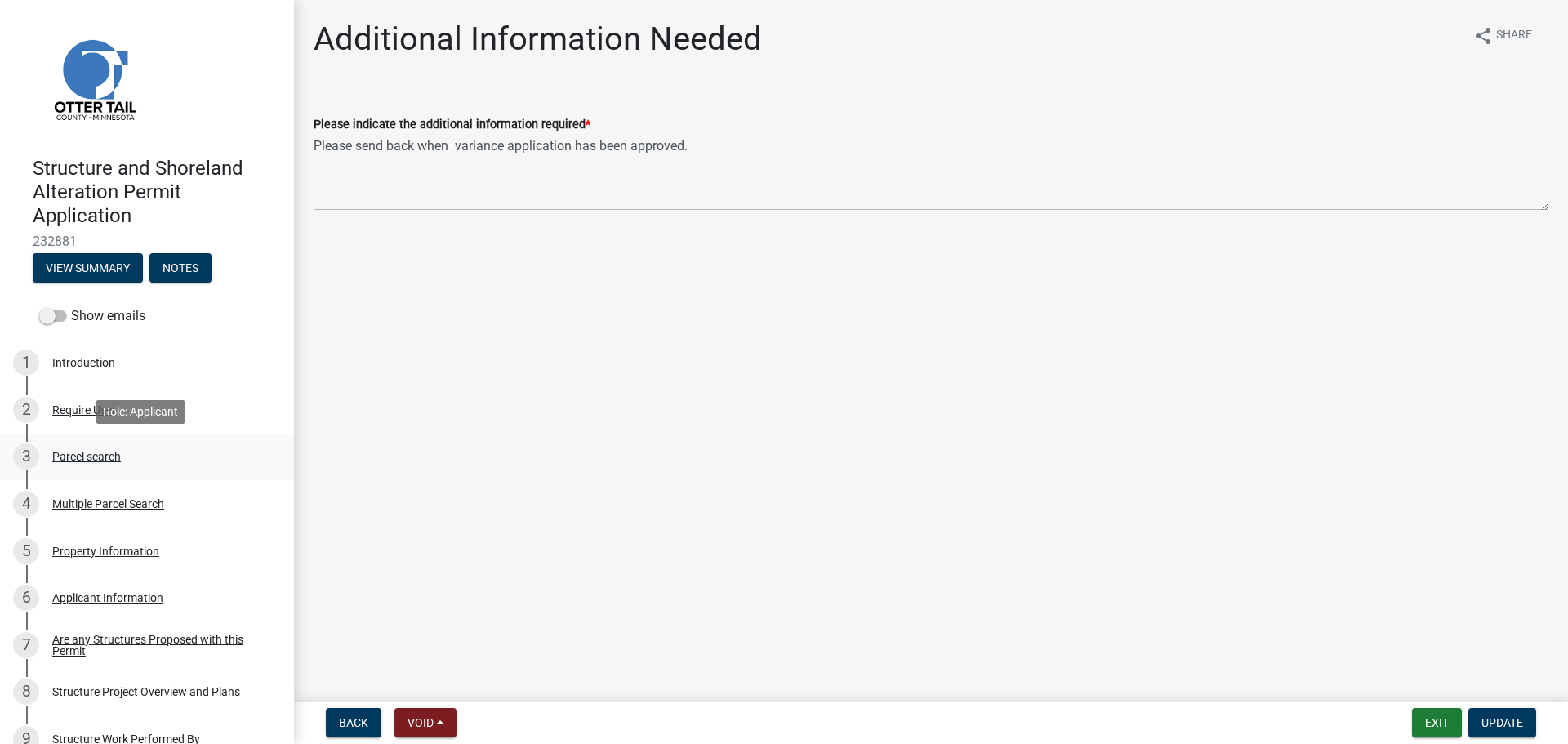
click at [90, 453] on div "Parcel search" at bounding box center [86, 457] width 69 height 12
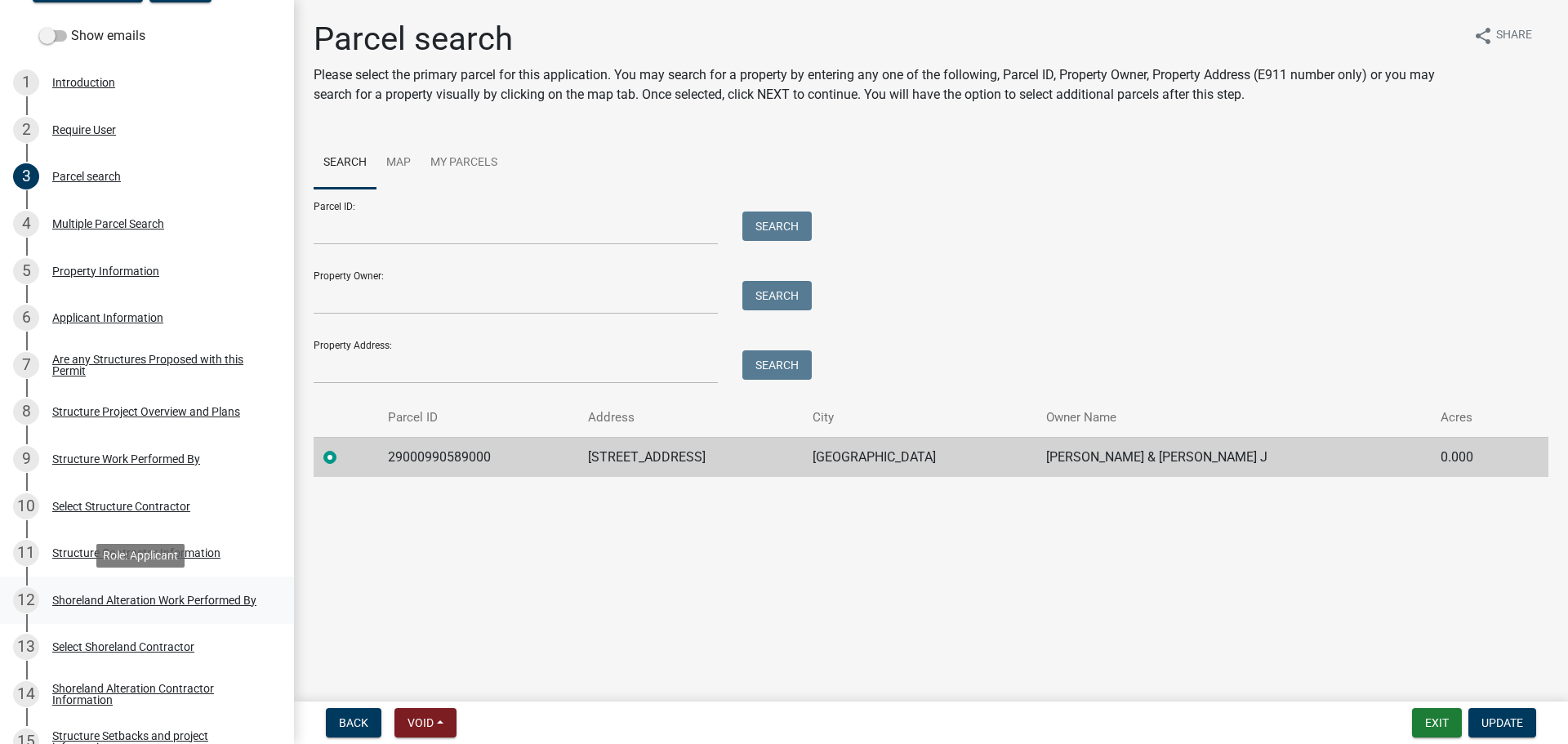
scroll to position [327, 0]
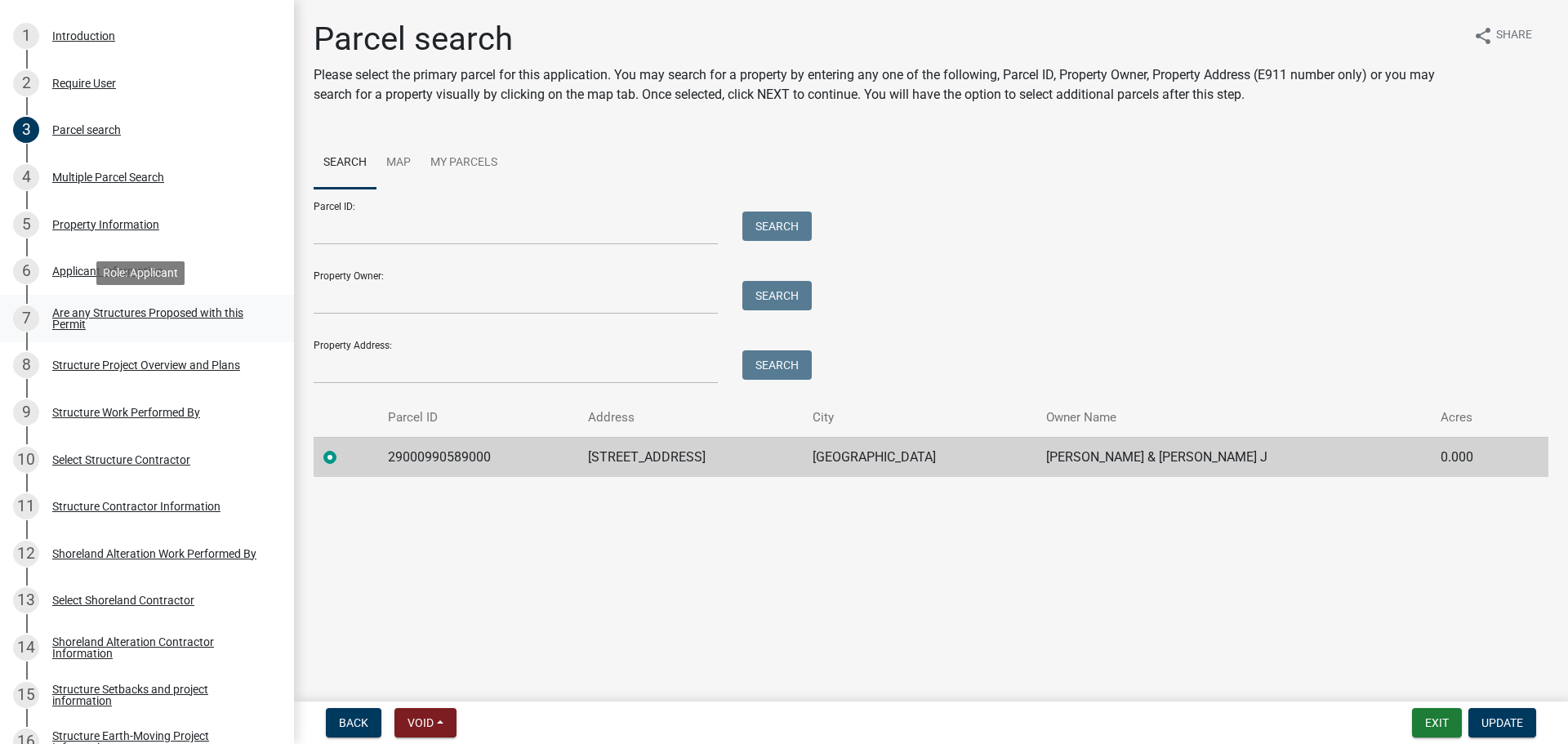
click at [160, 308] on div "Are any Structures Proposed with this Permit" at bounding box center [160, 319] width 215 height 23
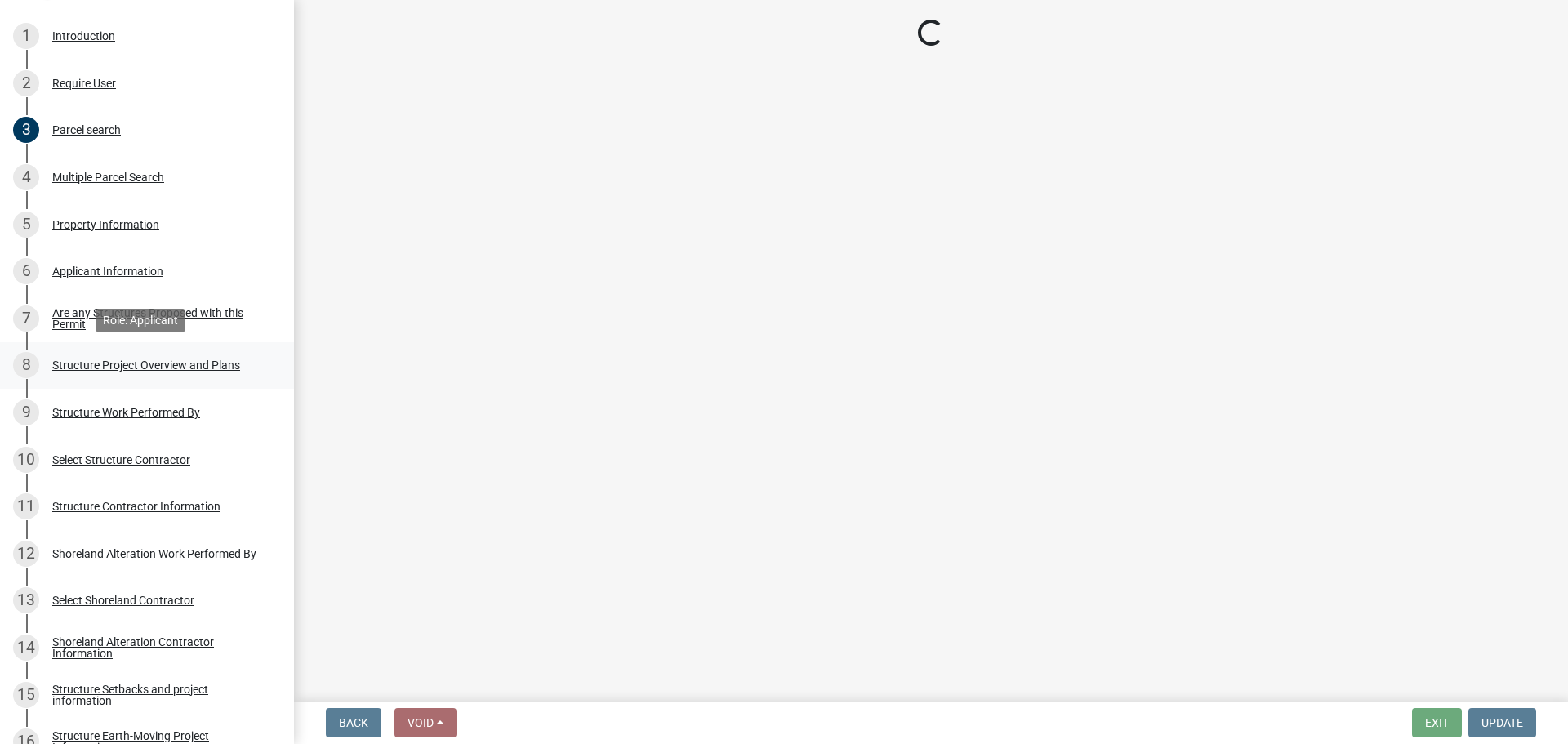
click at [158, 367] on div "Structure Project Overview and Plans" at bounding box center [146, 365] width 188 height 12
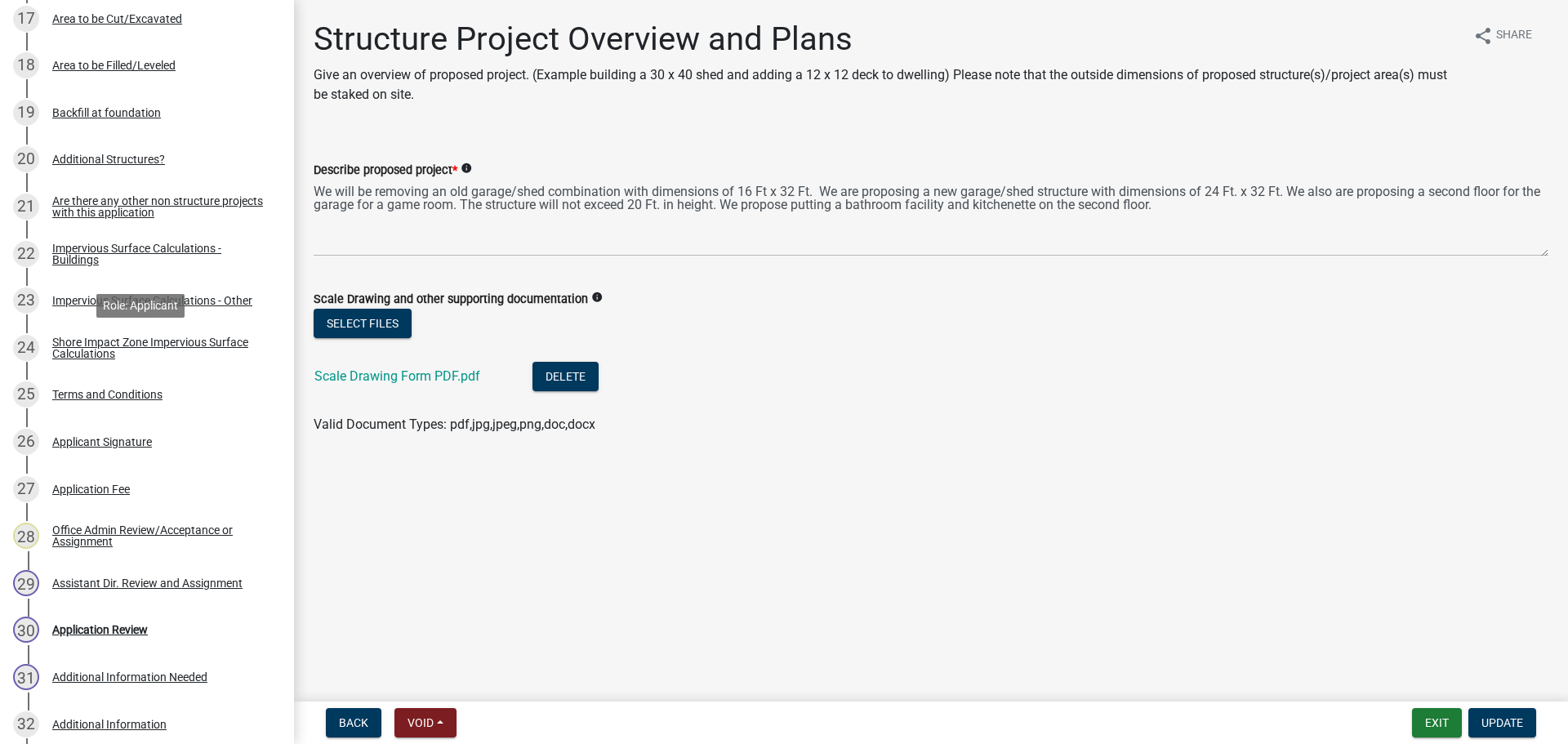
scroll to position [1300, 0]
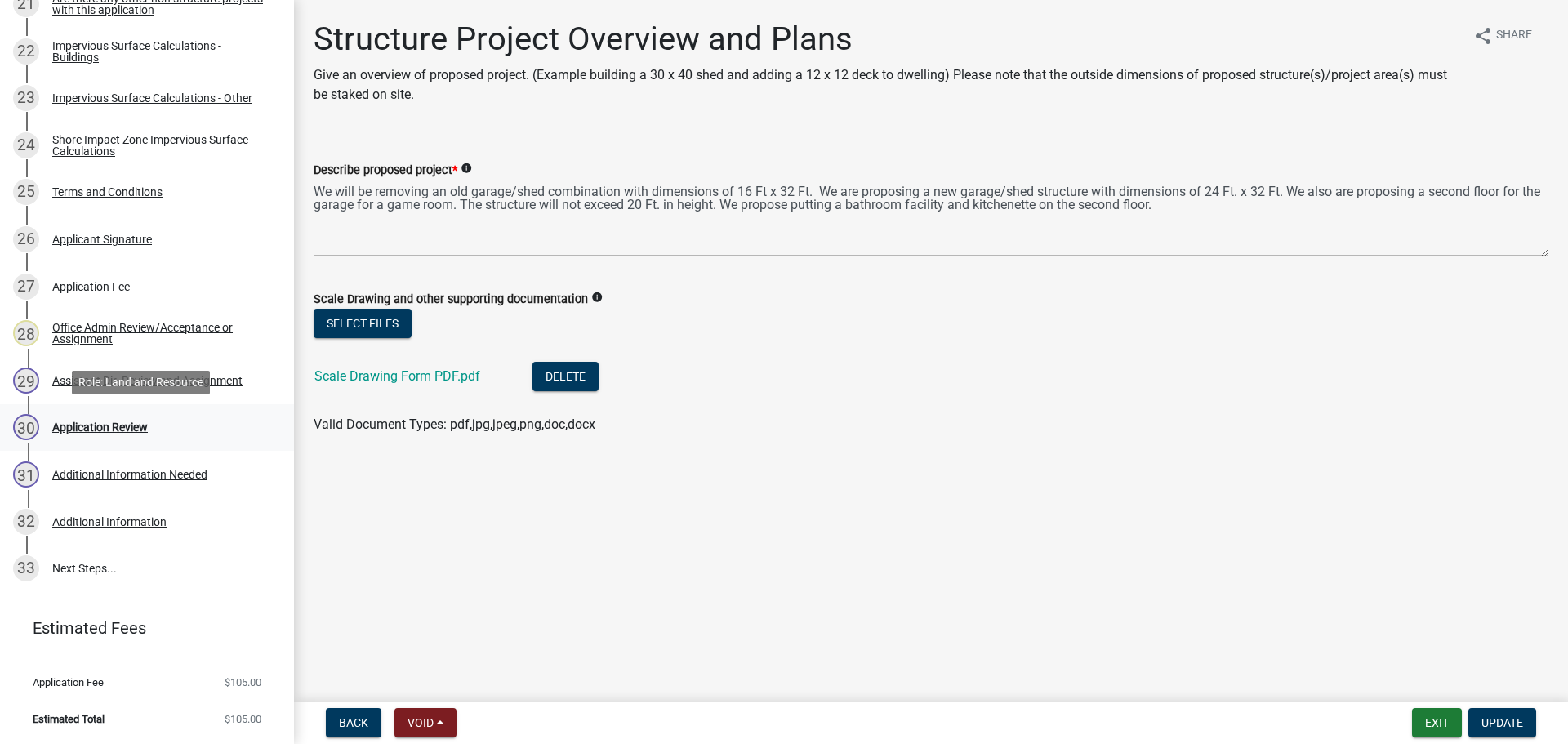
click at [111, 421] on div "Application Review" at bounding box center [100, 427] width 96 height 12
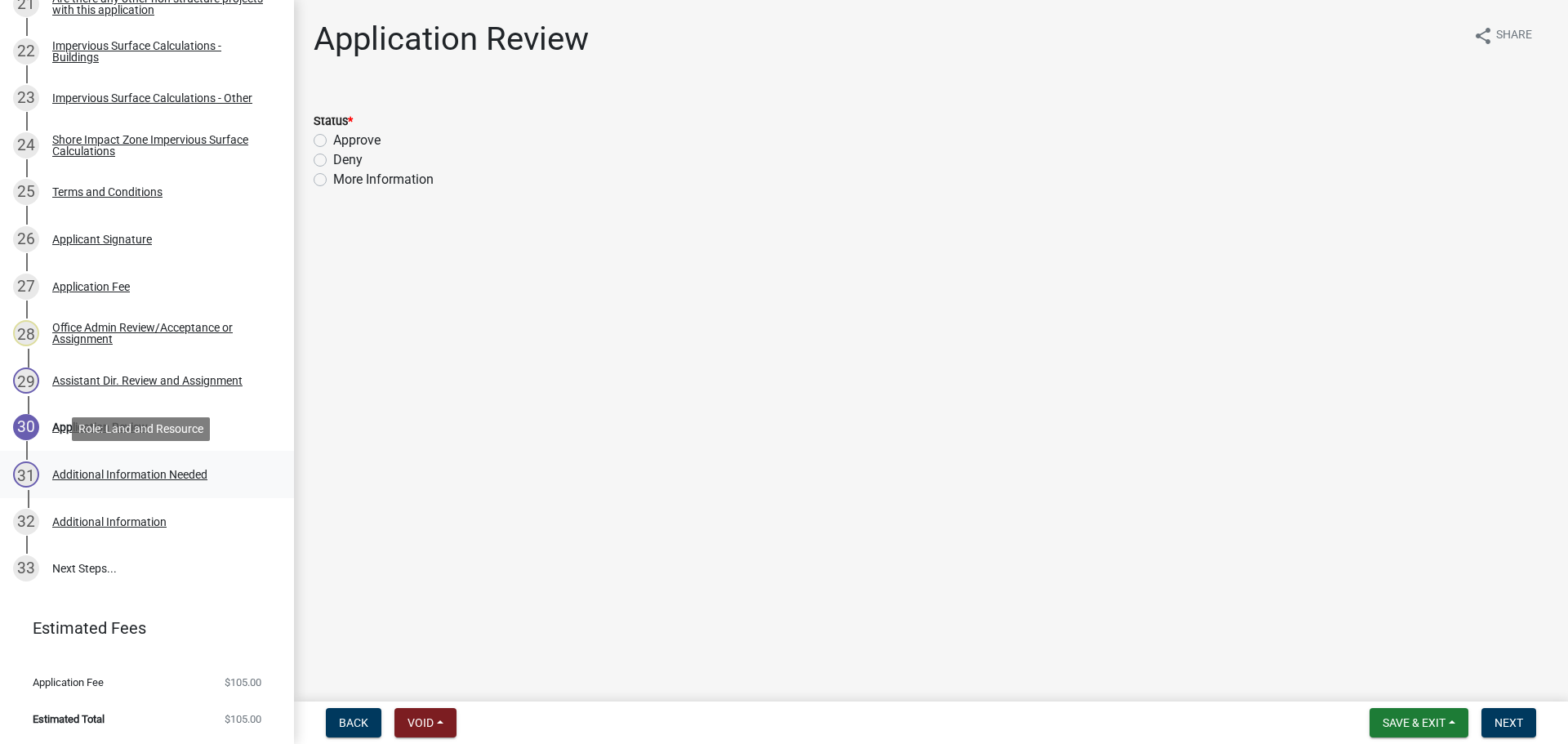
click at [124, 471] on div "Additional Information Needed" at bounding box center [130, 475] width 155 height 12
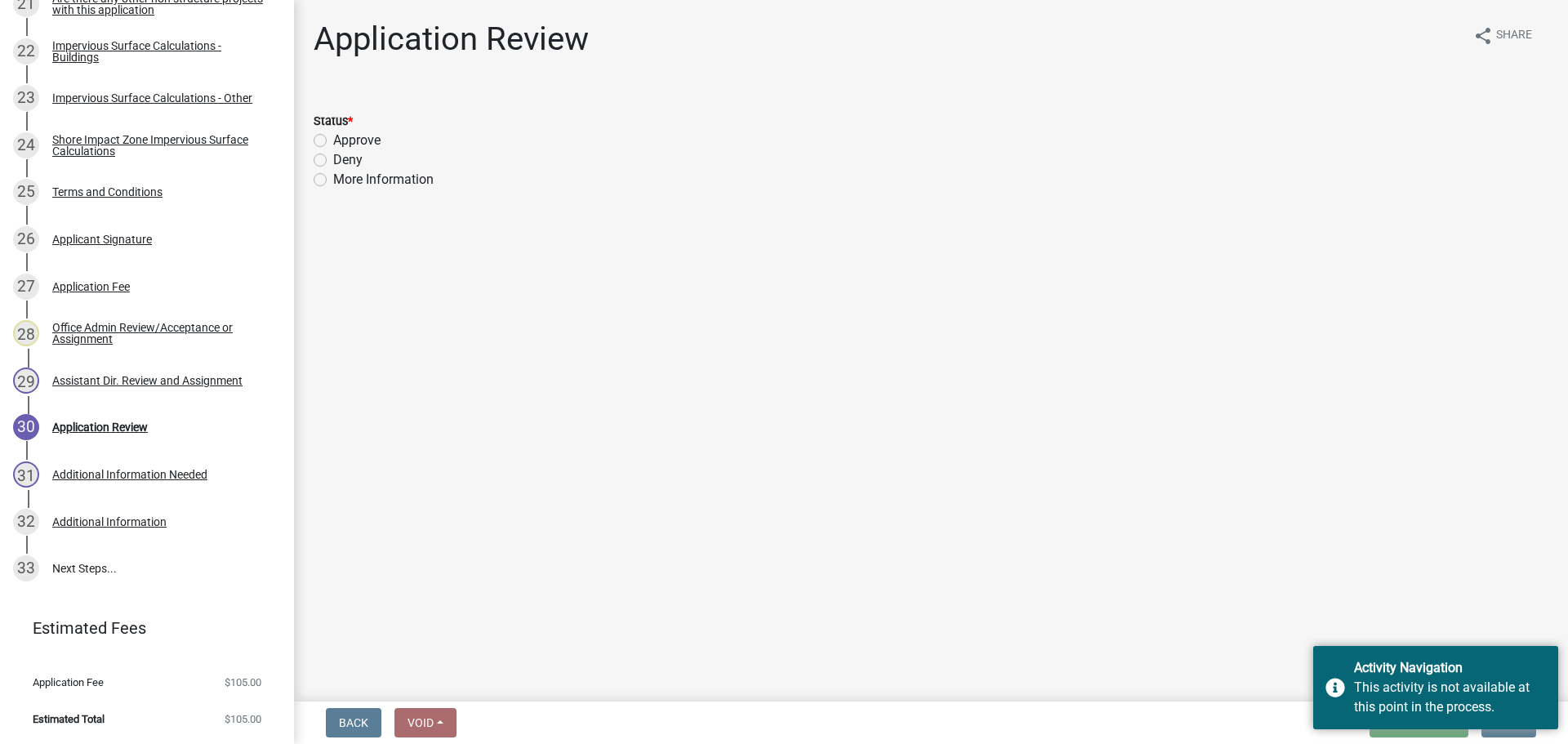
click at [375, 582] on main "Application Review share Share Status * Approve Deny More Information" at bounding box center [931, 347] width 1274 height 695
click at [69, 427] on div "Application Review" at bounding box center [100, 427] width 96 height 12
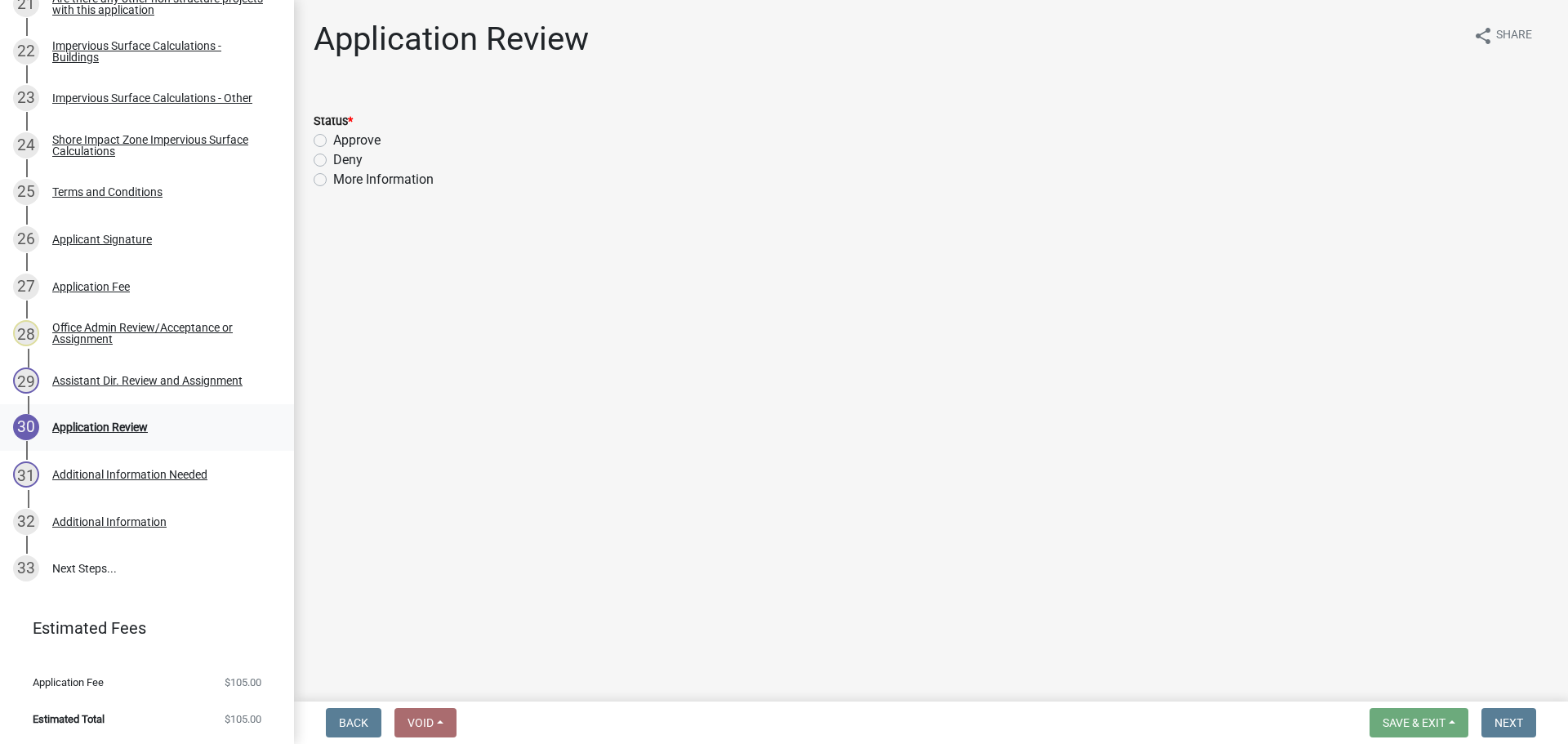
click at [77, 426] on div "Application Review" at bounding box center [100, 427] width 96 height 12
click at [209, 100] on div "Impervious Surface Calculations - Other" at bounding box center [152, 98] width 200 height 12
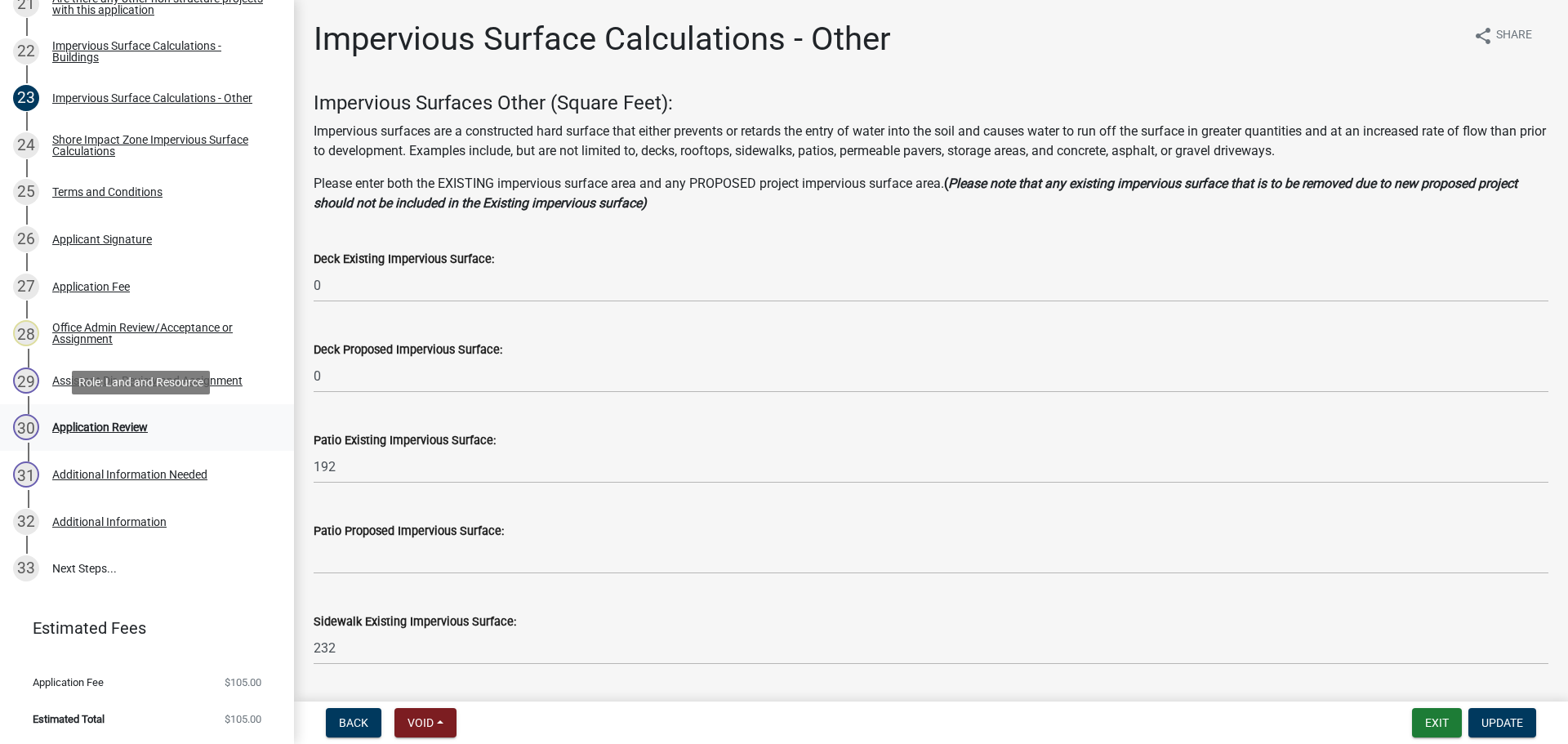
click at [76, 431] on div "Application Review" at bounding box center [100, 427] width 96 height 12
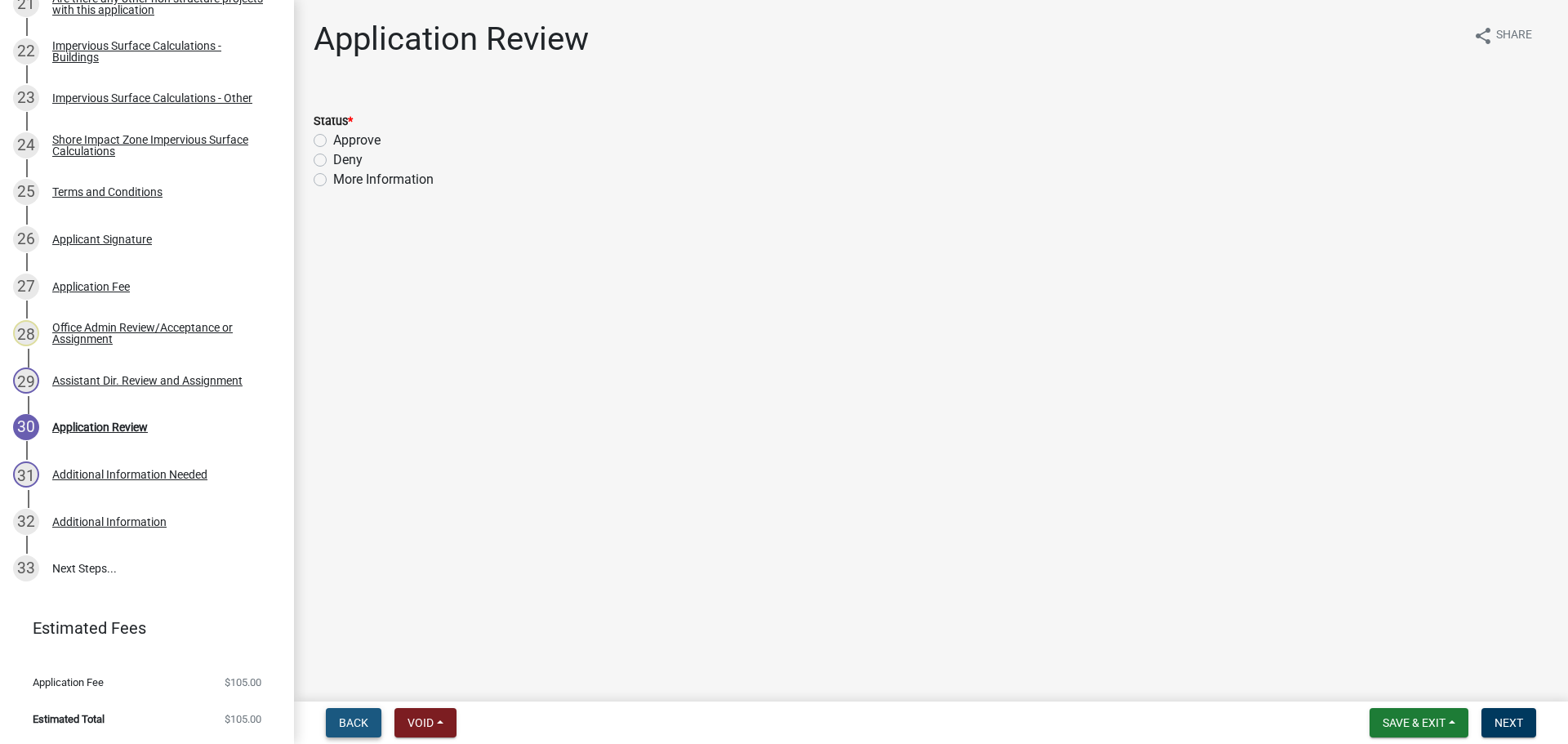
click at [352, 722] on span "Back" at bounding box center [353, 723] width 29 height 13
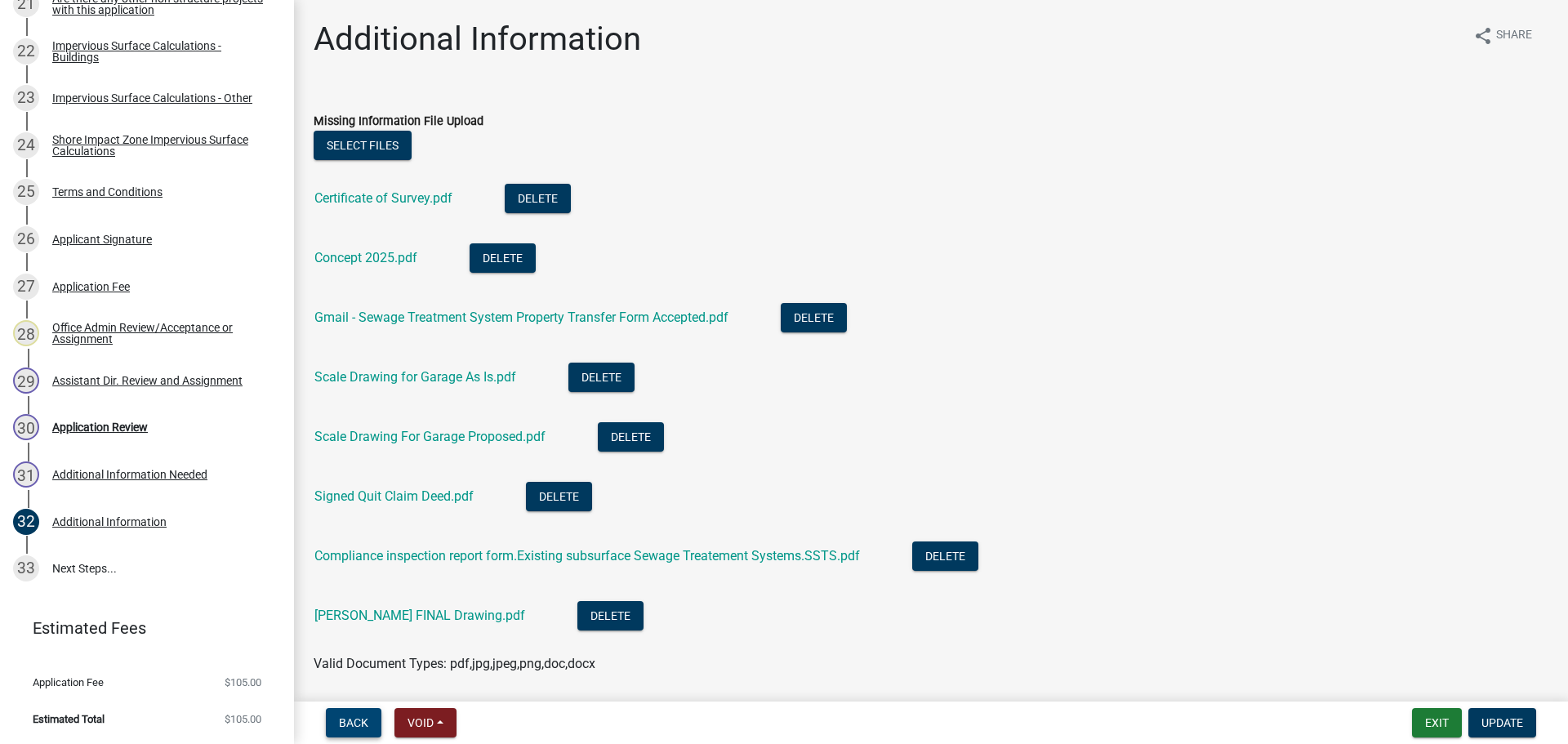
click at [352, 722] on span "Back" at bounding box center [353, 723] width 29 height 13
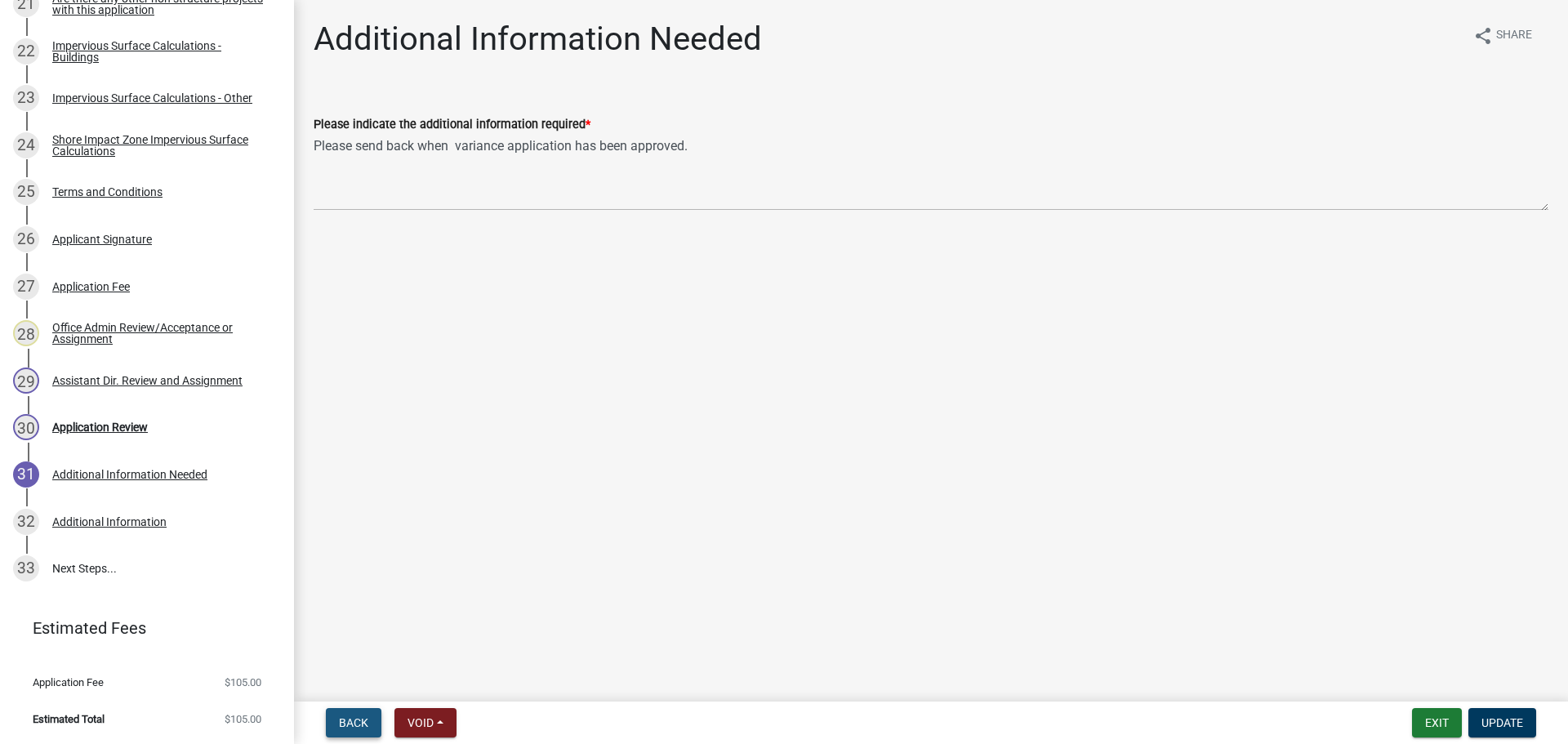
click at [352, 722] on span "Back" at bounding box center [353, 723] width 29 height 13
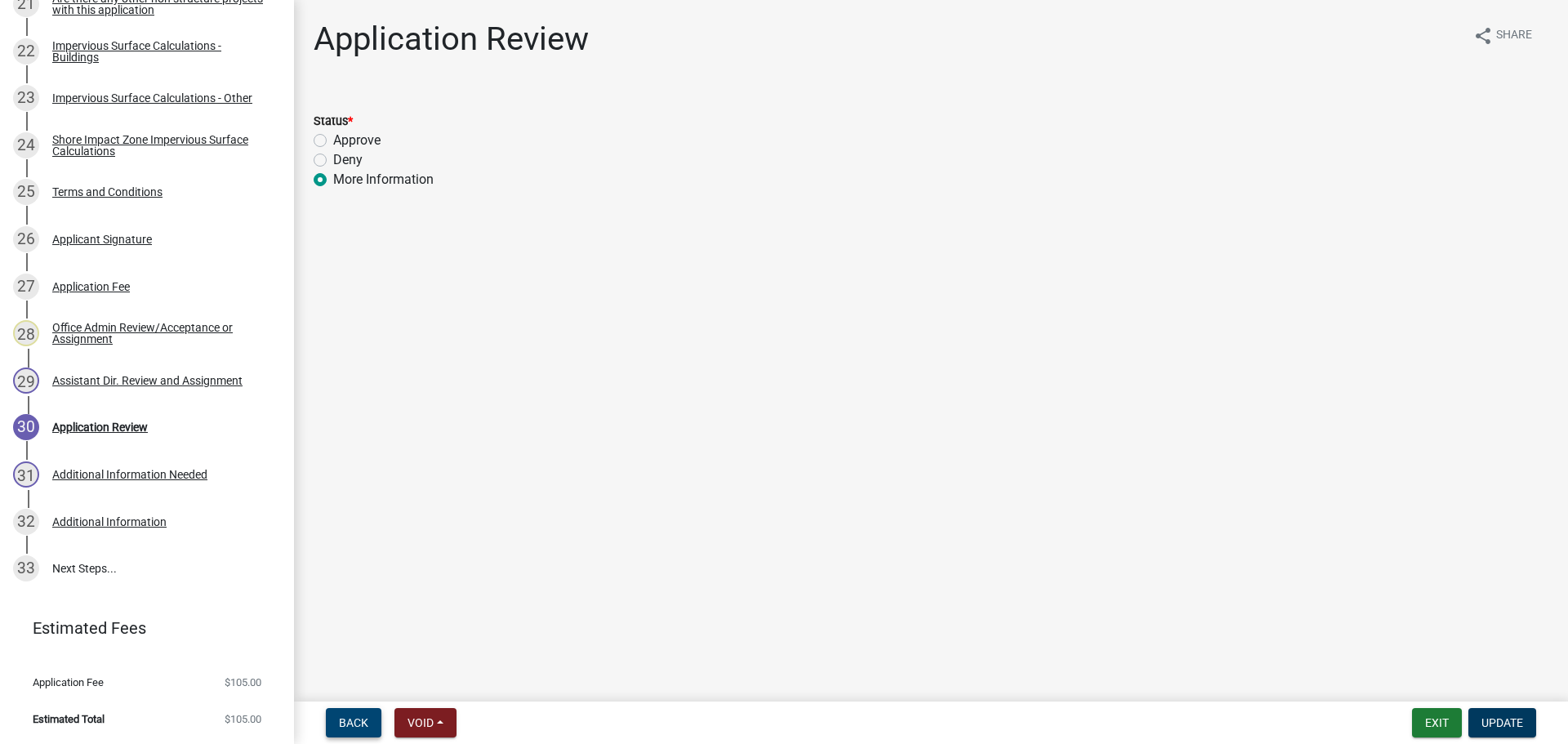
click at [351, 722] on span "Back" at bounding box center [353, 723] width 29 height 13
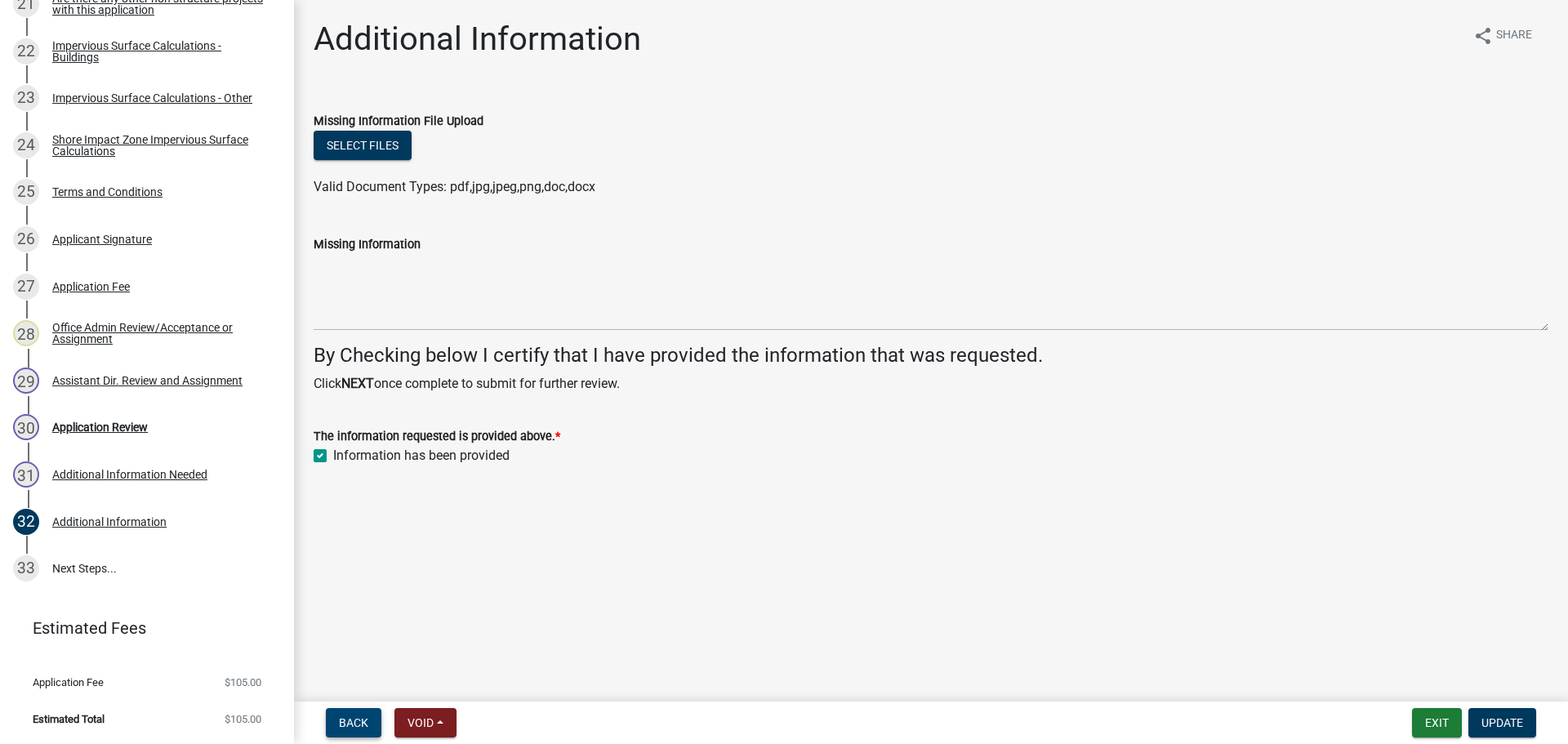
click at [351, 722] on span "Back" at bounding box center [353, 723] width 29 height 13
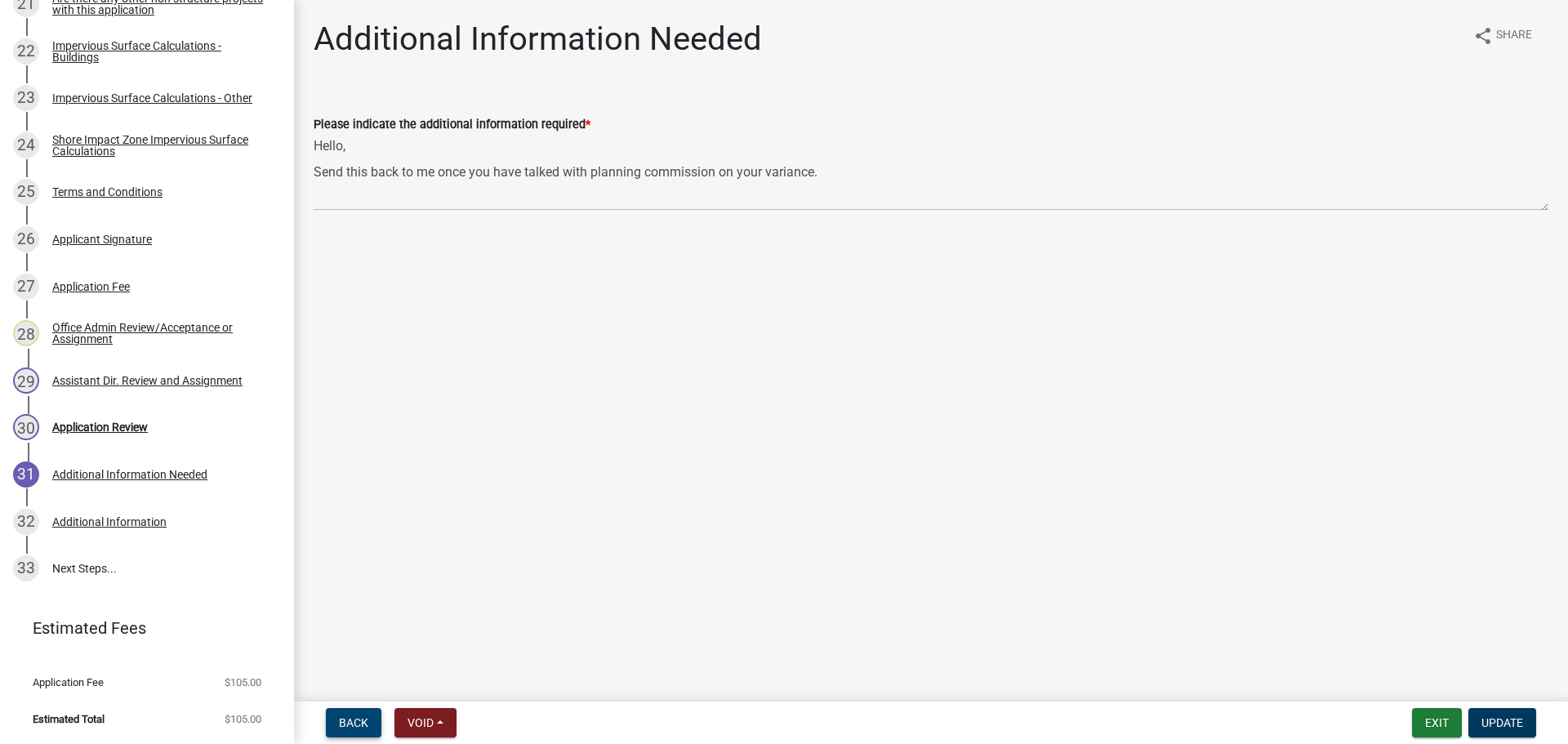
click at [351, 722] on span "Back" at bounding box center [353, 723] width 29 height 13
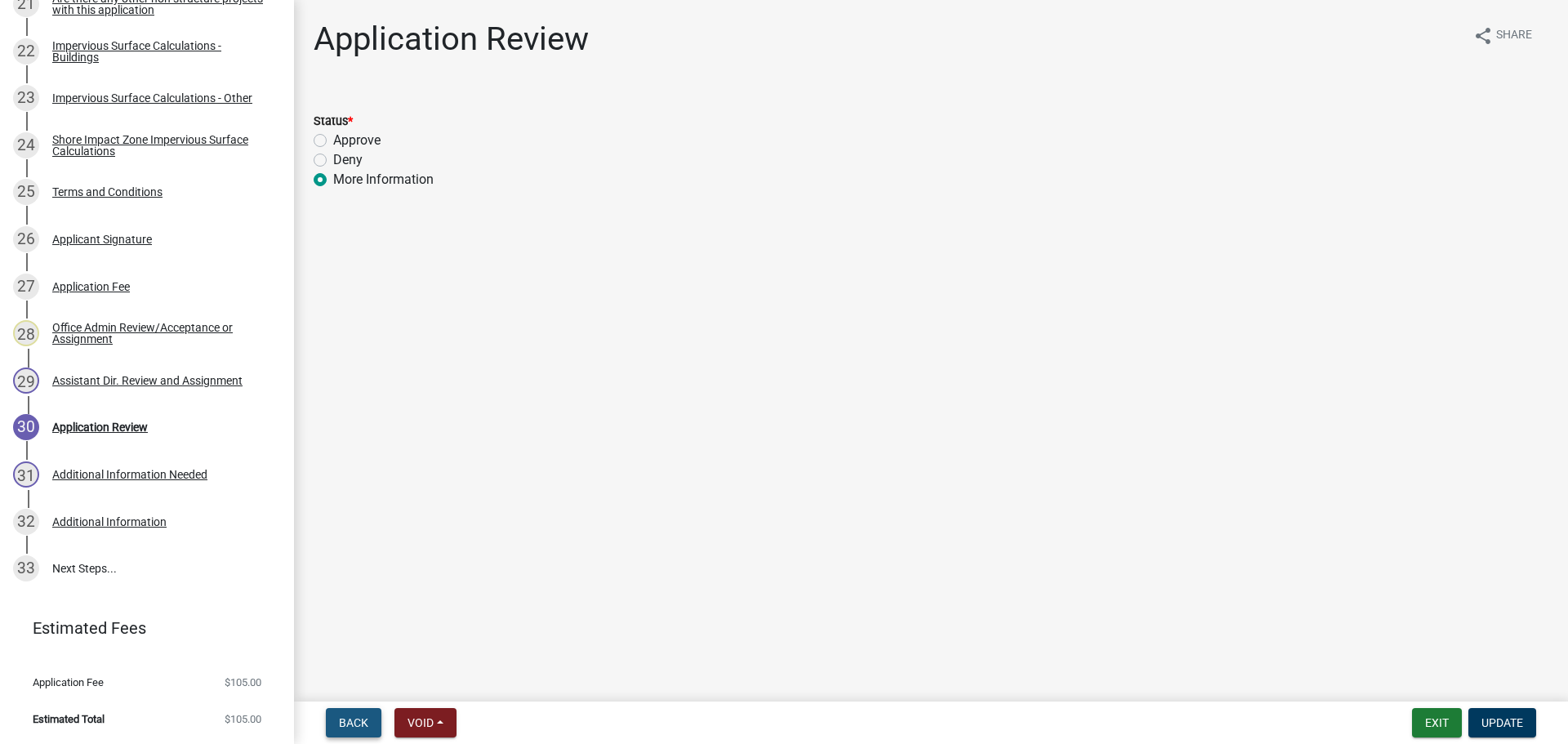
click at [351, 722] on span "Back" at bounding box center [353, 723] width 29 height 13
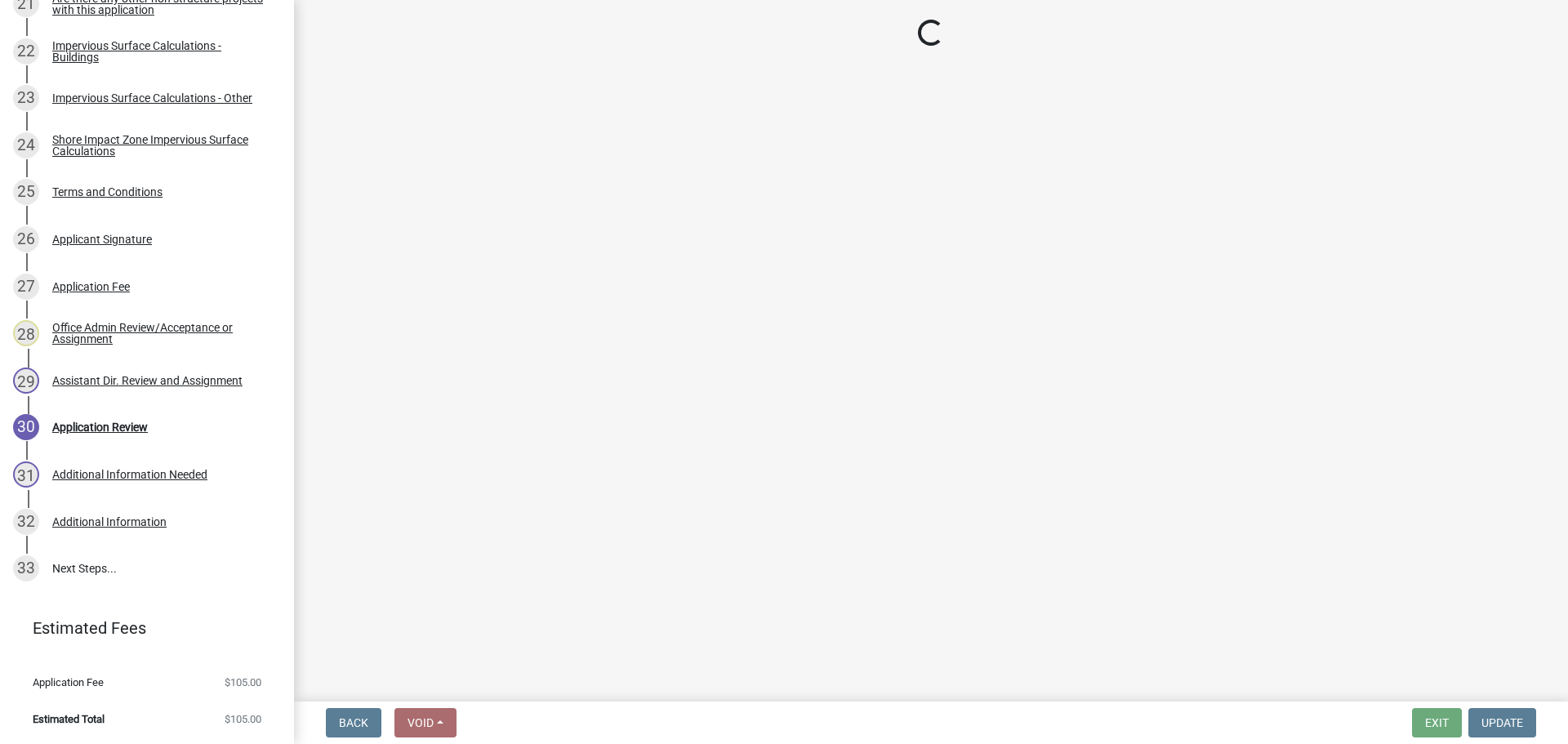
select select "46a67eee-2c7d-4579-9973-15a8b9f9d8c4"
select select "f6a741f6-6d10-4601-9562-2e8ce244b7e0"
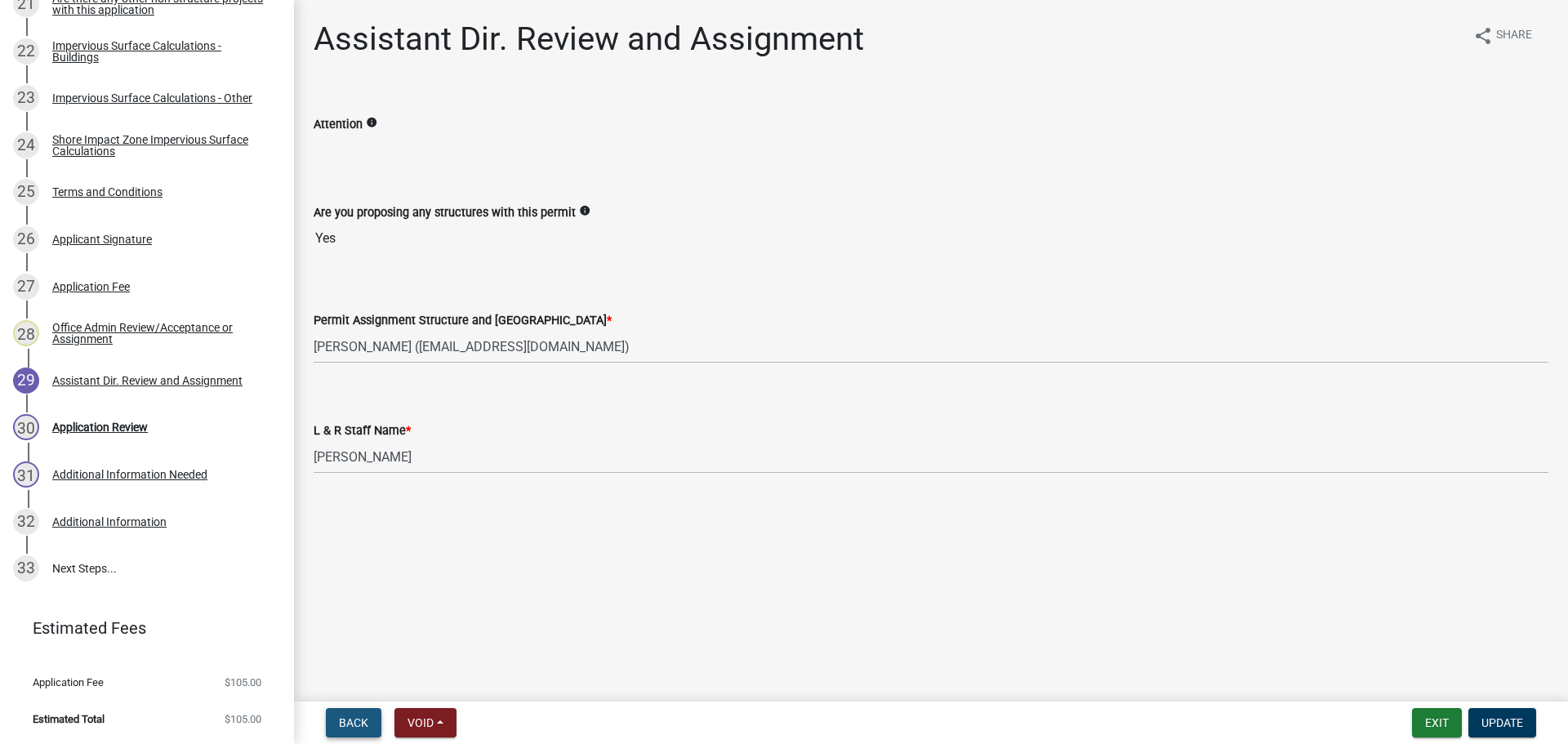
click at [351, 722] on span "Back" at bounding box center [353, 723] width 29 height 13
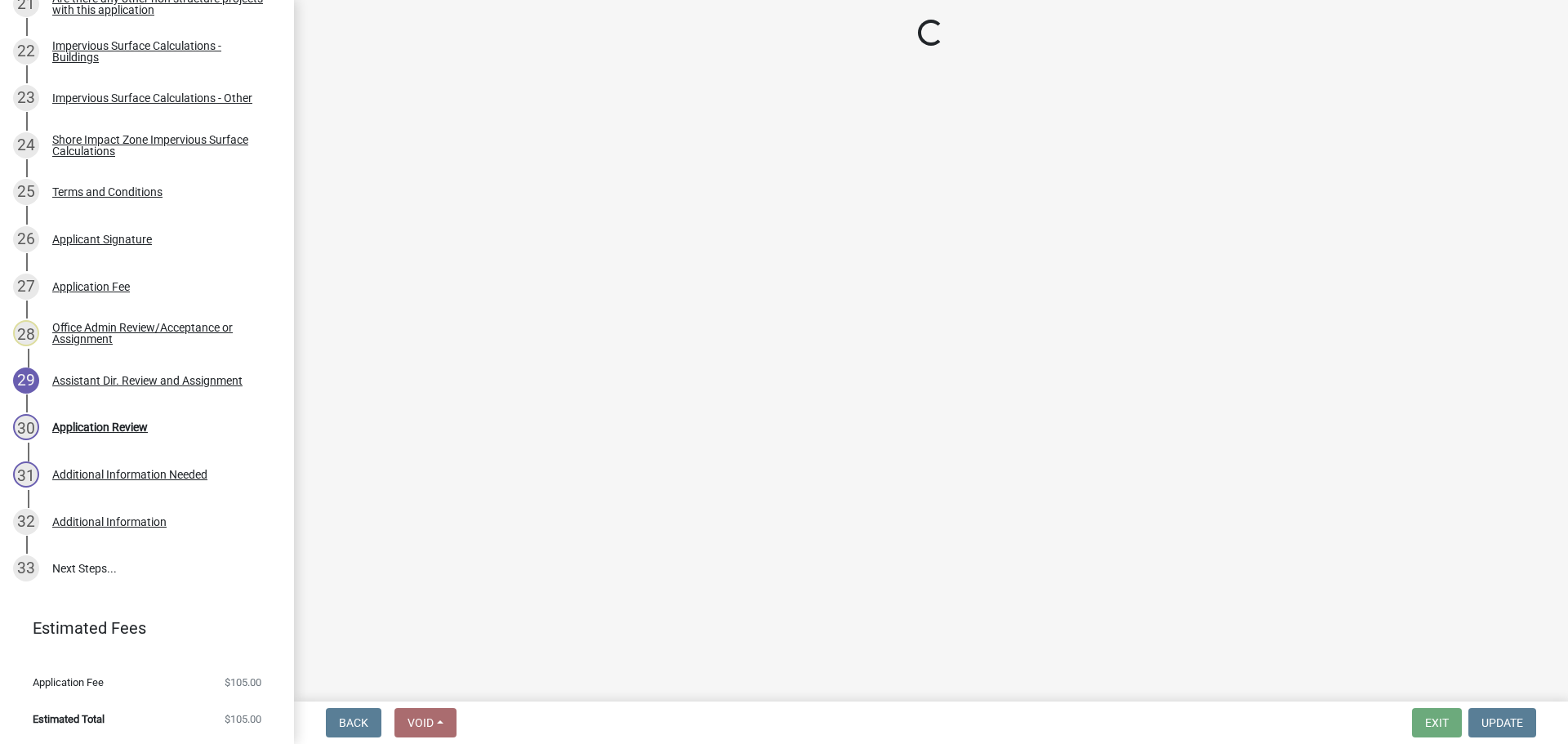
select select "587f38f5-c90e-4c12-9e10-d3e23909bbca"
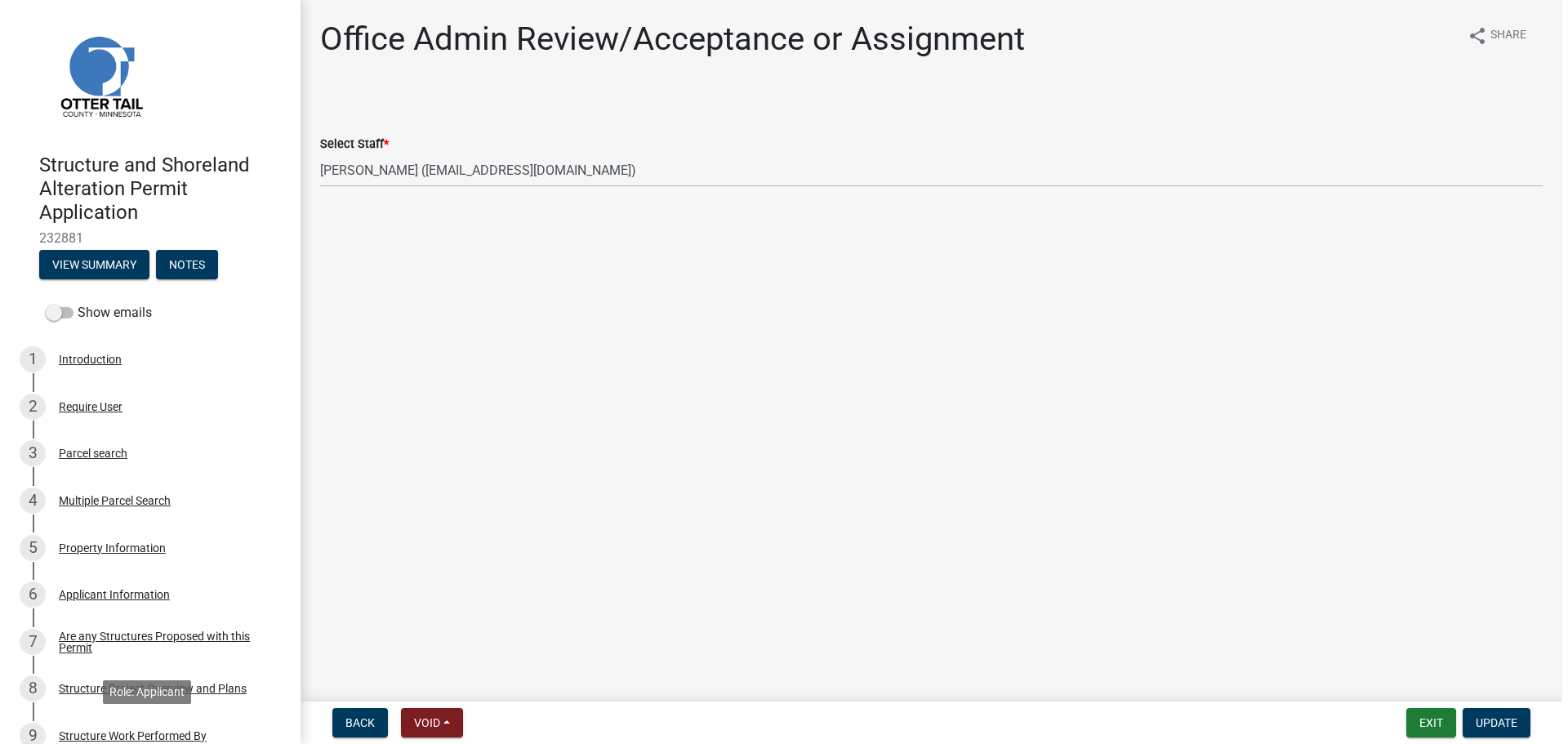
scroll to position [0, 0]
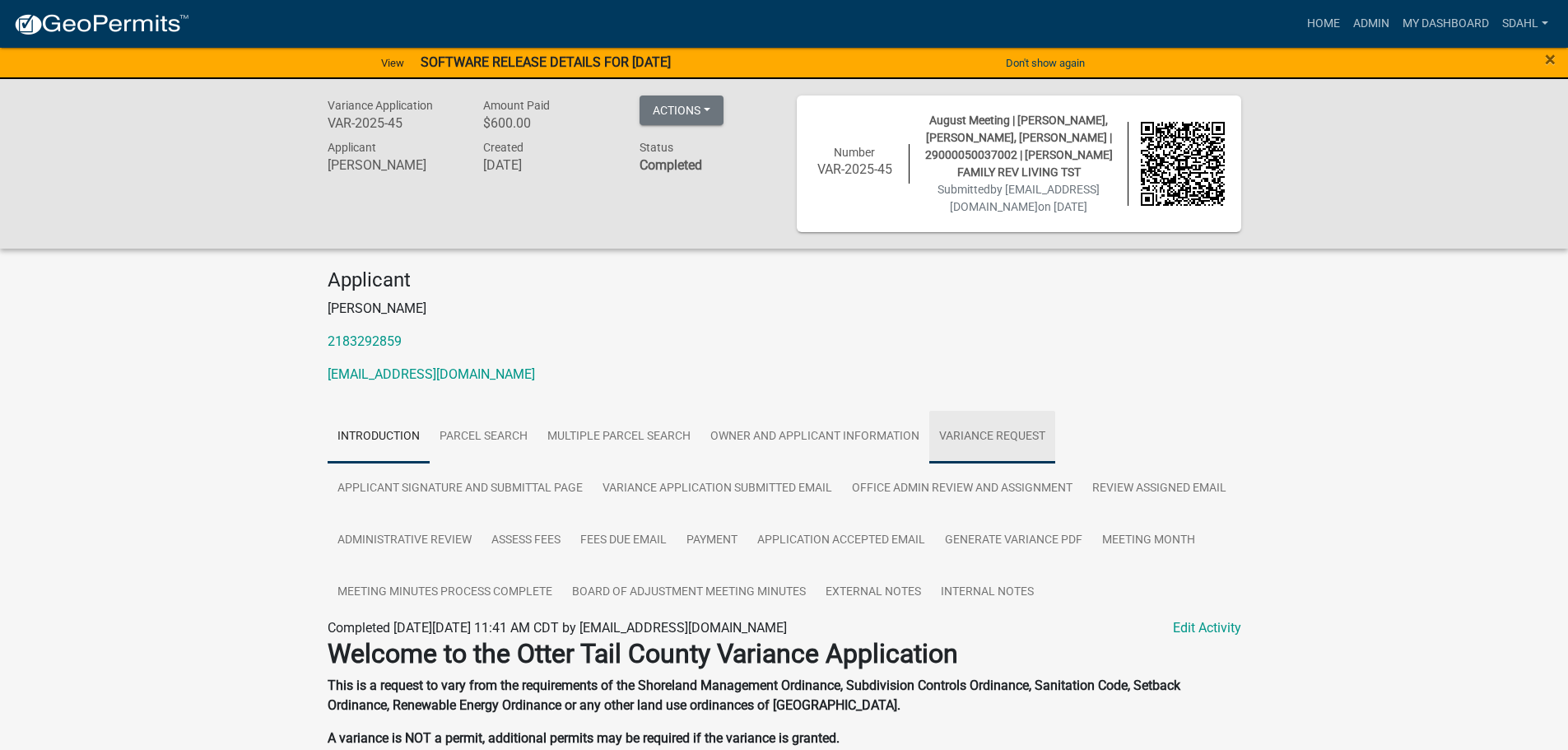
click at [981, 433] on link "Variance Request" at bounding box center [993, 437] width 126 height 53
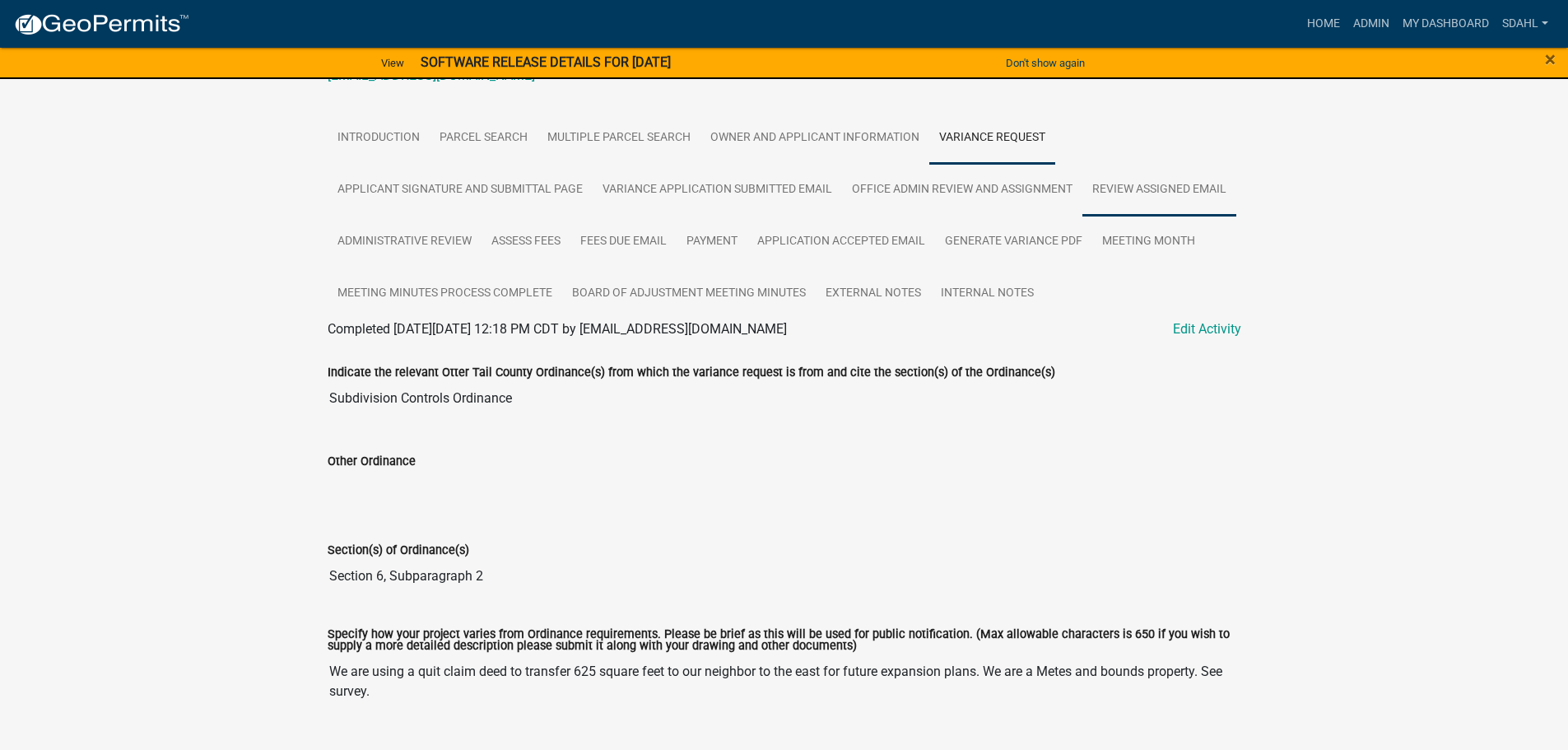
scroll to position [329, 0]
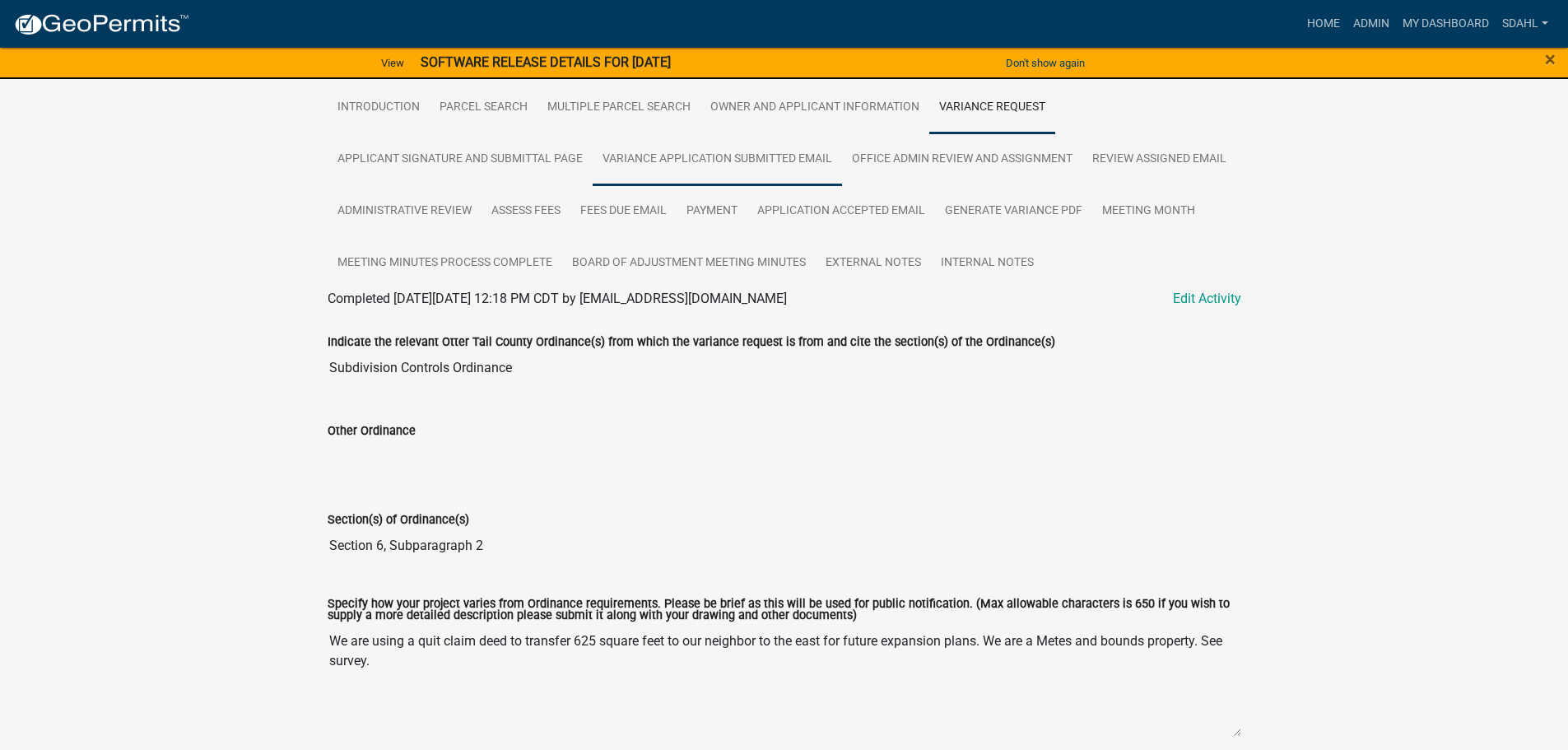
click at [747, 153] on link "Variance Application Submitted Email" at bounding box center [718, 159] width 250 height 53
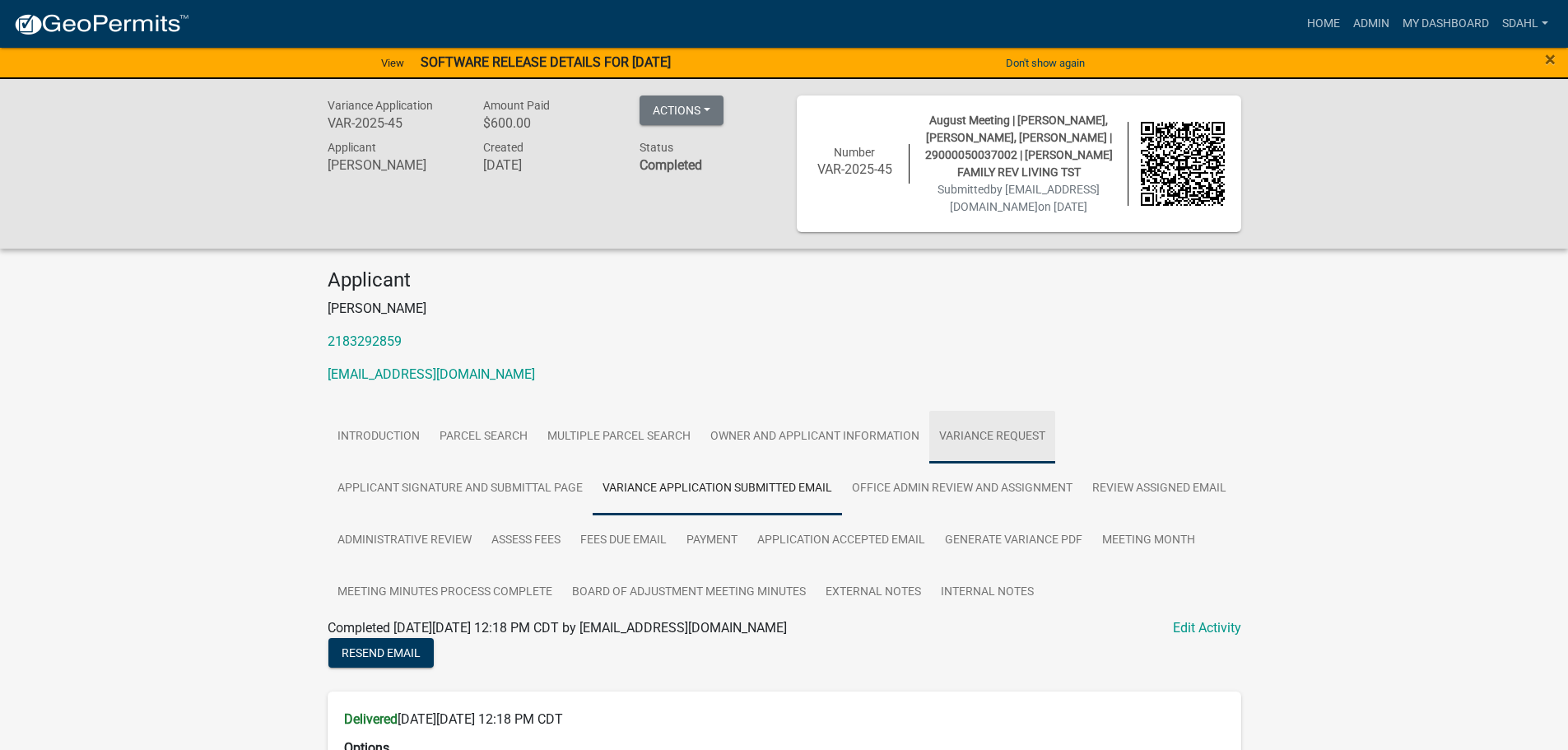
click at [973, 439] on link "Variance Request" at bounding box center [993, 437] width 126 height 53
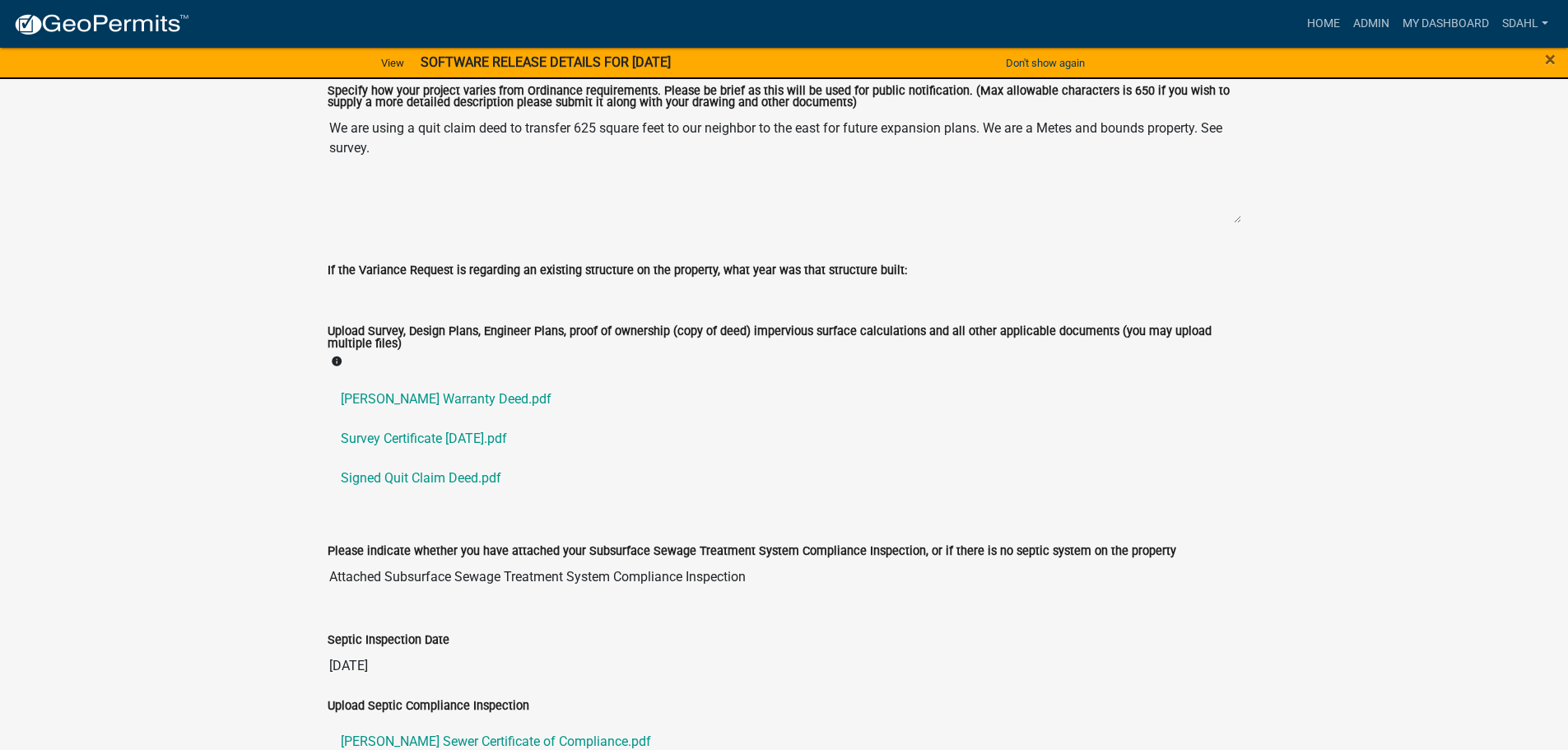
scroll to position [906, 0]
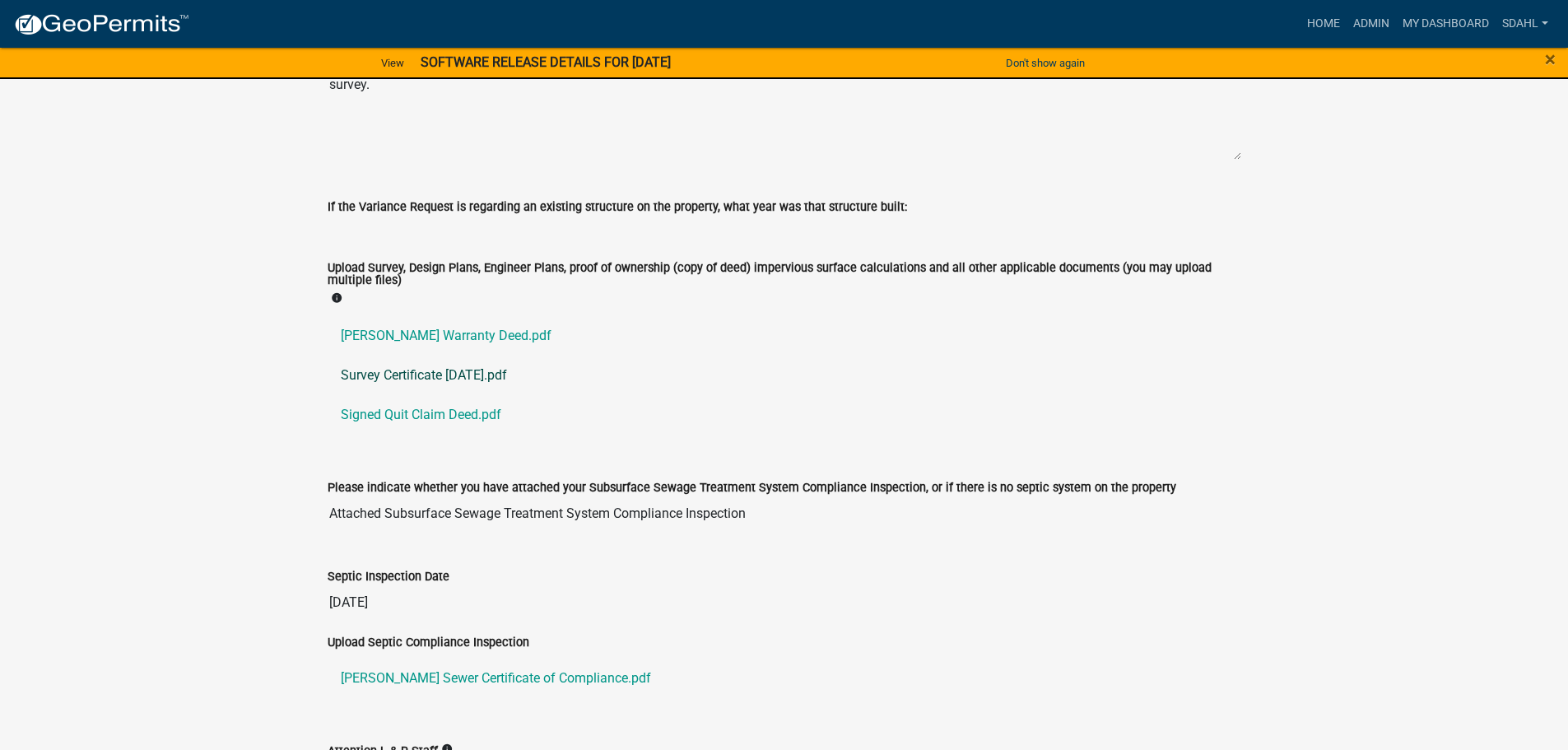
click at [432, 369] on link "Survey Certificate 7.21.25.pdf" at bounding box center [784, 375] width 914 height 39
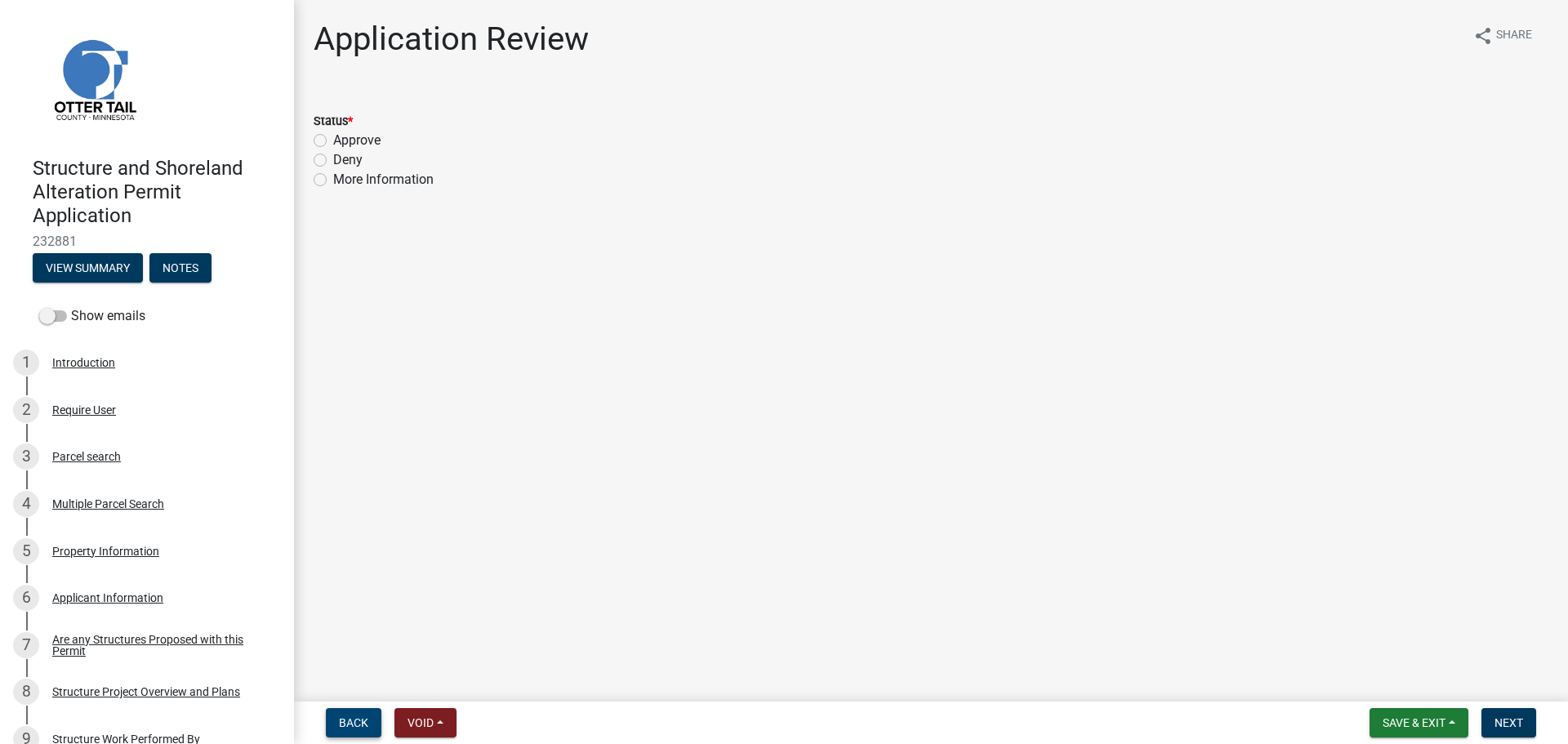
click at [355, 718] on span "Back" at bounding box center [353, 723] width 29 height 13
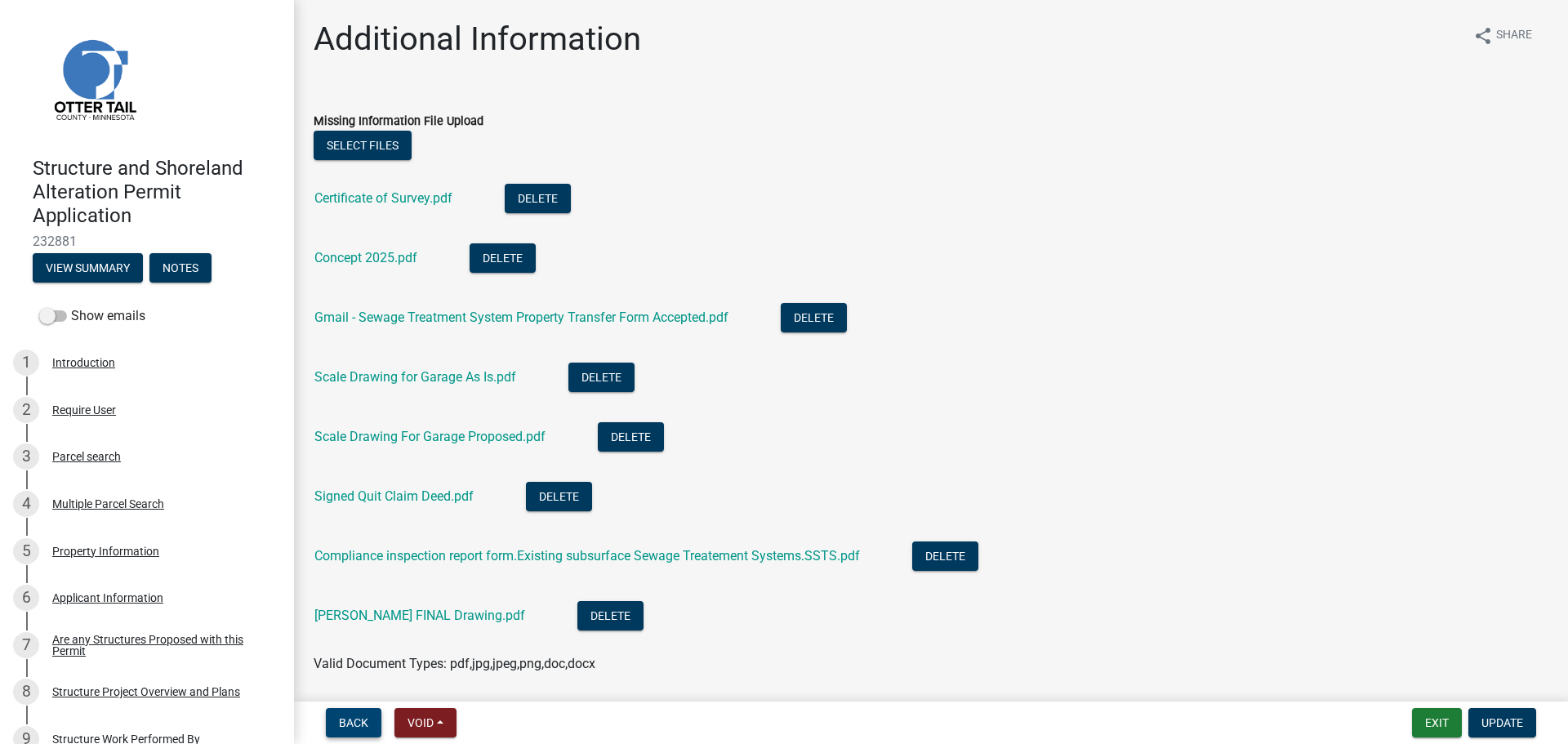
click at [355, 718] on span "Back" at bounding box center [353, 723] width 29 height 13
